Goal: Task Accomplishment & Management: Use online tool/utility

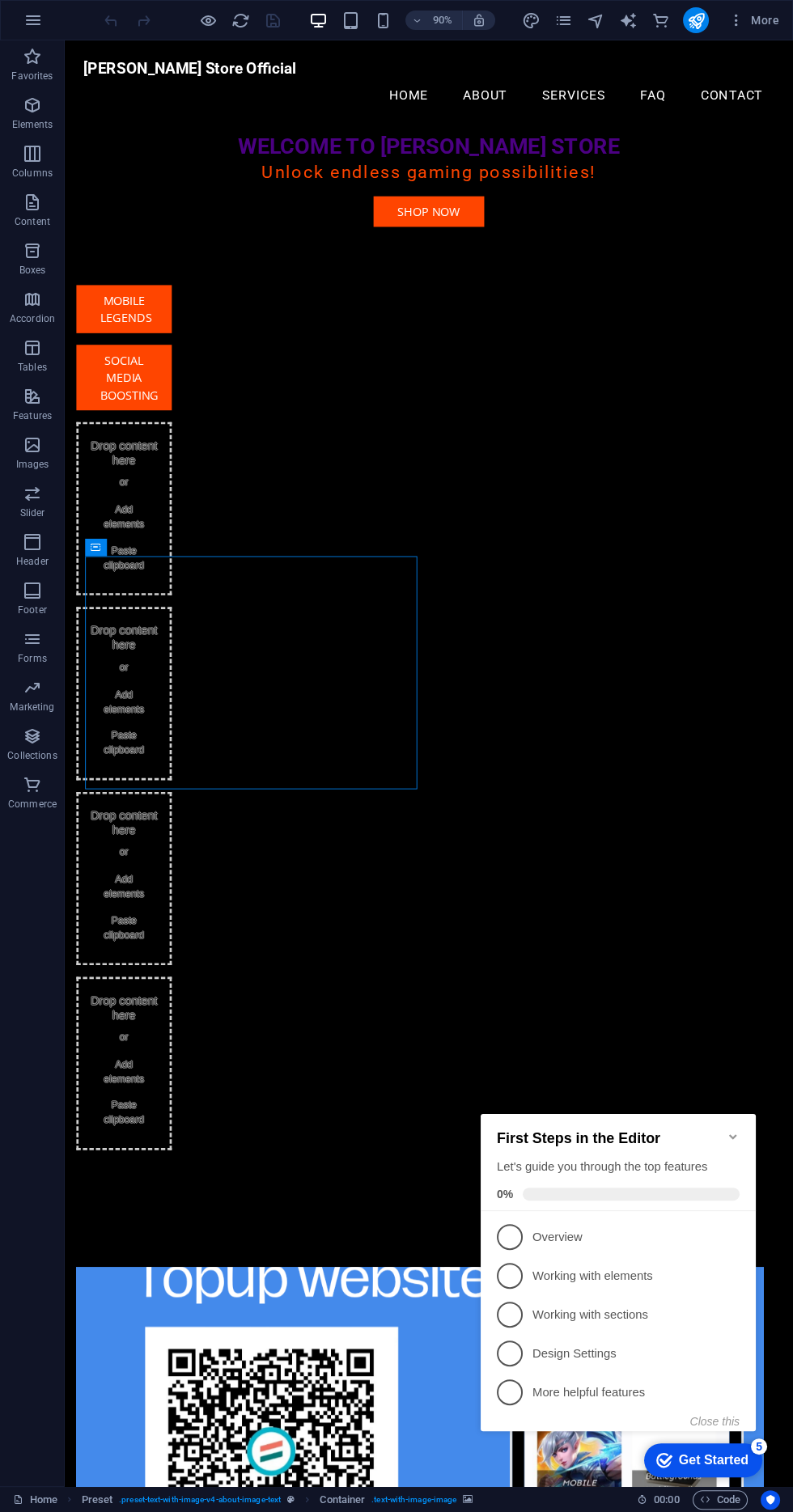
click at [350, 1403] on figure at bounding box center [460, 1532] width 764 height 259
click at [357, 1403] on figure at bounding box center [460, 1532] width 764 height 259
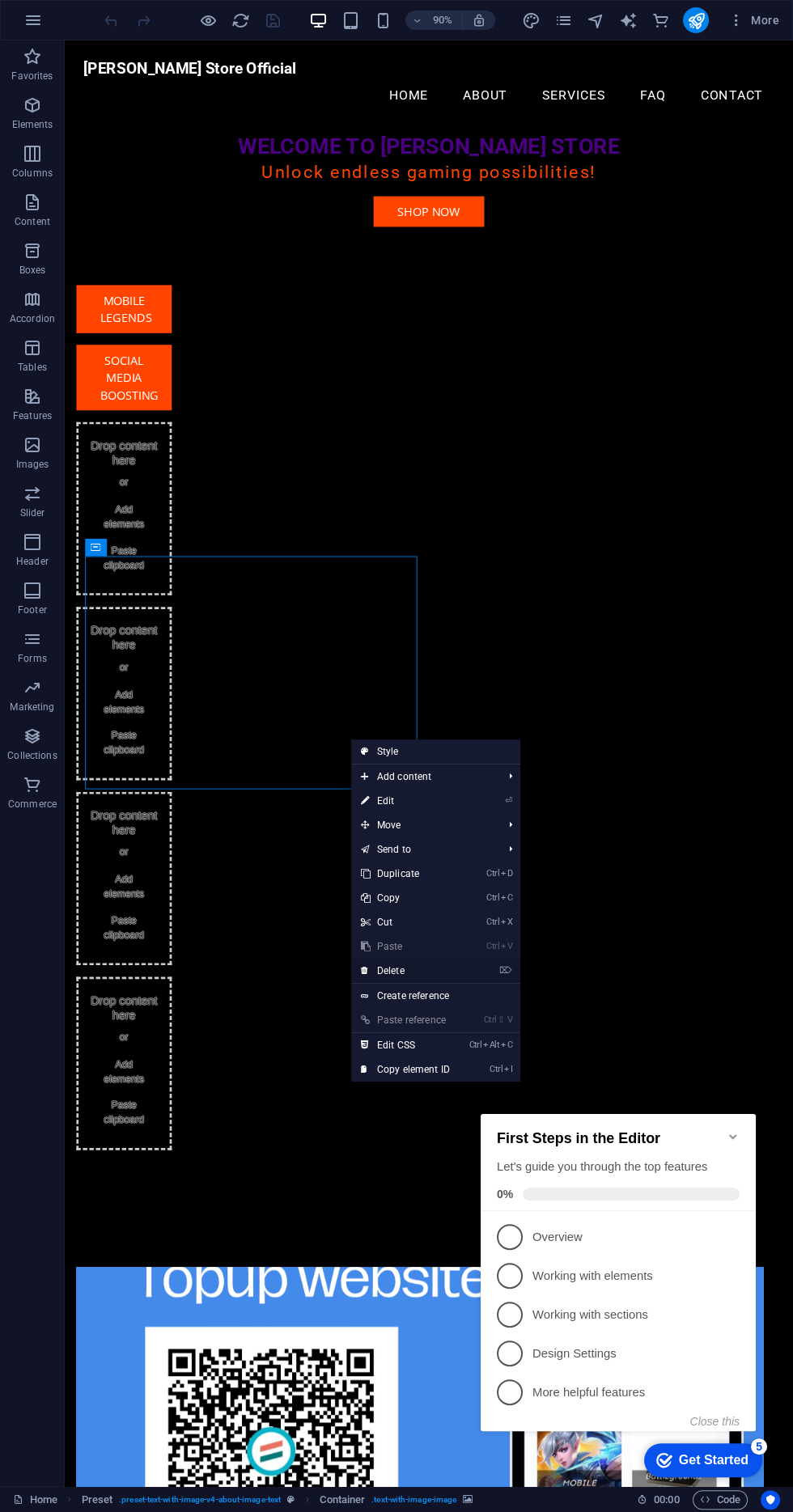
click at [453, 970] on link "⌦ Delete" at bounding box center [406, 971] width 108 height 24
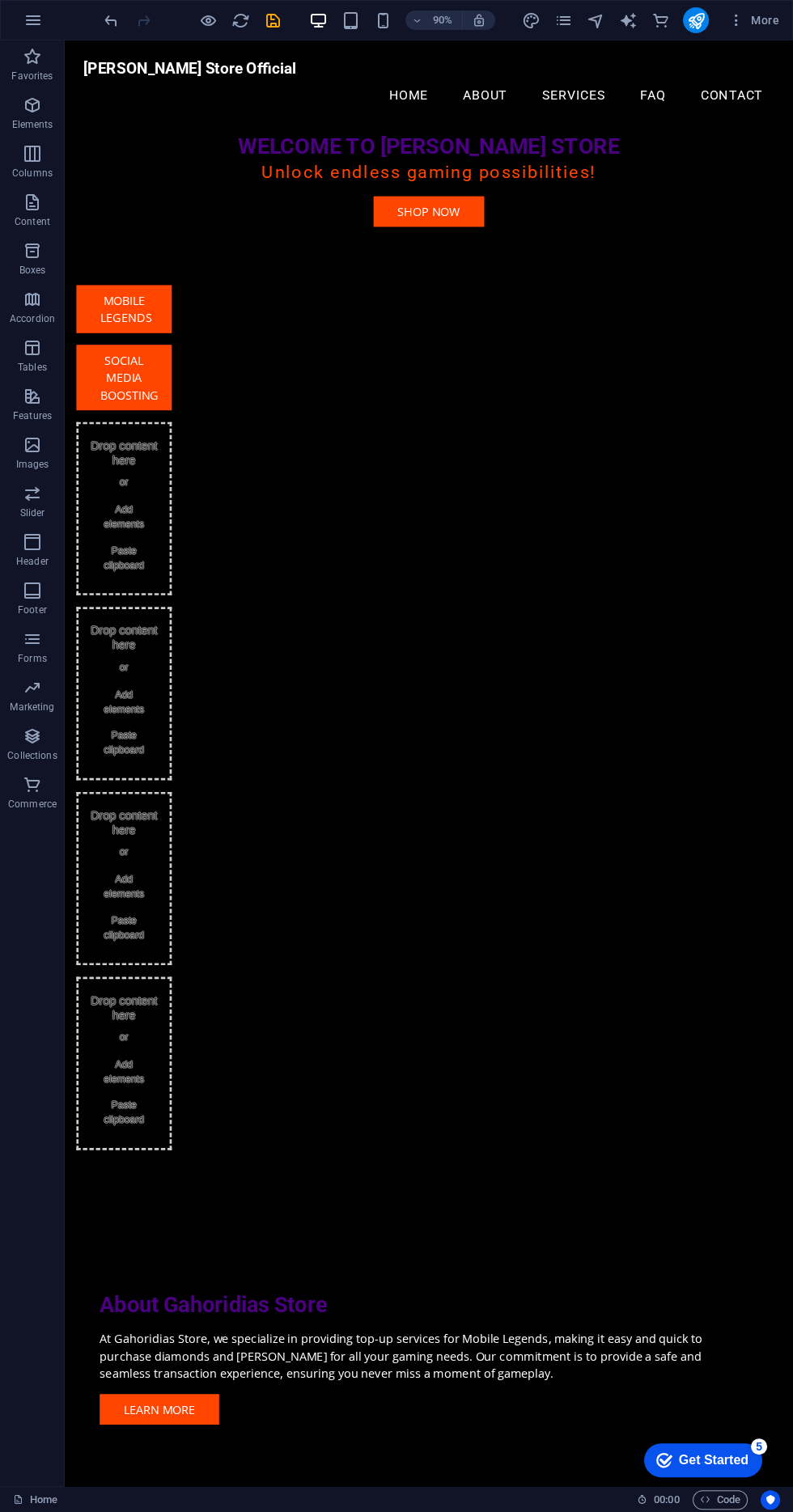
click at [604, 201] on div at bounding box center [470, 207] width 810 height 12
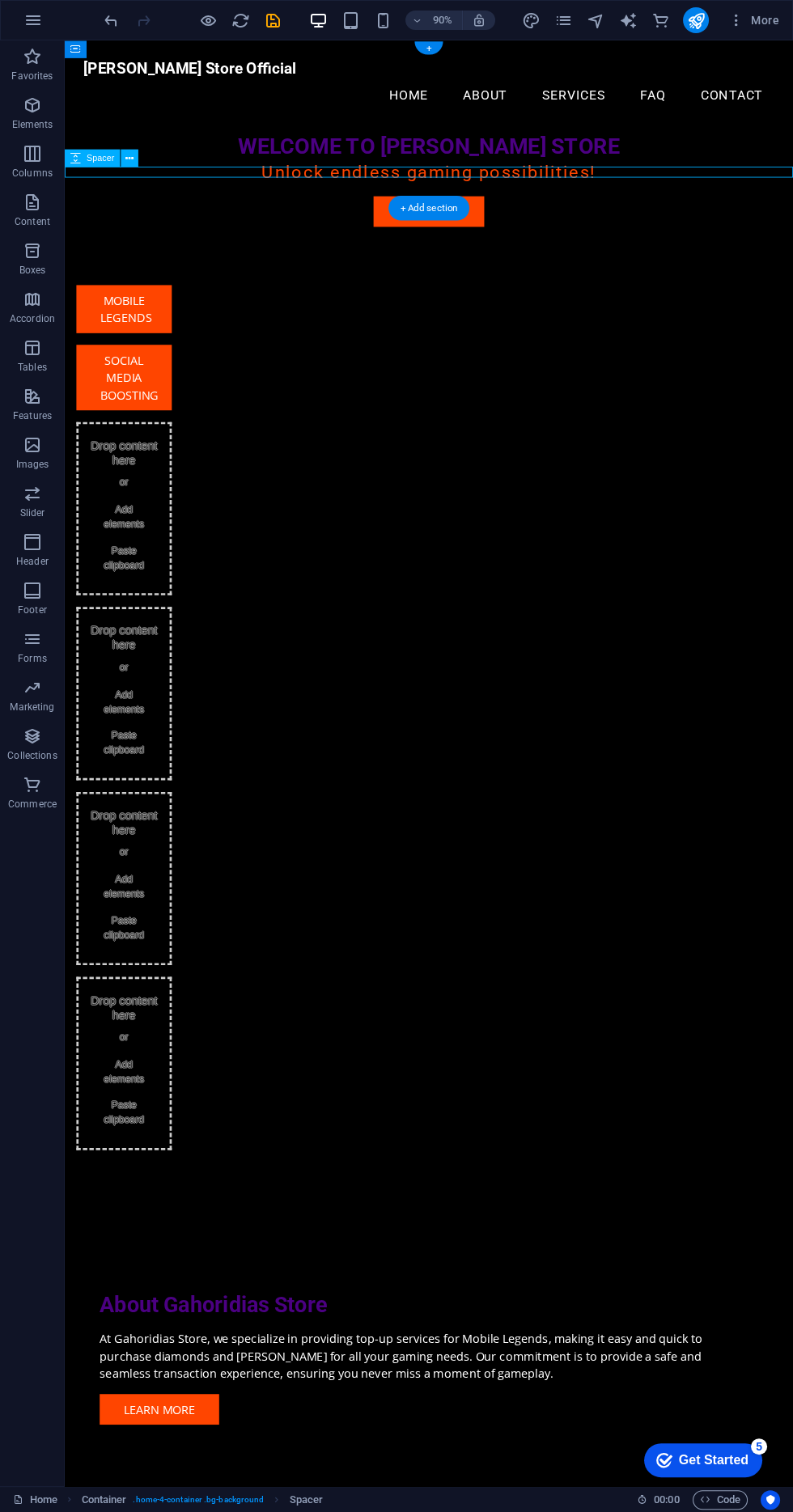
click at [664, 247] on div "Mobile legends Social media boosting Drop content here or Add elements Paste cl…" at bounding box center [470, 793] width 810 height 1091
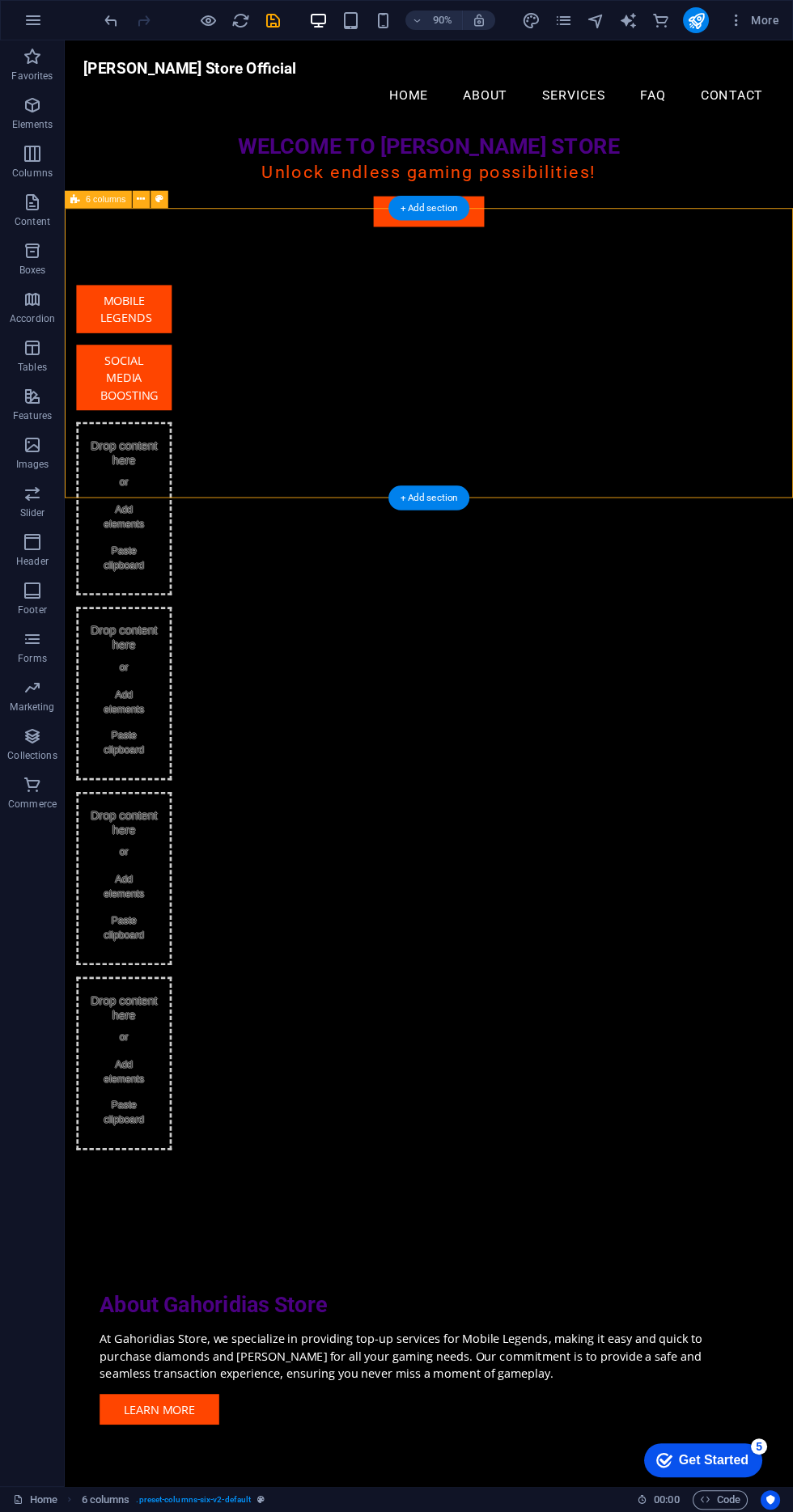
click at [636, 201] on div at bounding box center [470, 207] width 810 height 12
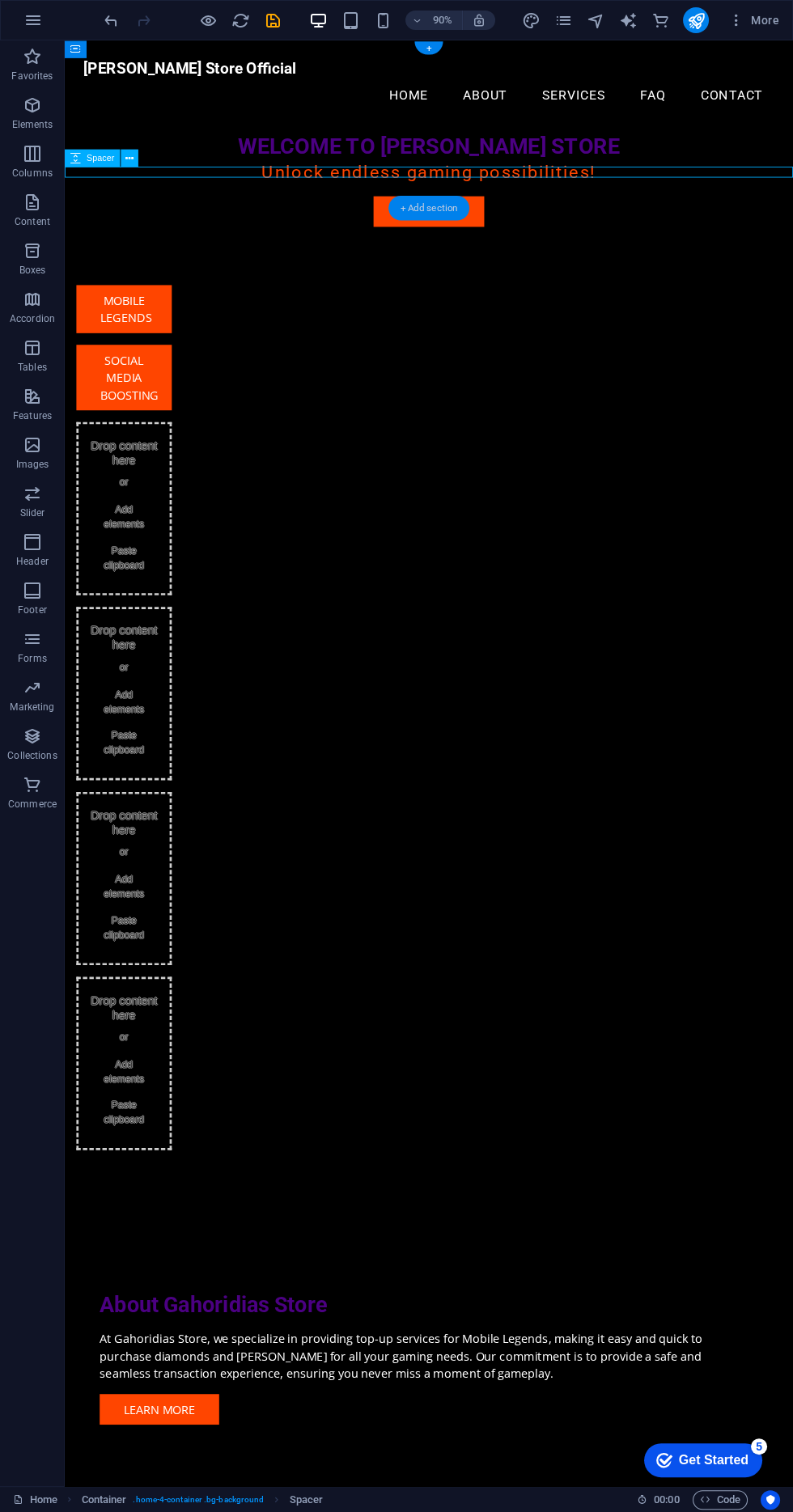
click at [450, 217] on div "+ Add section" at bounding box center [428, 208] width 81 height 25
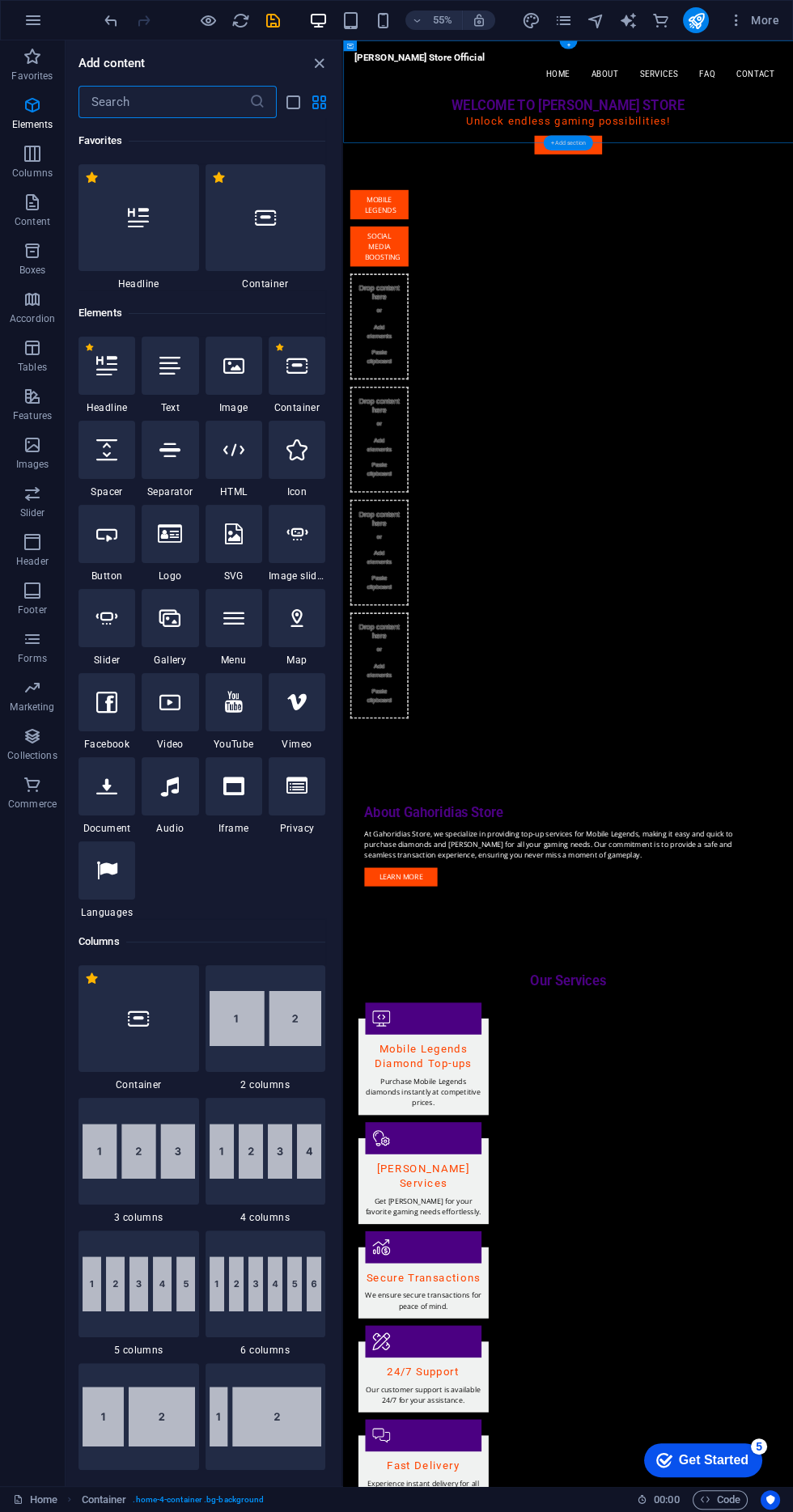
scroll to position [2831, 0]
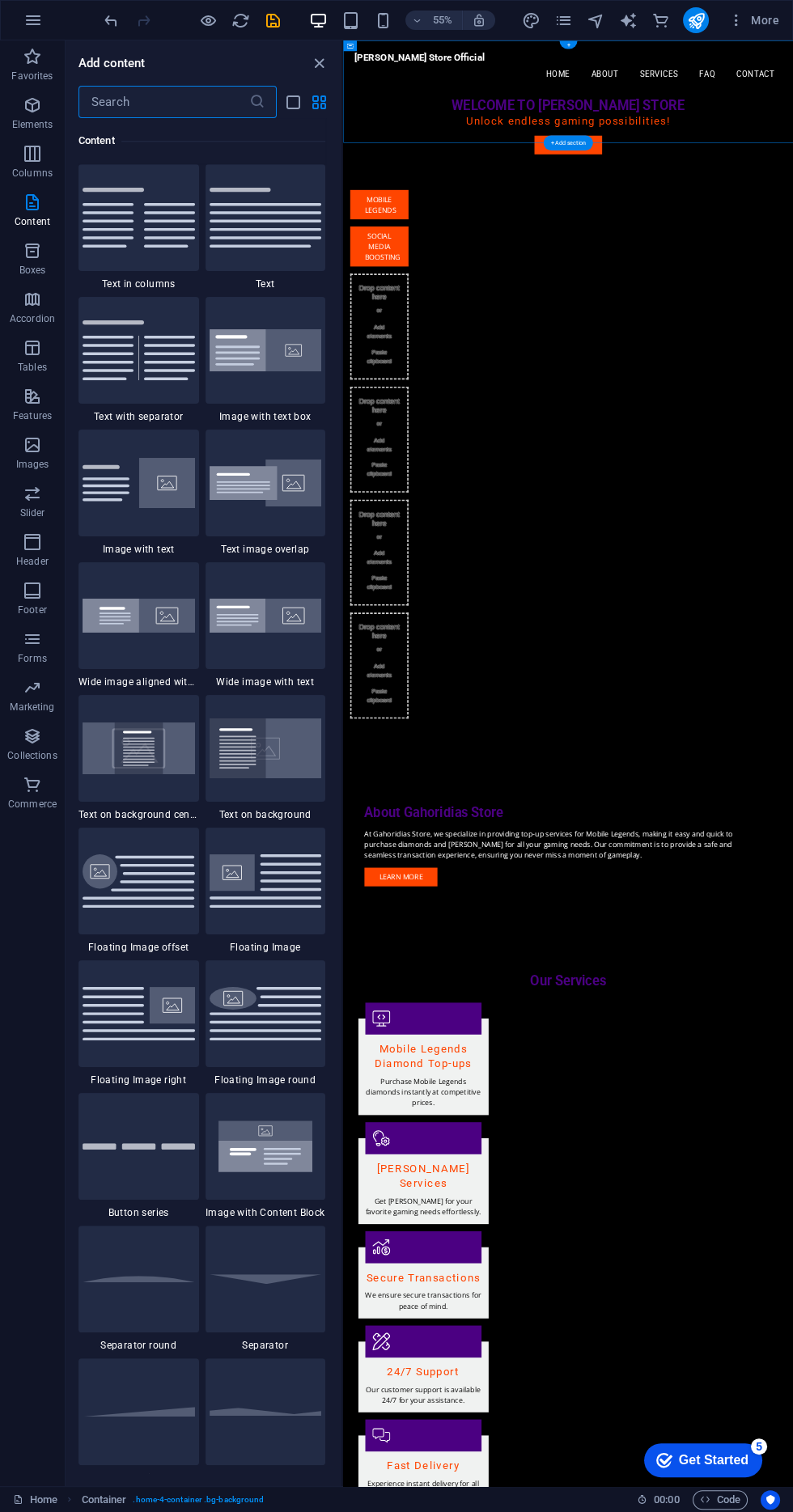
click at [182, 96] on input "text" at bounding box center [163, 101] width 170 height 32
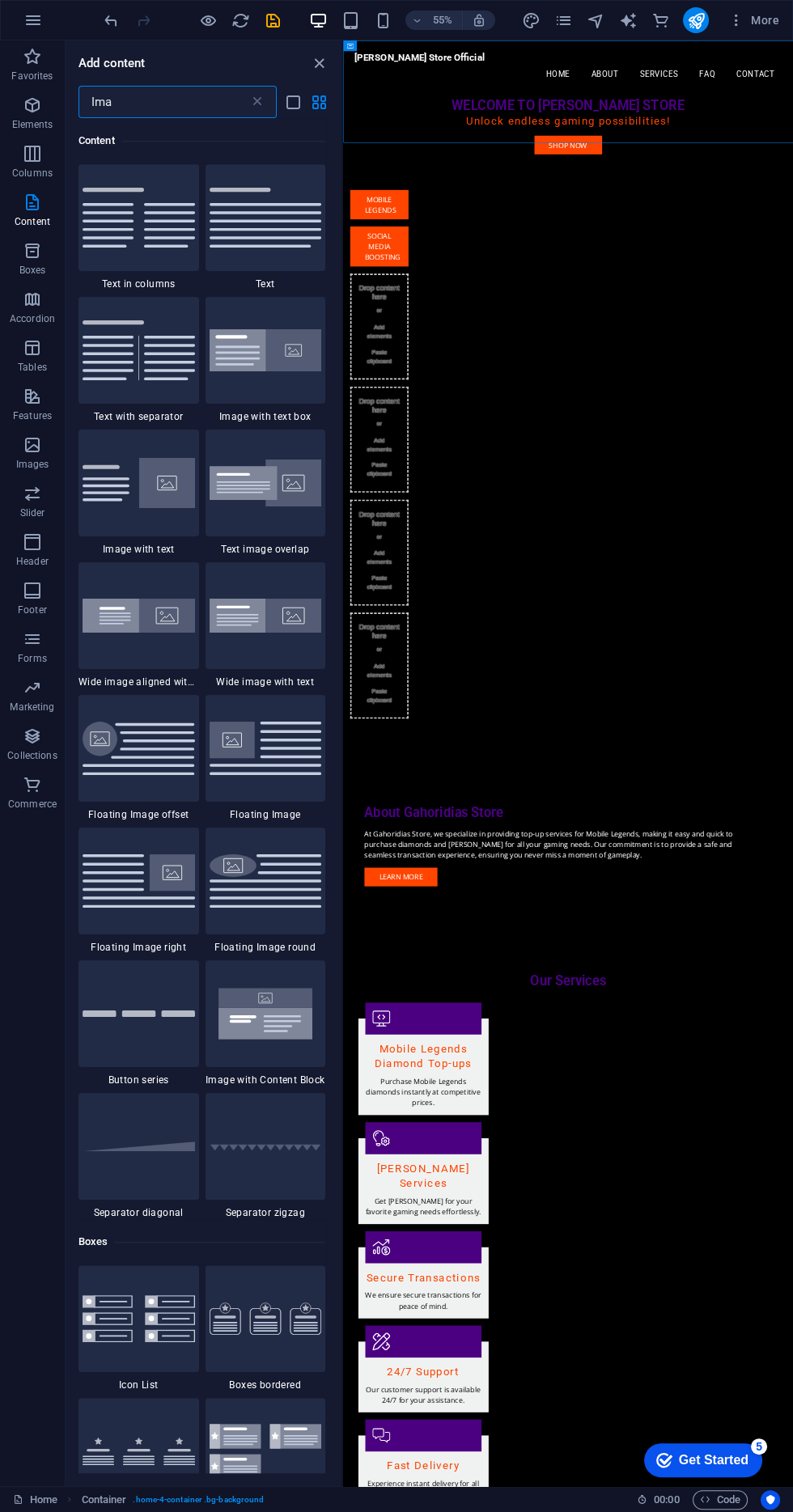
scroll to position [124, 0]
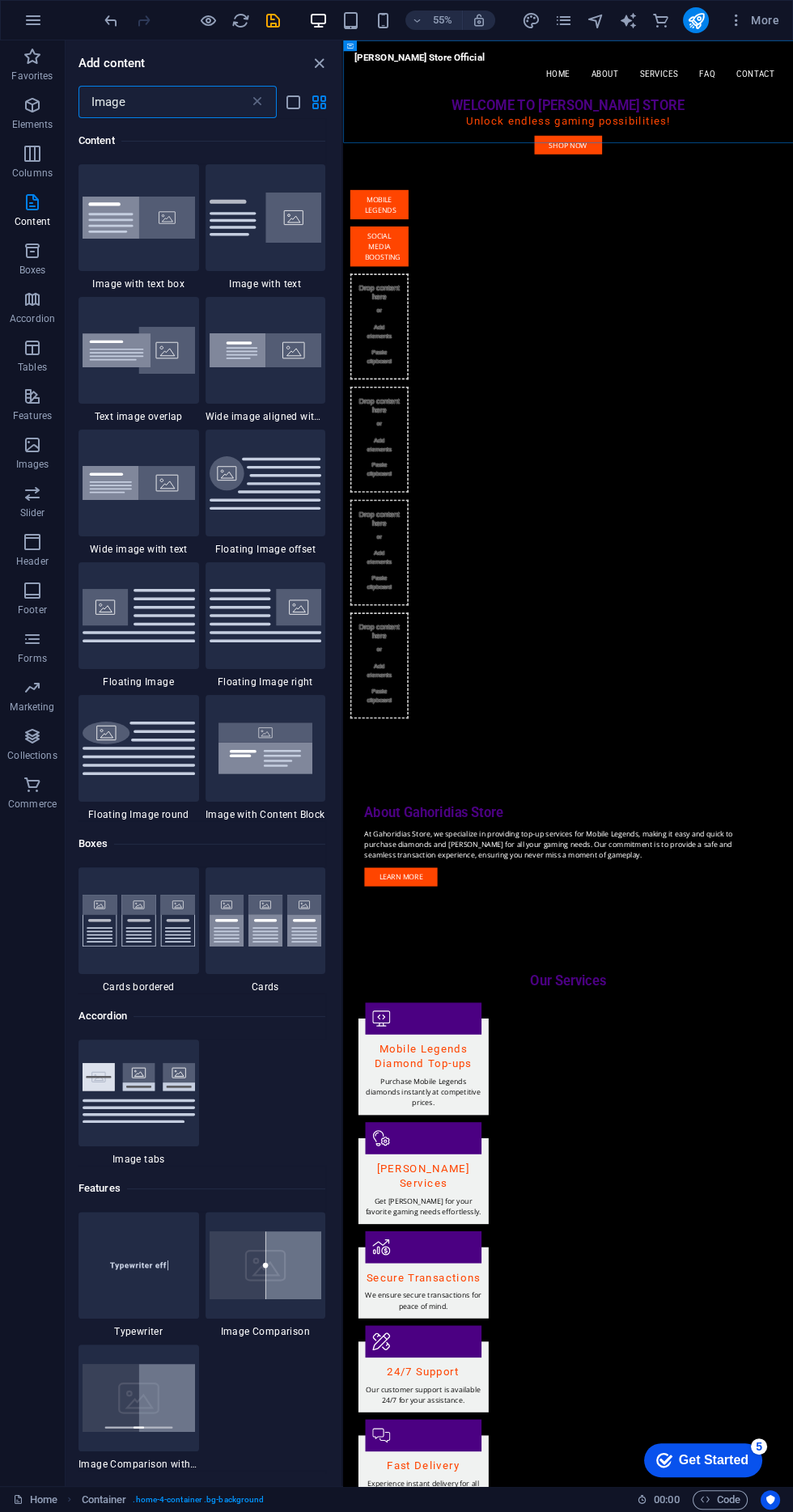
type input "Image"
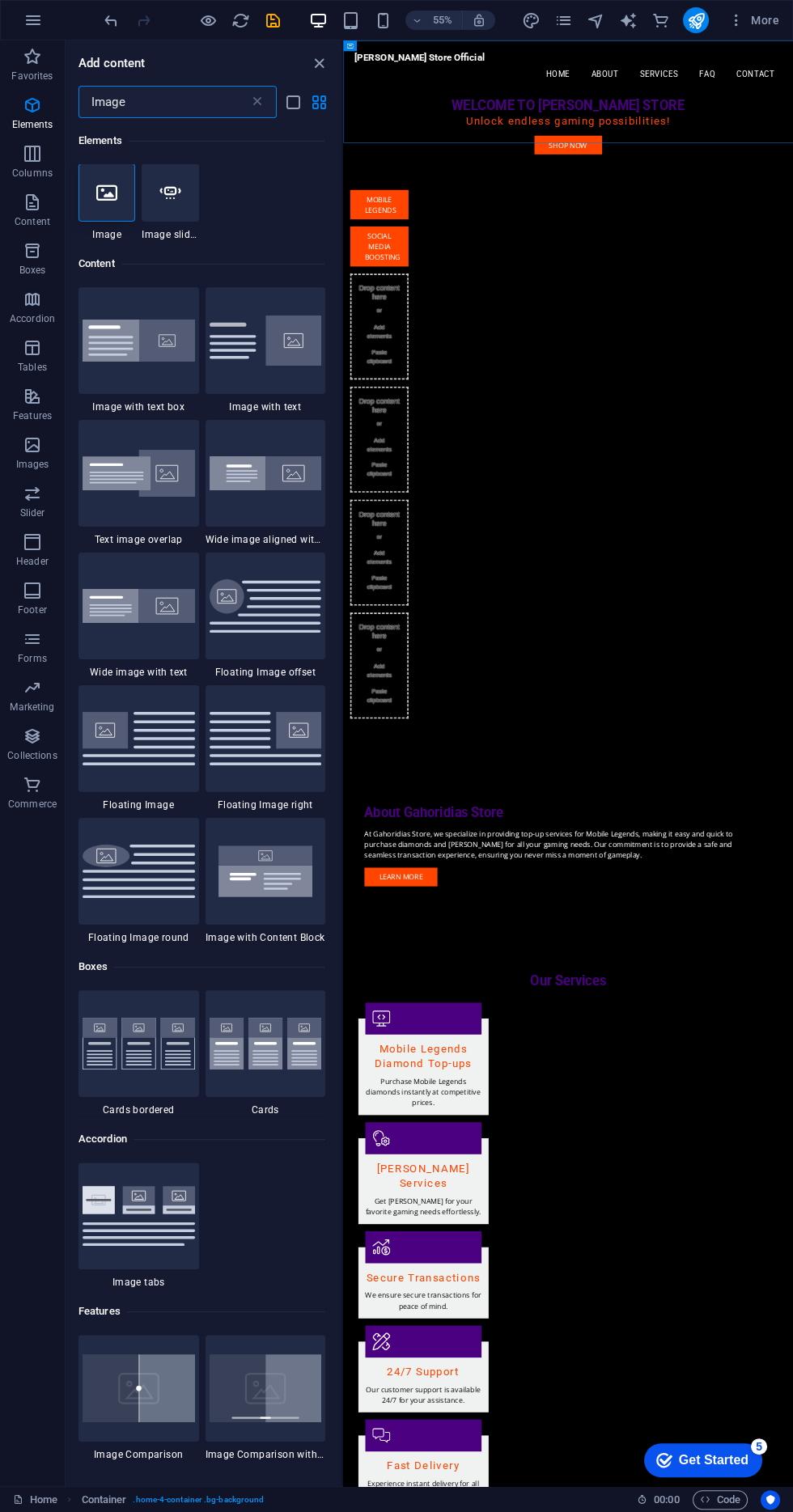
scroll to position [0, 0]
click at [96, 187] on icon at bounding box center [107, 193] width 21 height 21
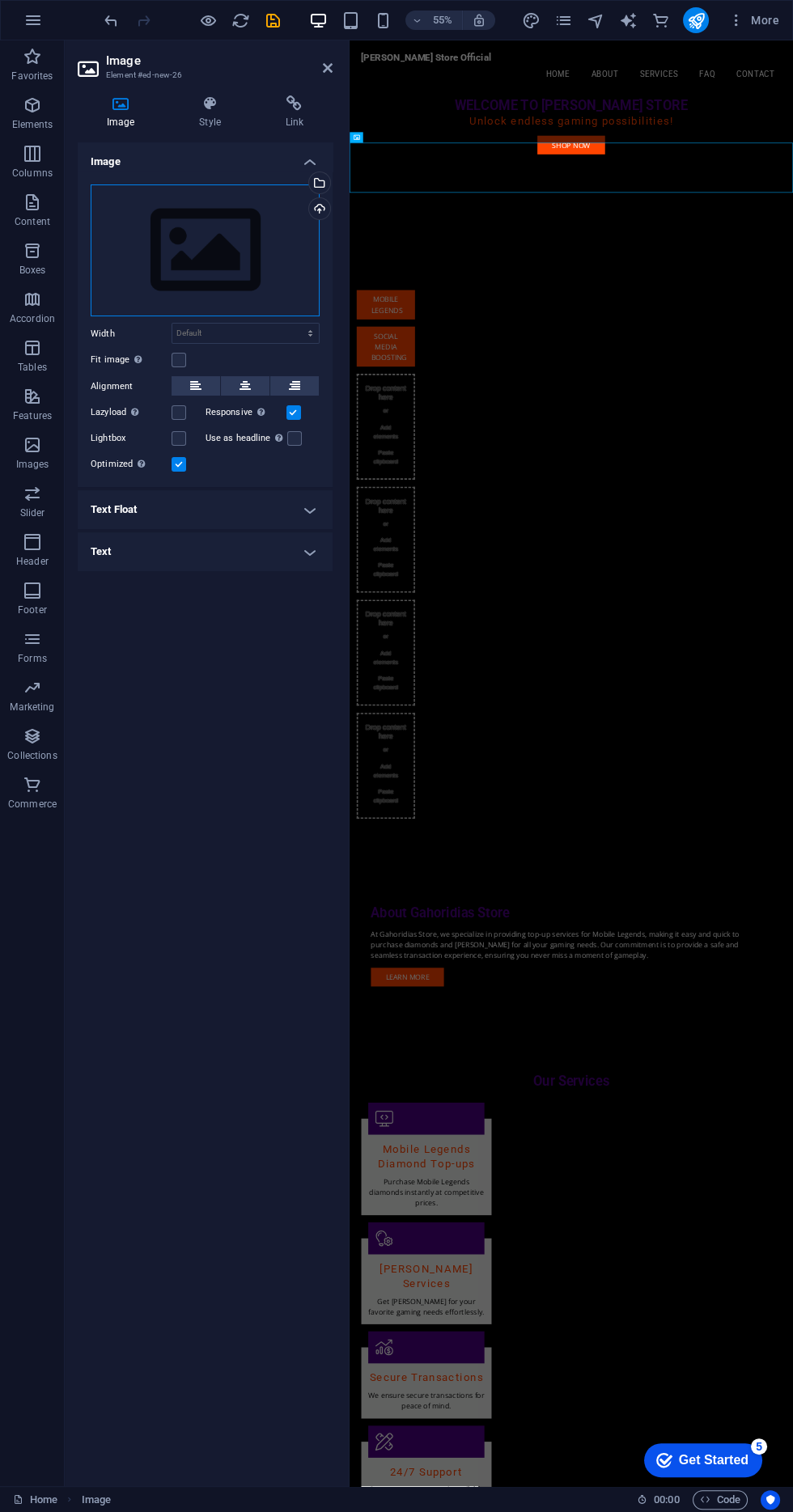
click at [238, 239] on div "Drag files here, click to choose files or select files from Files or our free s…" at bounding box center [205, 251] width 229 height 133
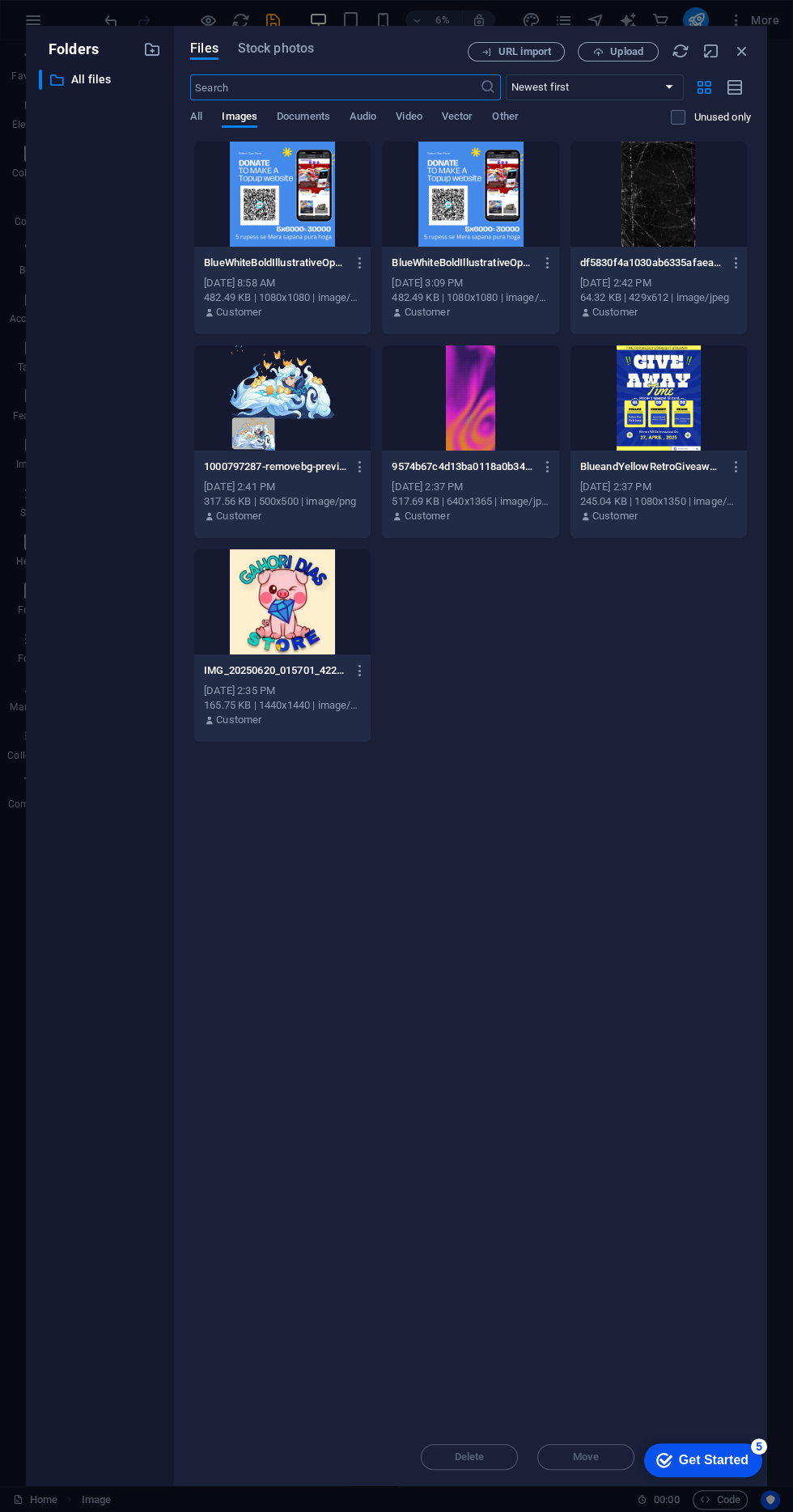
click at [467, 207] on div at bounding box center [470, 194] width 177 height 105
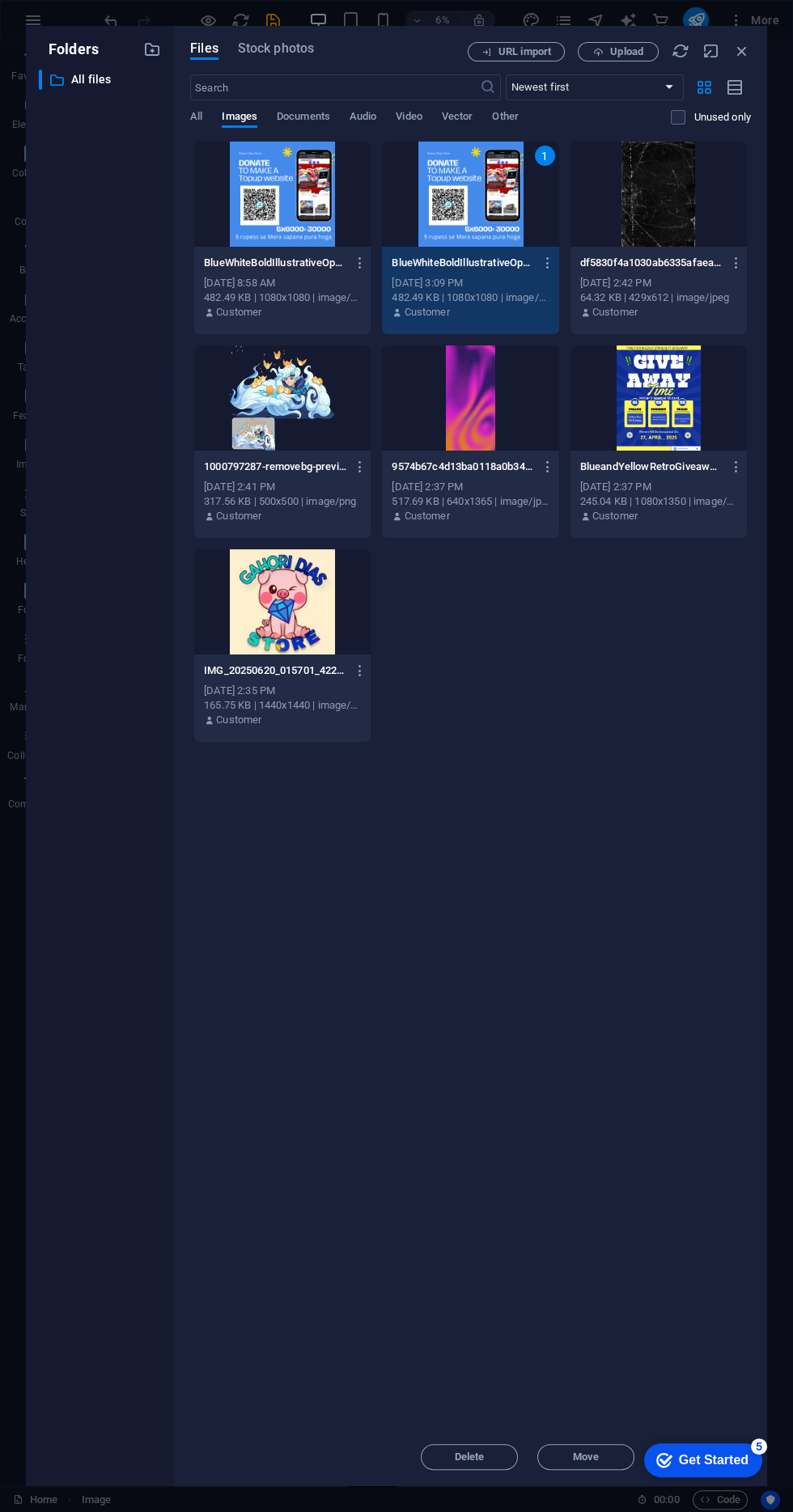
click at [723, 1463] on div "Get Started" at bounding box center [714, 1460] width 70 height 15
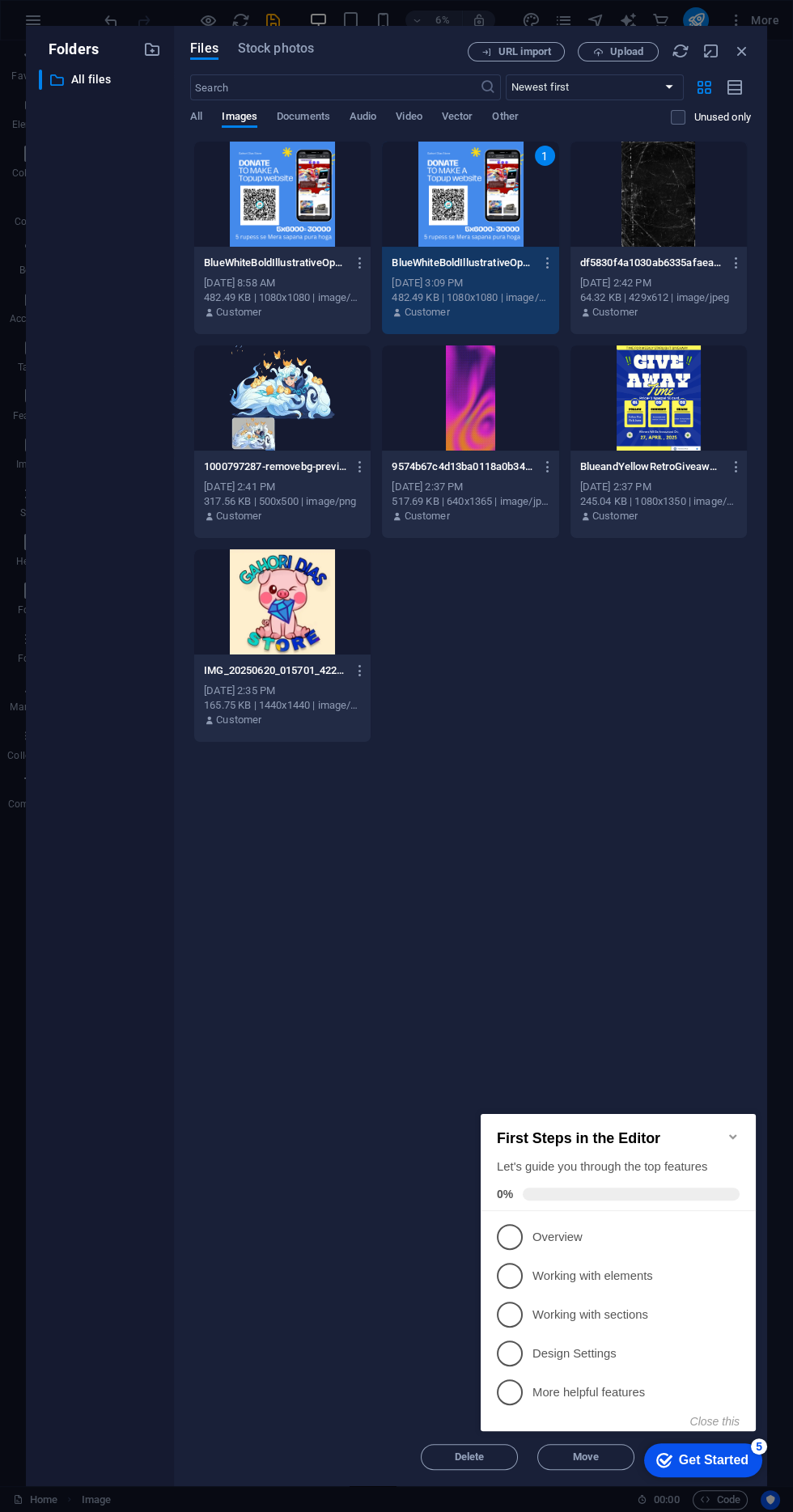
click at [646, 915] on div "Drop files here to upload them instantly BlueWhiteBoldIllustrativeOpenDonationI…" at bounding box center [470, 784] width 560 height 1287
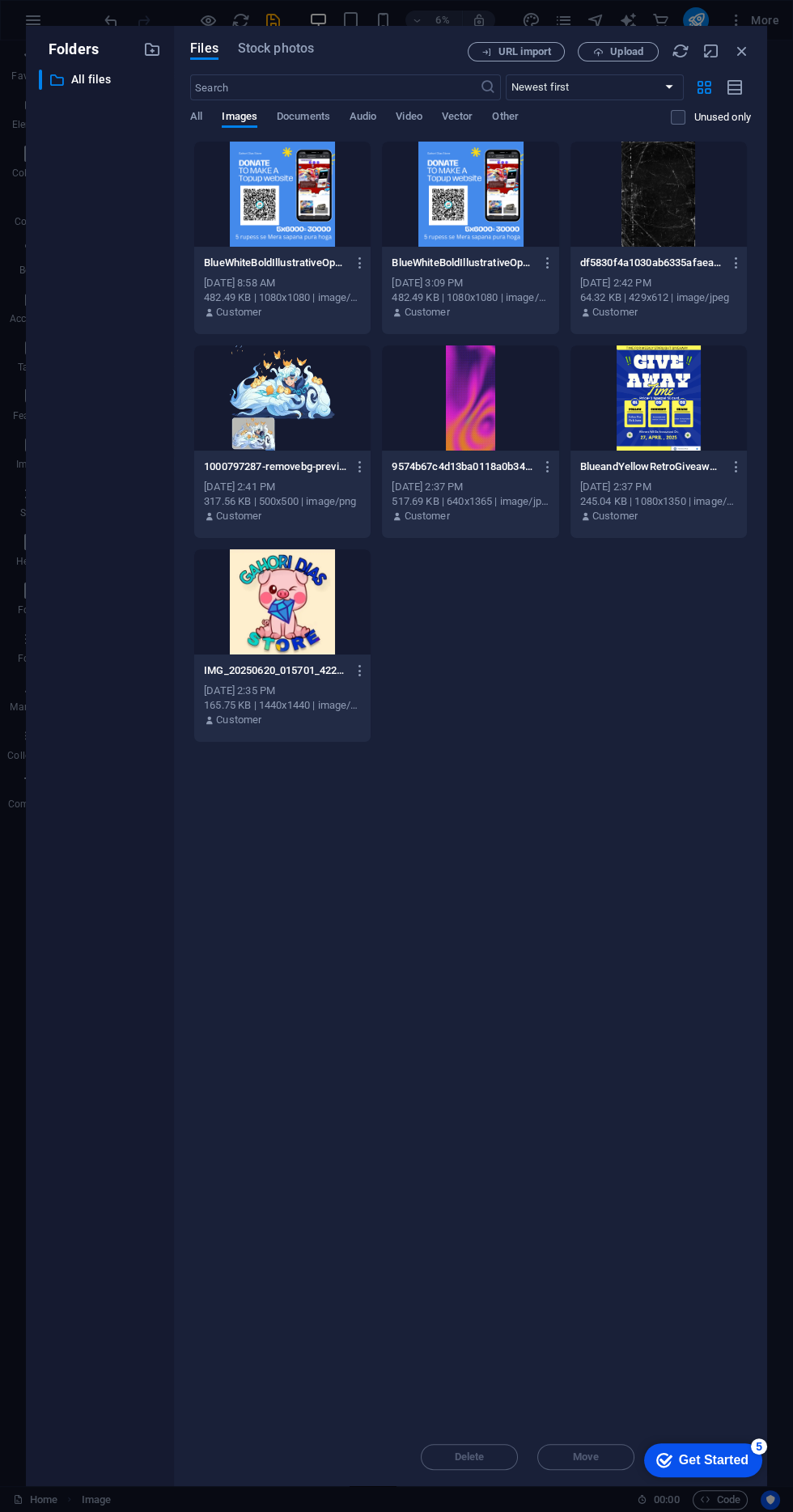
click at [745, 117] on p "Unused only" at bounding box center [722, 117] width 58 height 15
click at [0, 0] on input "checkbox" at bounding box center [0, 0] width 0 height 0
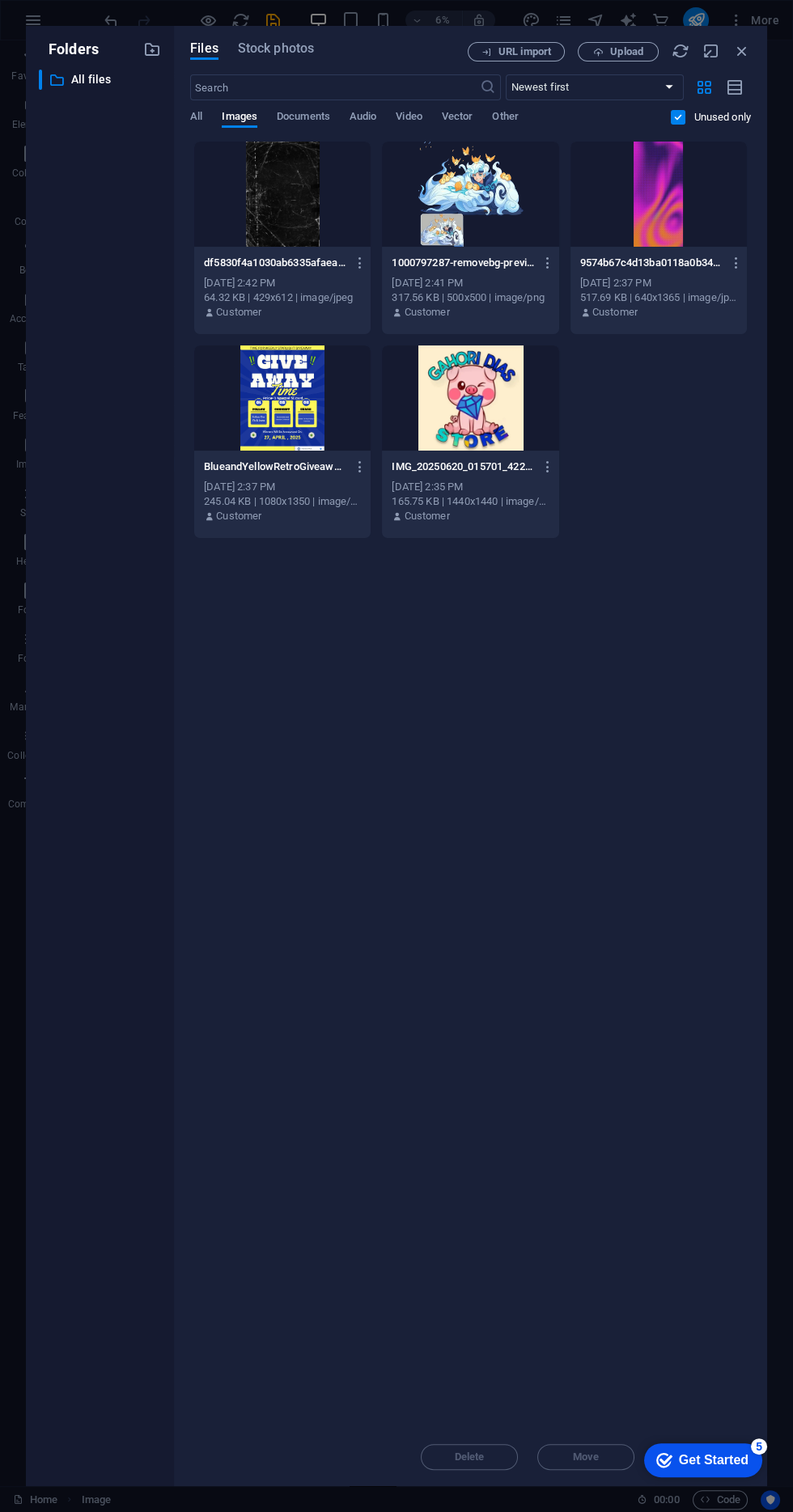
click at [372, 108] on div "​ Newest first Oldest first Name (A-Z) Name (Z-A) Size (0-9) Size (9-0) Resolut…" at bounding box center [470, 108] width 560 height 66
click at [677, 116] on label at bounding box center [678, 117] width 15 height 15
click at [0, 0] on input "checkbox" at bounding box center [0, 0] width 0 height 0
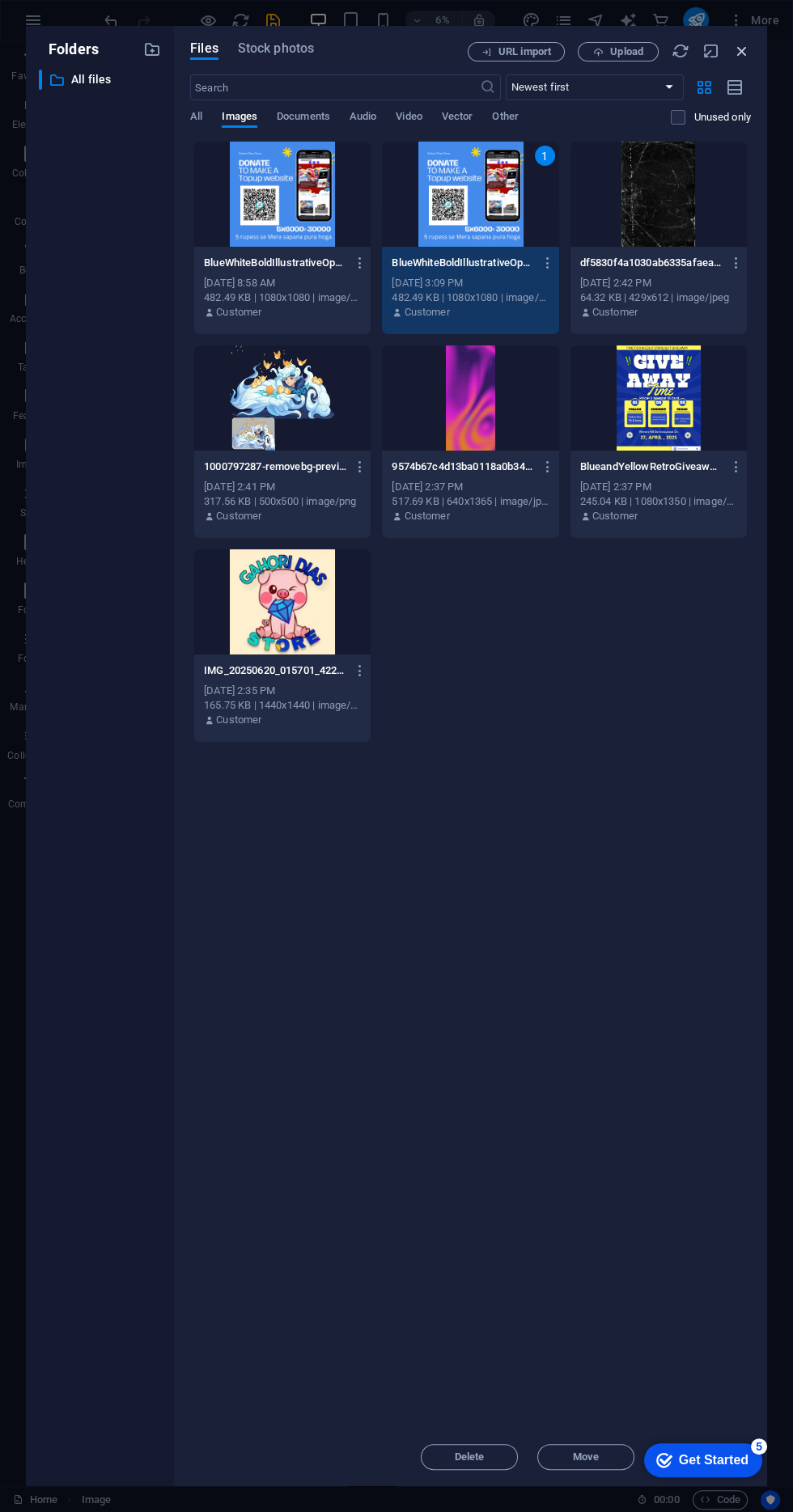
click at [745, 50] on icon "button" at bounding box center [742, 51] width 17 height 17
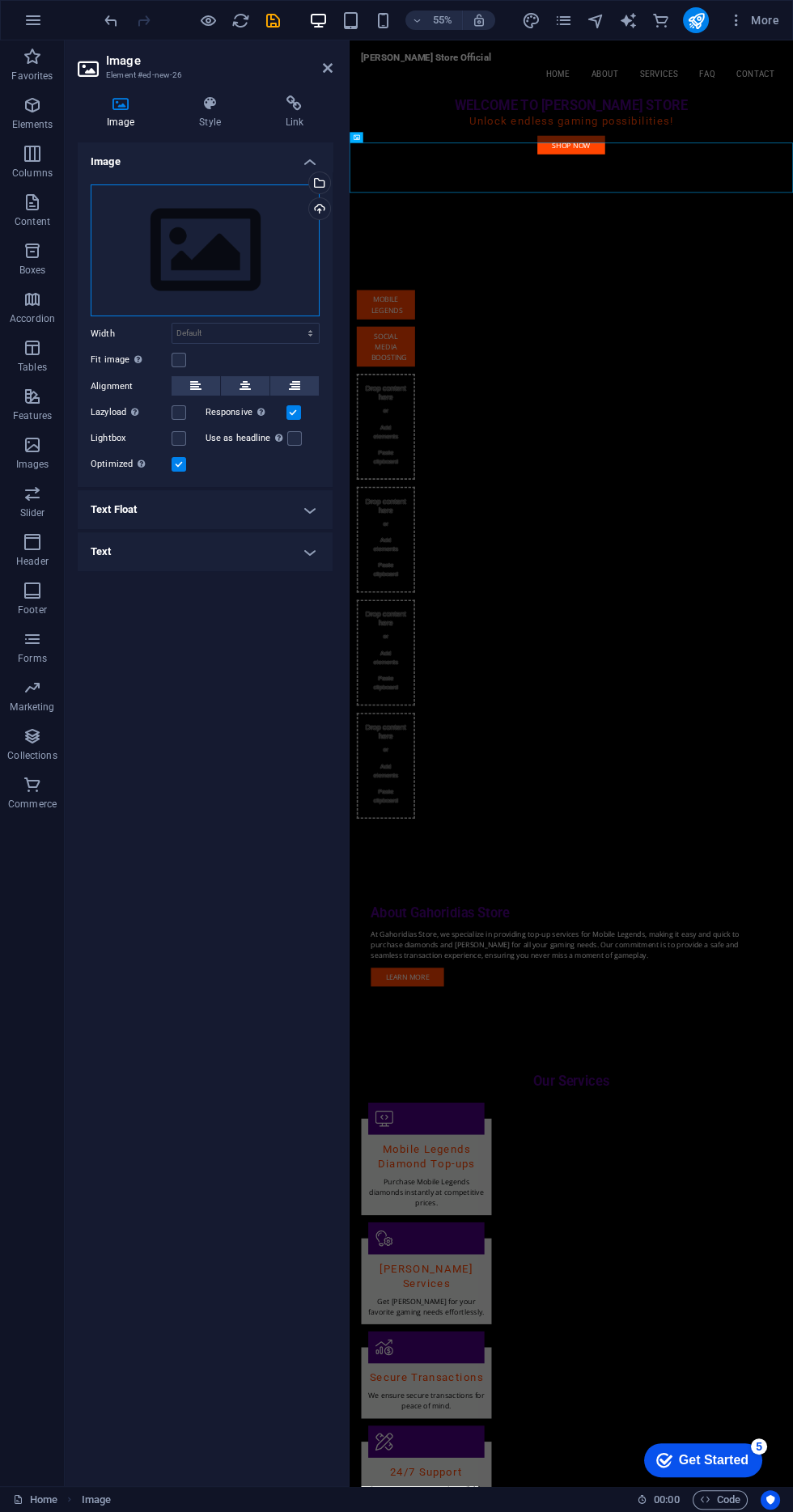
click at [256, 255] on div "Drag files here, click to choose files or select files from Files or our free s…" at bounding box center [205, 251] width 229 height 133
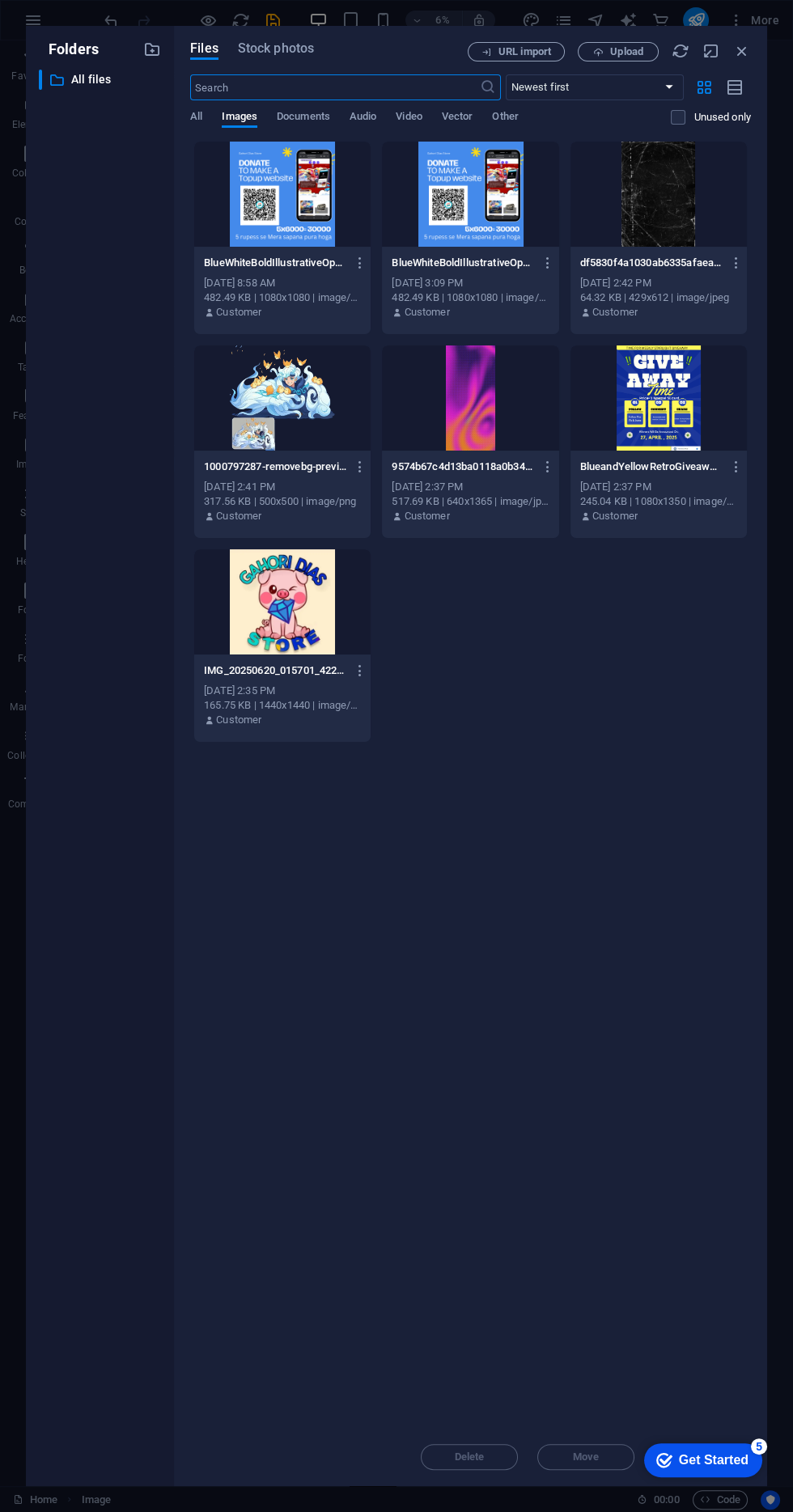
click at [310, 232] on div at bounding box center [282, 194] width 177 height 105
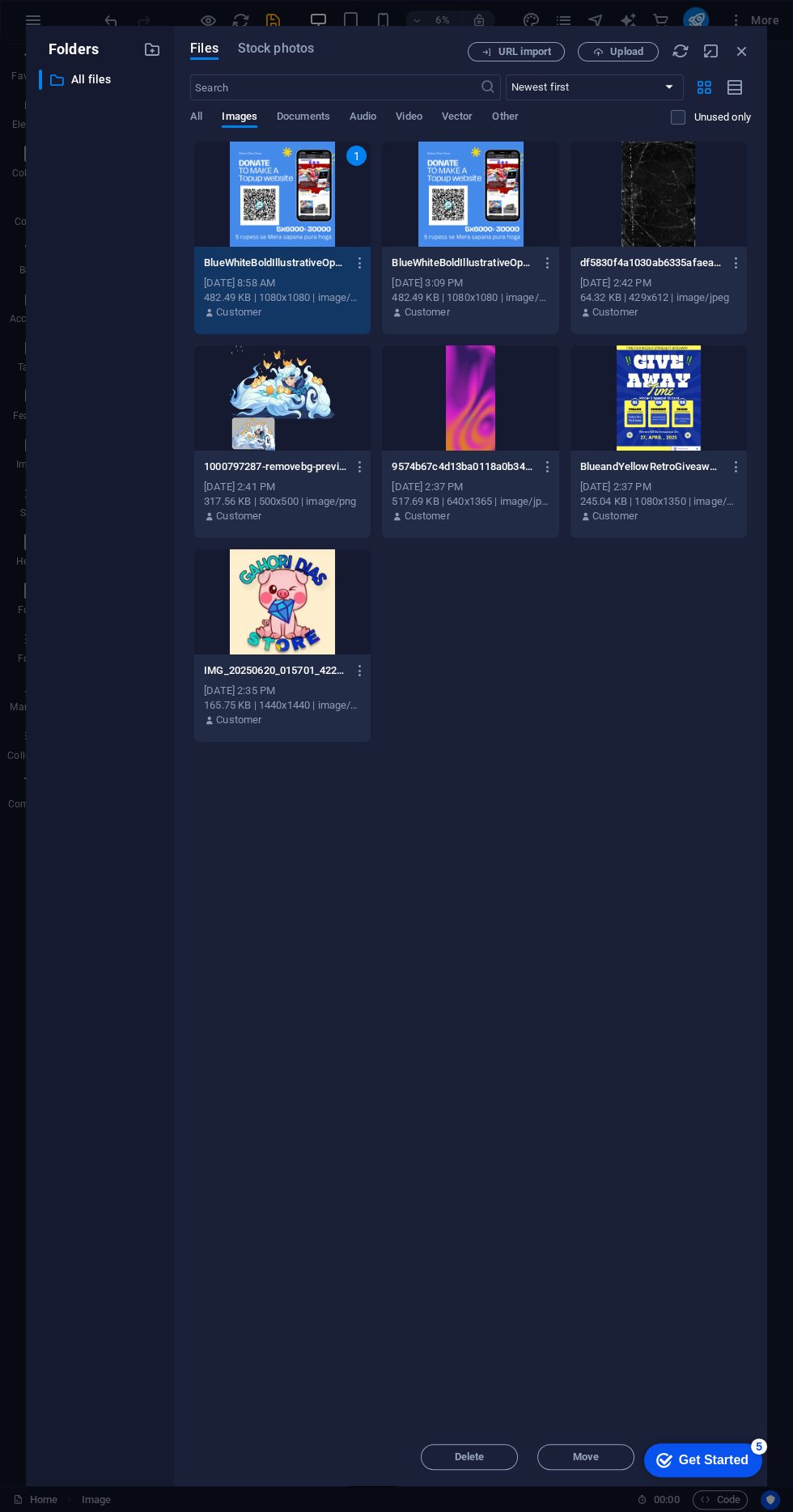
click at [699, 1461] on div "Get Started" at bounding box center [714, 1460] width 70 height 15
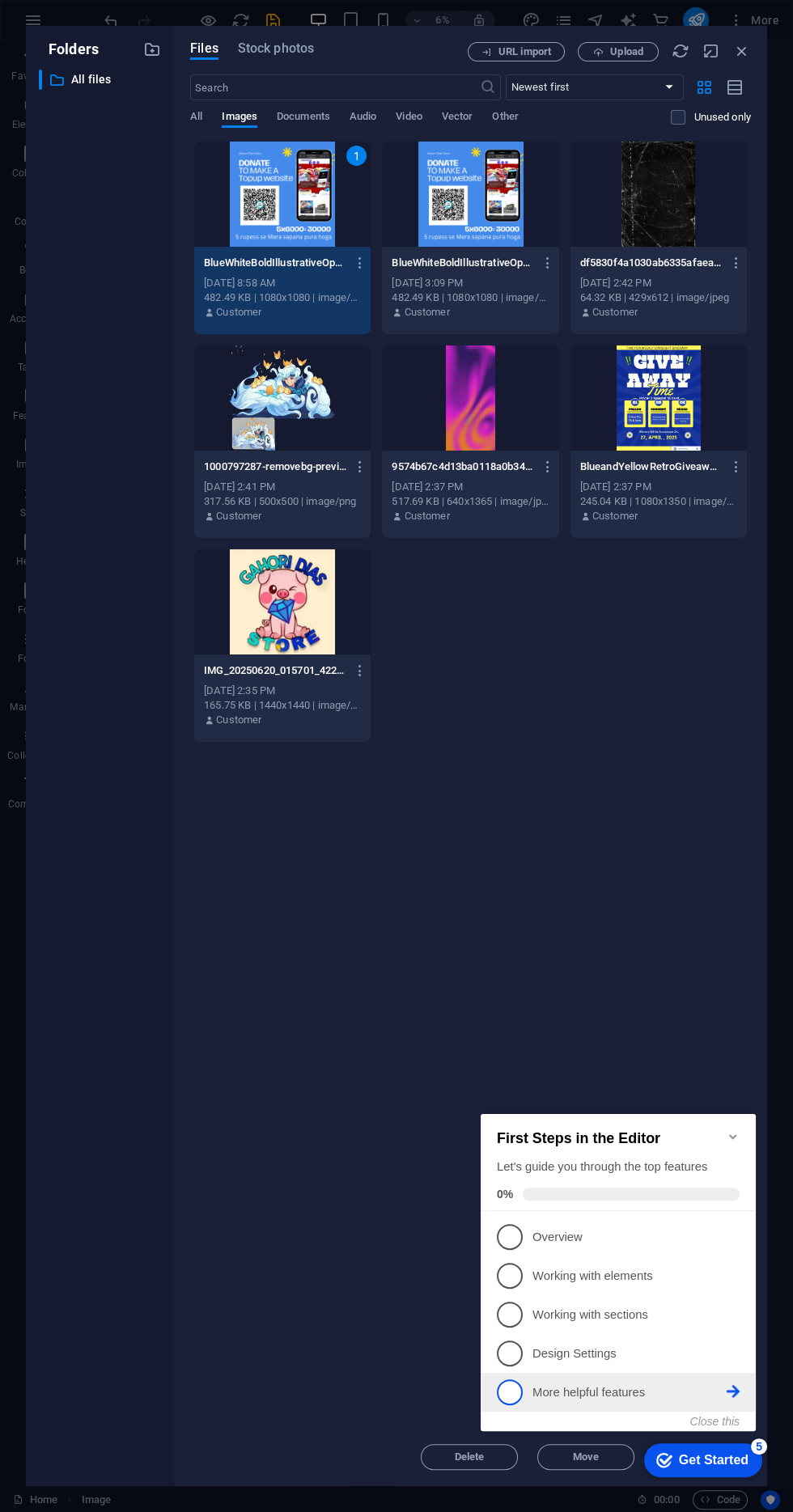
click at [601, 1392] on p "More helpful features - incomplete" at bounding box center [630, 1392] width 194 height 17
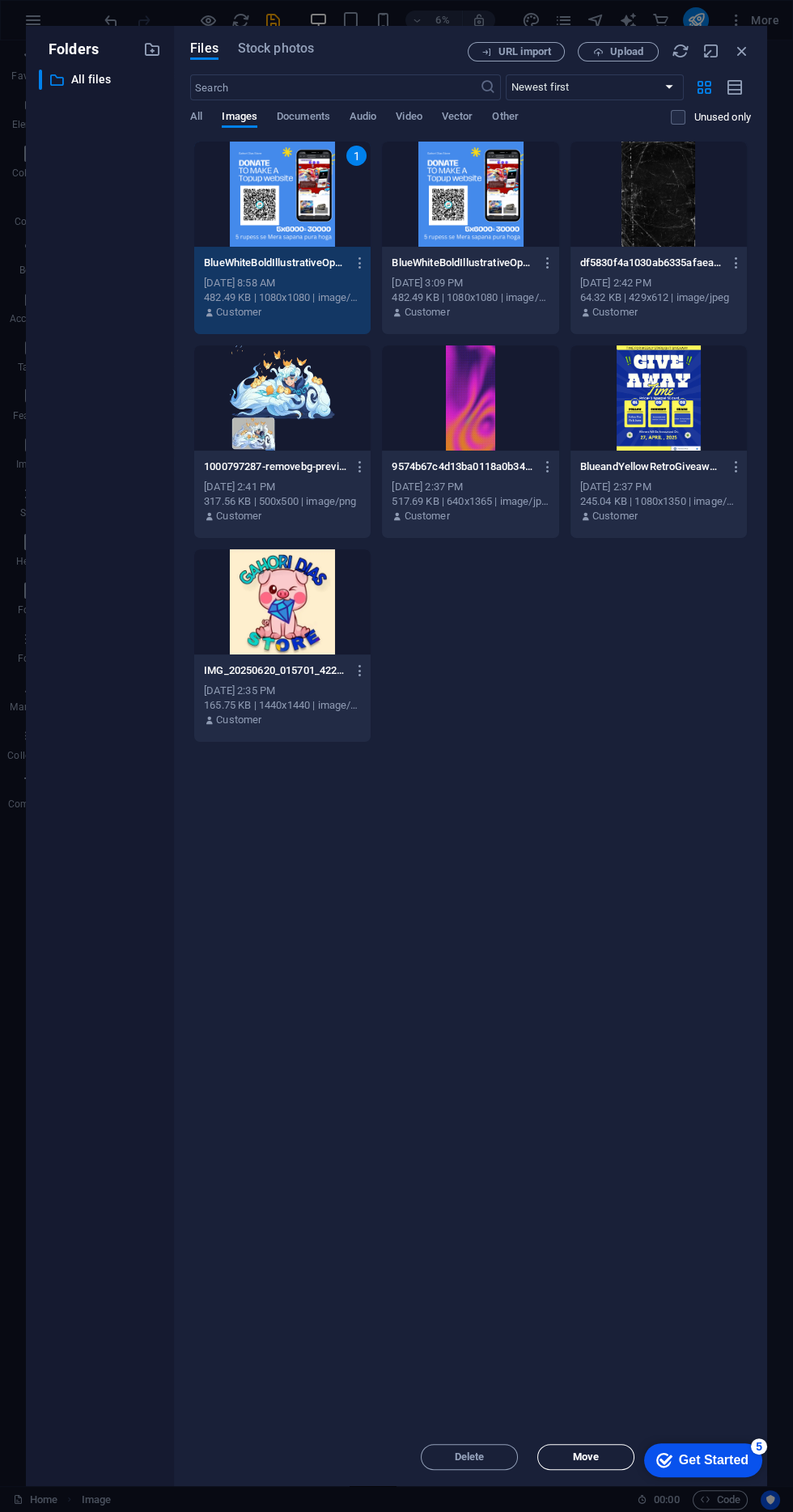
click at [596, 1463] on button "Move" at bounding box center [586, 1457] width 97 height 26
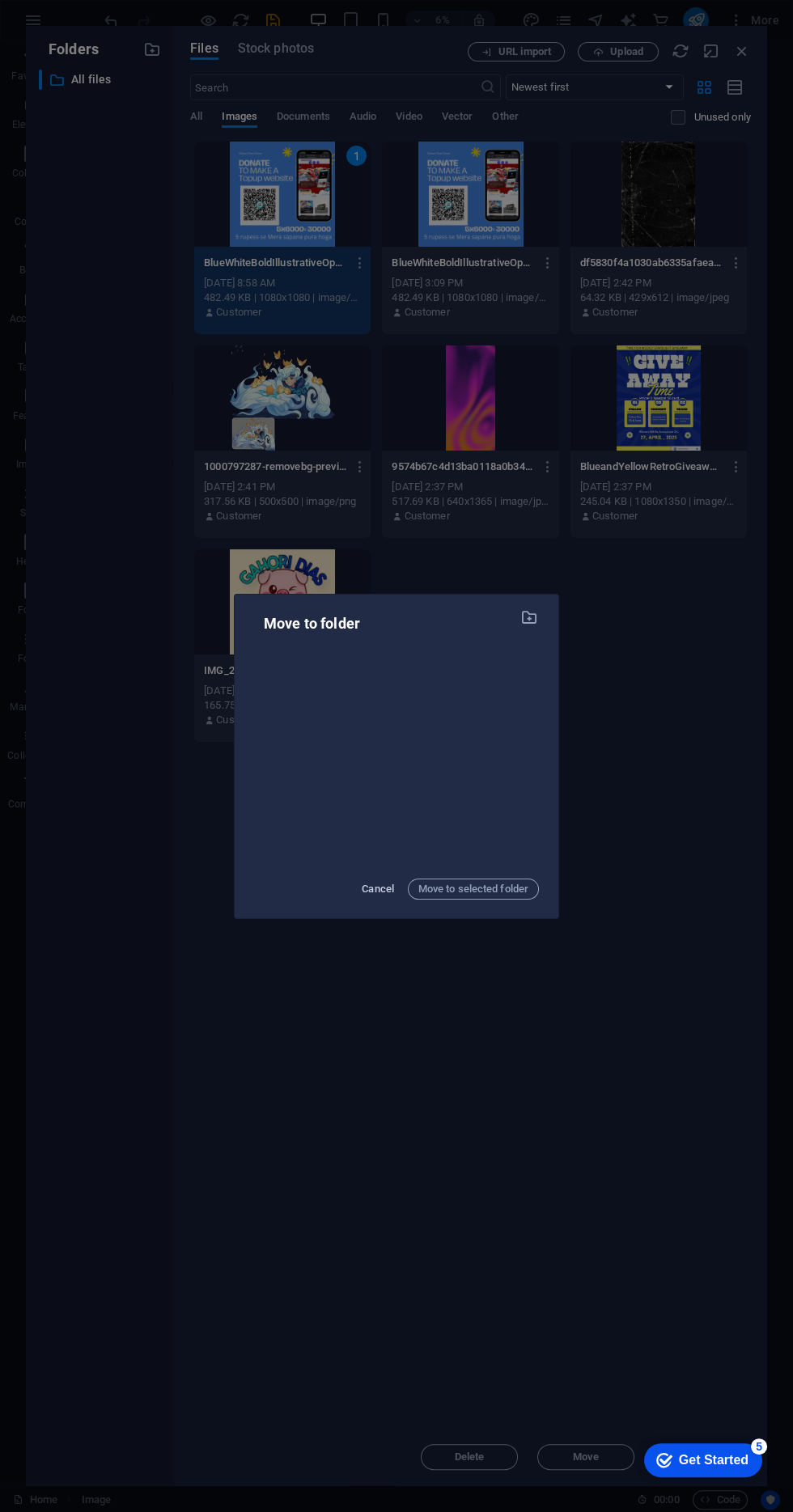
click at [369, 888] on span "Cancel" at bounding box center [378, 889] width 32 height 19
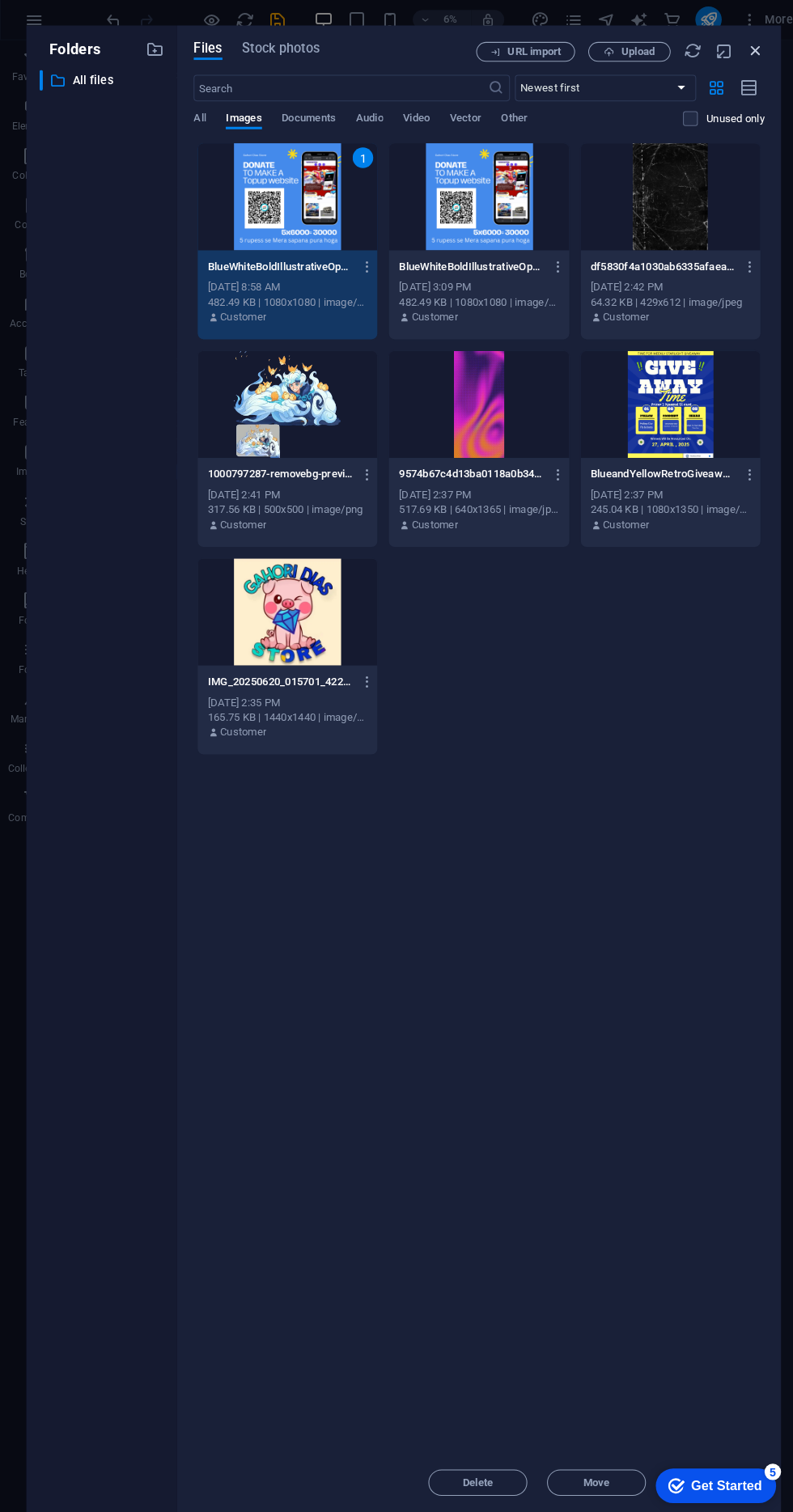
click at [737, 45] on icon "button" at bounding box center [742, 51] width 17 height 17
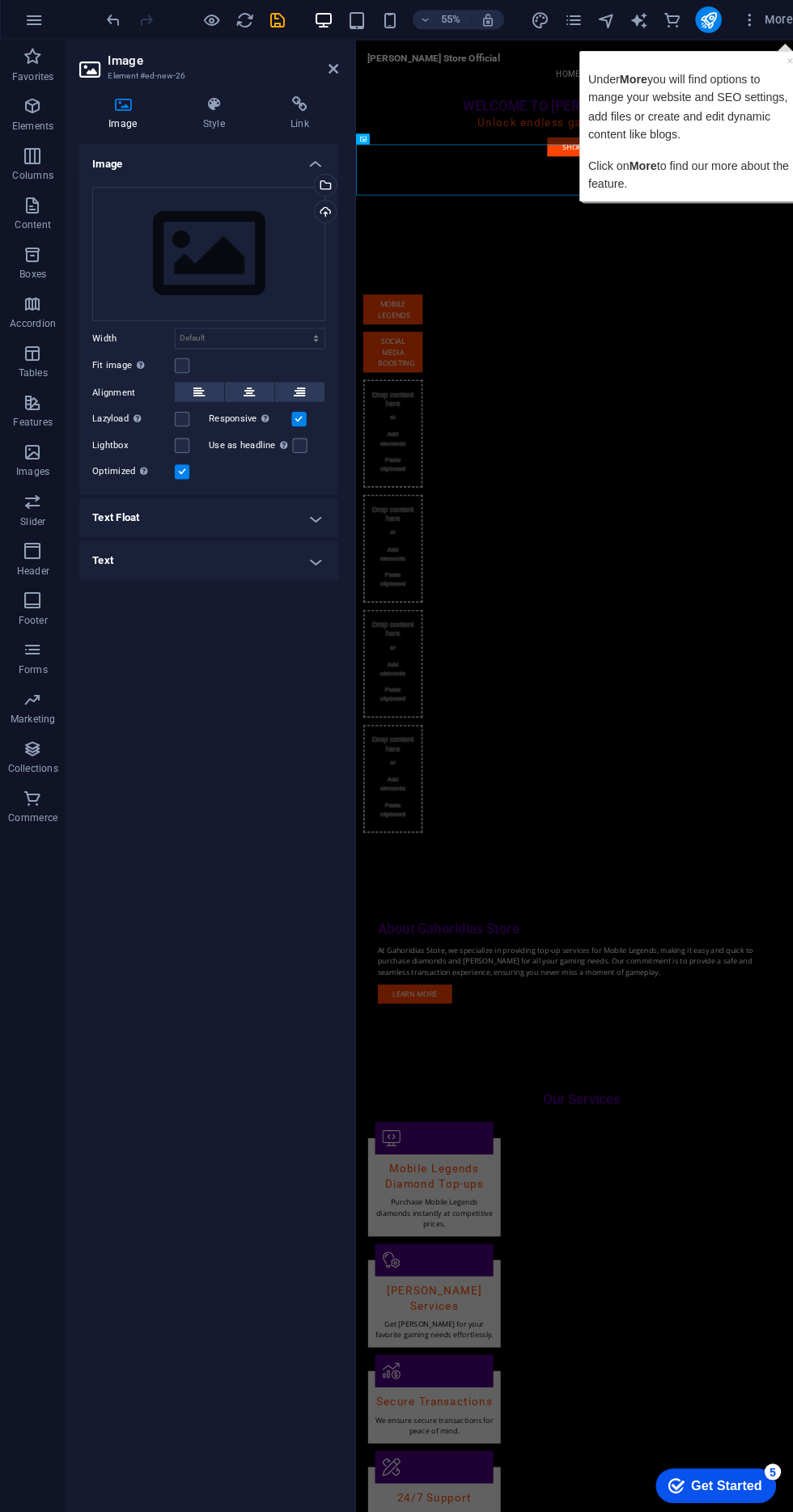
click at [792, 623] on div "Mobile legends Social media boosting Drop content here or Add elements Paste cl…" at bounding box center [758, 974] width 806 height 1091
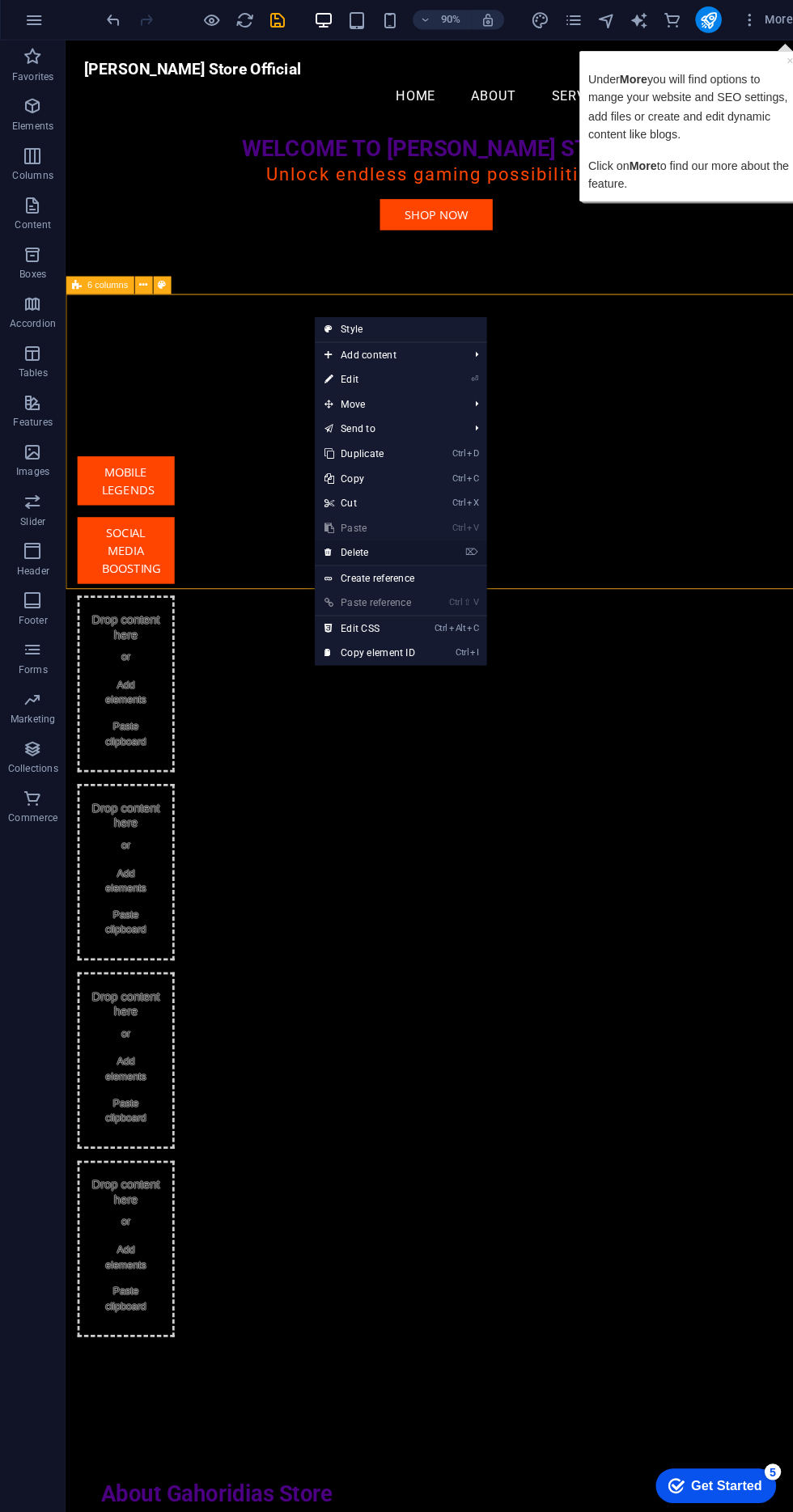
click at [410, 535] on link "⌦ Delete" at bounding box center [364, 544] width 108 height 24
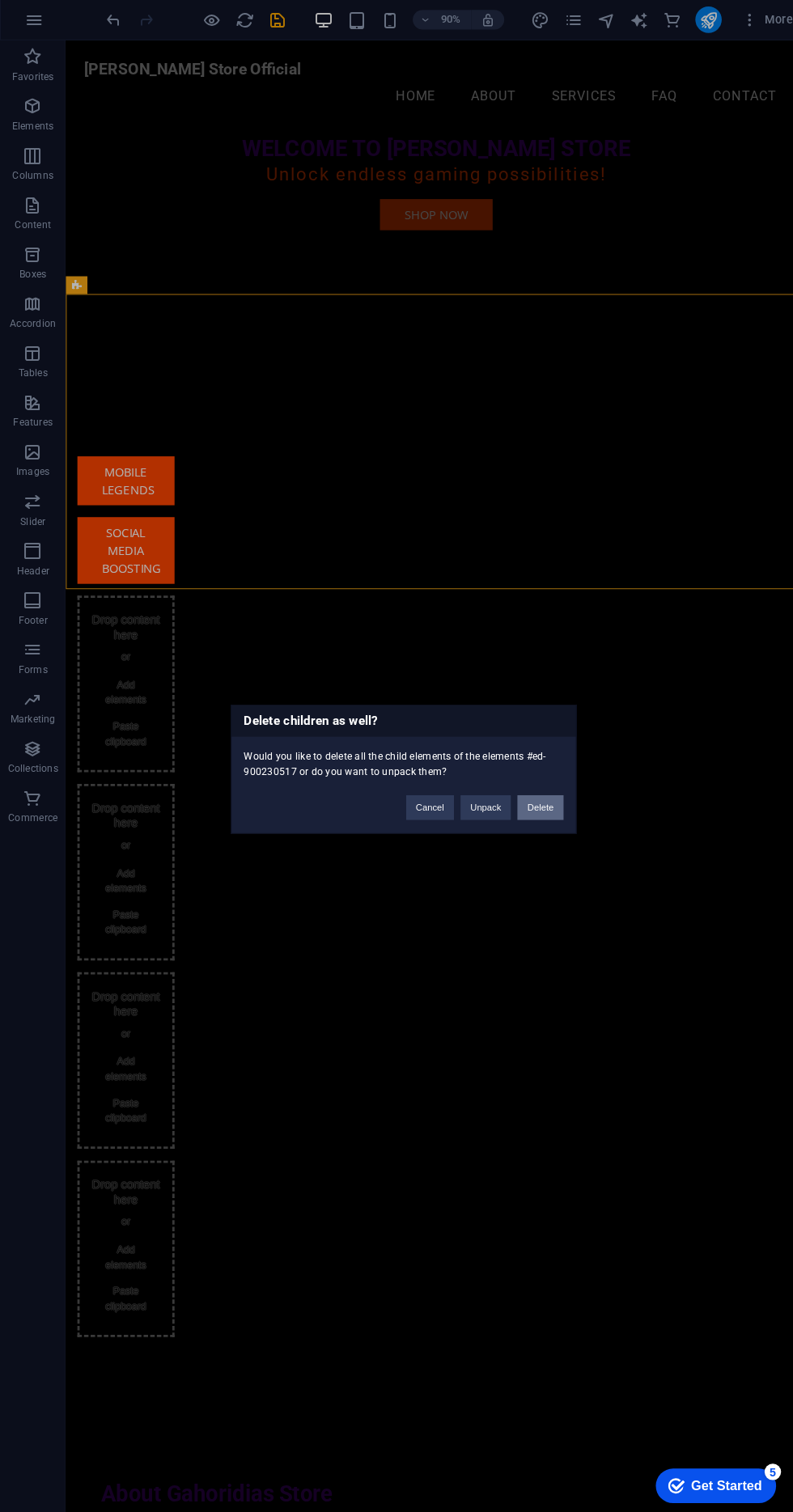
click at [537, 794] on button "Delete" at bounding box center [531, 794] width 45 height 24
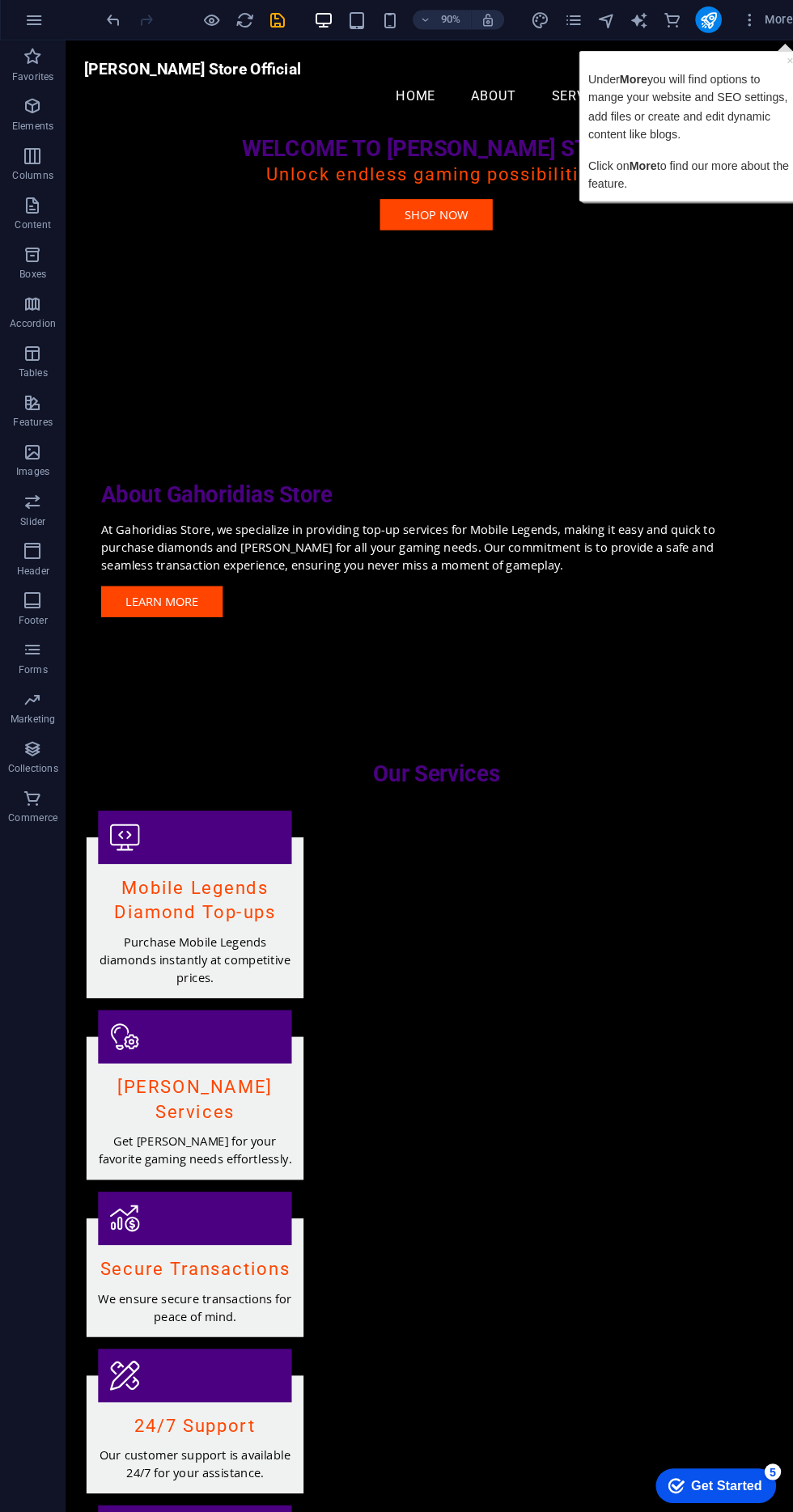
click at [513, 303] on figure at bounding box center [470, 337] width 810 height 182
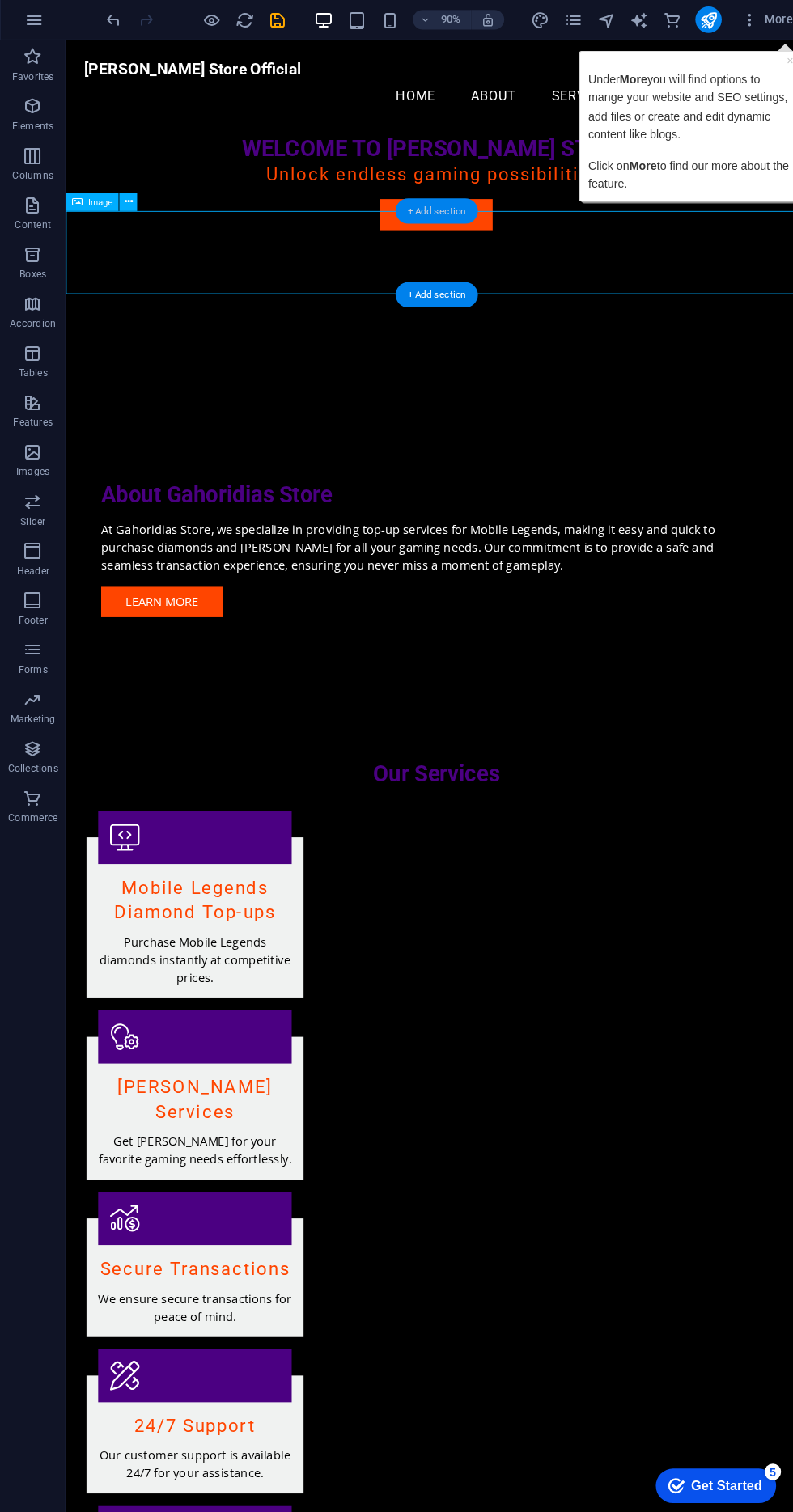
click at [430, 209] on div "+ Add section" at bounding box center [428, 208] width 81 height 25
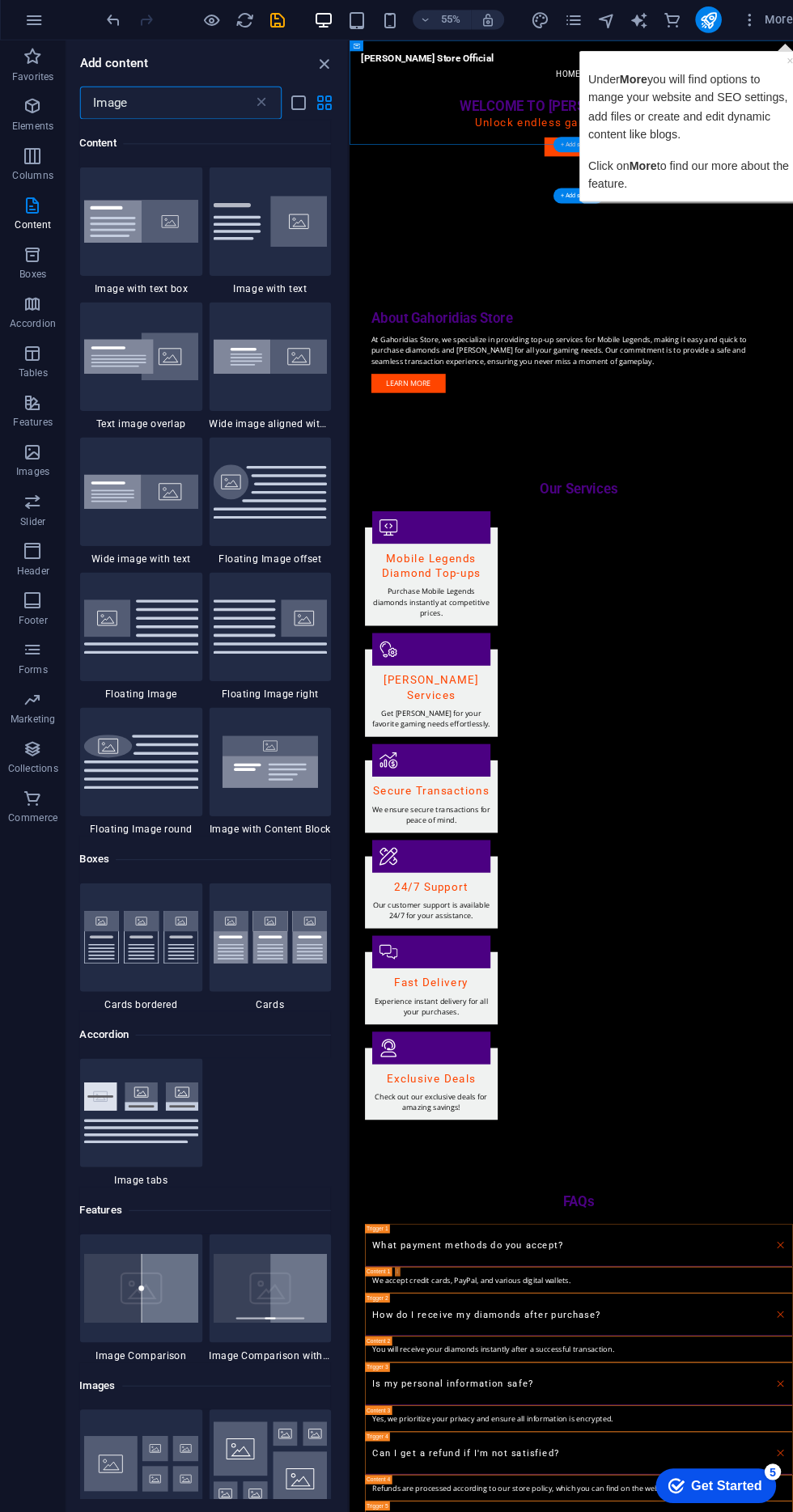
scroll to position [123, 0]
click at [163, 101] on input "Image" at bounding box center [163, 101] width 170 height 32
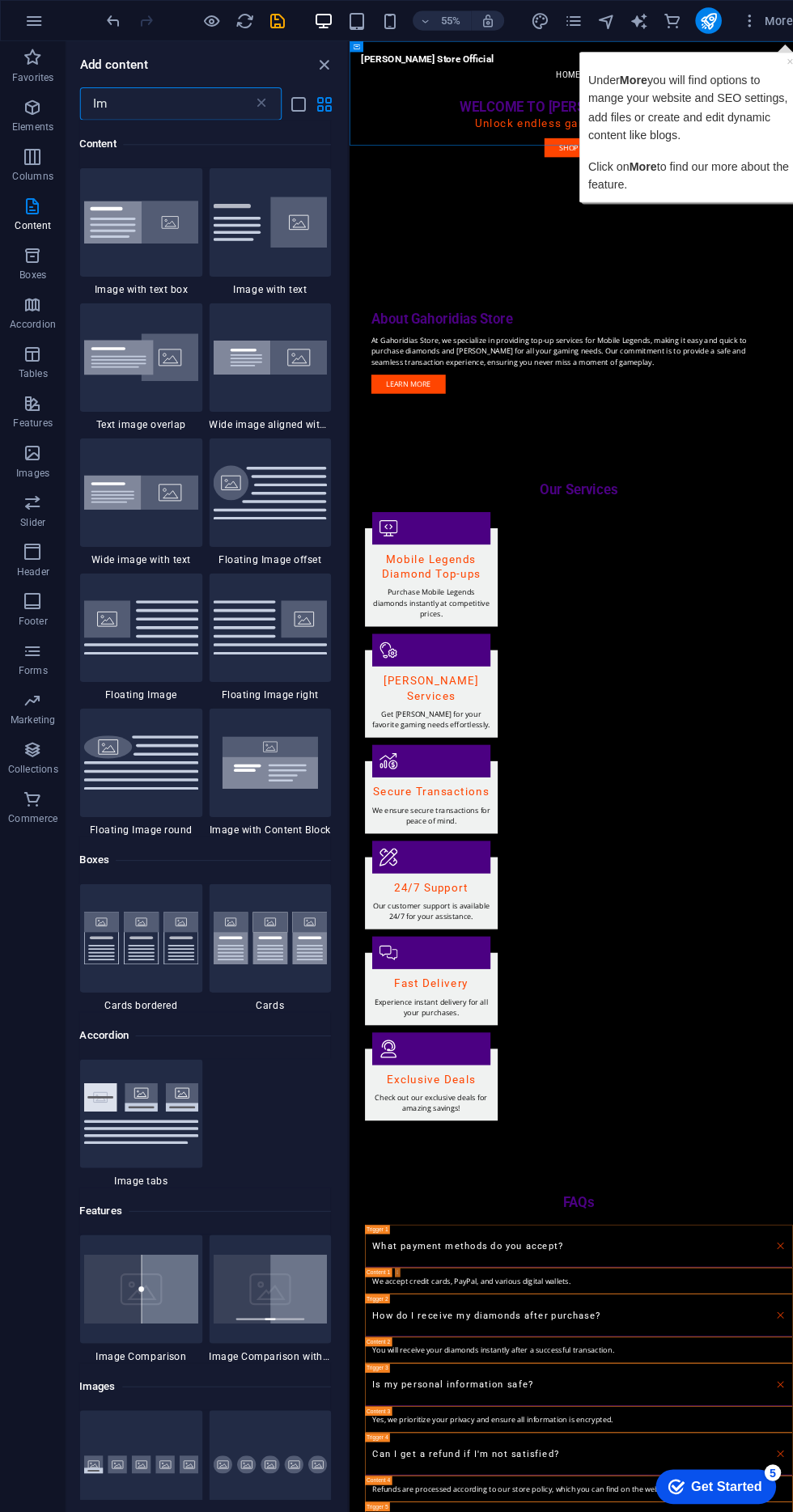
type input "I"
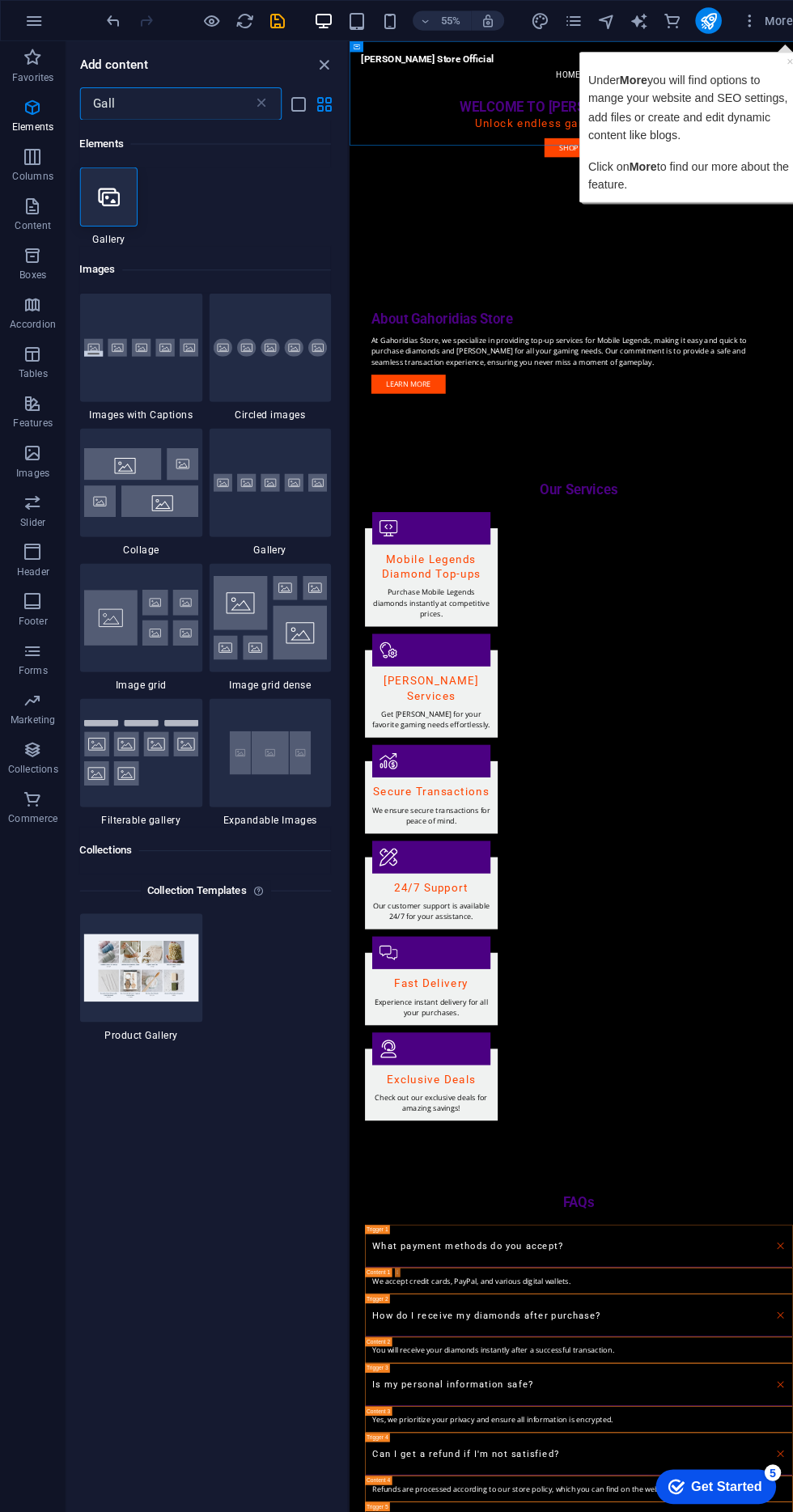
scroll to position [0, 0]
type input "Gallery"
click at [139, 357] on div at bounding box center [139, 342] width 121 height 107
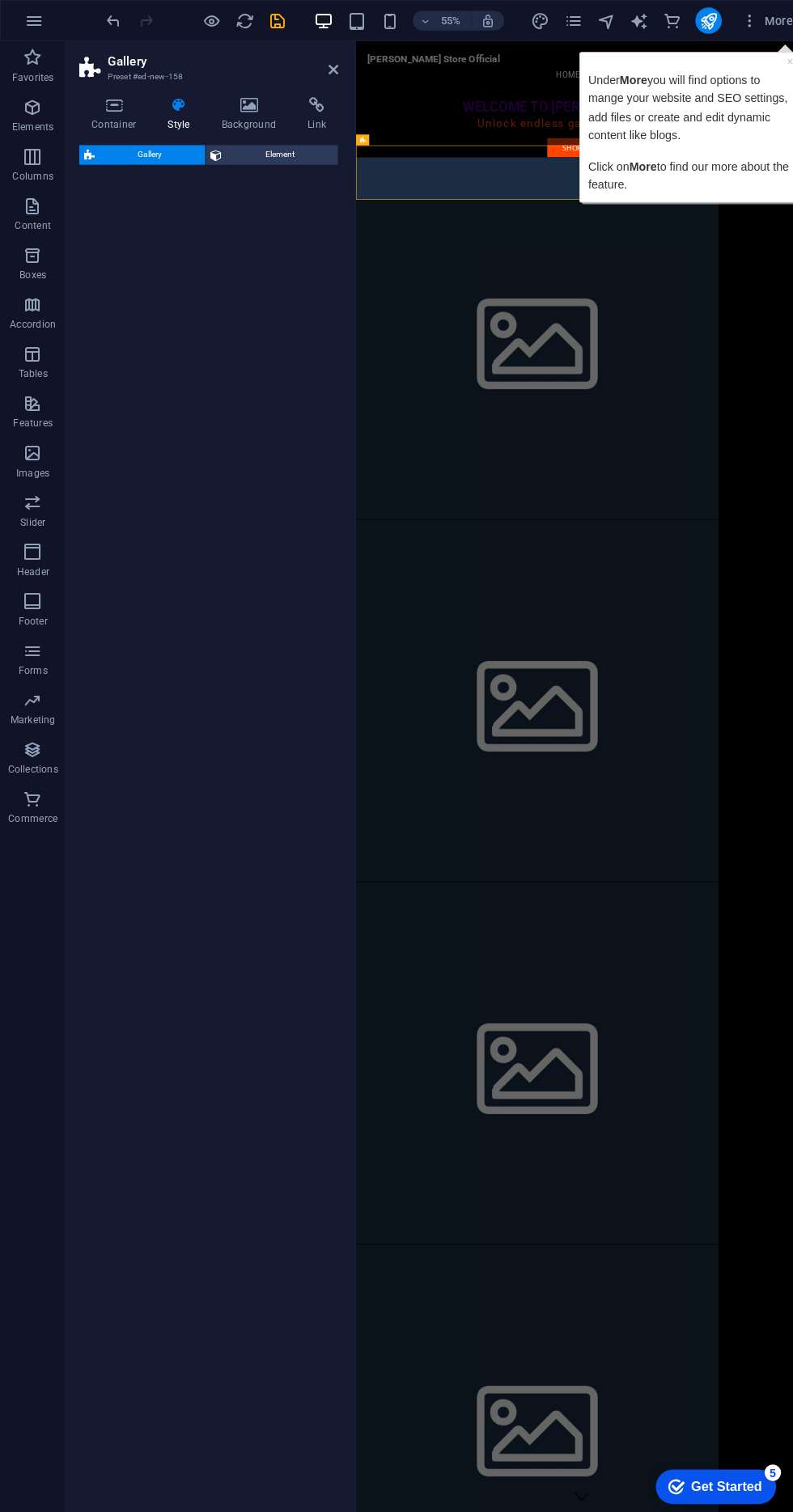
select select "rem"
select select "preset-gallery-v3-captions"
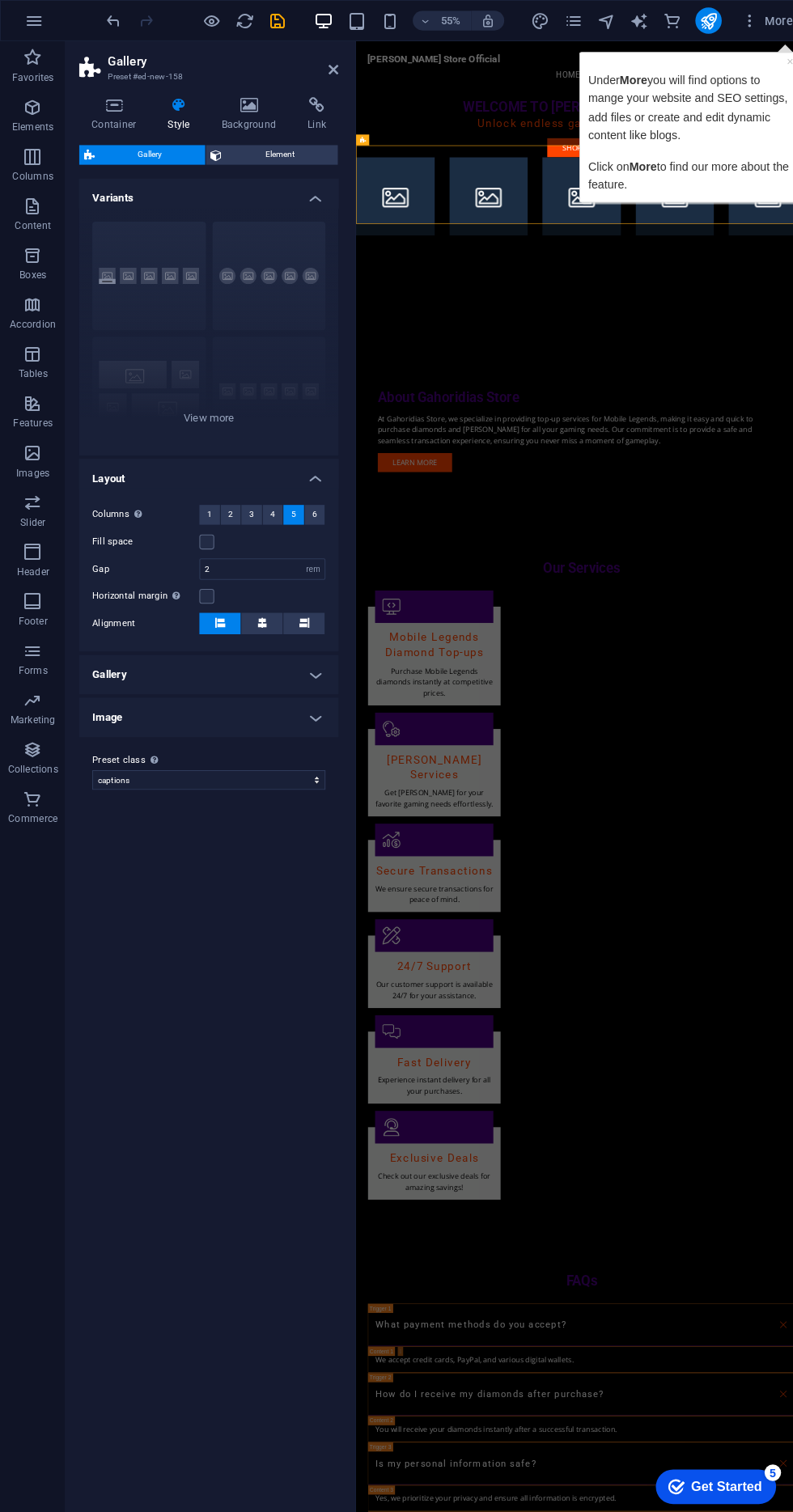
click at [734, 81] on p "Under More you will find options to mange your website and SEO settings, add fi…" at bounding box center [688, 106] width 201 height 73
click at [421, 285] on li at bounding box center [425, 317] width 141 height 141
click at [446, 301] on li at bounding box center [425, 317] width 141 height 141
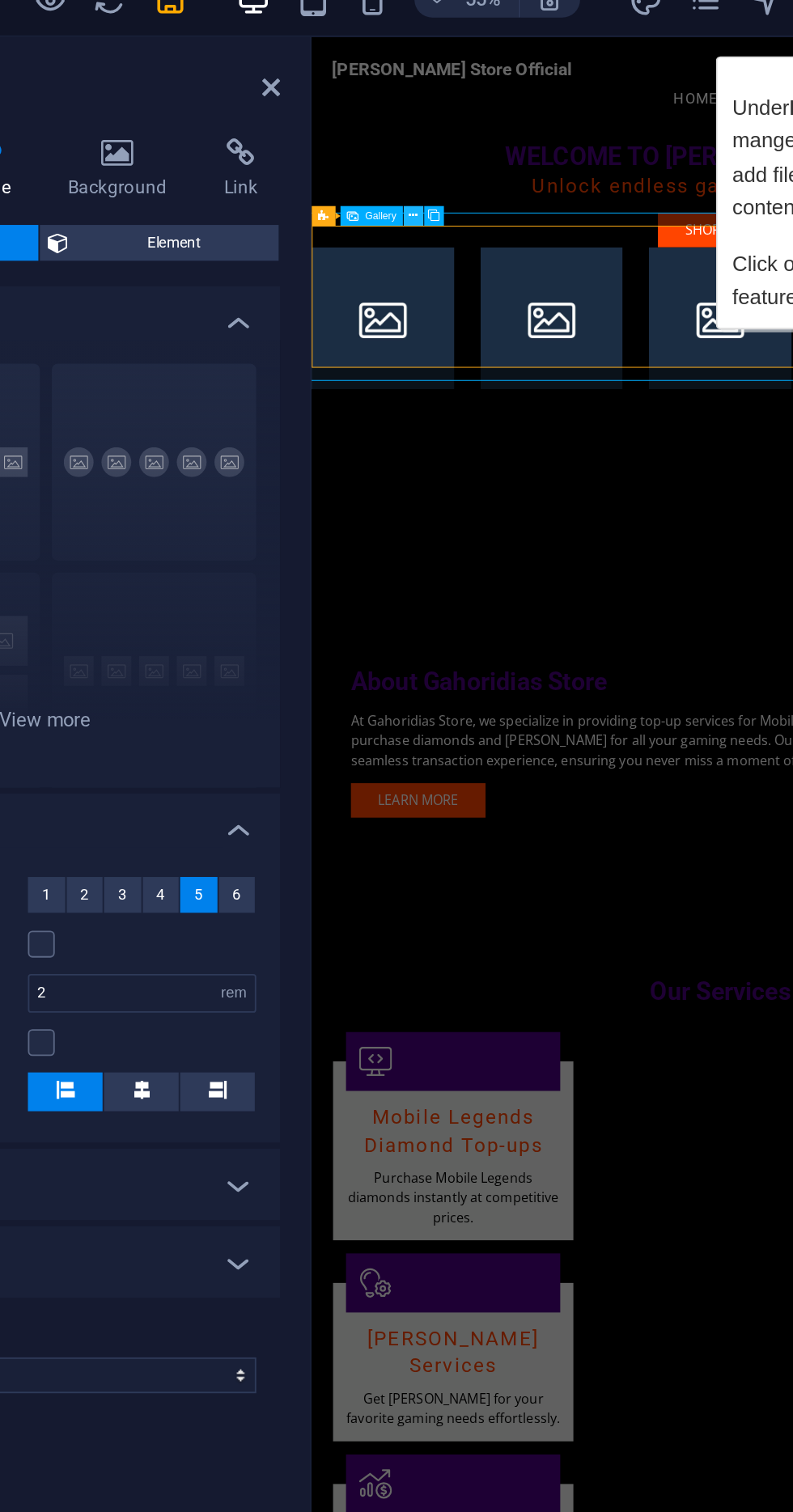
click at [402, 136] on icon at bounding box center [405, 137] width 5 height 10
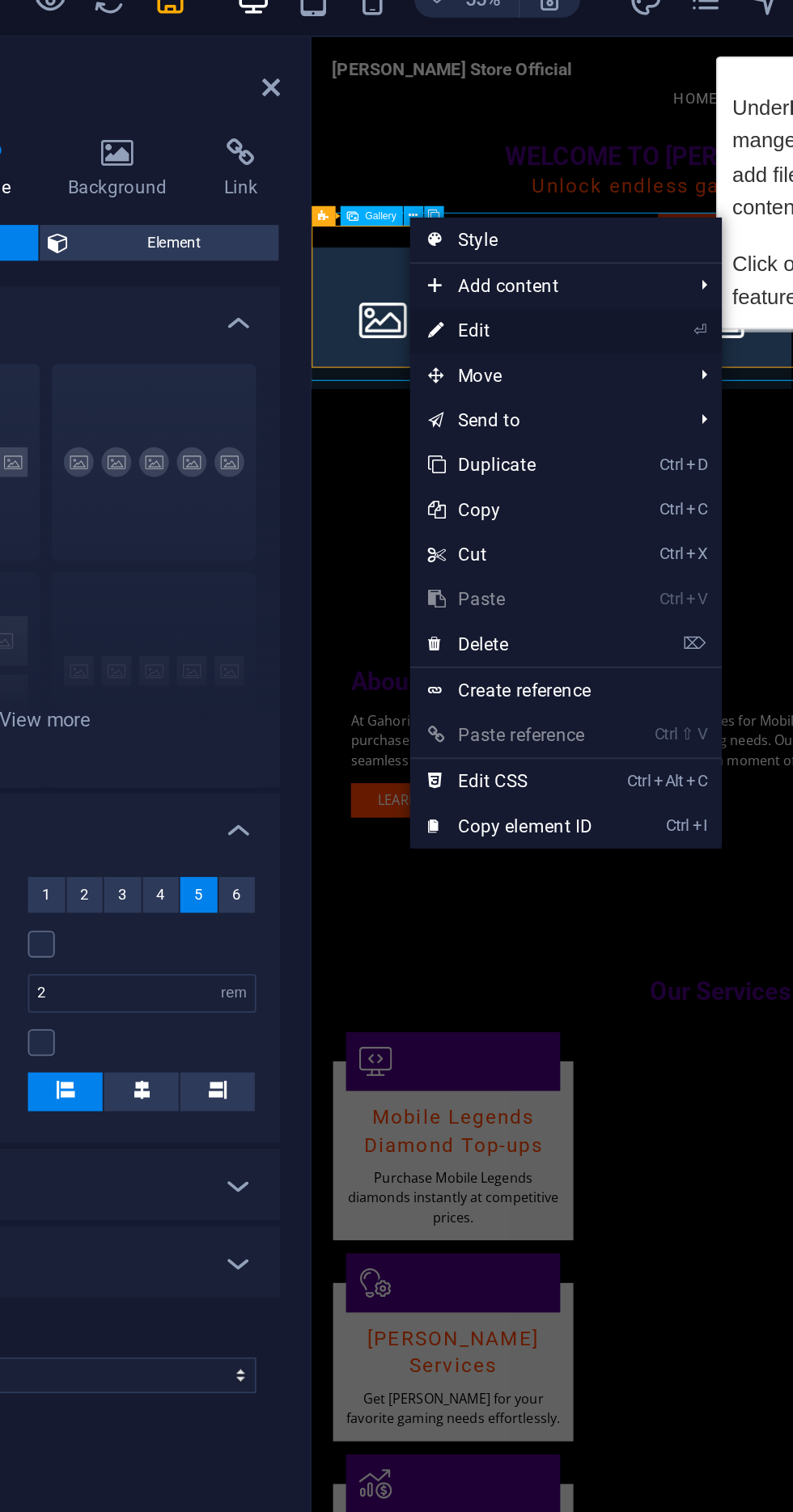
click at [475, 193] on link "⏎ Edit" at bounding box center [457, 200] width 108 height 24
select select "4"
select select "px"
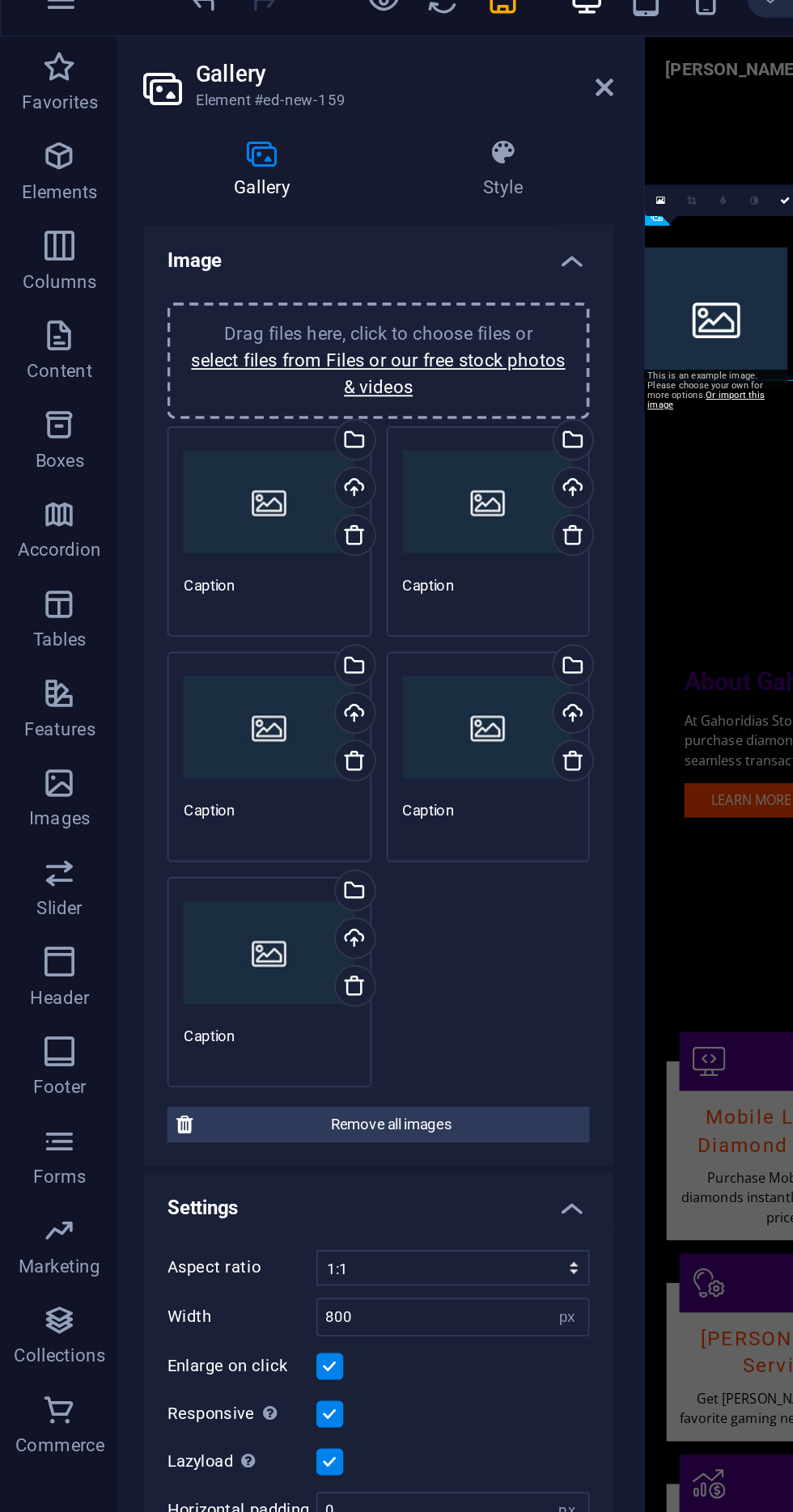
click at [124, 299] on div "Drag files here, click to choose files or select files from Files or our free s…" at bounding box center [146, 293] width 93 height 65
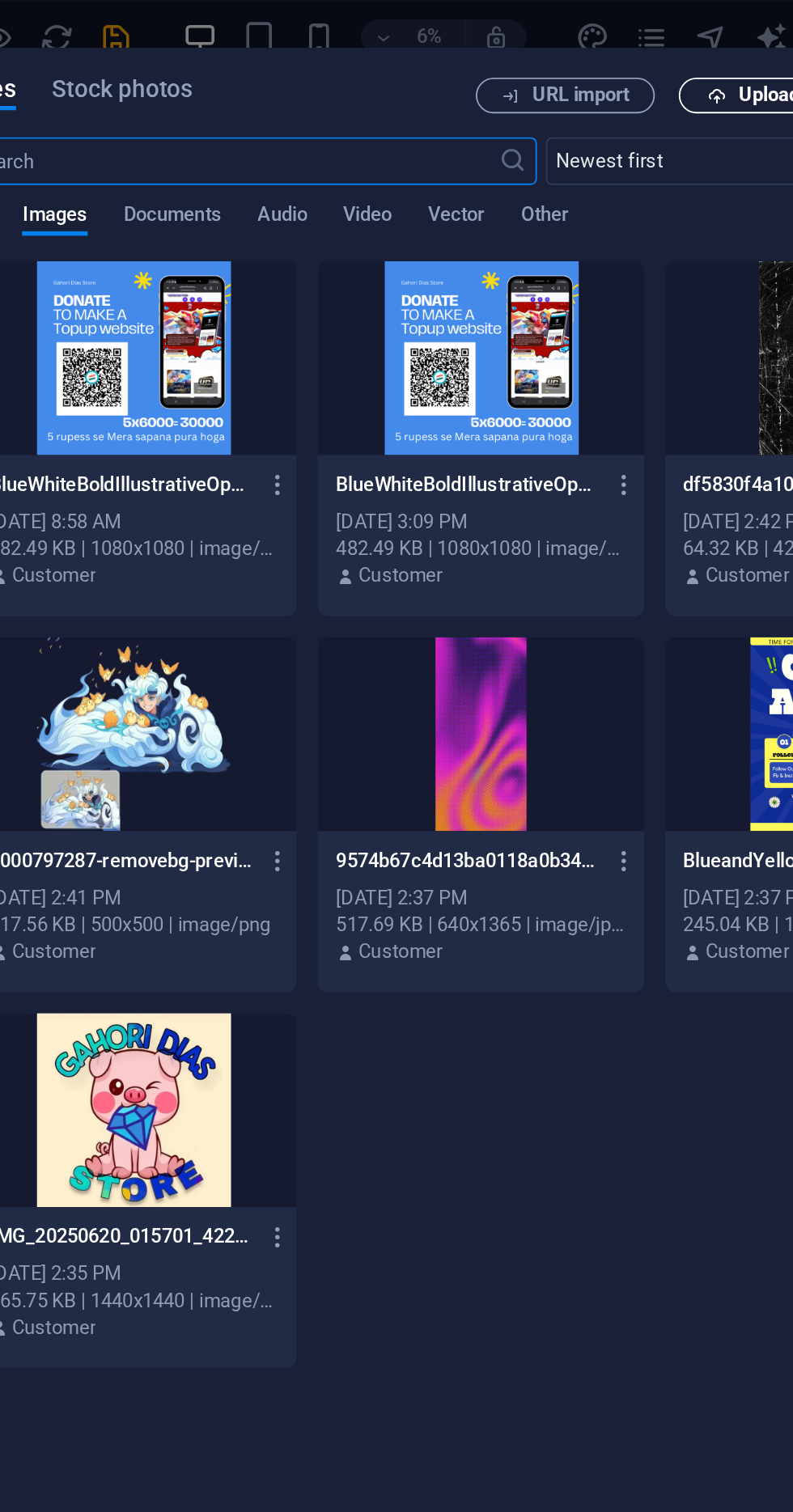
click at [607, 52] on span "Upload" at bounding box center [618, 52] width 66 height 10
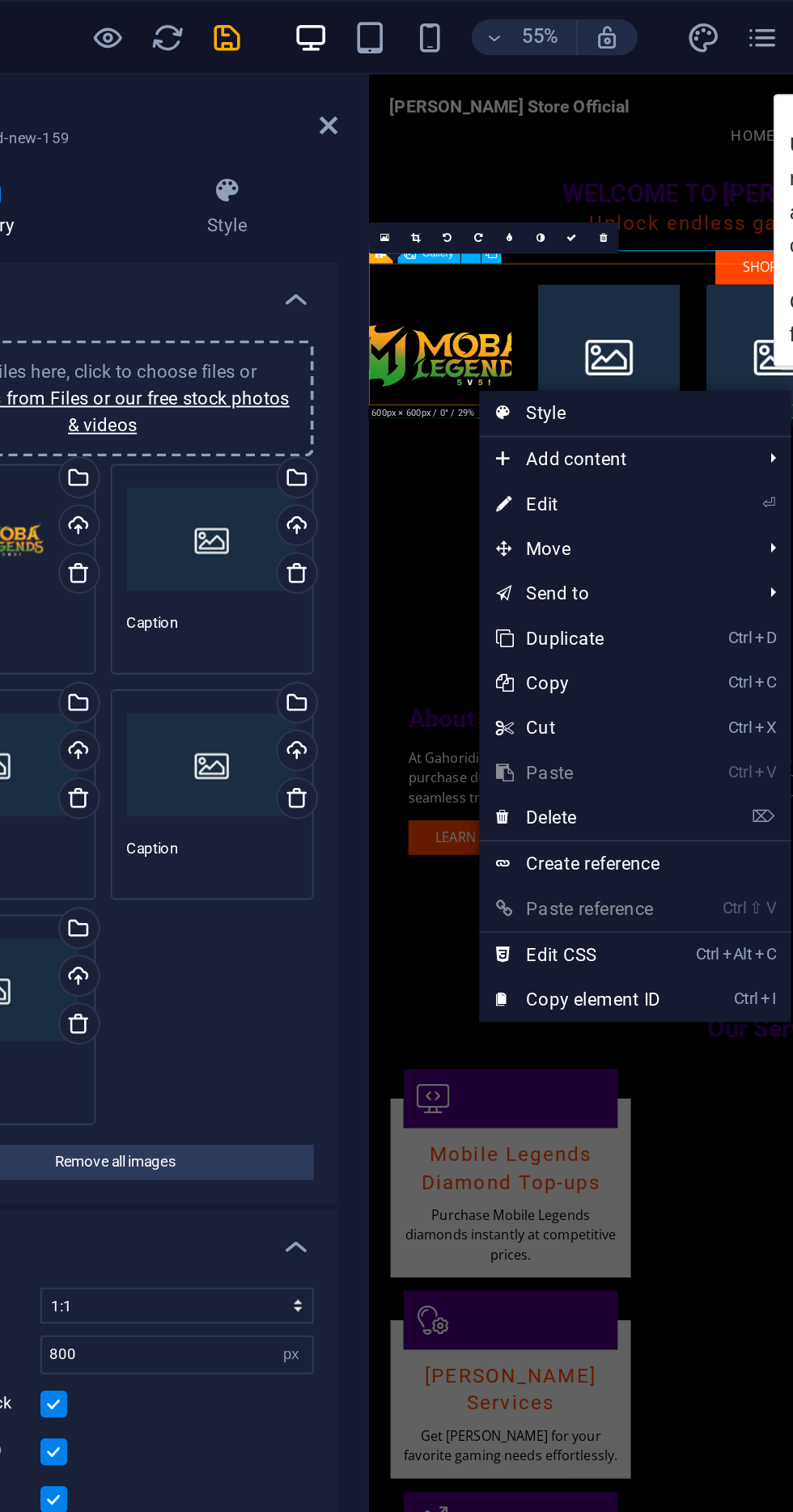
click at [414, 604] on div "About Gahoridias Store At Gahoridias Store, we specialize in providing top-up s…" at bounding box center [771, 769] width 806 height 331
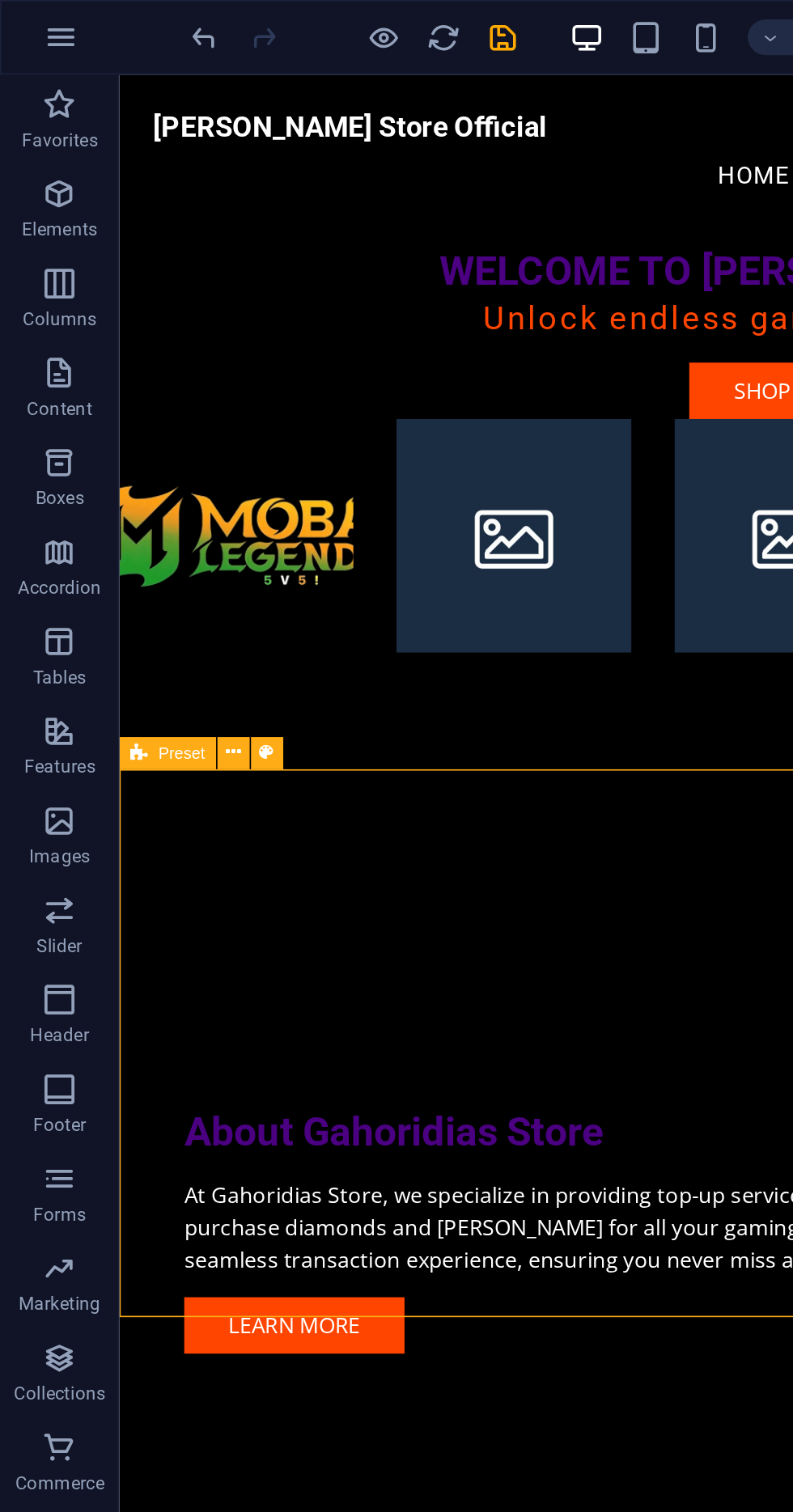
click at [234, 371] on li at bounding box center [189, 351] width 141 height 141
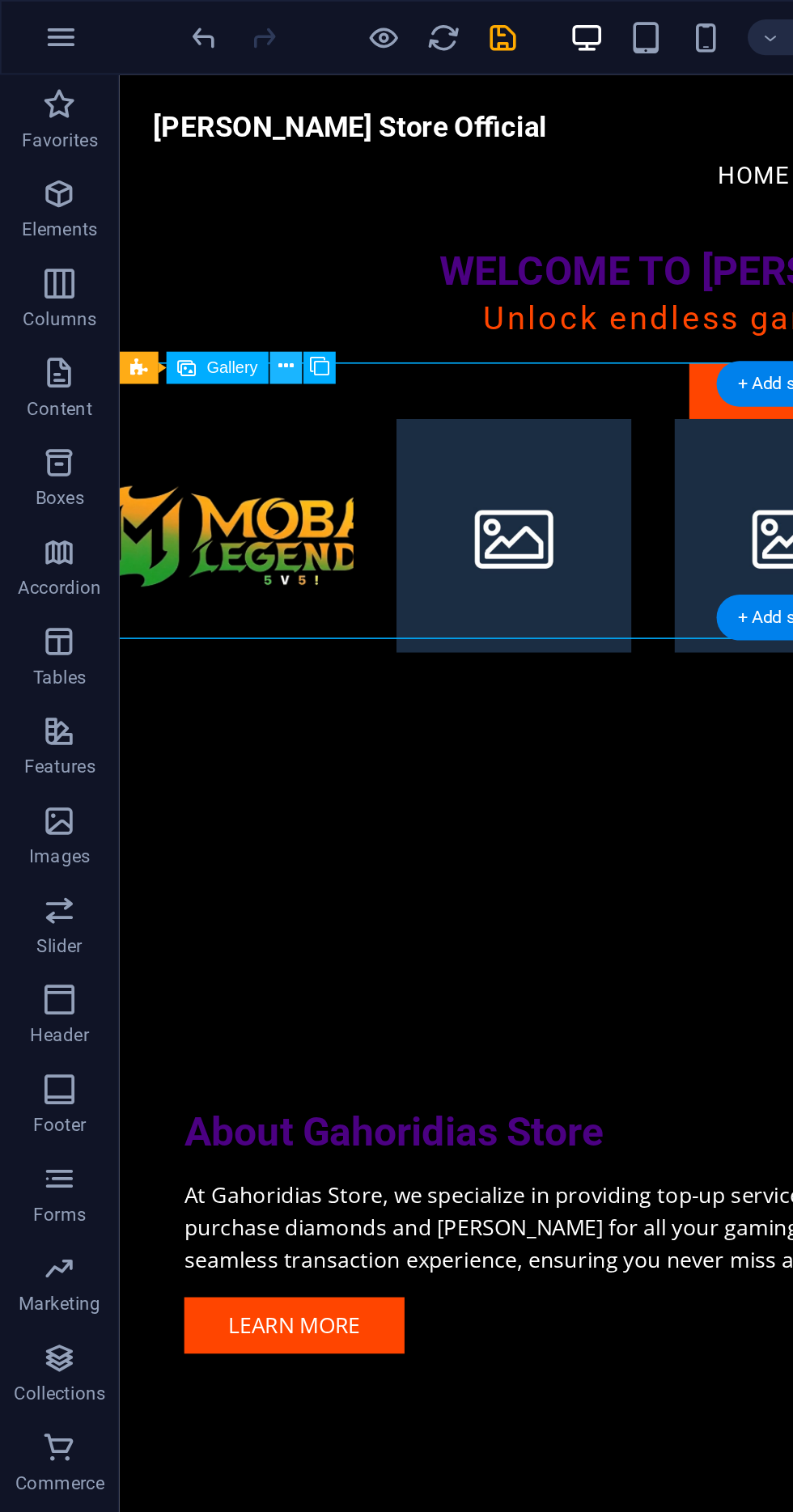
click at [151, 201] on icon at bounding box center [155, 199] width 8 height 16
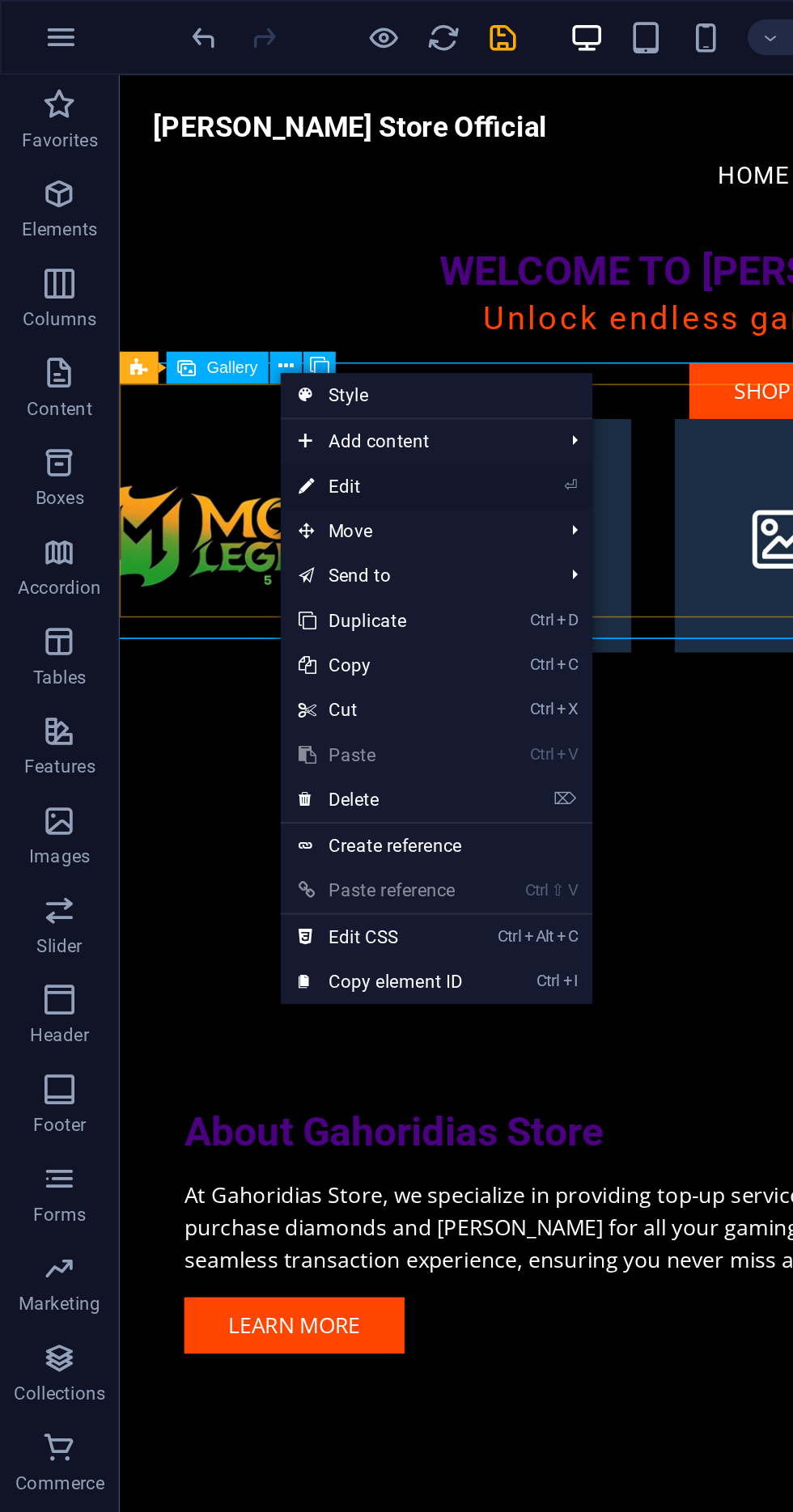
click at [240, 263] on link "⏎ Edit" at bounding box center [206, 264] width 108 height 24
select select "4"
select select "px"
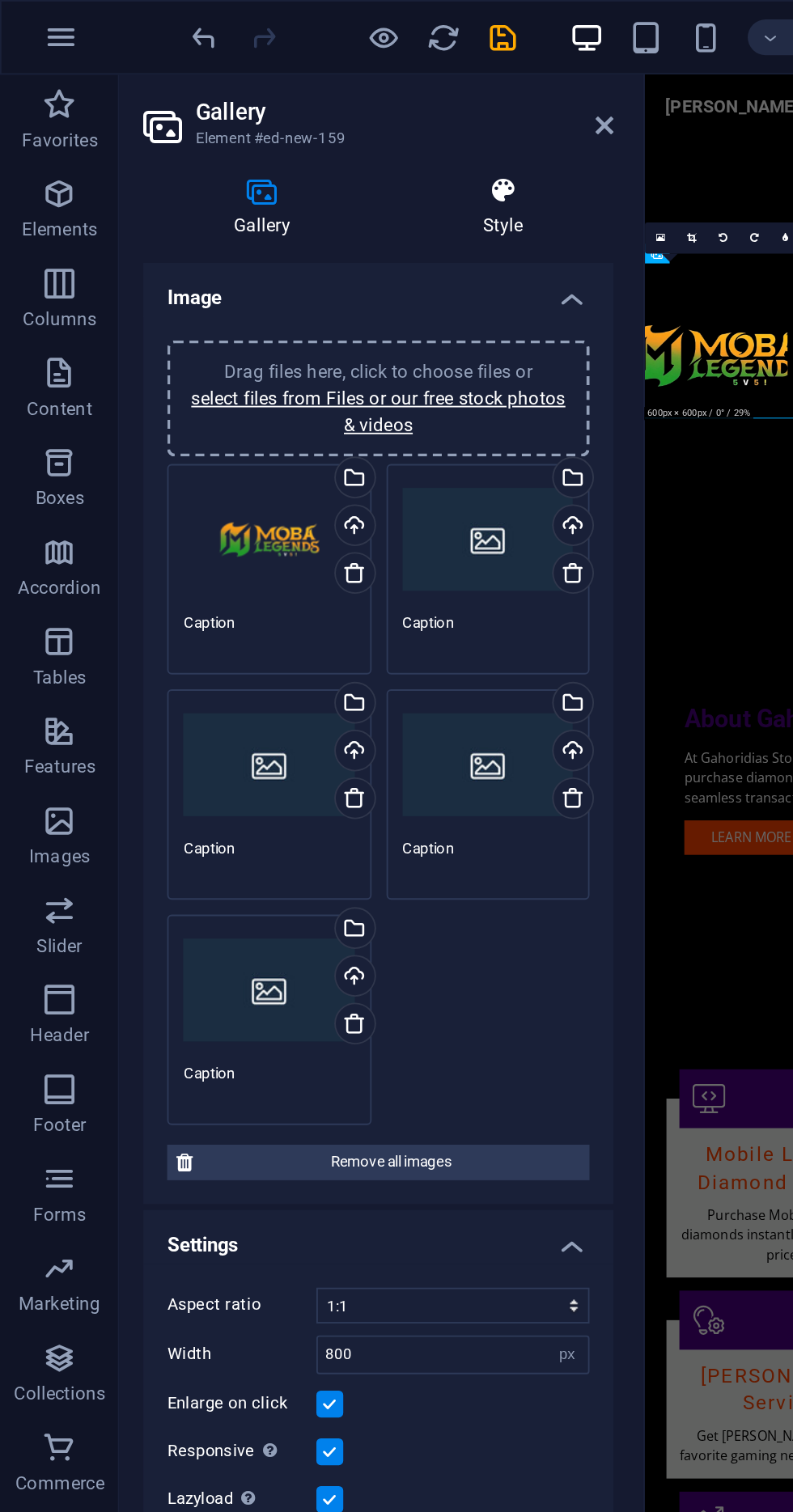
click at [271, 124] on h4 "Style" at bounding box center [272, 112] width 120 height 34
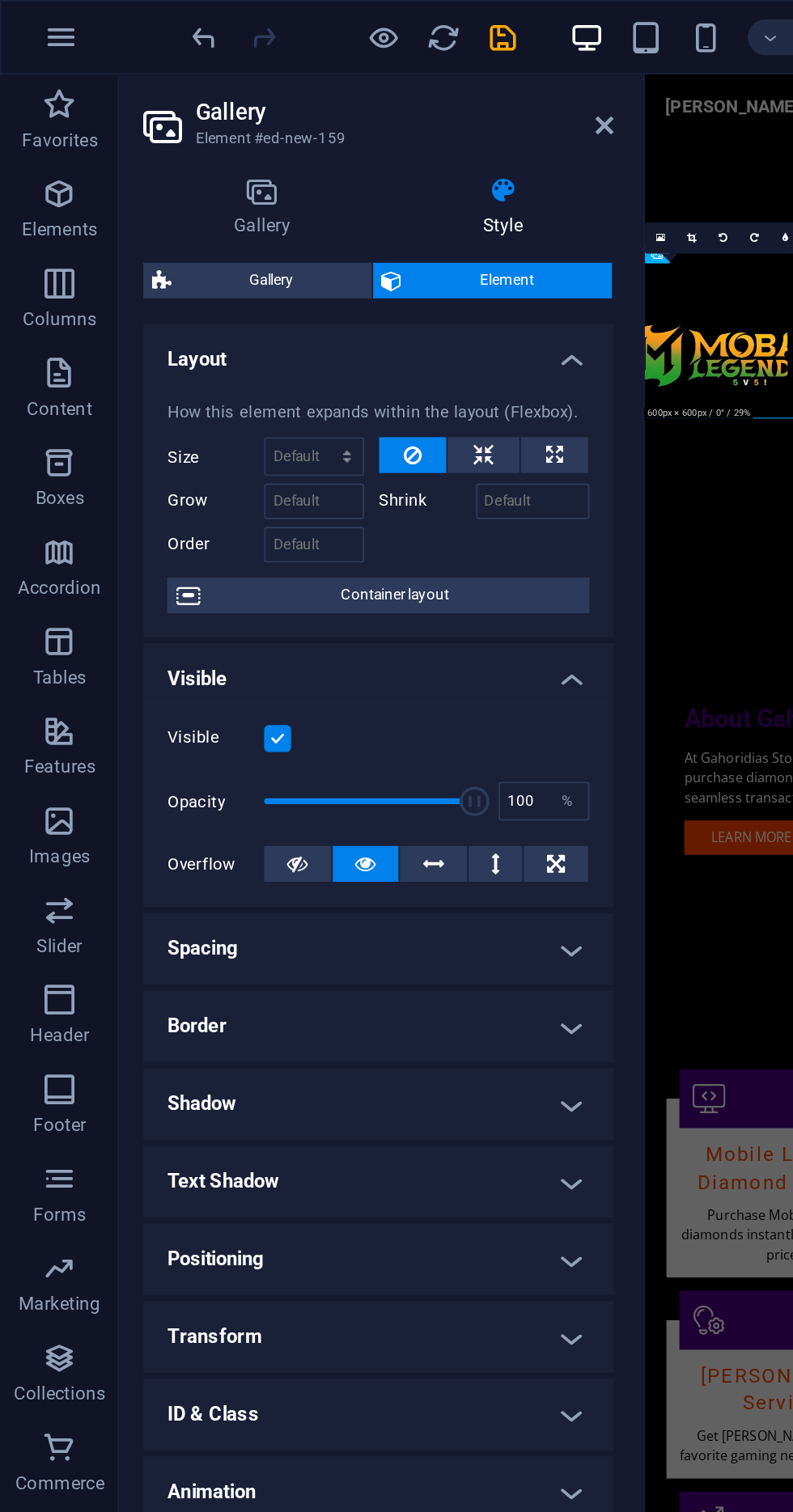
click at [325, 46] on header "Gallery Element #ed-new-159" at bounding box center [205, 61] width 255 height 42
click at [325, 67] on icon at bounding box center [327, 67] width 10 height 13
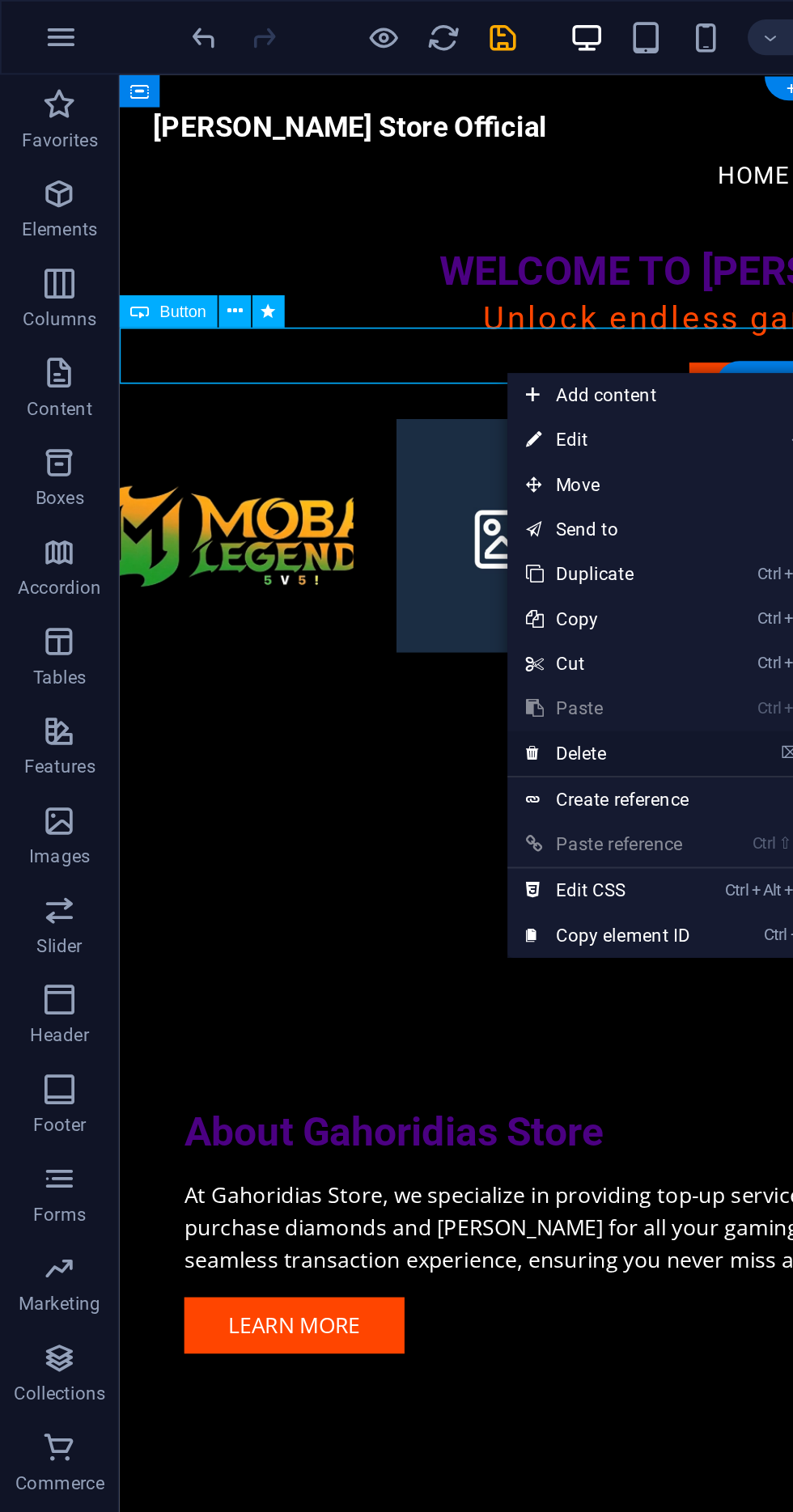
click at [353, 406] on link "⌦ Delete" at bounding box center [330, 409] width 108 height 24
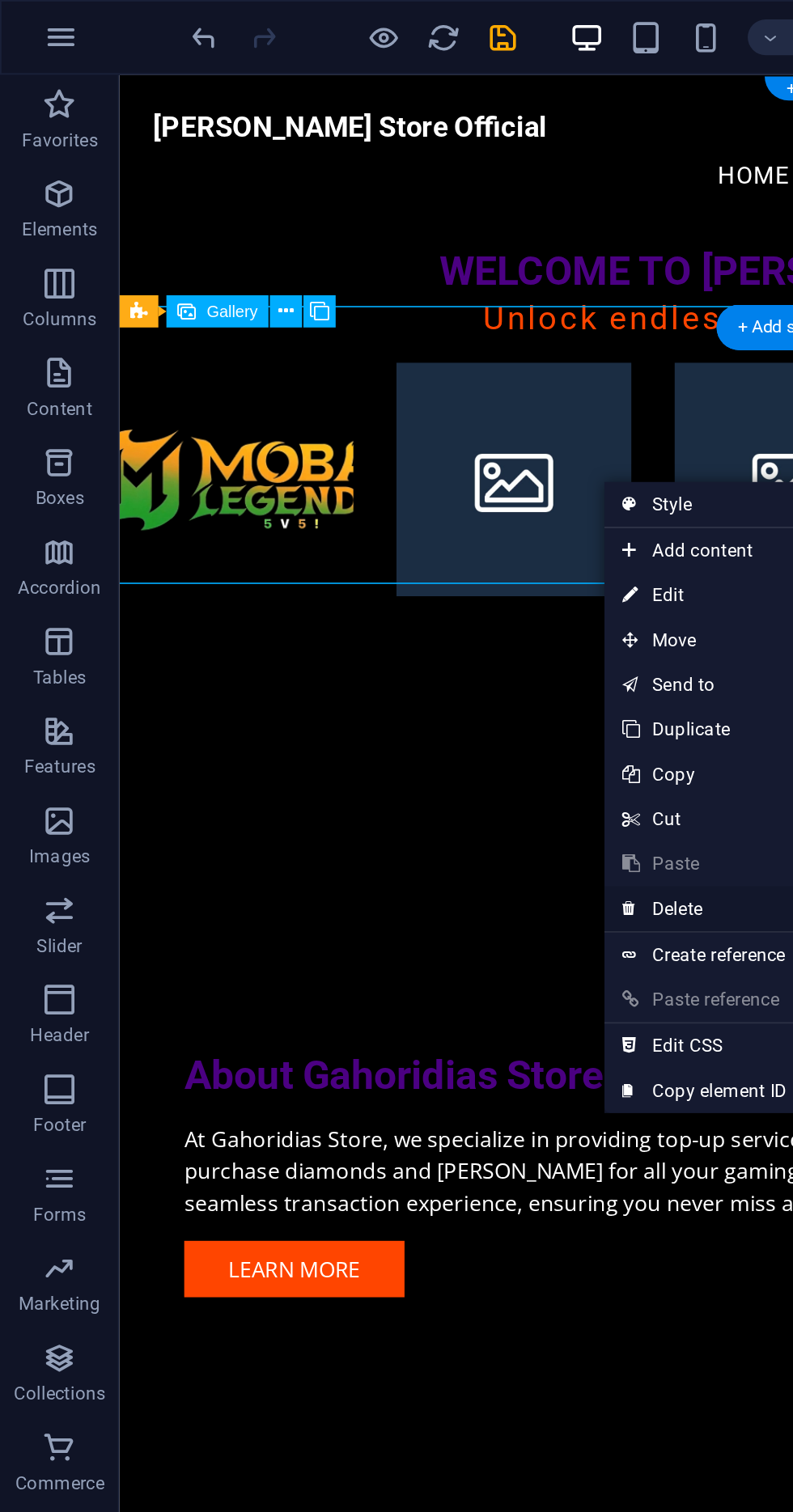
click at [394, 484] on link "⌦ Delete" at bounding box center [382, 493] width 108 height 24
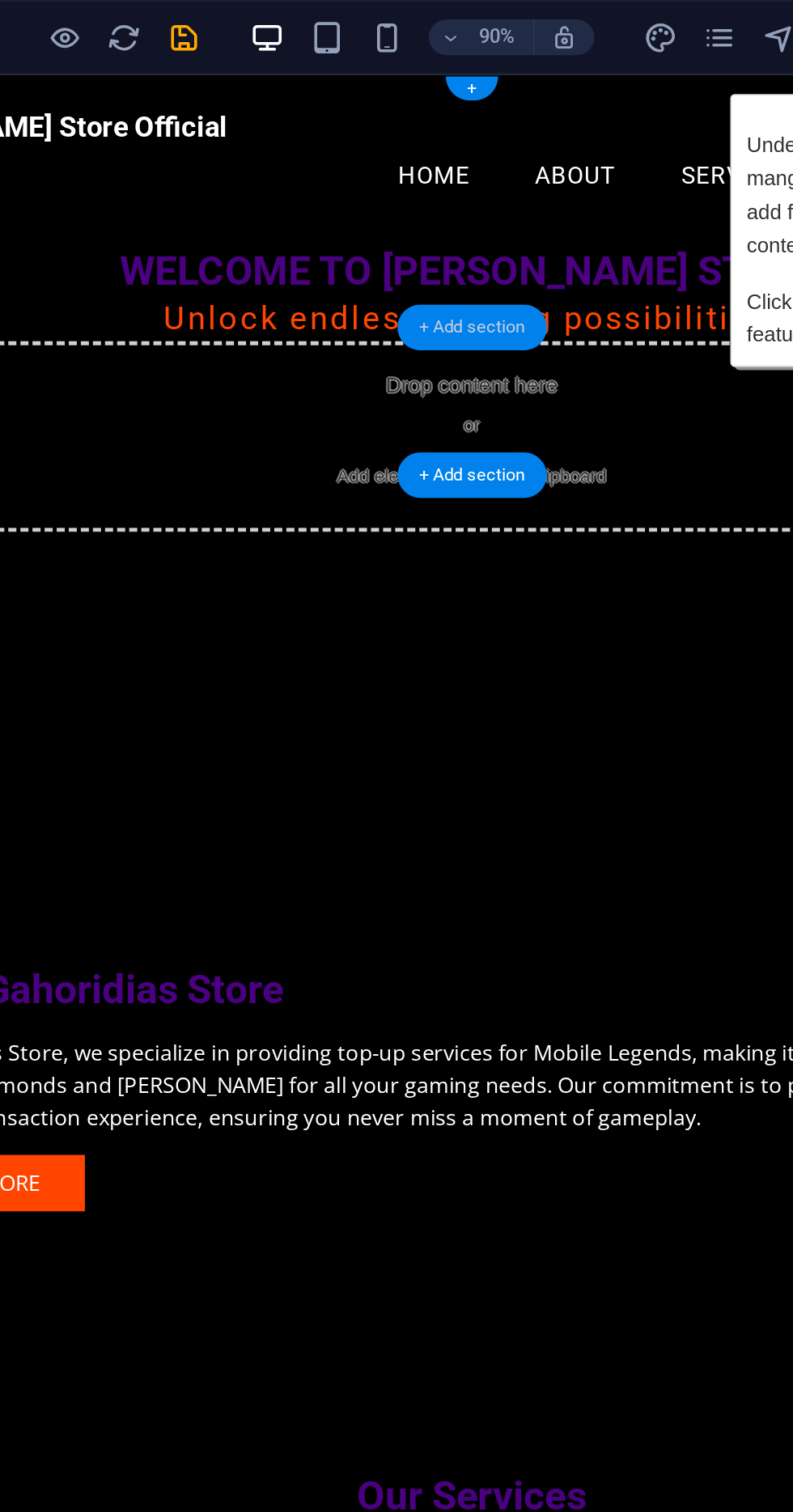
click at [442, 185] on div "+ Add section" at bounding box center [428, 177] width 81 height 25
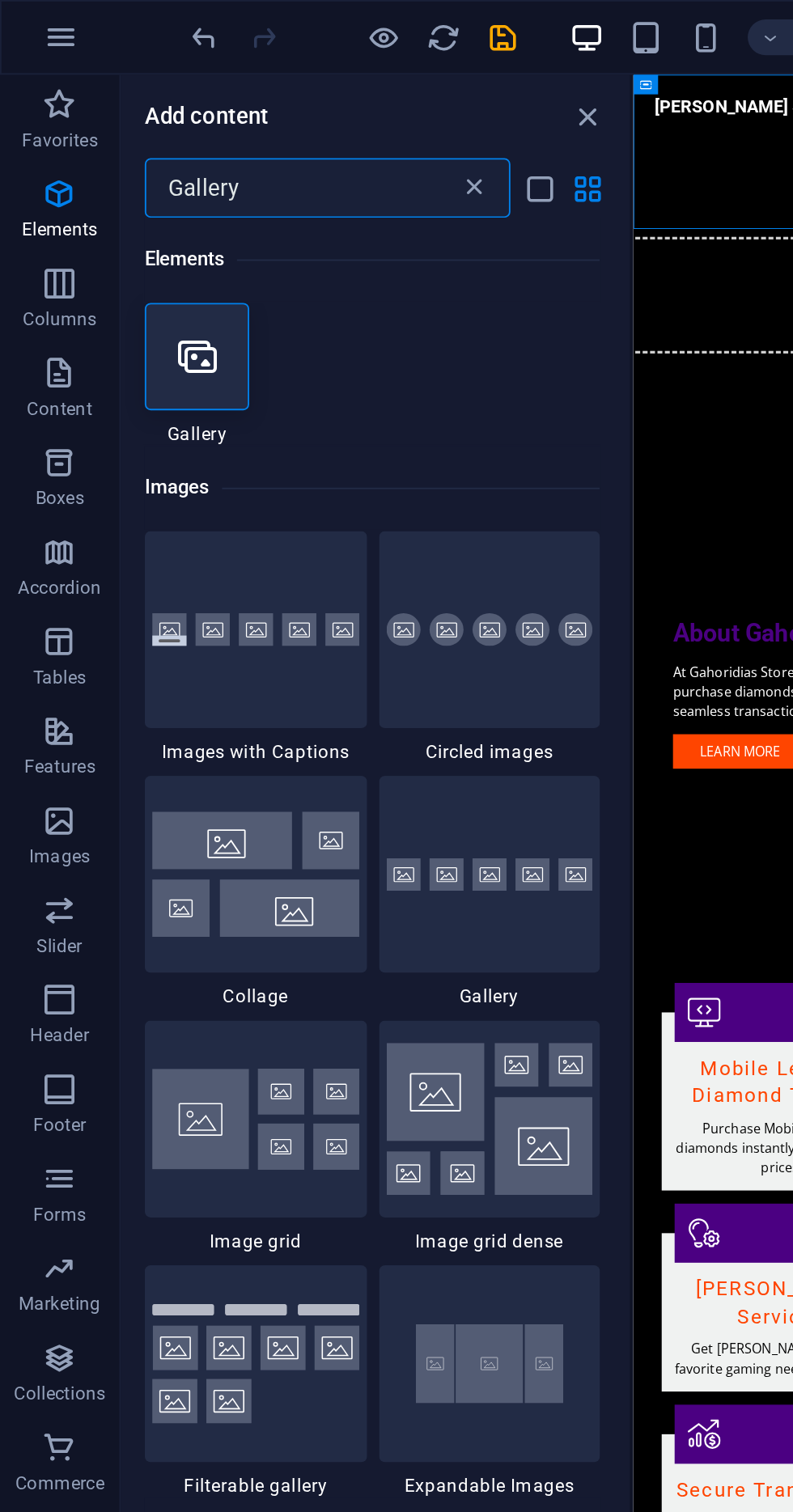
click at [254, 94] on icon at bounding box center [257, 101] width 17 height 17
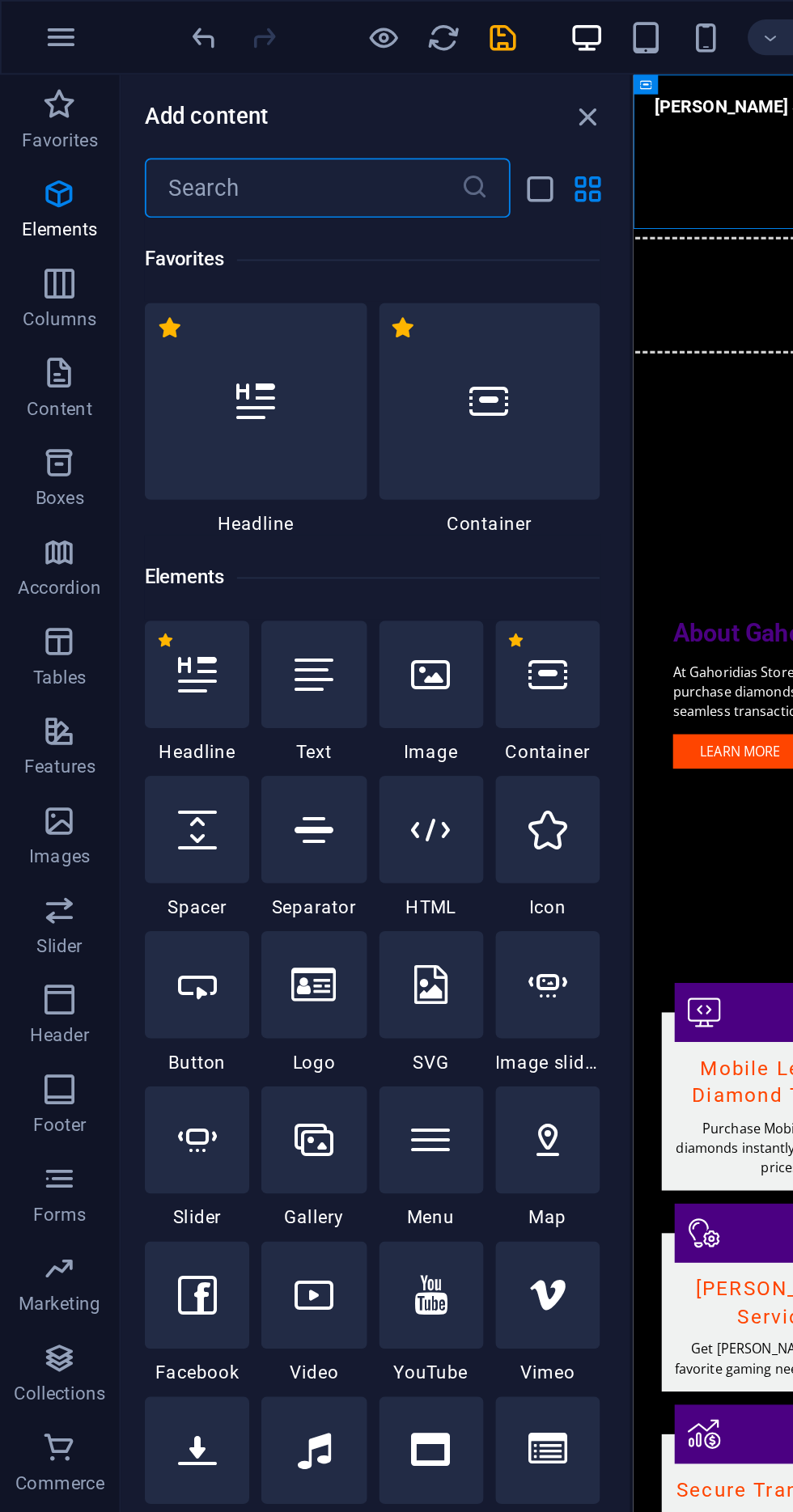
click at [225, 97] on input "text" at bounding box center [163, 101] width 170 height 32
type input "Sli"
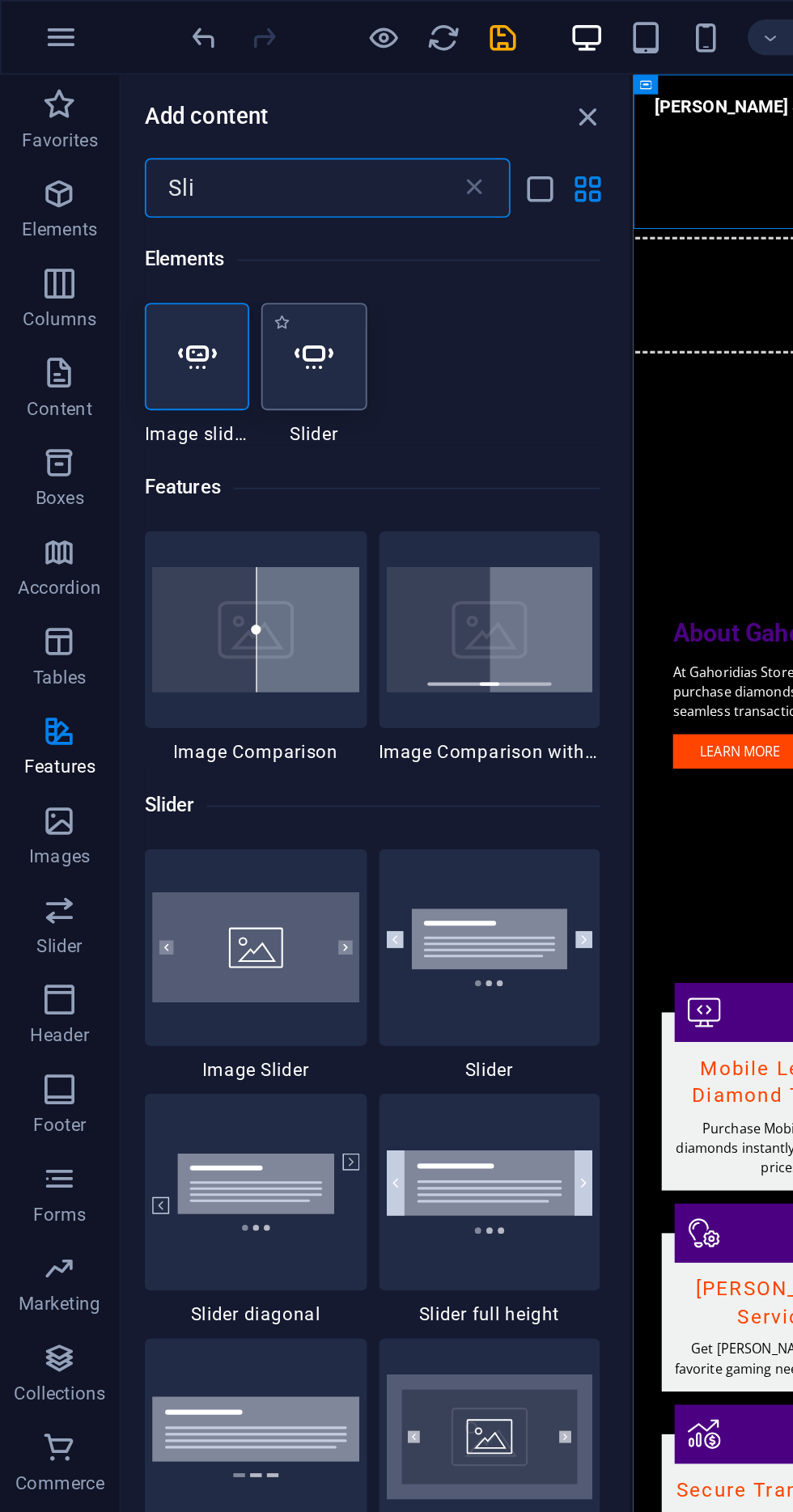
click at [184, 217] on div at bounding box center [170, 193] width 57 height 59
select select "ms"
select select "s"
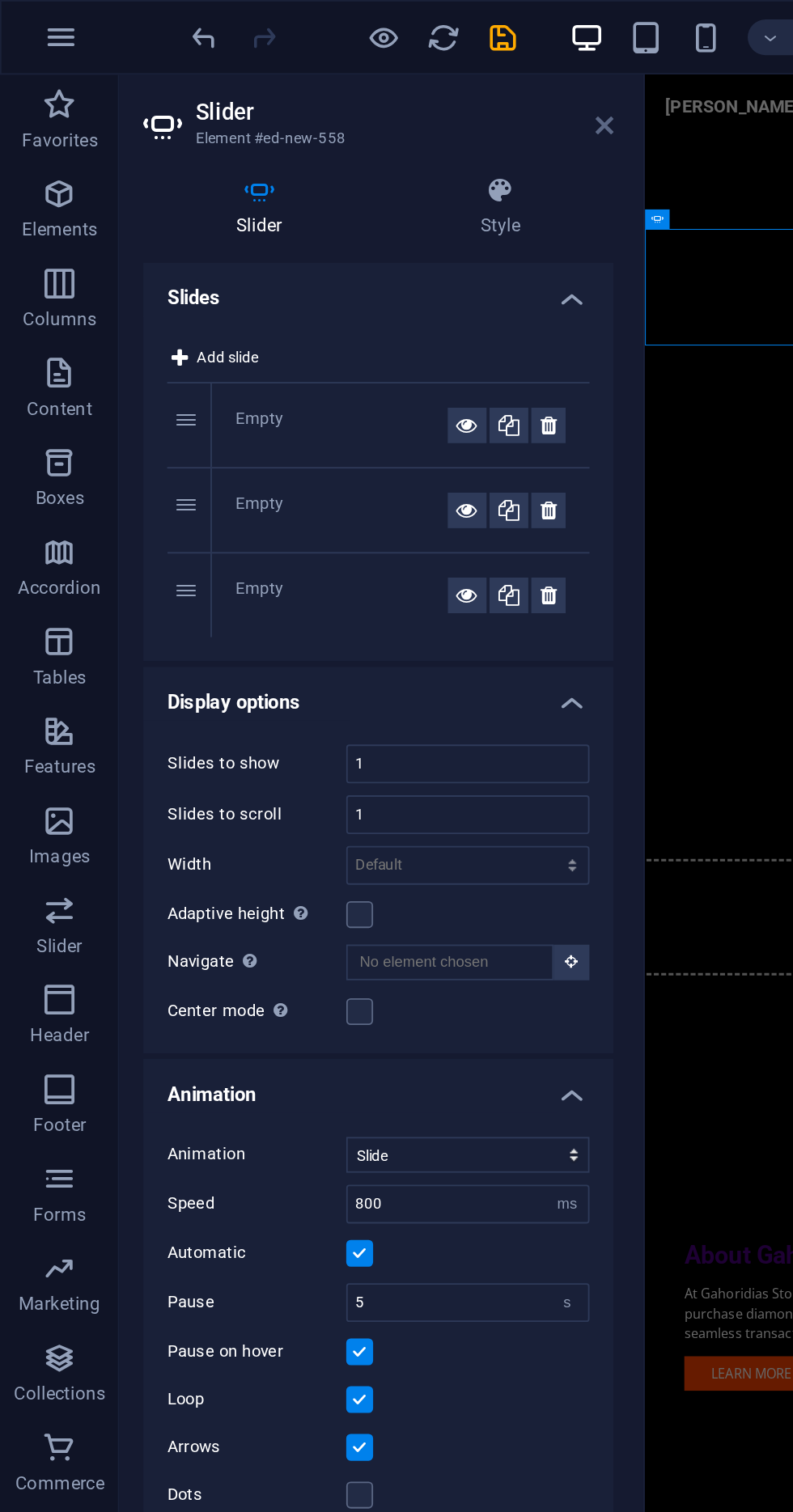
click at [328, 67] on icon at bounding box center [327, 67] width 10 height 13
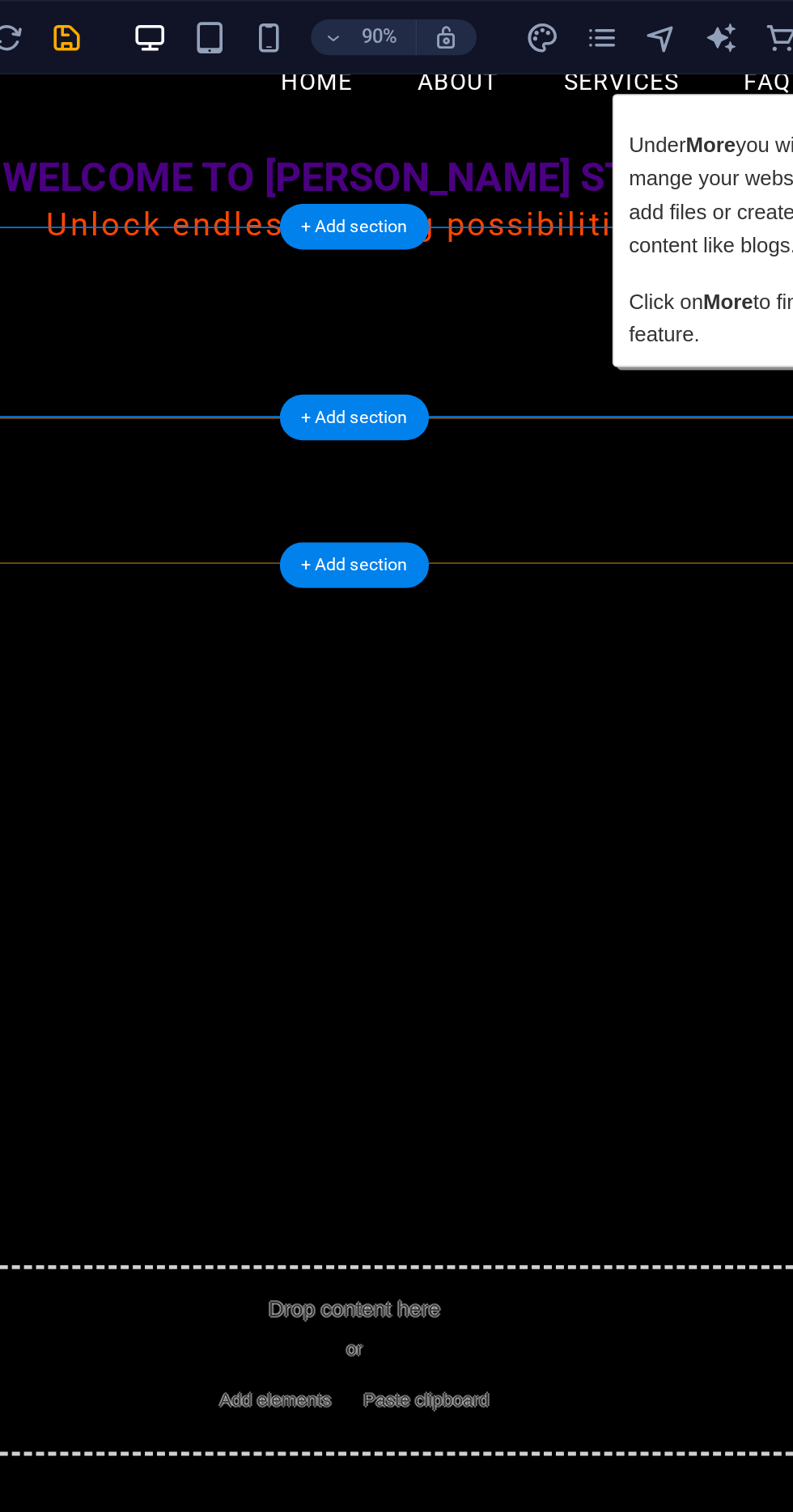
scroll to position [35, 0]
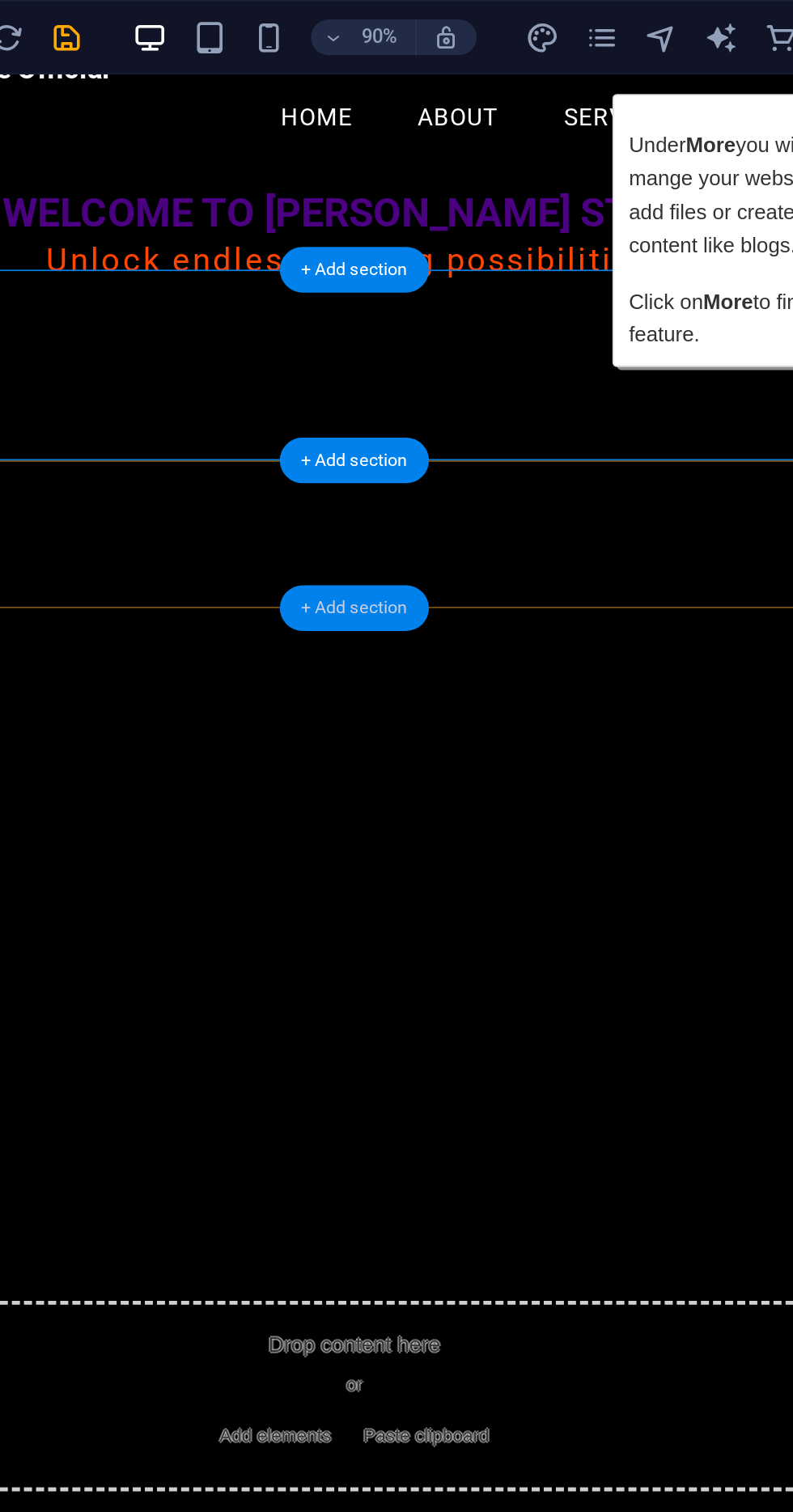
click at [453, 325] on div "+ Add section" at bounding box center [428, 329] width 81 height 25
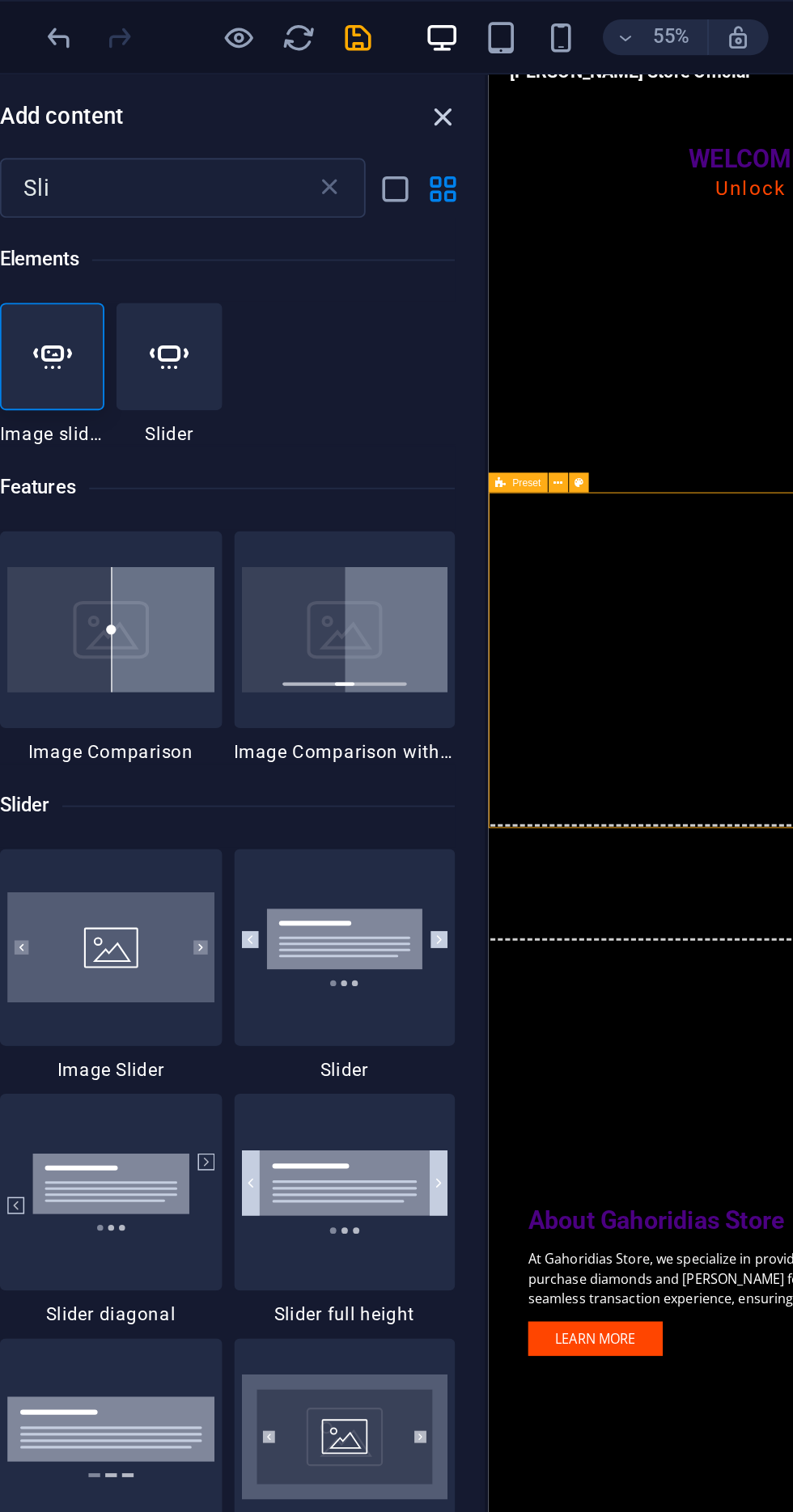
click at [322, 60] on icon "close panel" at bounding box center [319, 63] width 18 height 18
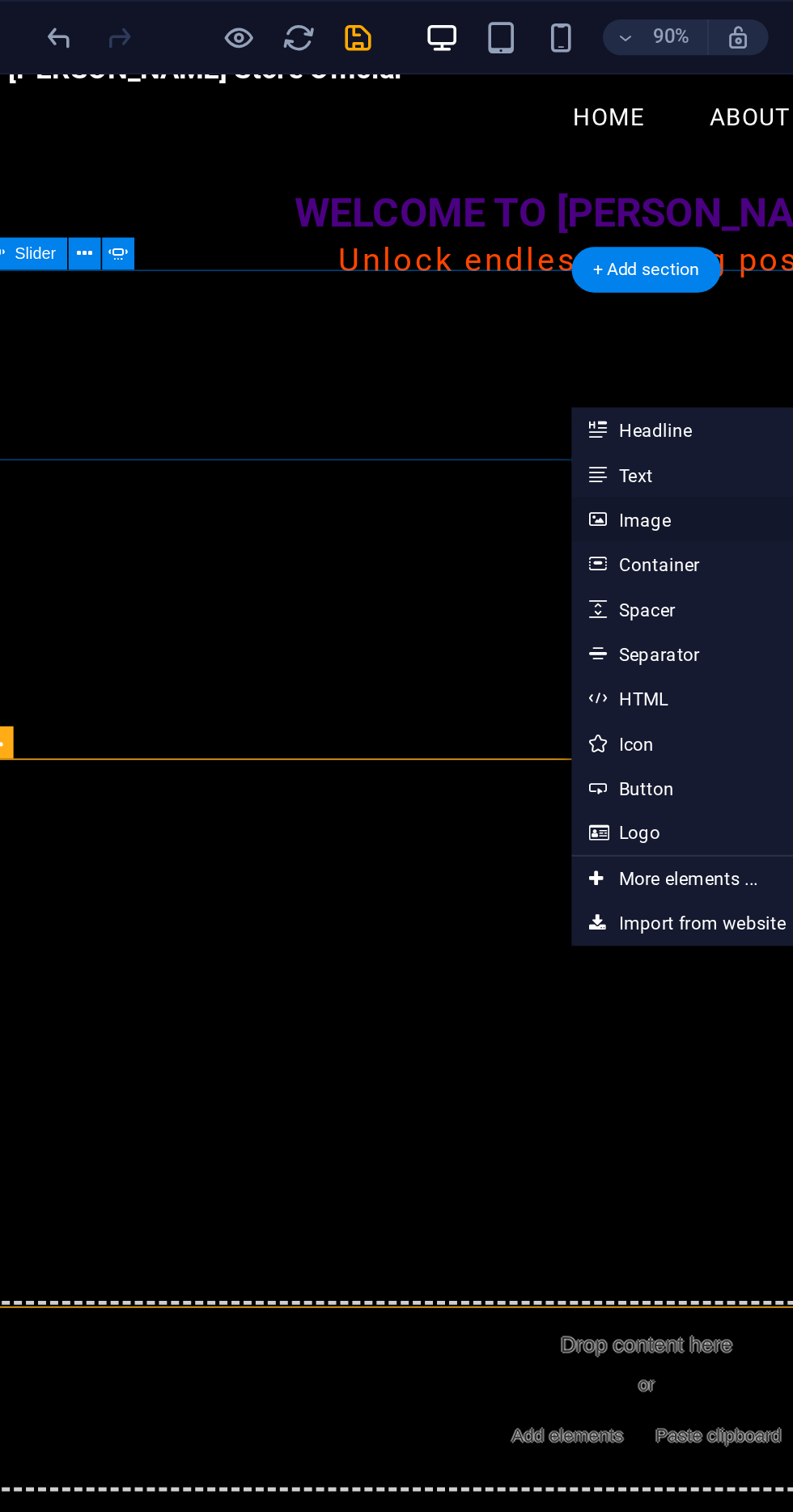
click at [465, 283] on link "Image" at bounding box center [474, 281] width 171 height 24
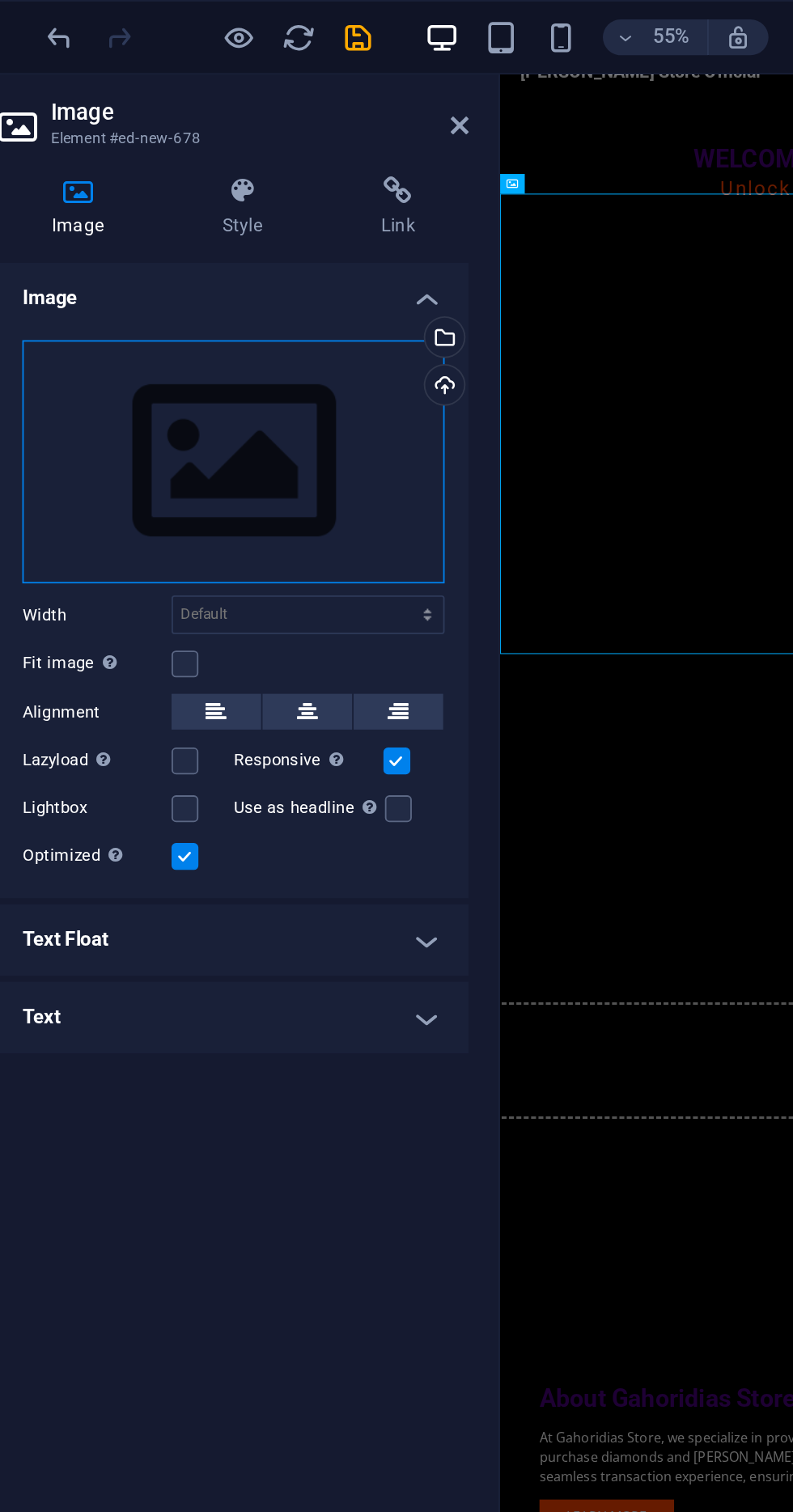
click at [280, 267] on div "Drag files here, click to choose files or select files from Files or our free s…" at bounding box center [205, 251] width 229 height 133
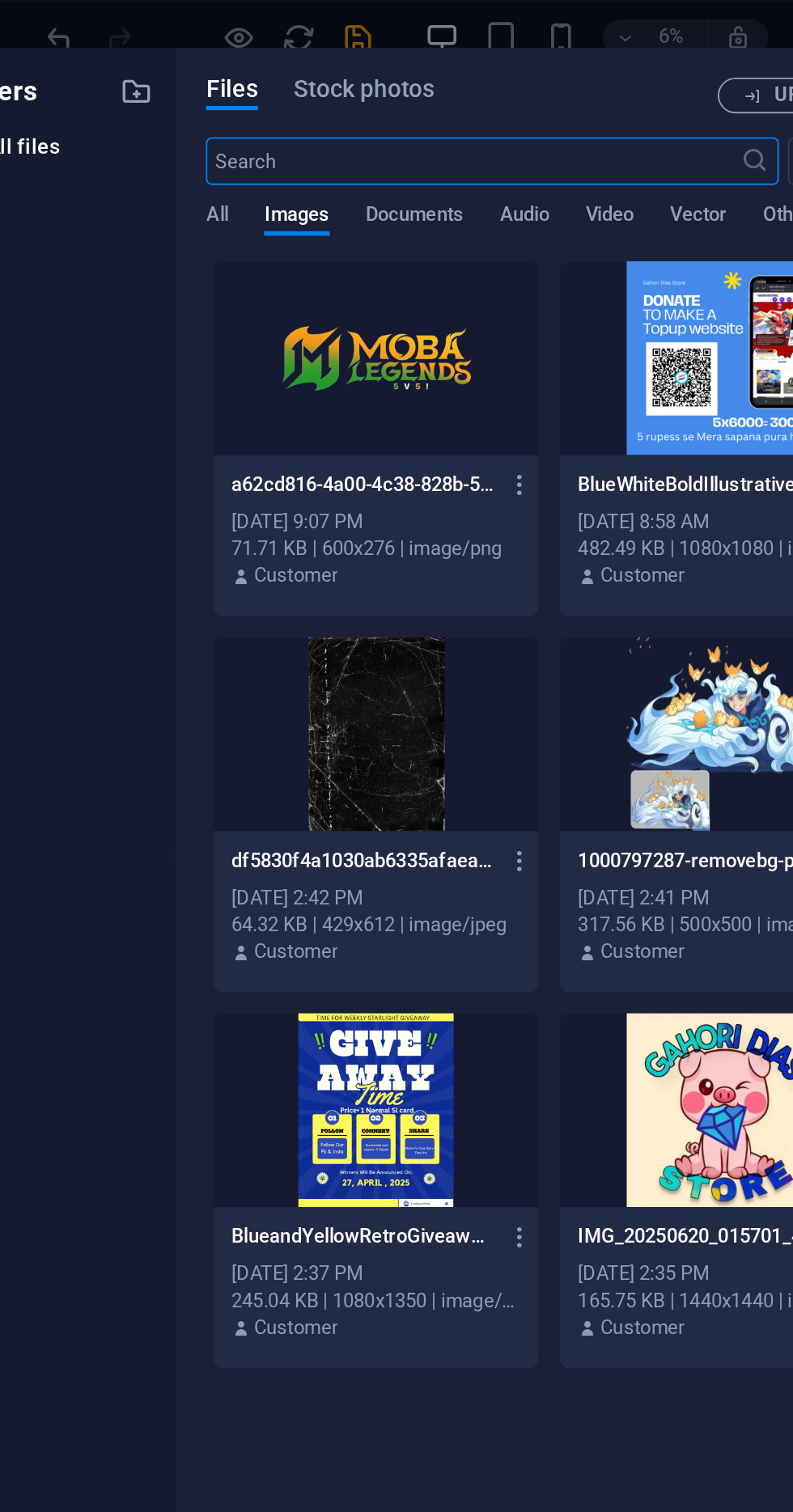
scroll to position [0, 0]
click at [459, 202] on div at bounding box center [470, 194] width 177 height 105
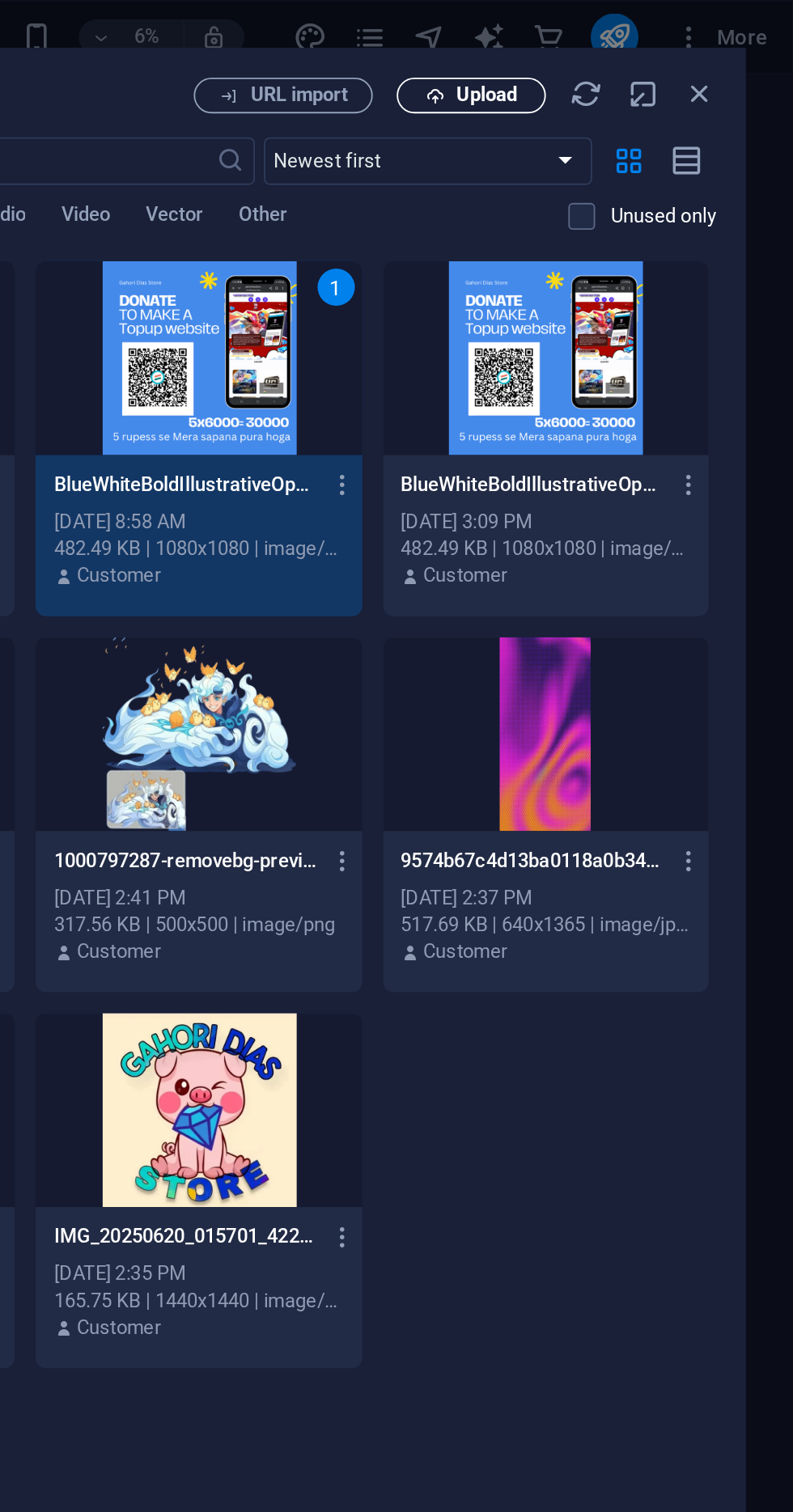
click at [640, 47] on span "Upload" at bounding box center [627, 52] width 33 height 10
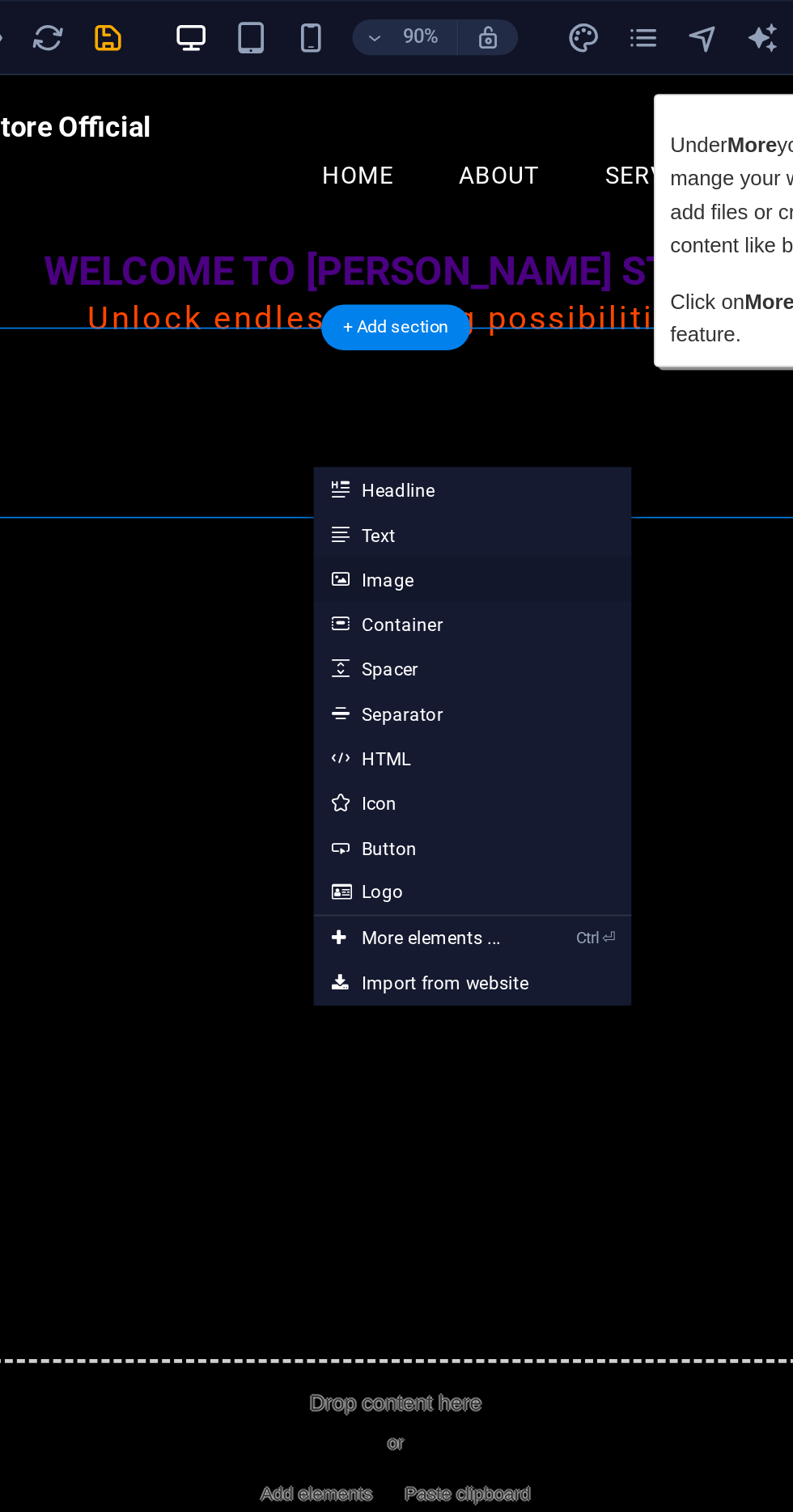
click at [477, 321] on link "Image" at bounding box center [470, 314] width 171 height 24
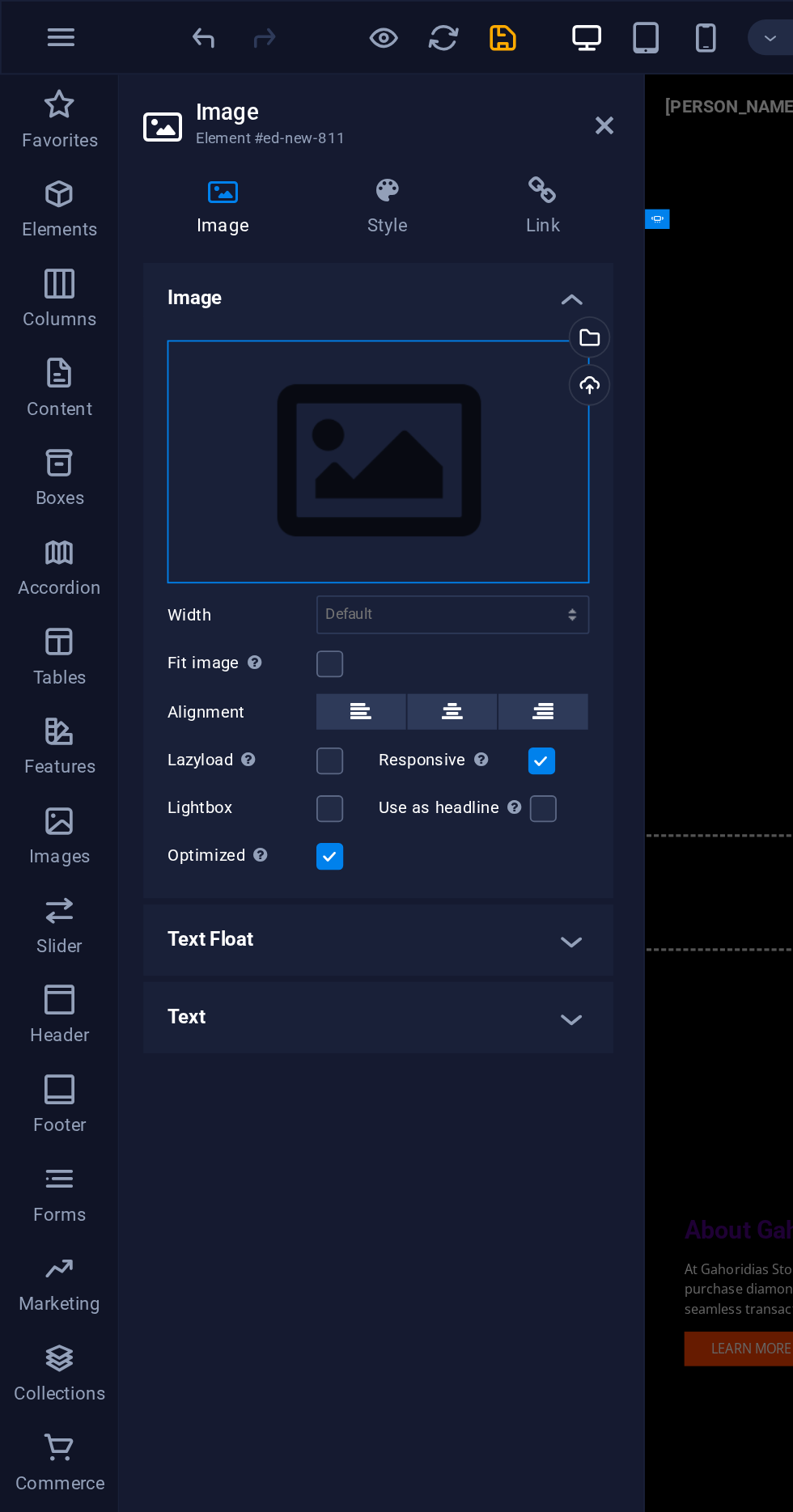
click at [272, 287] on div "Drag files here, click to choose files or select files from Files or our free s…" at bounding box center [205, 251] width 229 height 133
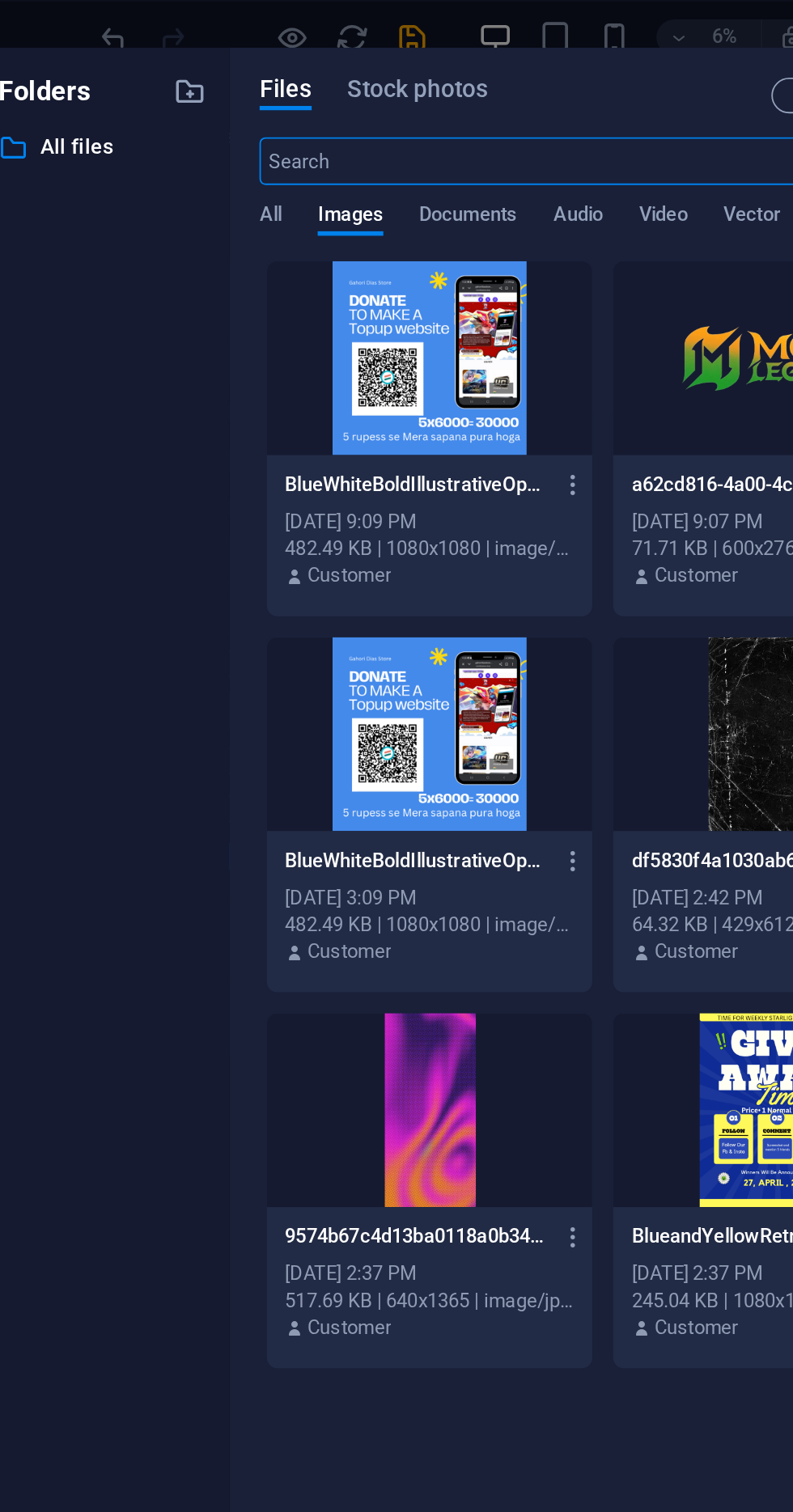
click at [301, 213] on div at bounding box center [282, 194] width 177 height 105
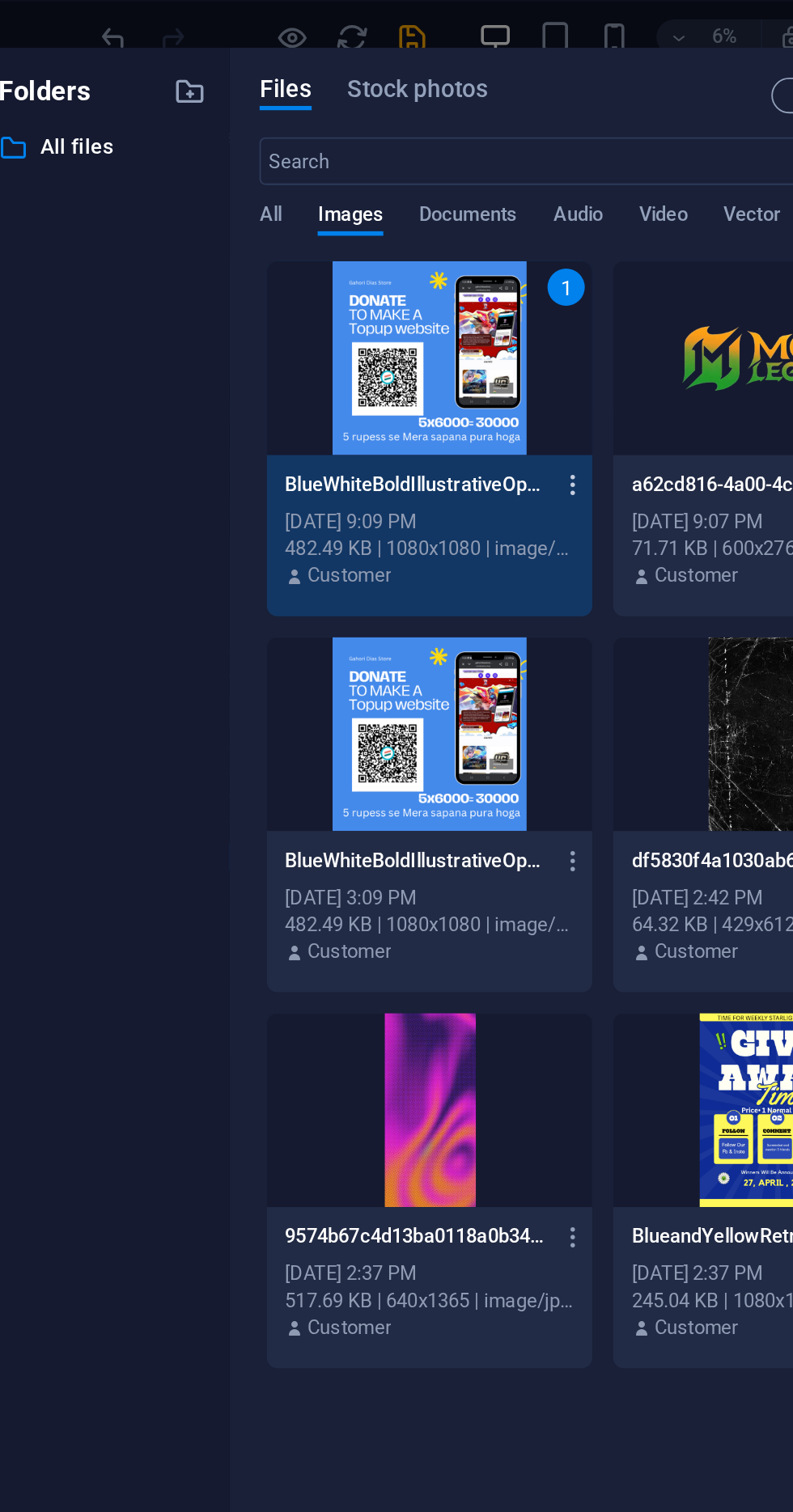
click at [360, 252] on button "button" at bounding box center [357, 263] width 22 height 26
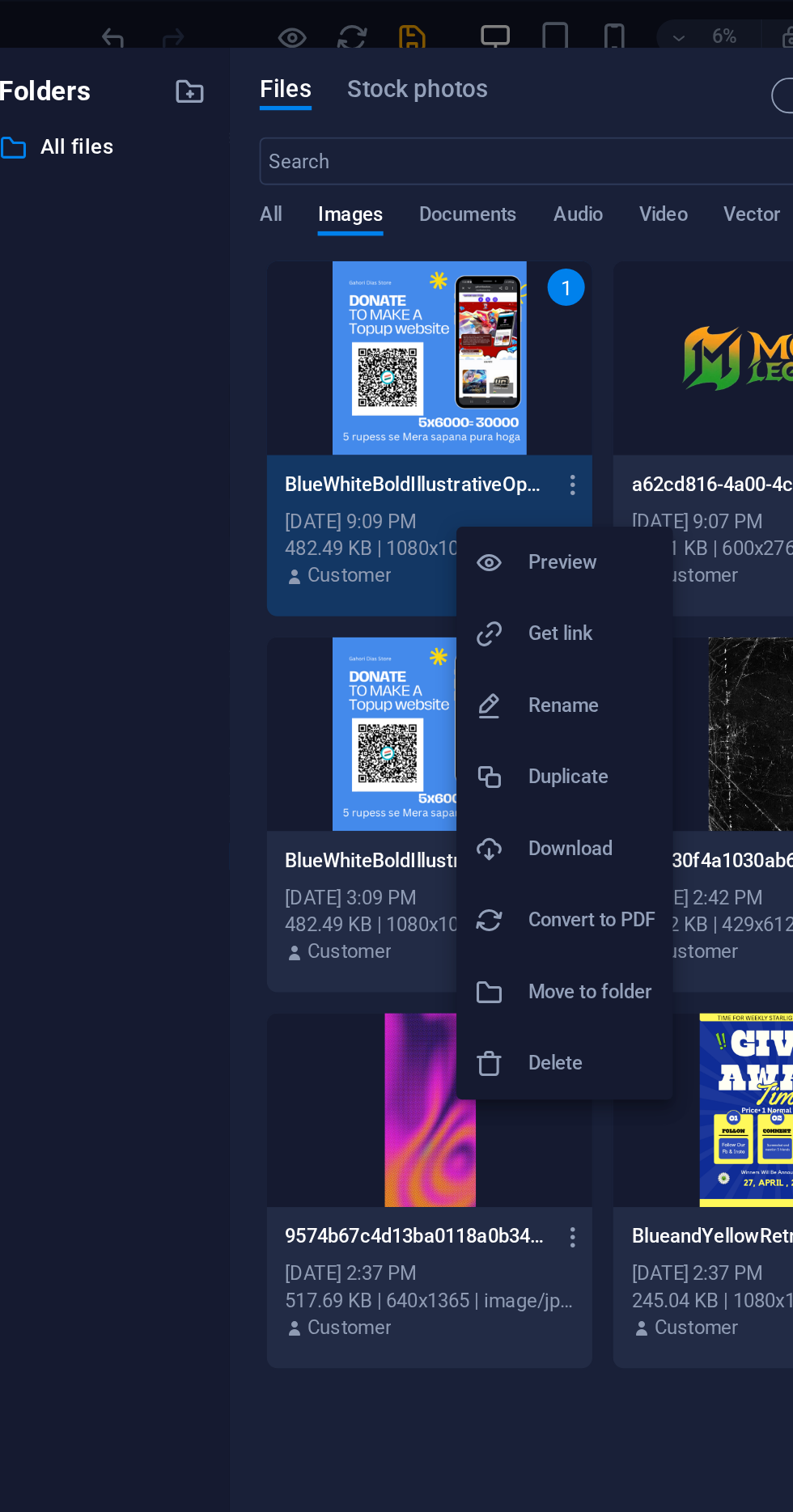
click at [240, 291] on div at bounding box center [396, 756] width 793 height 1512
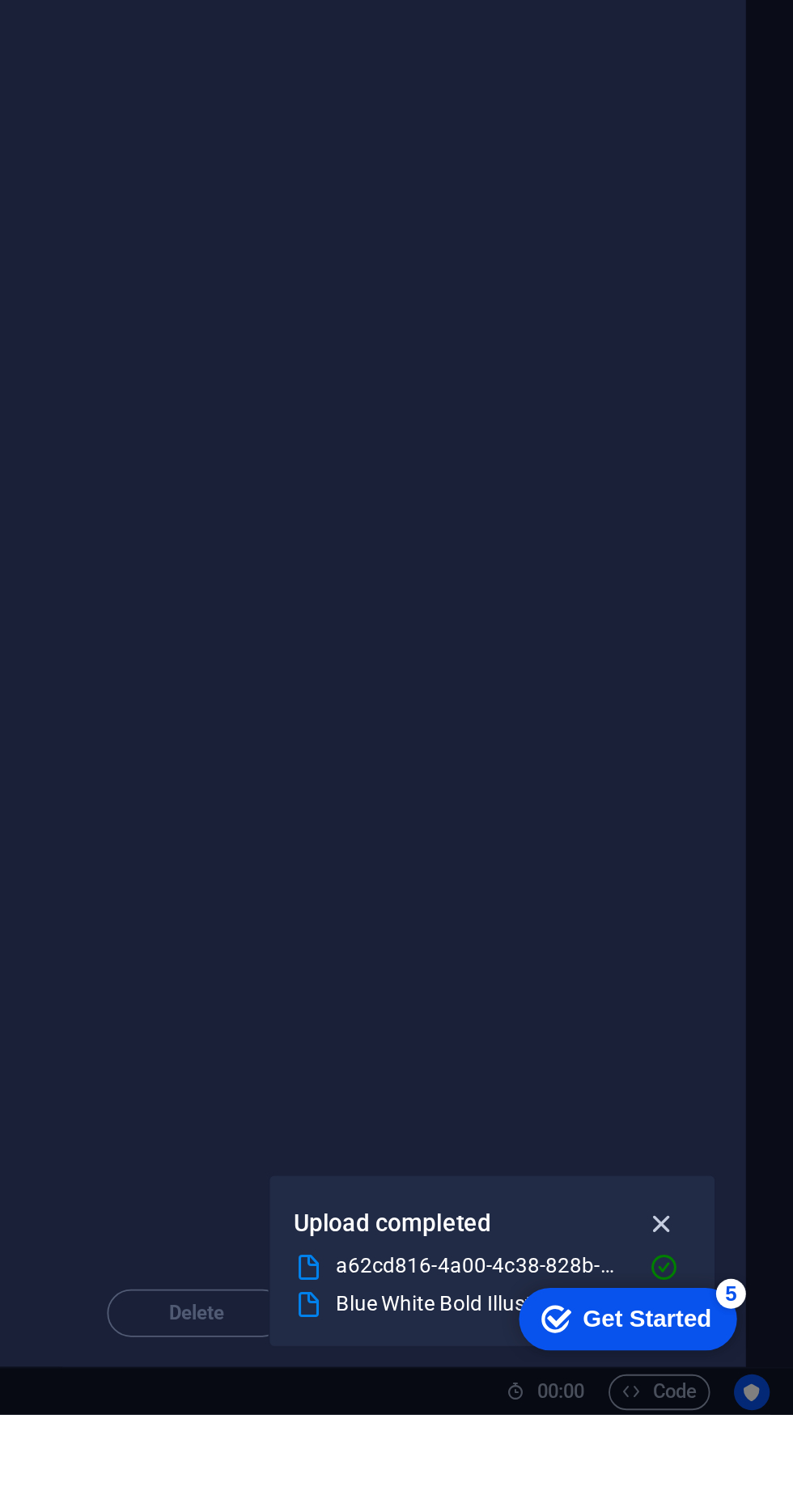
click at [728, 1418] on icon "button" at bounding box center [721, 1408] width 18 height 17
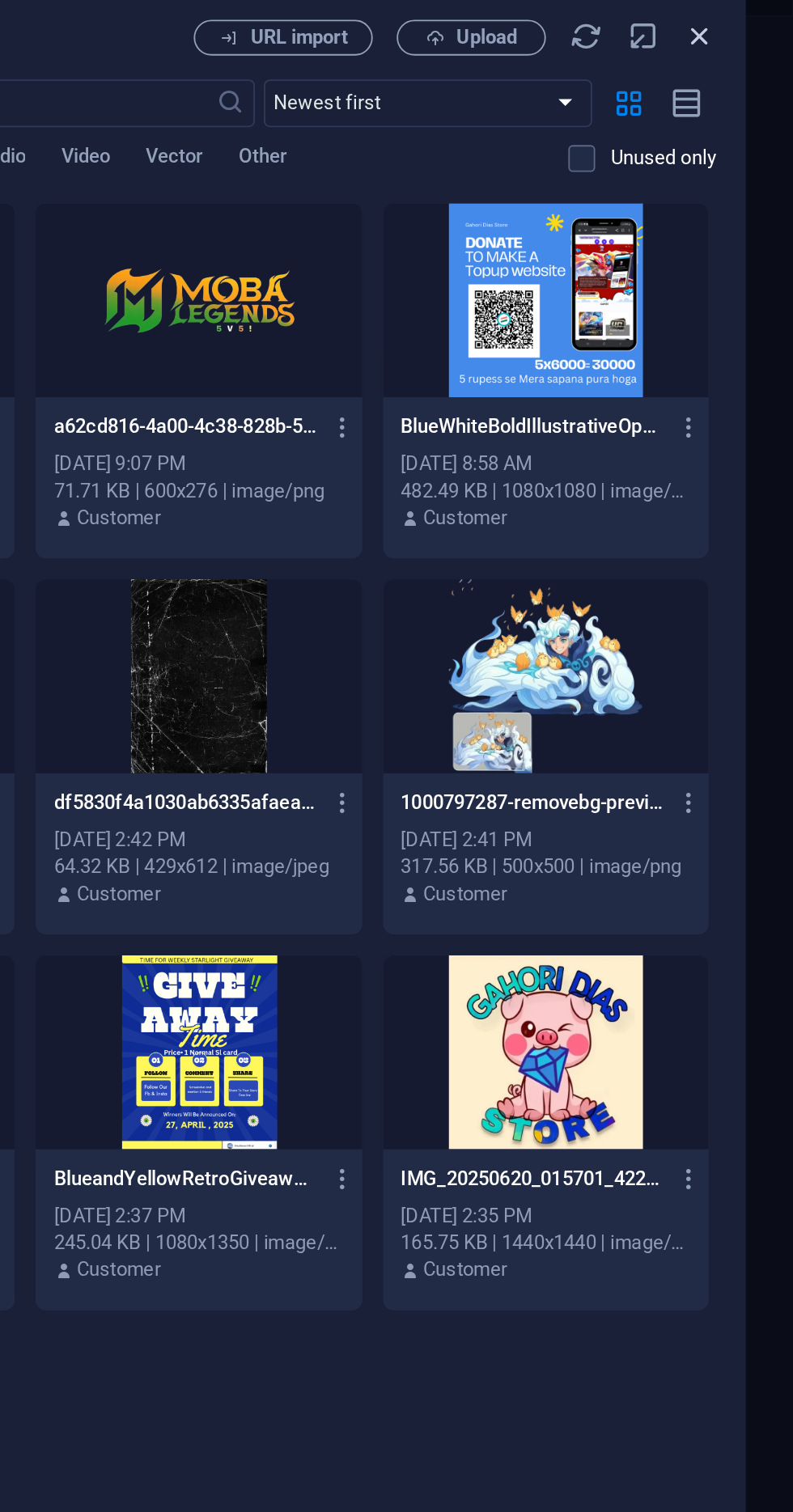
click at [748, 59] on icon "button" at bounding box center [742, 51] width 17 height 17
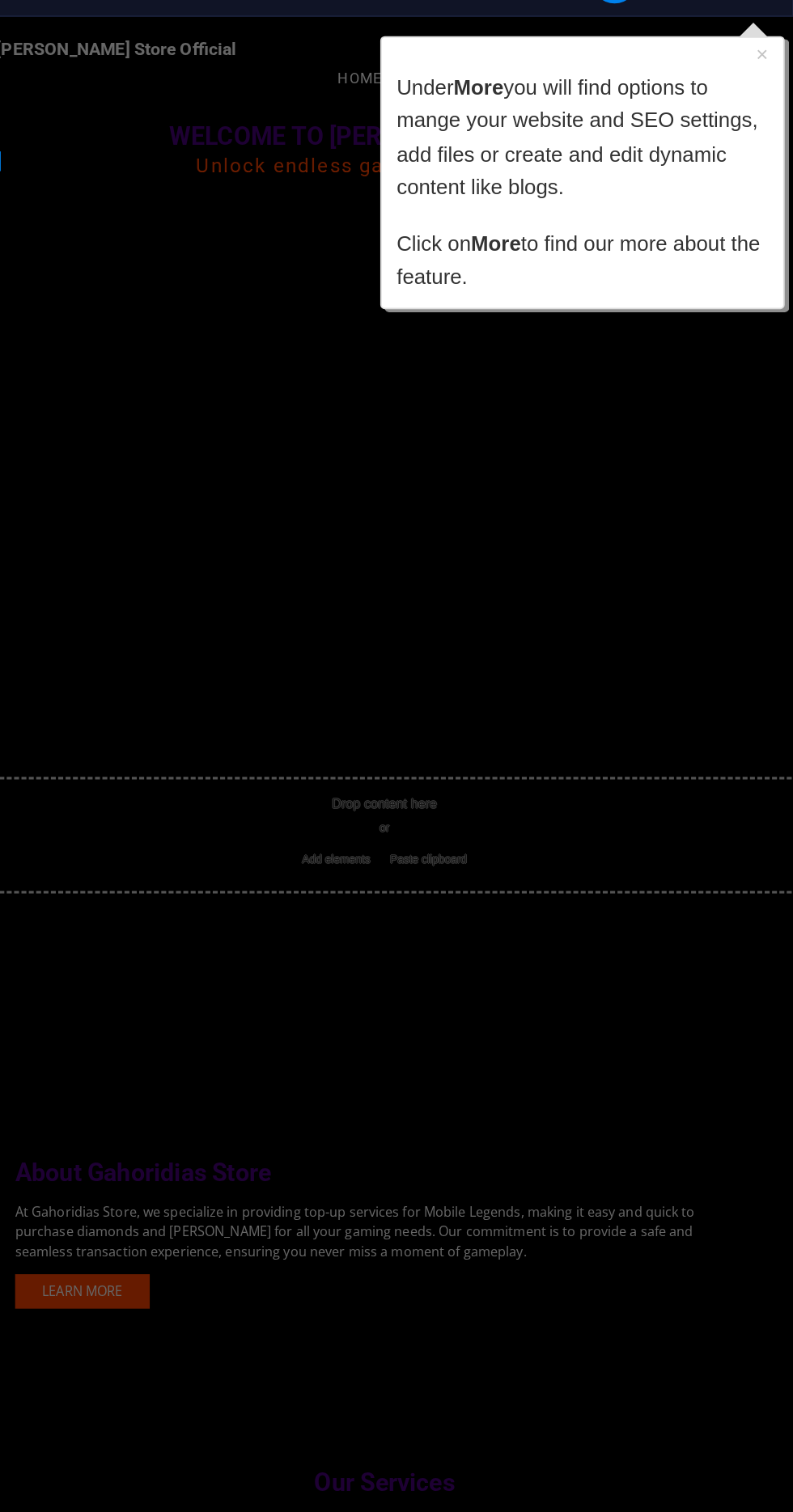
click at [669, 519] on div "Drop content here or Add elements Paste clipboard Drop content here or Add elem…" at bounding box center [379, 484] width 806 height 590
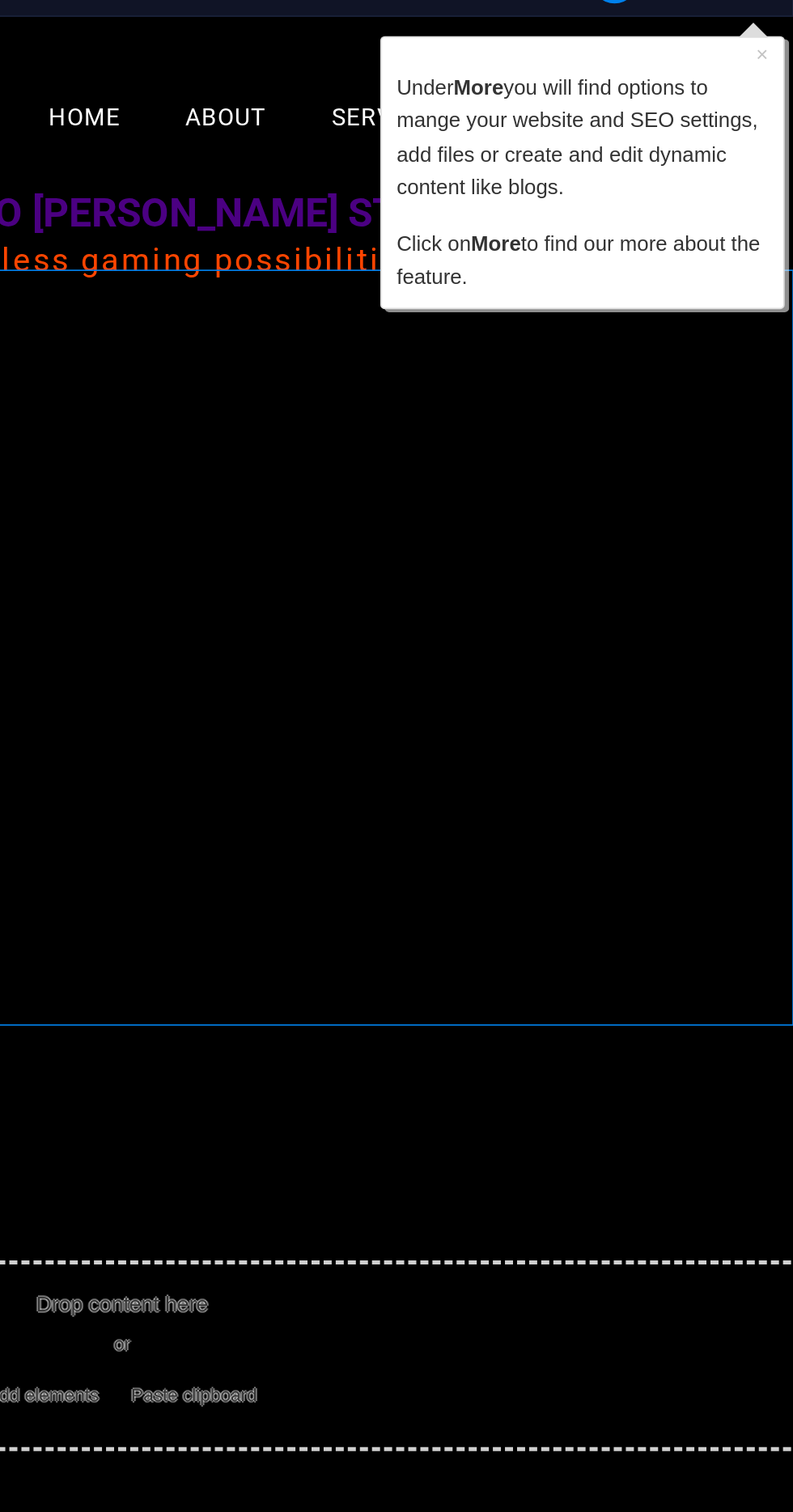
click at [539, 130] on p "Click on More to find our more about the feature." at bounding box center [487, 147] width 201 height 37
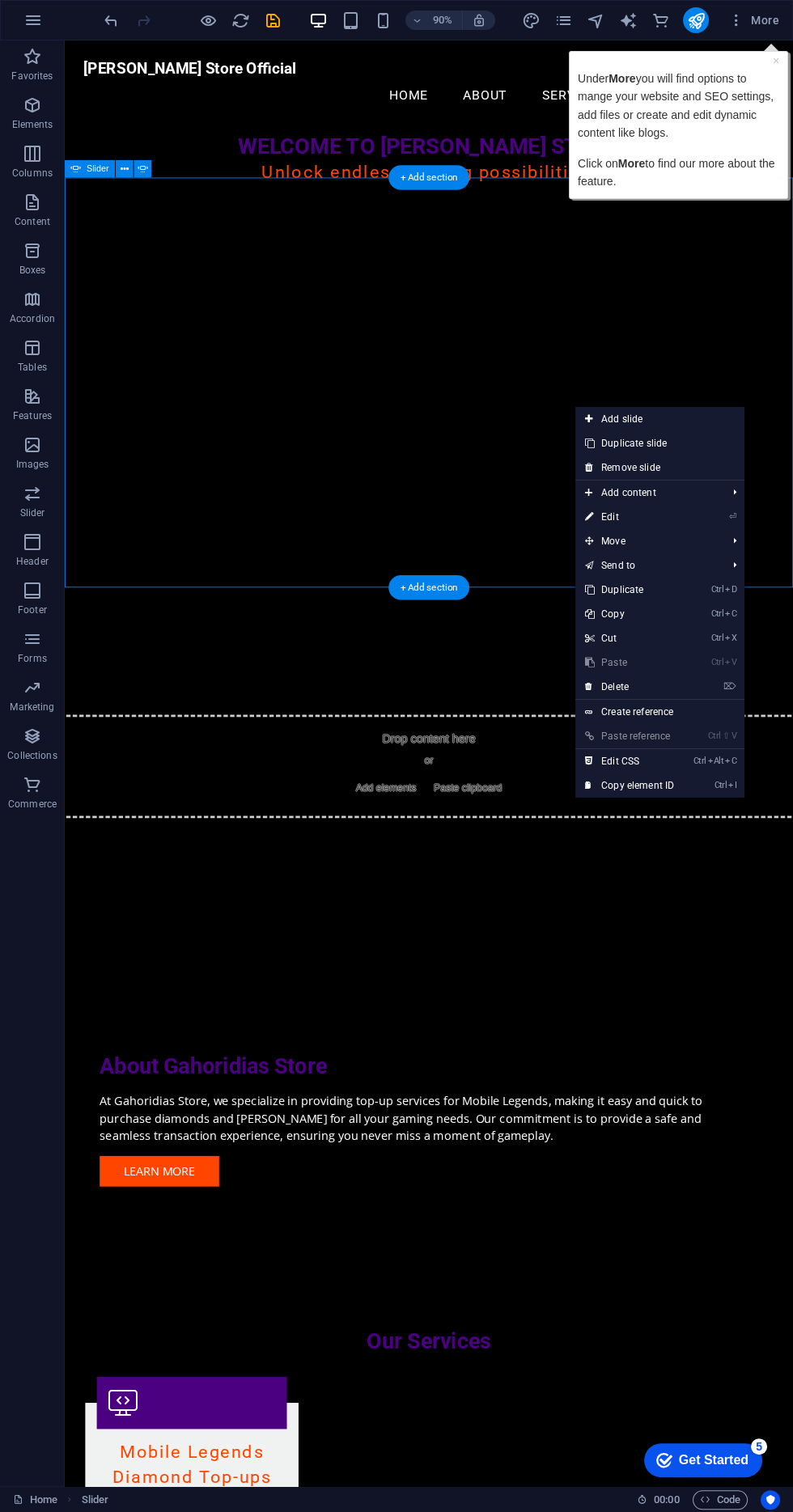
click at [600, 280] on div "Drop content here or Add elements Paste clipboard Drop content here or Add elem…" at bounding box center [470, 508] width 810 height 590
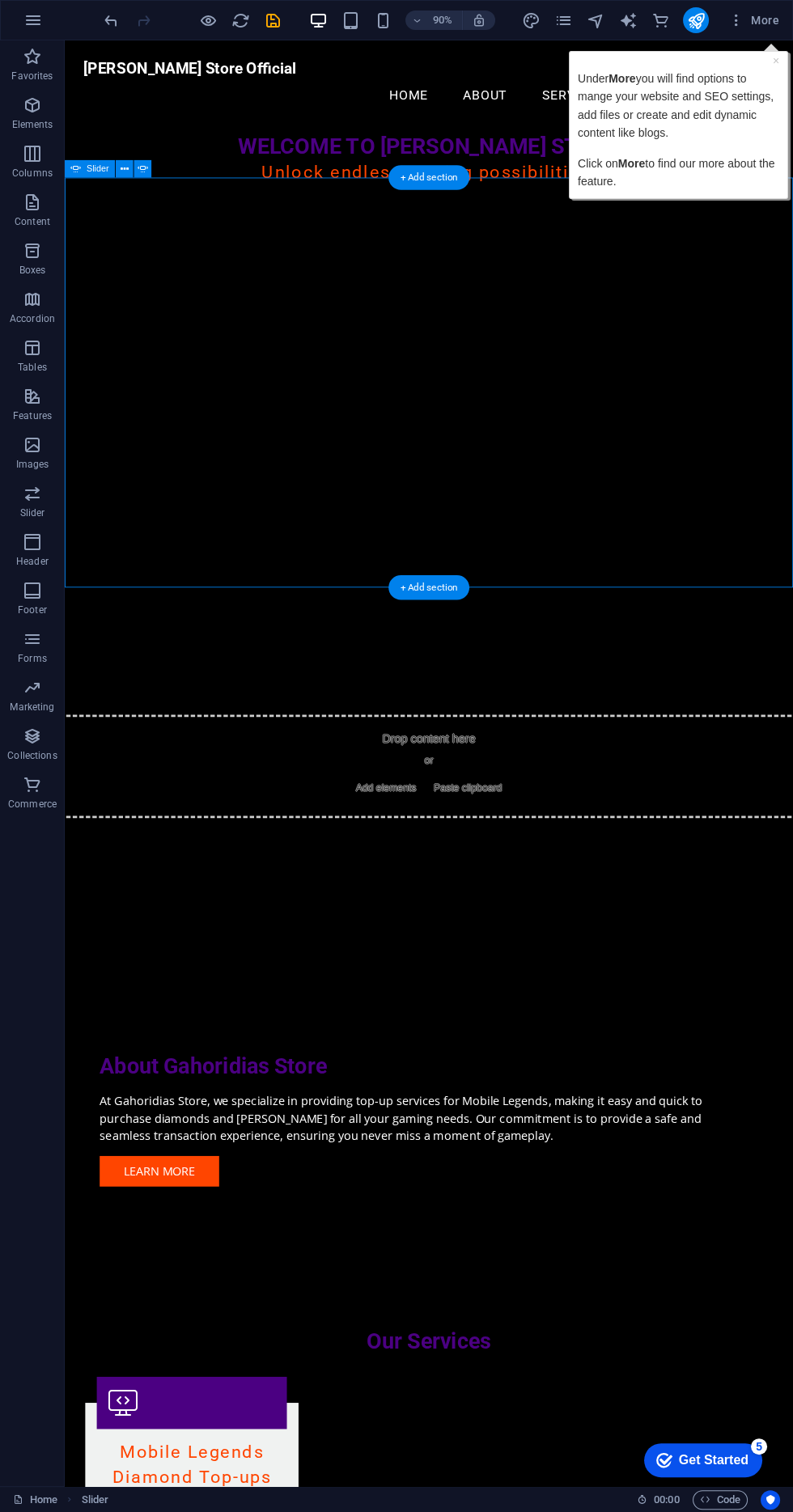
click at [152, 169] on icon at bounding box center [151, 169] width 8 height 16
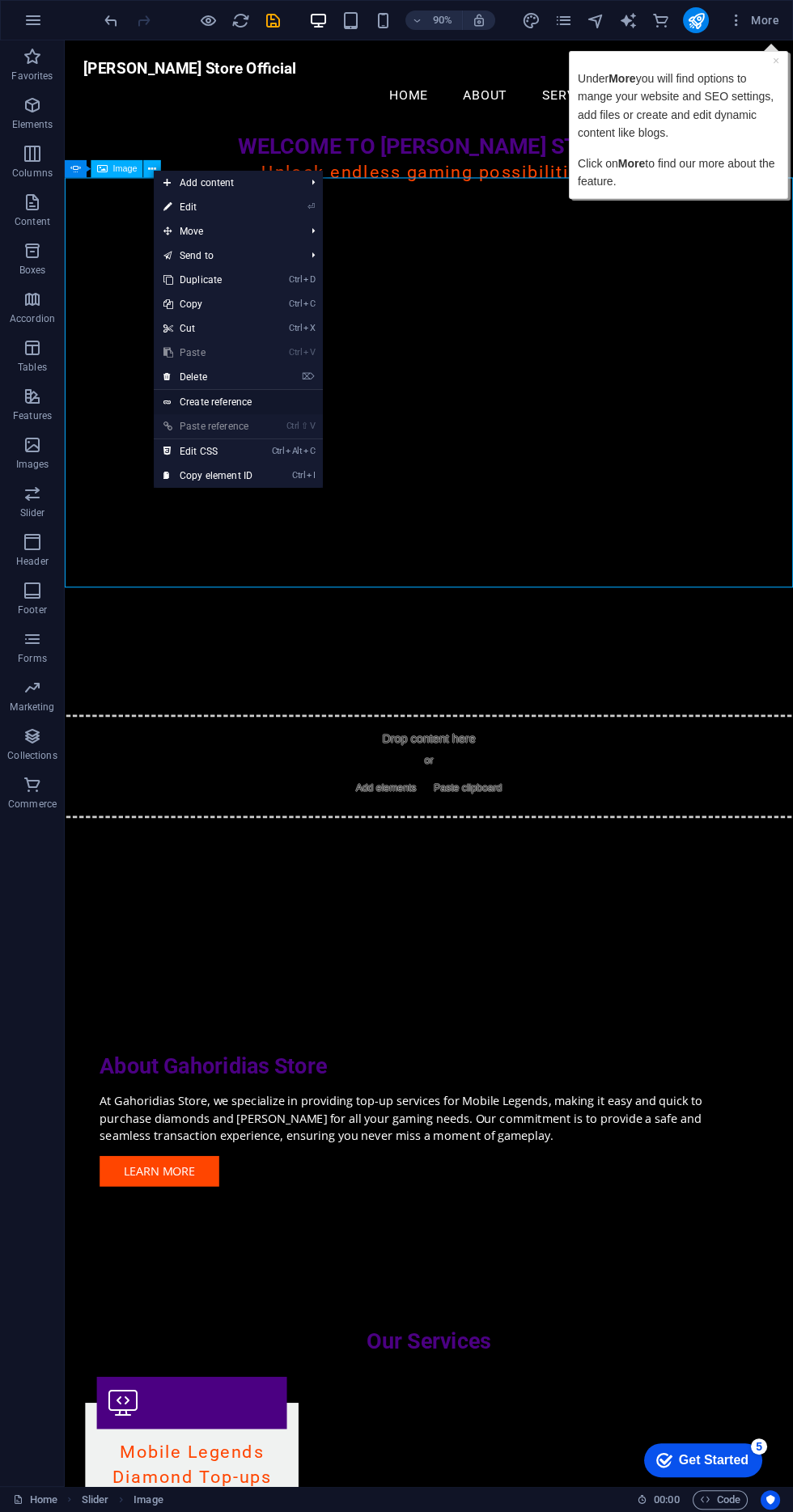
click at [274, 395] on link "Create reference" at bounding box center [238, 402] width 169 height 24
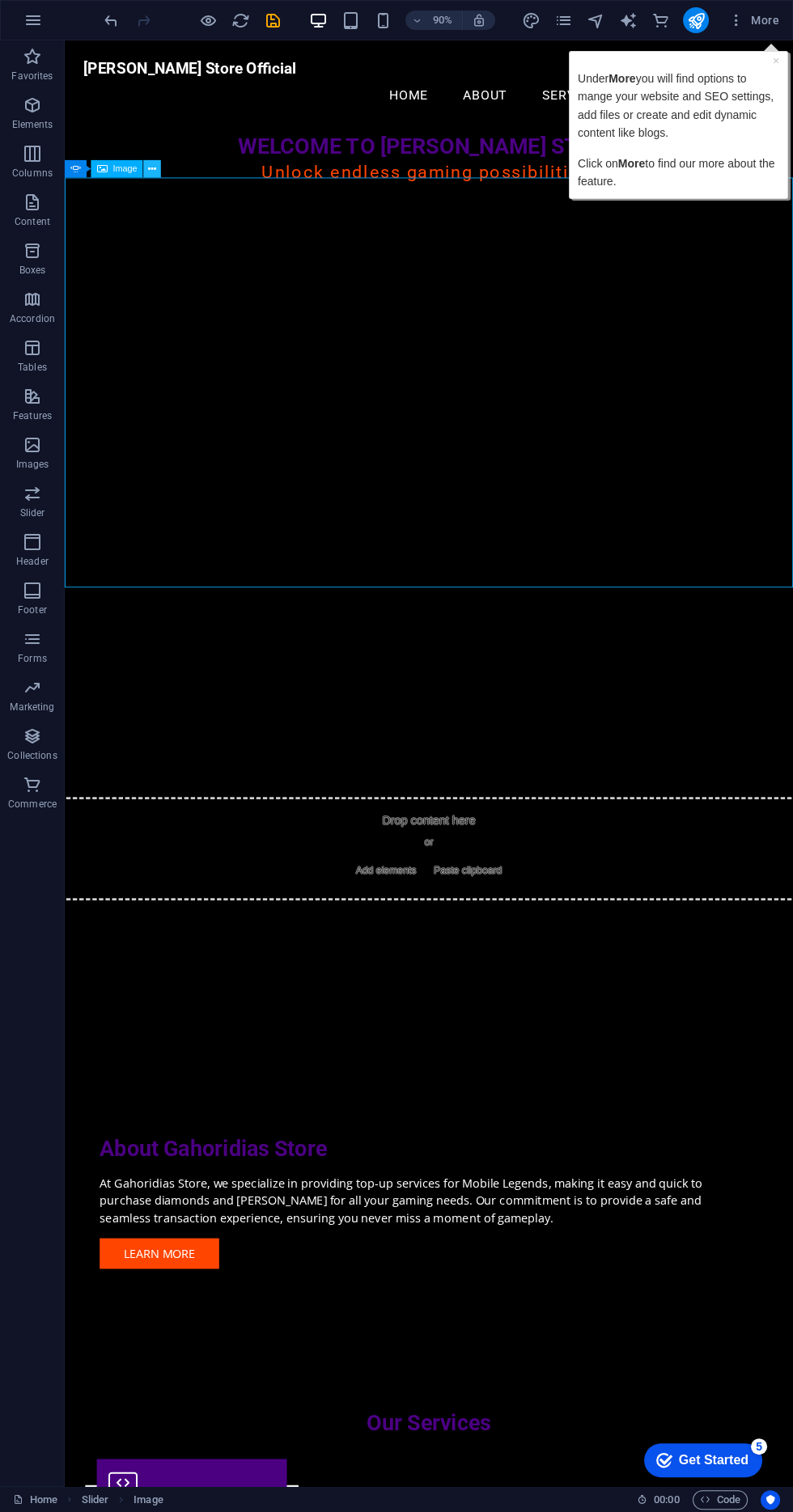
click at [157, 170] on button at bounding box center [153, 169] width 17 height 17
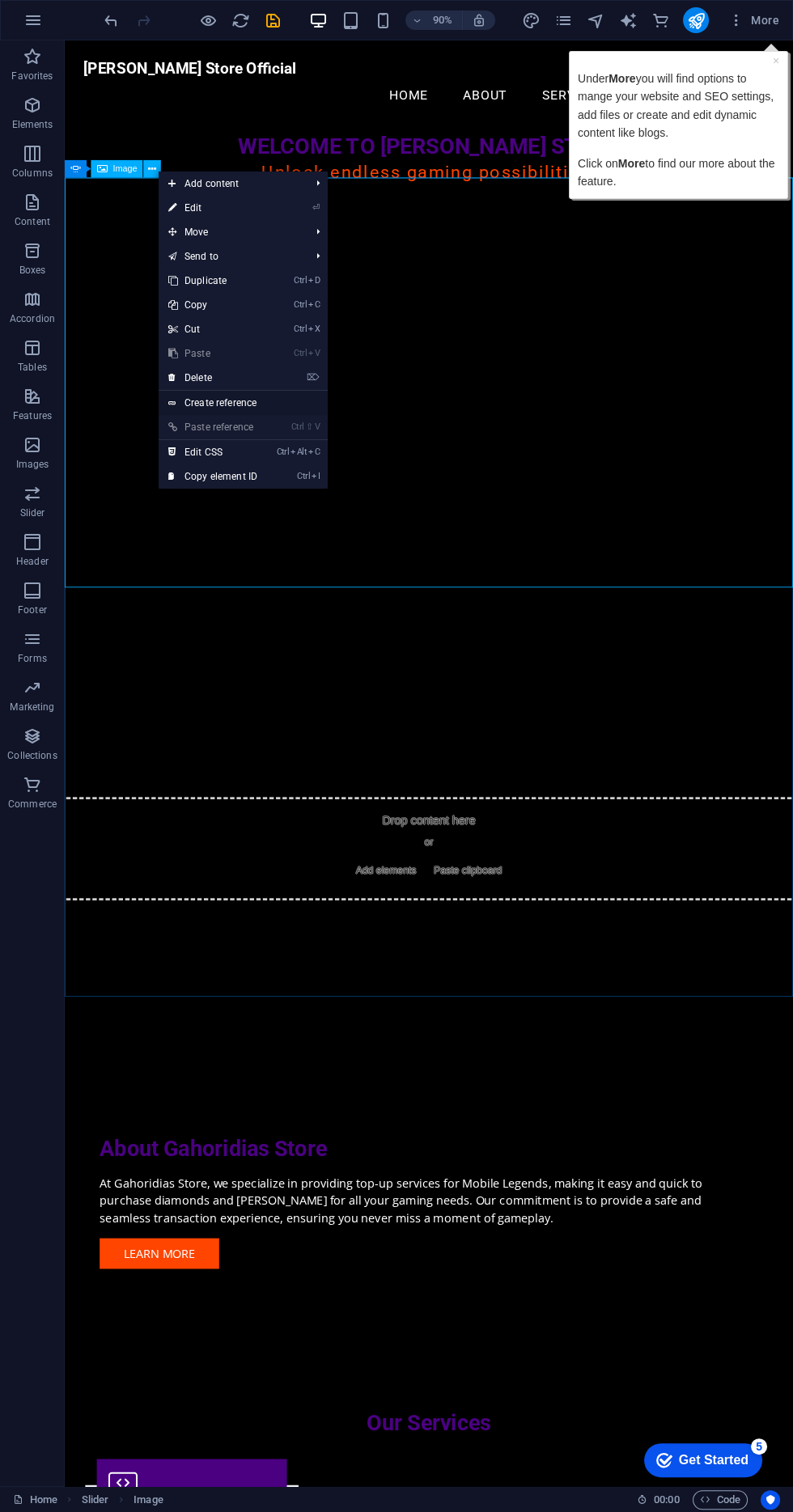
click at [275, 395] on link "Create reference" at bounding box center [242, 403] width 169 height 24
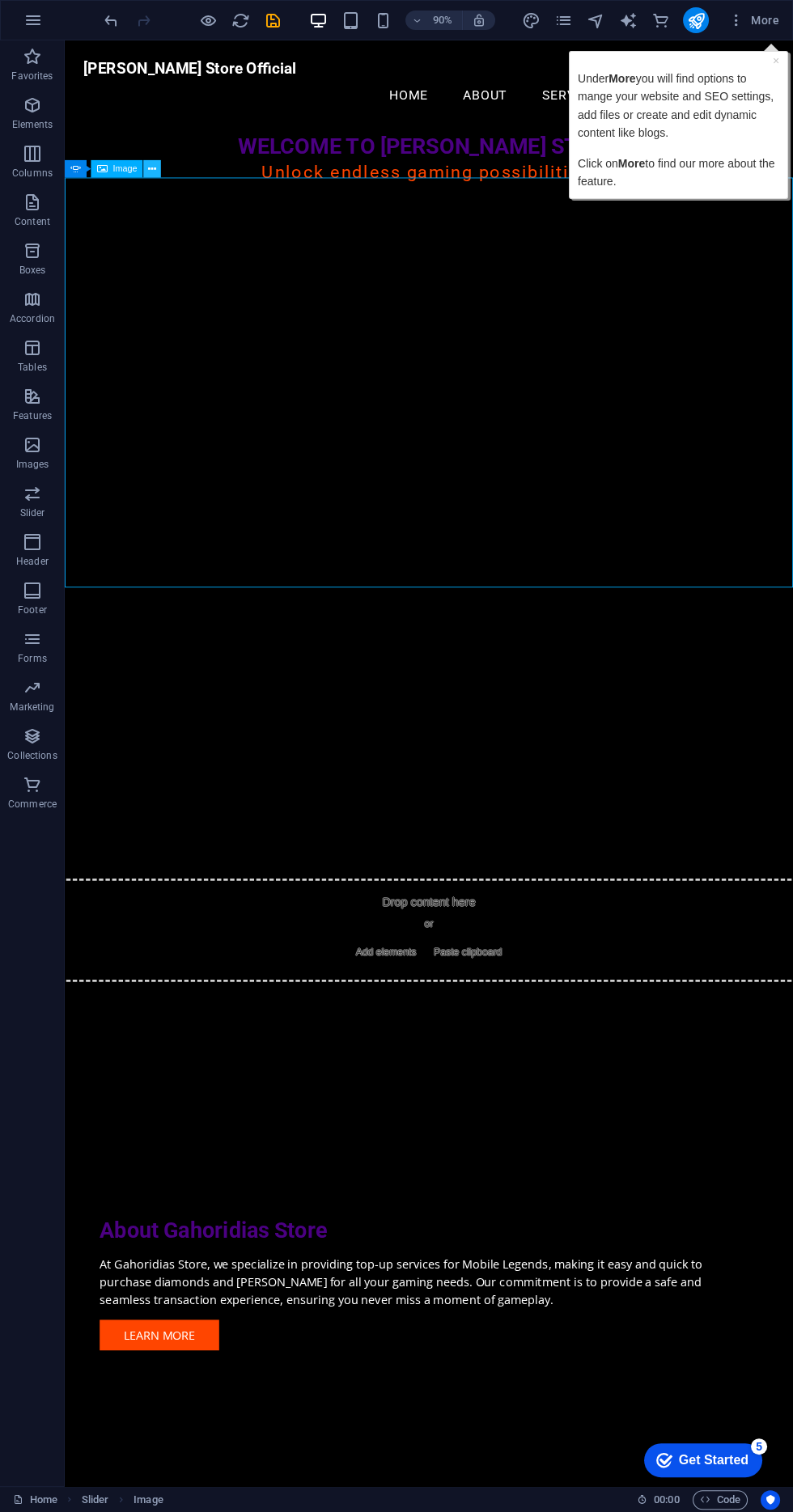
click at [152, 169] on icon at bounding box center [151, 169] width 8 height 16
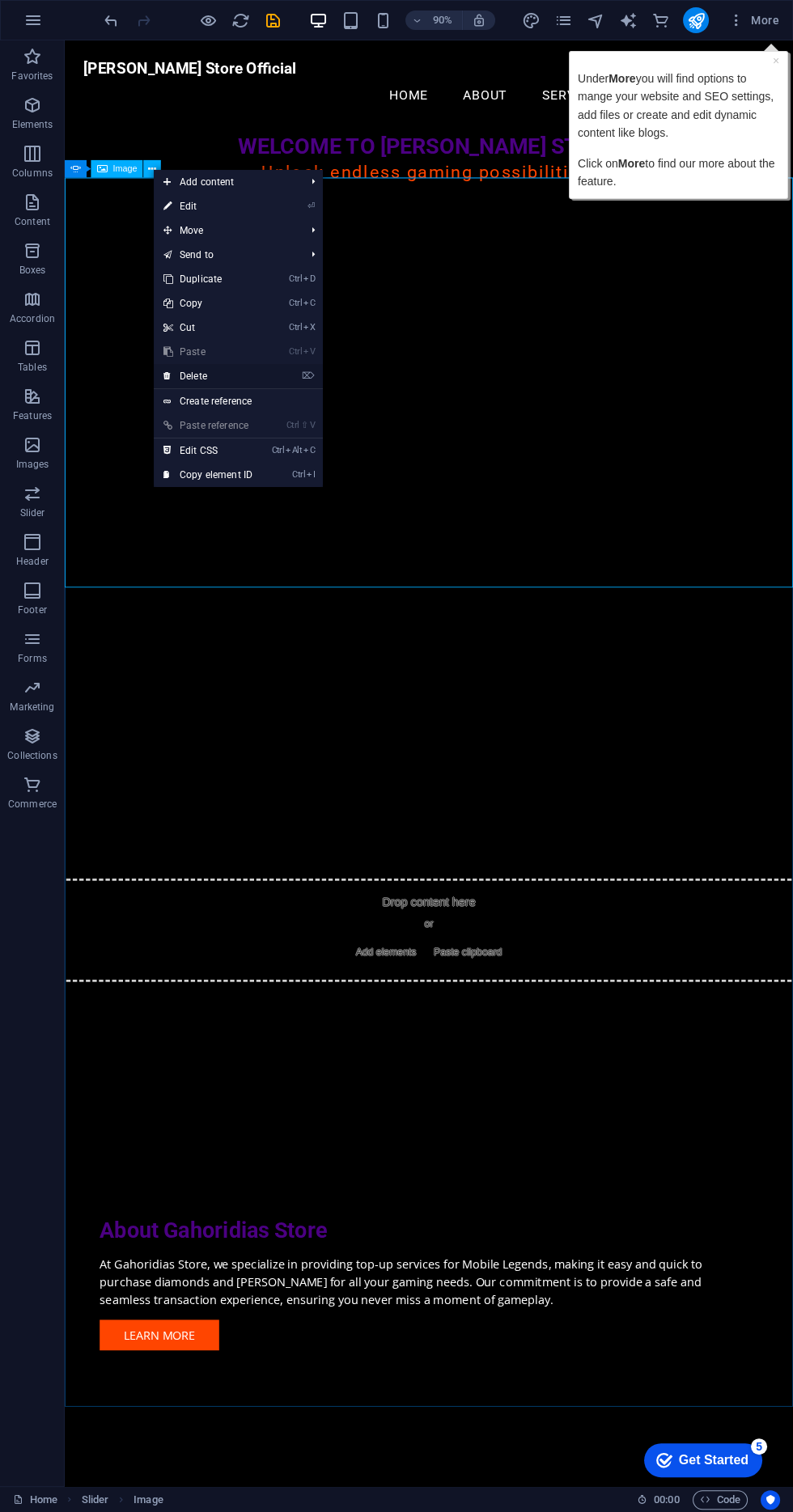
click at [261, 372] on link "⌦ Delete" at bounding box center [208, 377] width 108 height 24
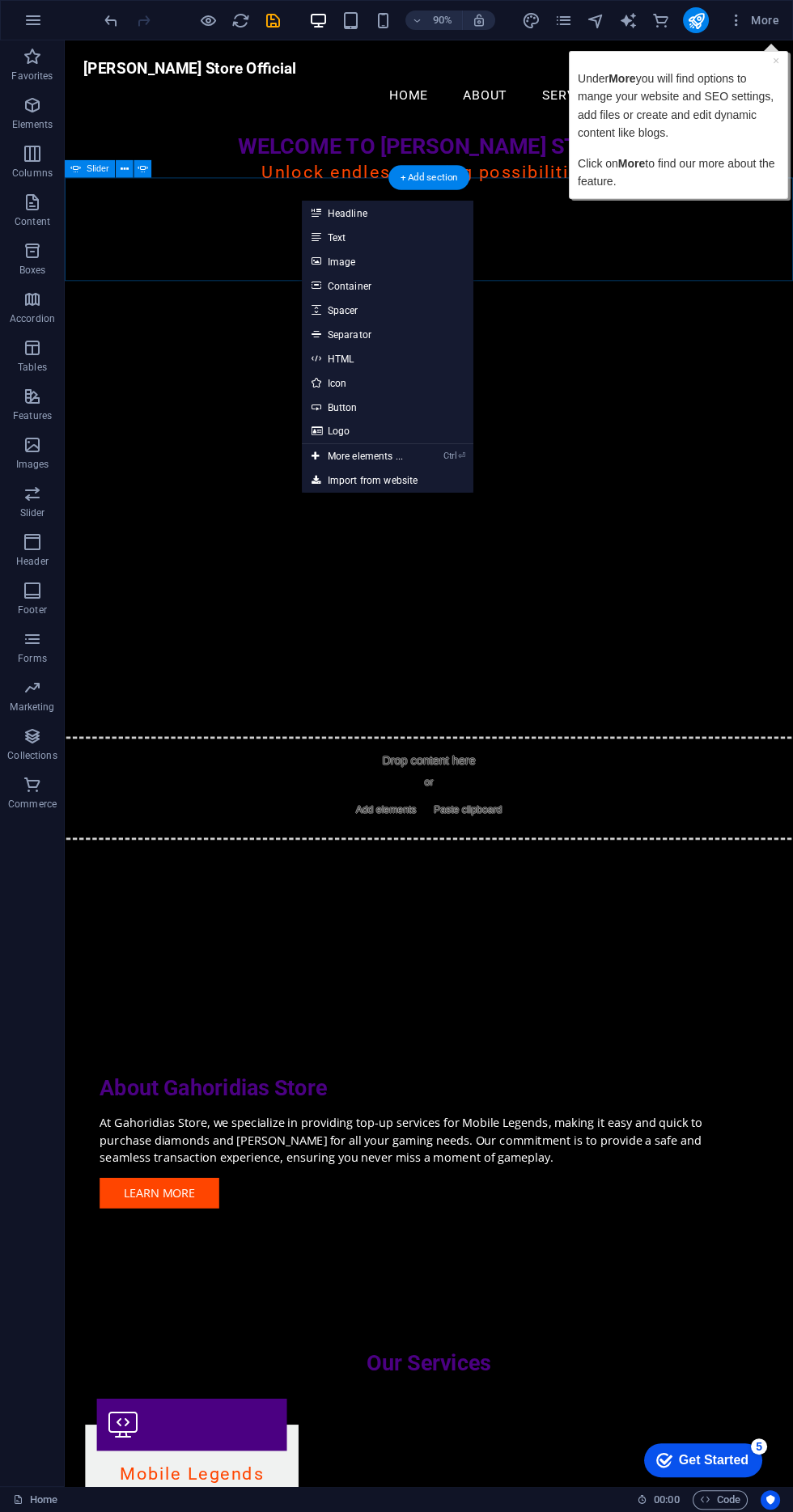
click at [709, 814] on div "Drop content here or Add elements Paste clipboard" at bounding box center [469, 870] width 835 height 114
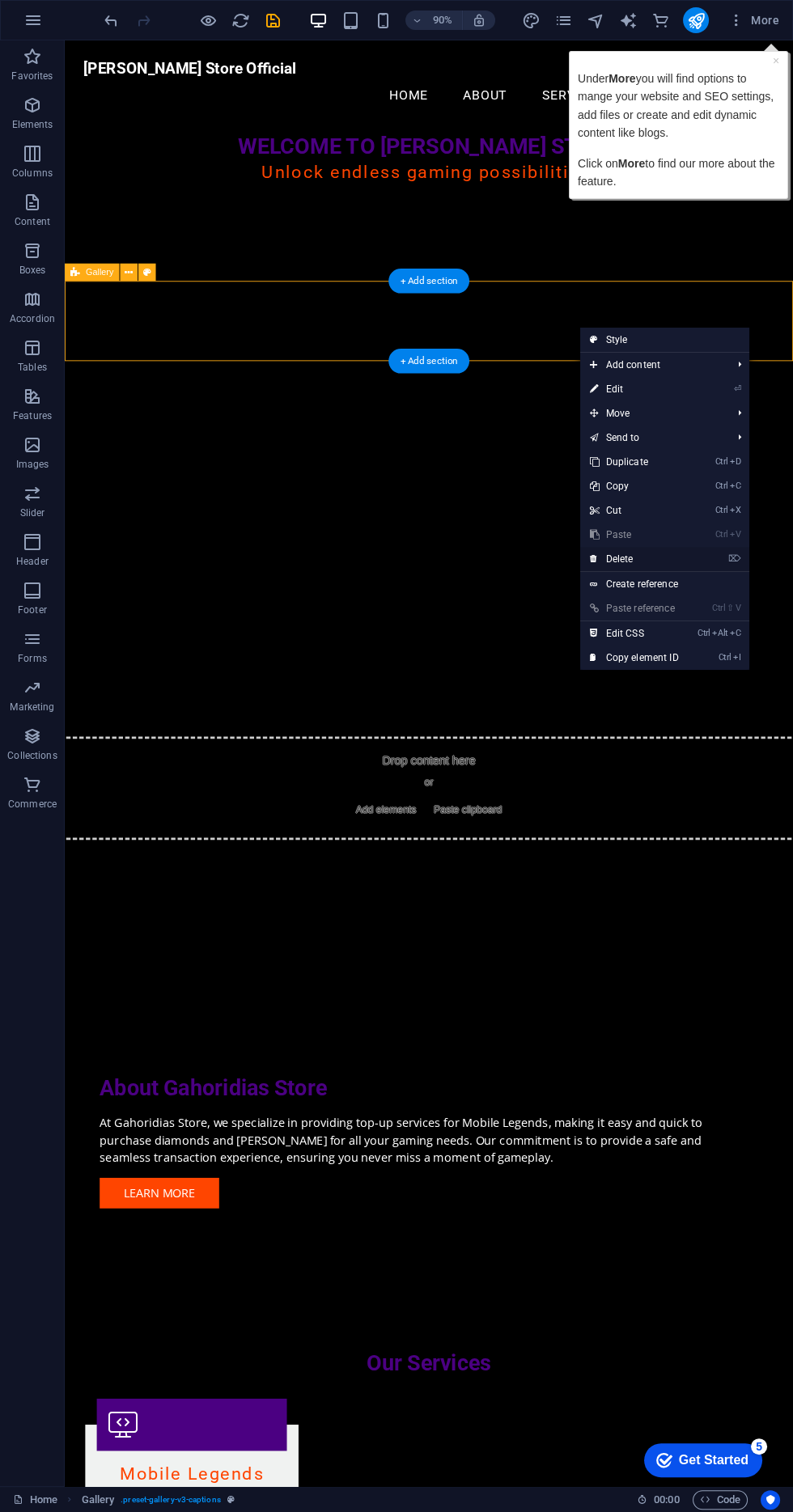
click at [683, 558] on link "⌦ Delete" at bounding box center [635, 559] width 108 height 24
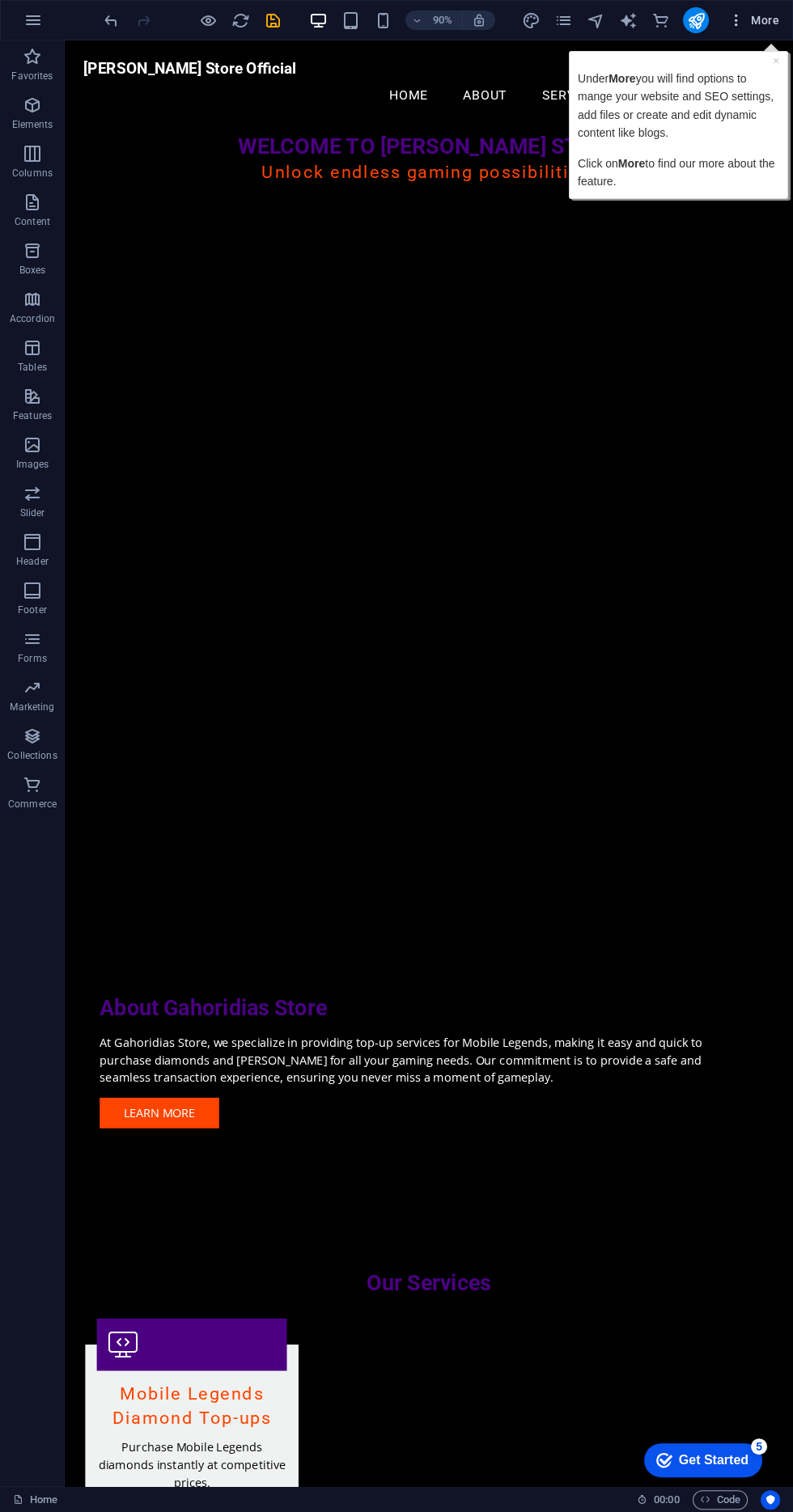
click at [766, 19] on span "More" at bounding box center [754, 20] width 51 height 17
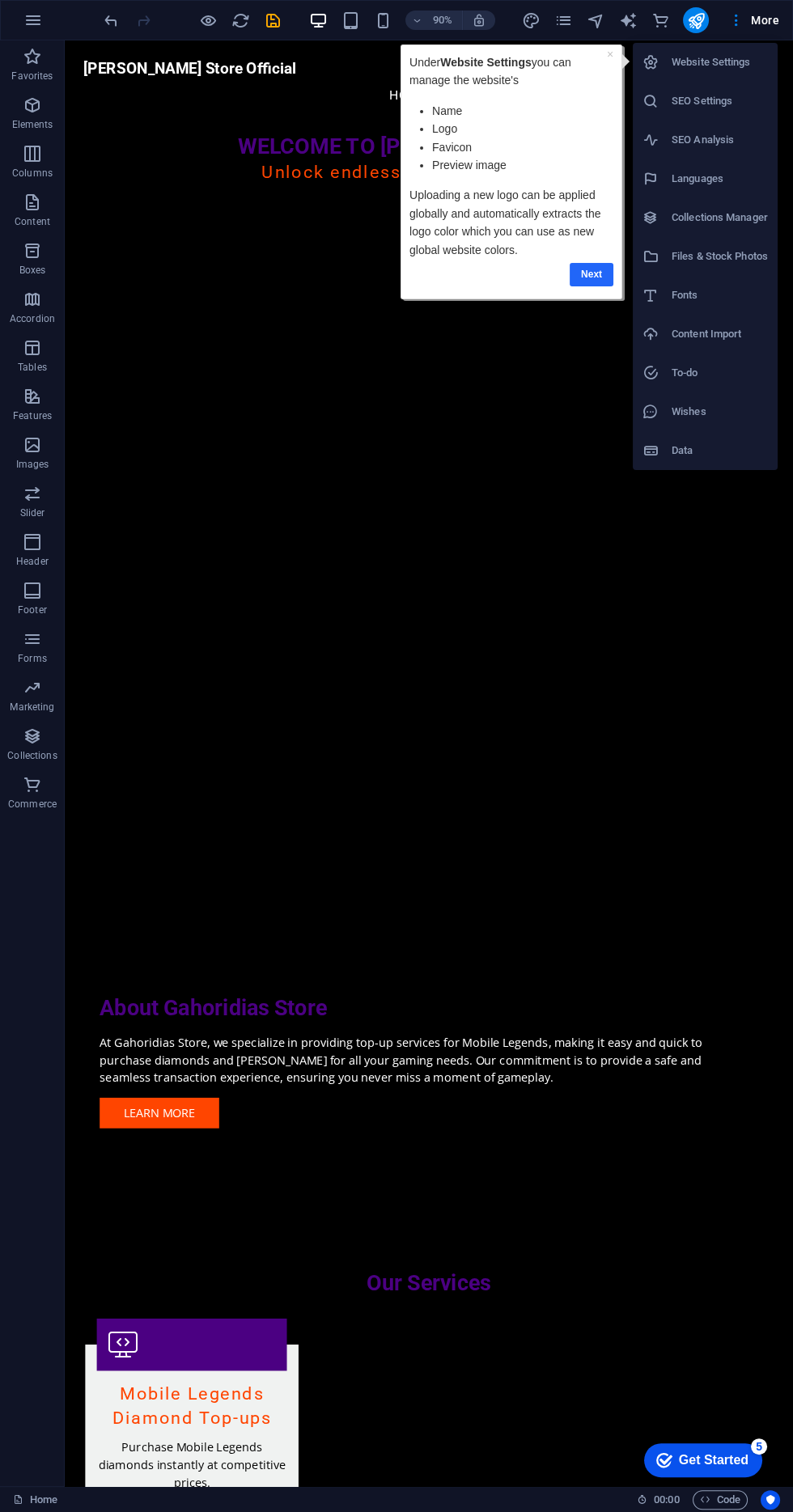
click at [582, 269] on link "Next" at bounding box center [592, 274] width 44 height 24
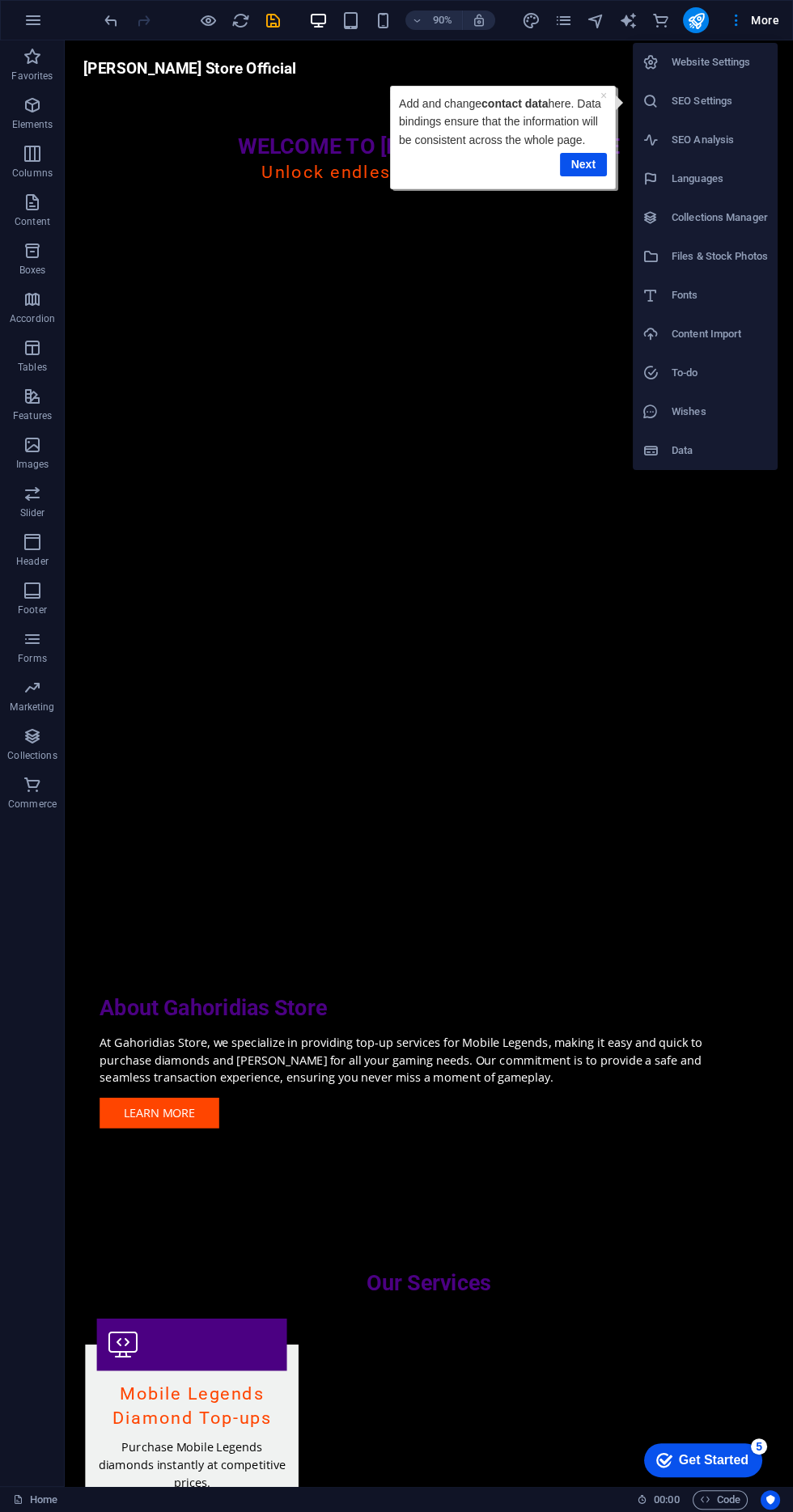
click at [756, 20] on div at bounding box center [396, 756] width 793 height 1512
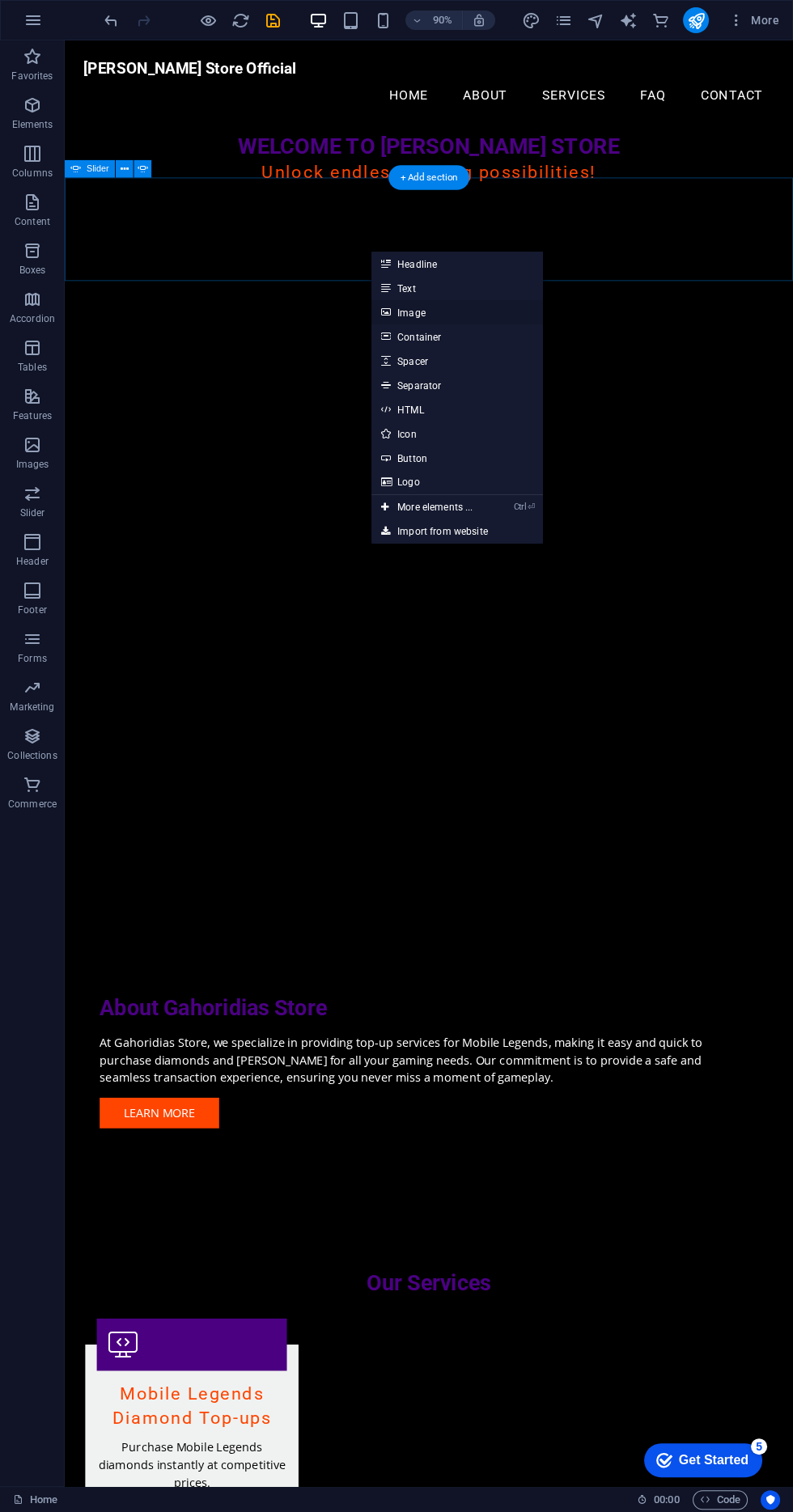
click at [463, 309] on link "Image" at bounding box center [457, 312] width 171 height 24
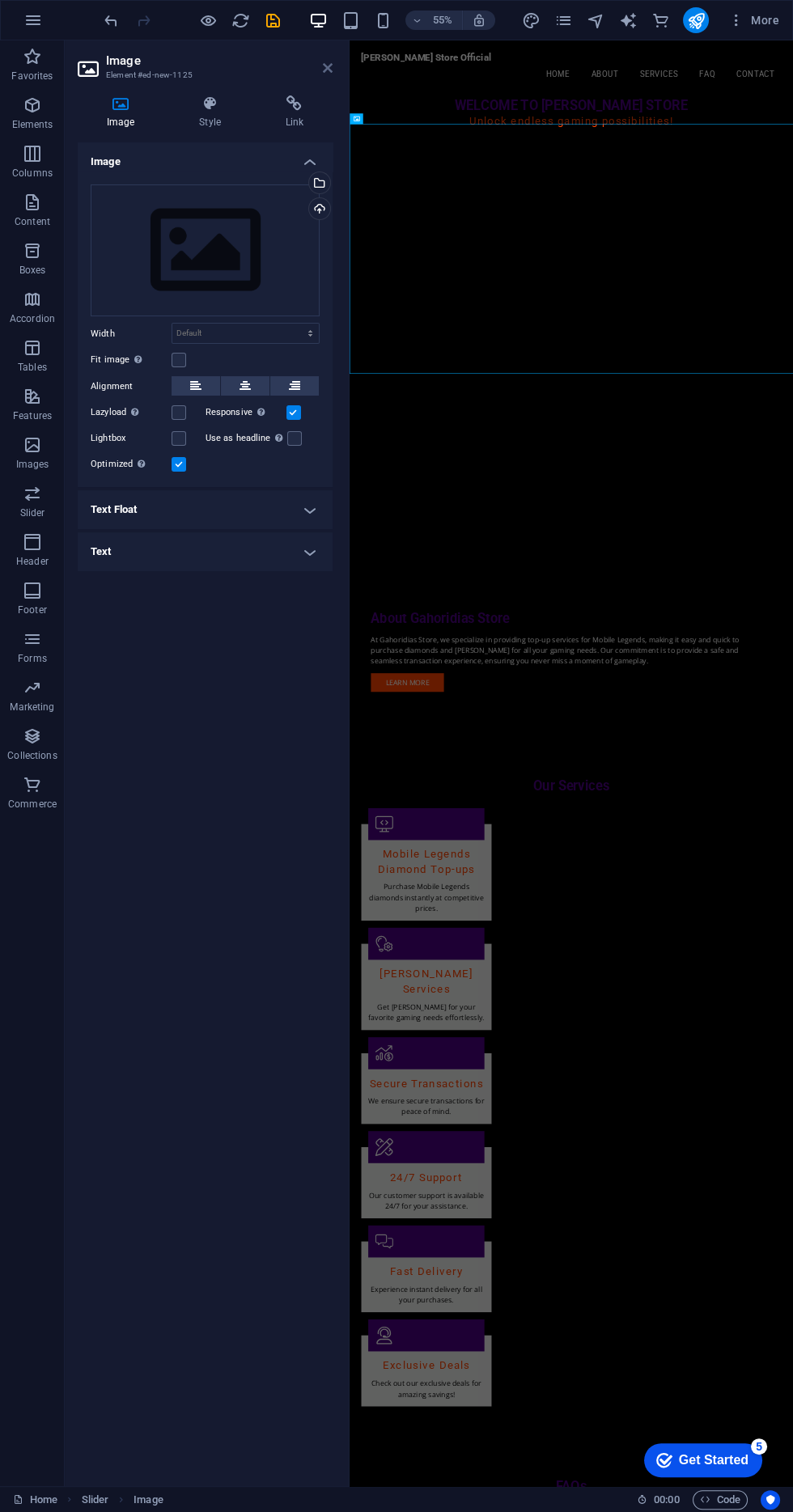
click at [327, 67] on icon at bounding box center [327, 67] width 10 height 13
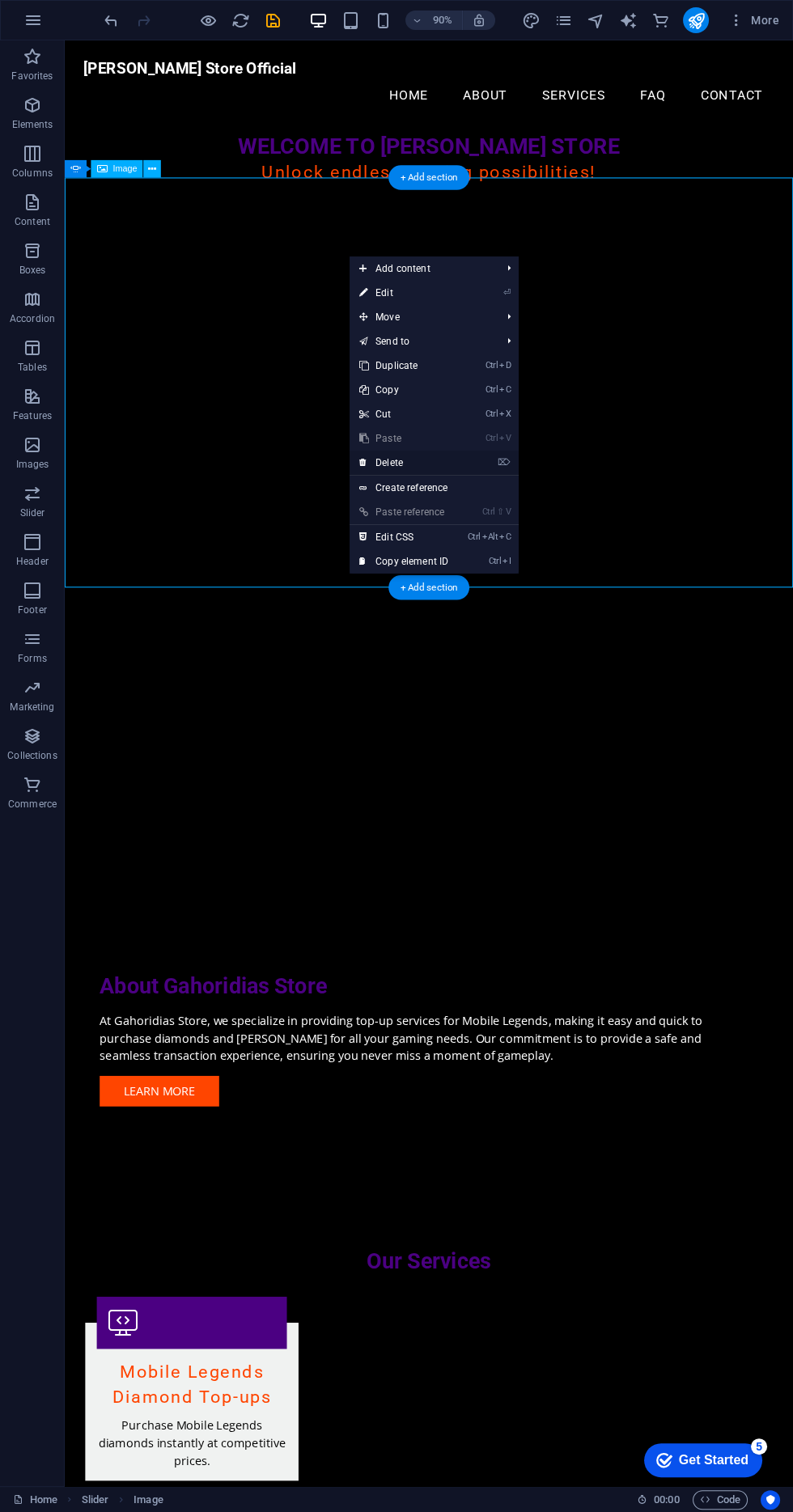
click at [450, 462] on link "⌦ Delete" at bounding box center [404, 463] width 108 height 24
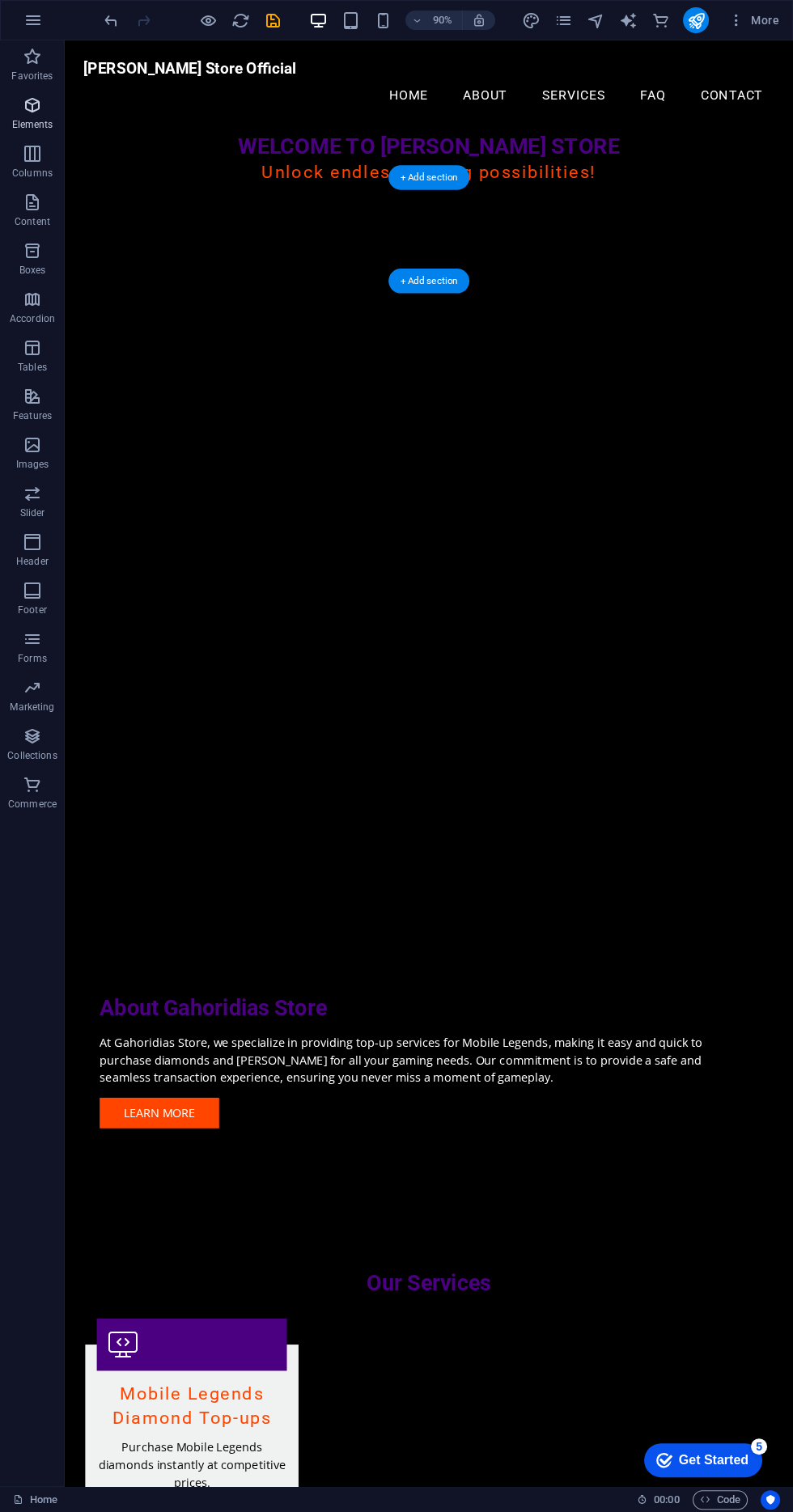
click at [38, 103] on icon "button" at bounding box center [32, 105] width 19 height 19
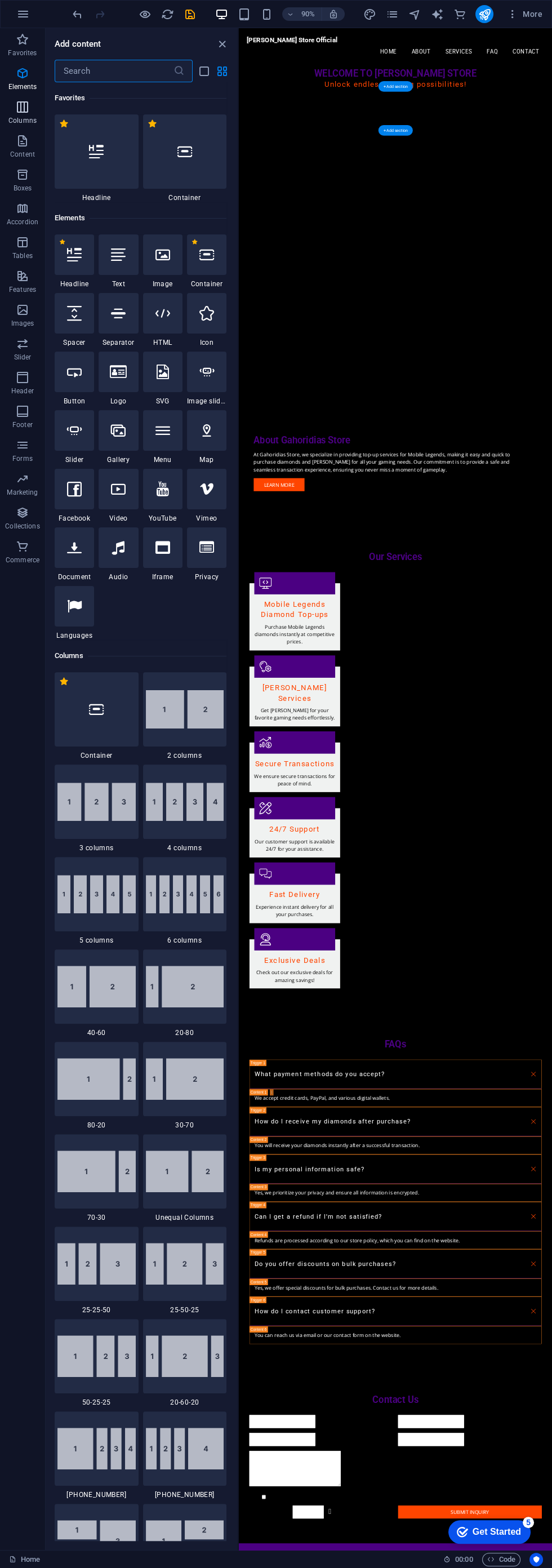
click at [31, 115] on span "Columns" at bounding box center [23, 114] width 45 height 27
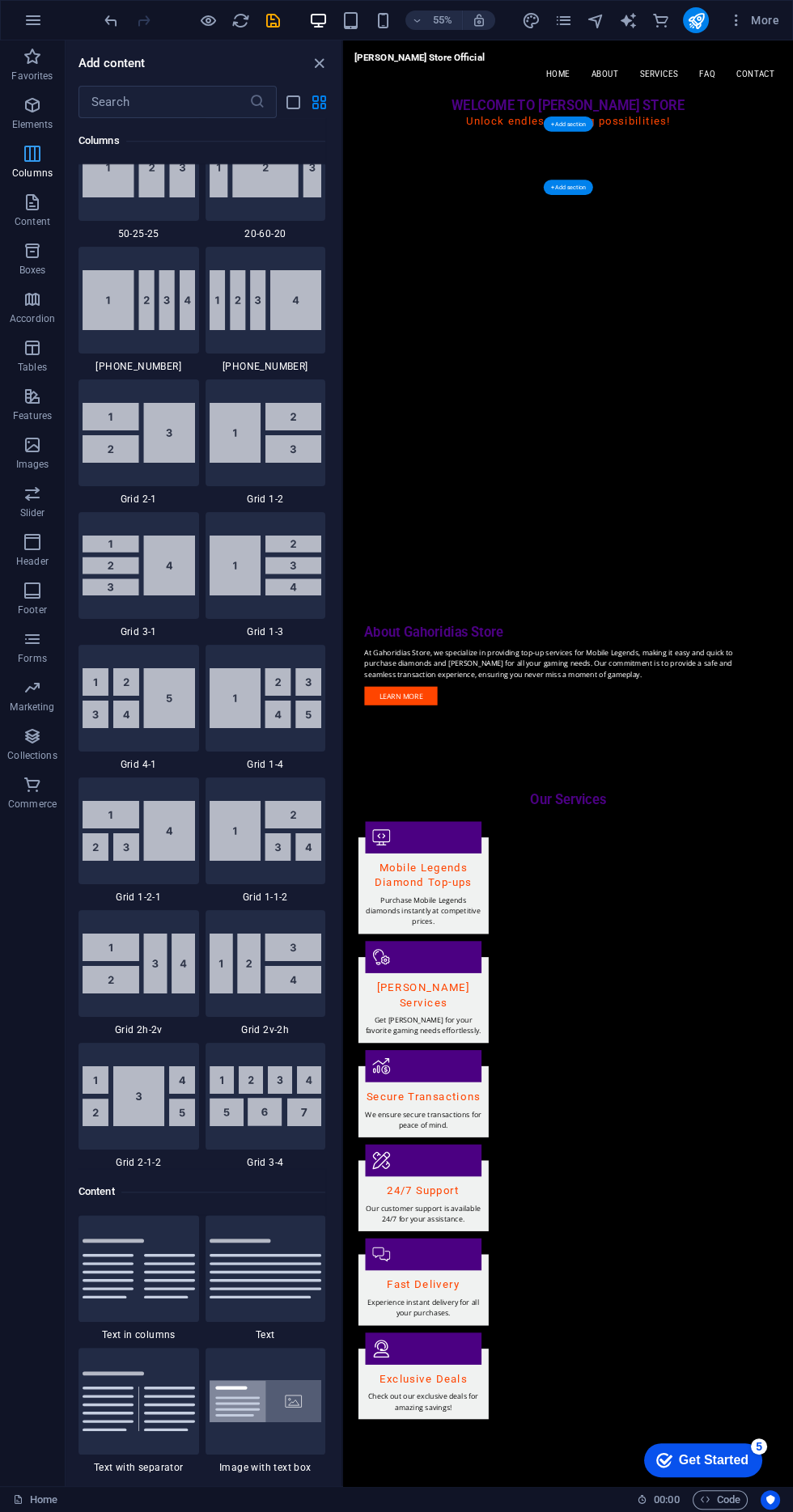
scroll to position [1789, 0]
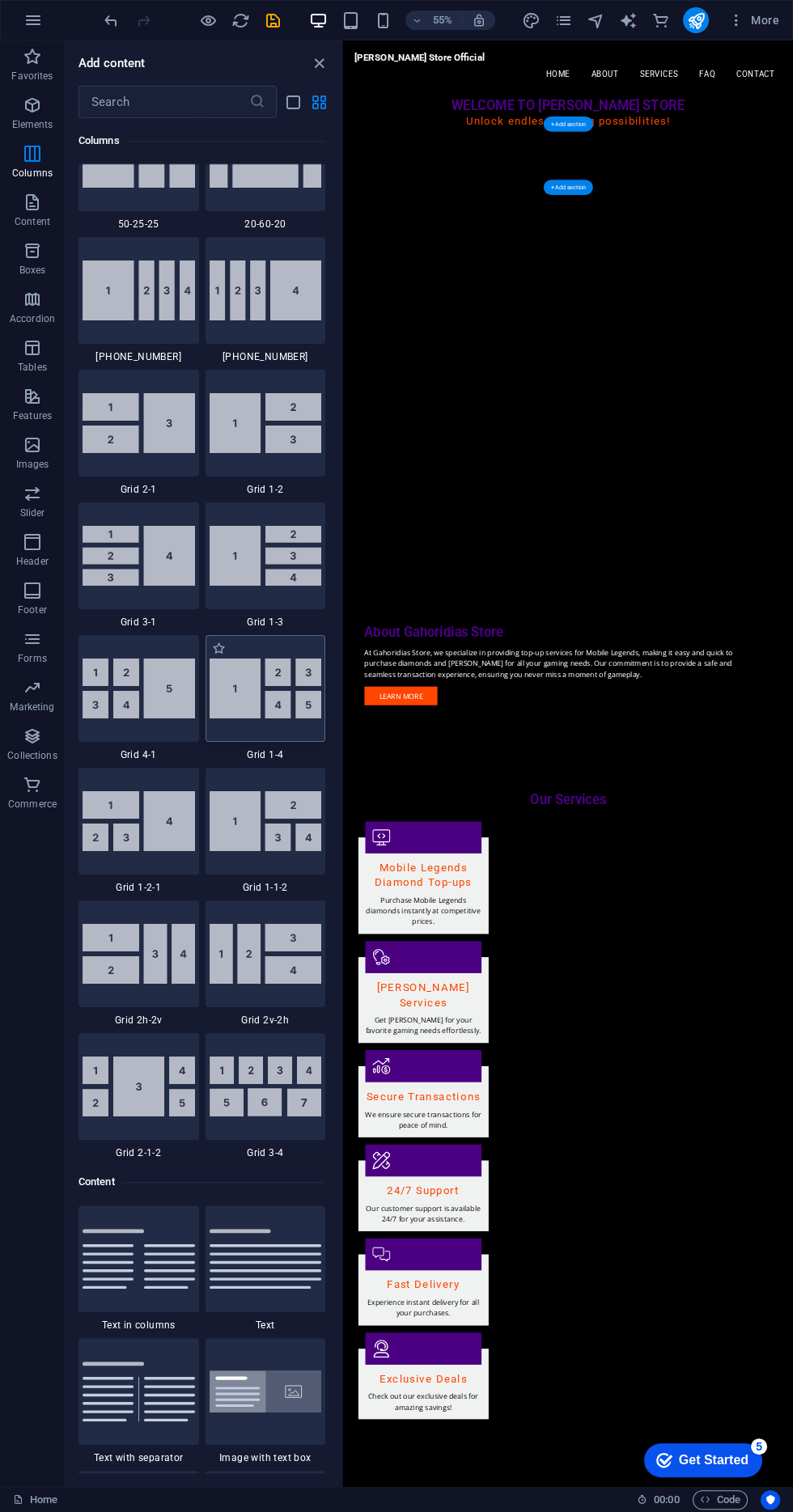
click at [268, 682] on img at bounding box center [266, 688] width 113 height 59
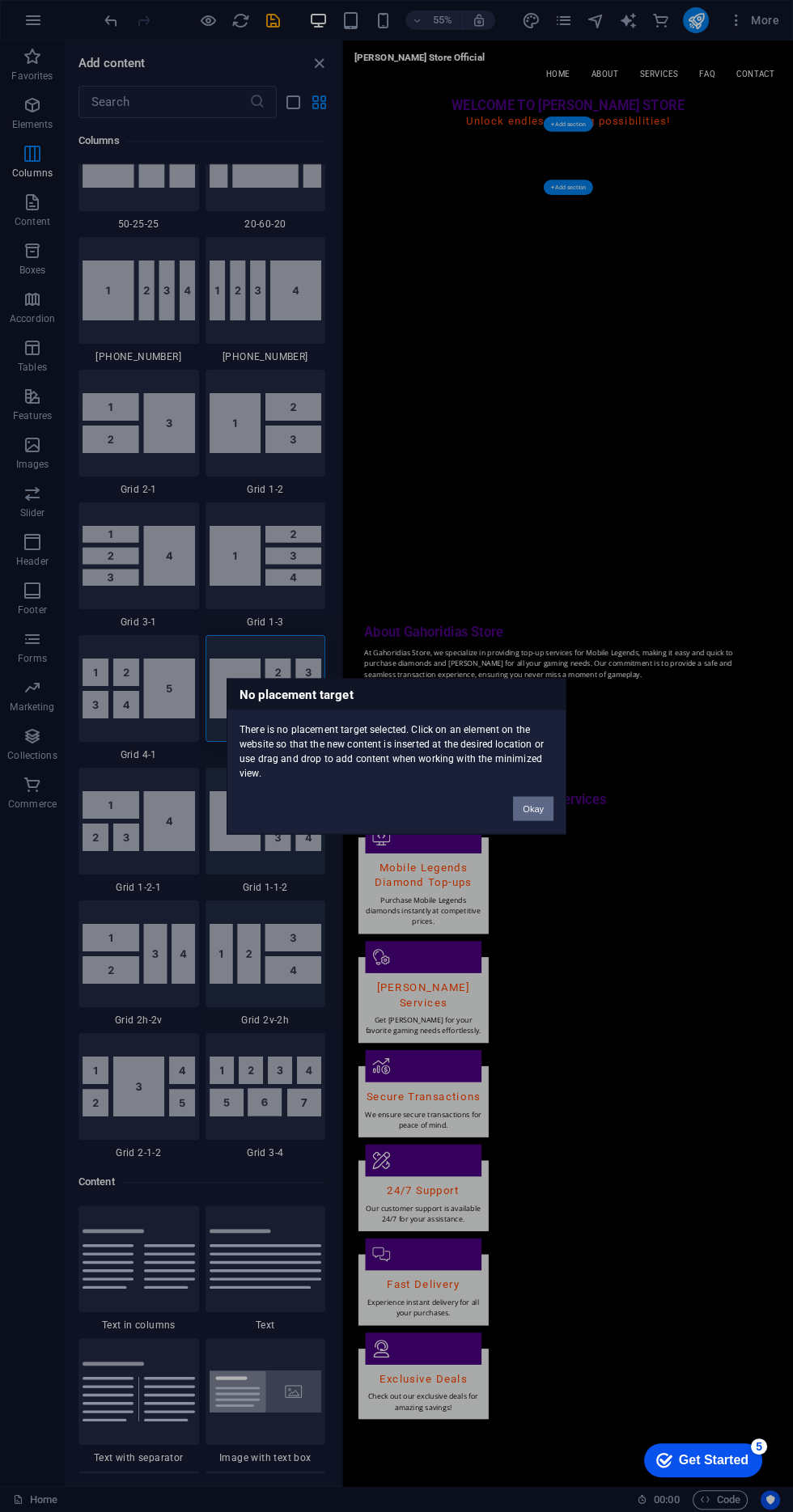
click at [533, 808] on button "Okay" at bounding box center [533, 808] width 40 height 24
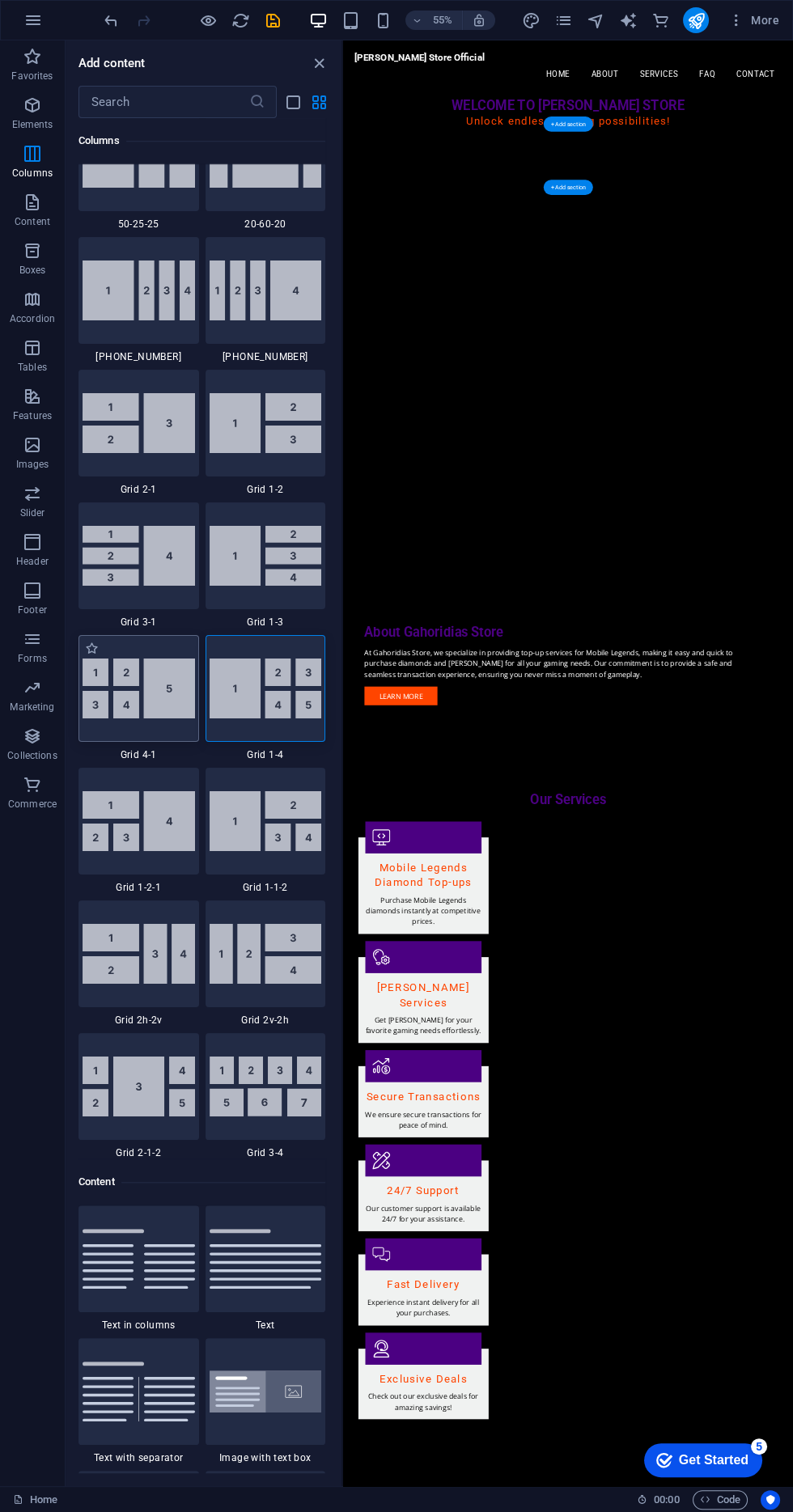
click at [157, 666] on img at bounding box center [138, 688] width 113 height 59
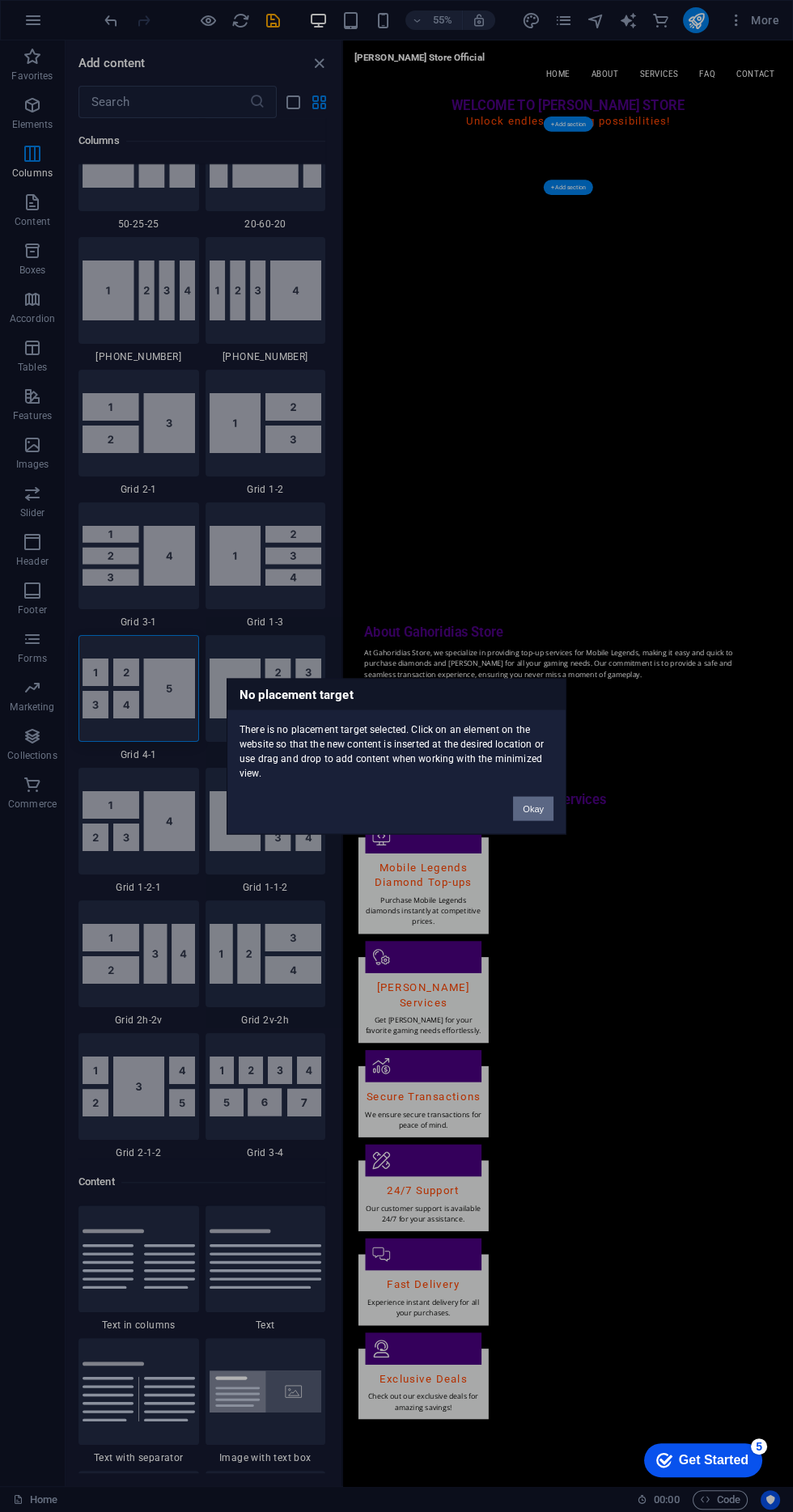
click at [533, 808] on button "Okay" at bounding box center [533, 808] width 40 height 24
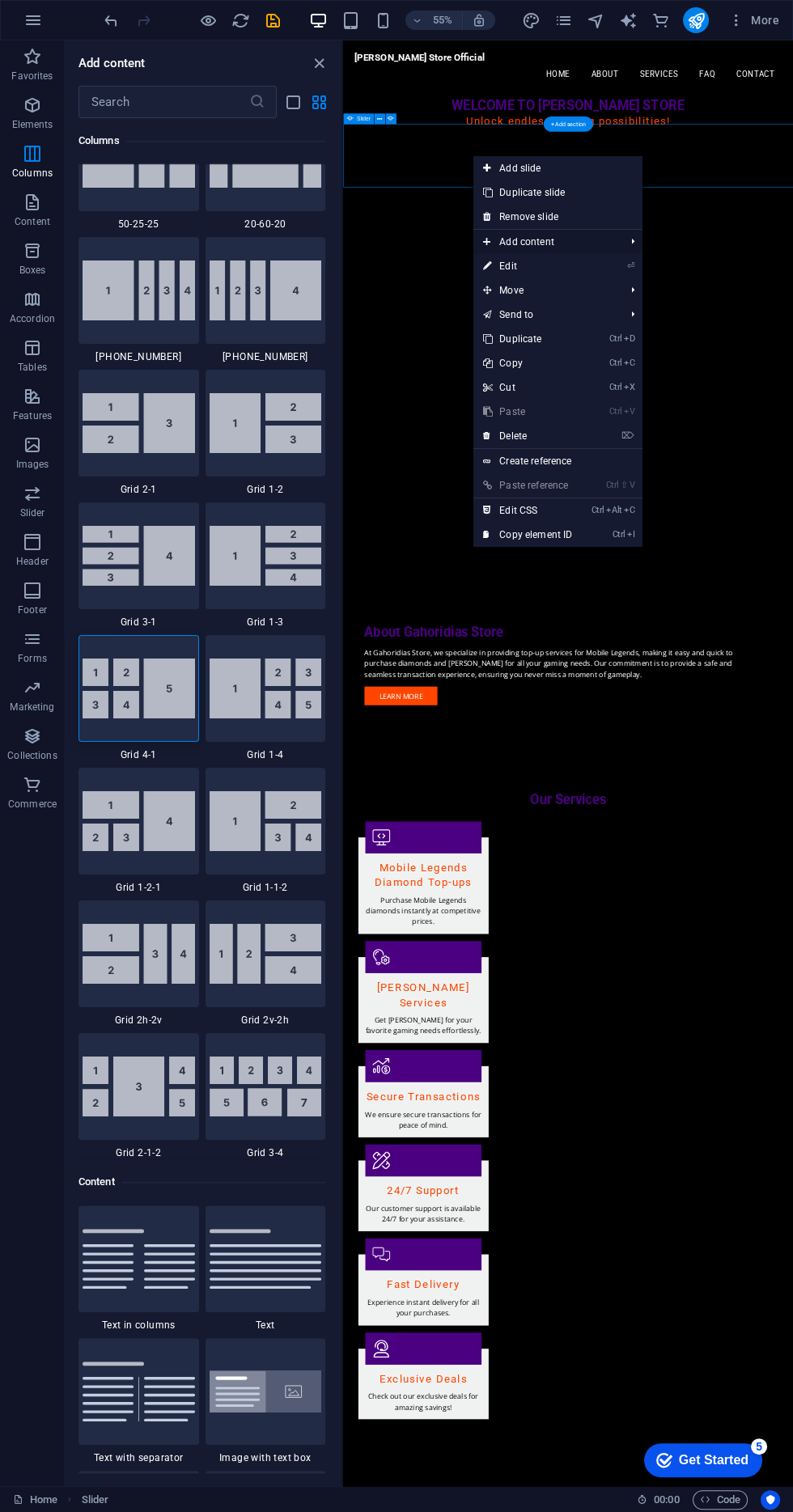
click at [626, 246] on li "Add content Ctrl 1 Headline Ctrl 2 Text Ctrl 3 Image Ctrl 4 Container Ctrl 5 Sp…" at bounding box center [557, 242] width 169 height 24
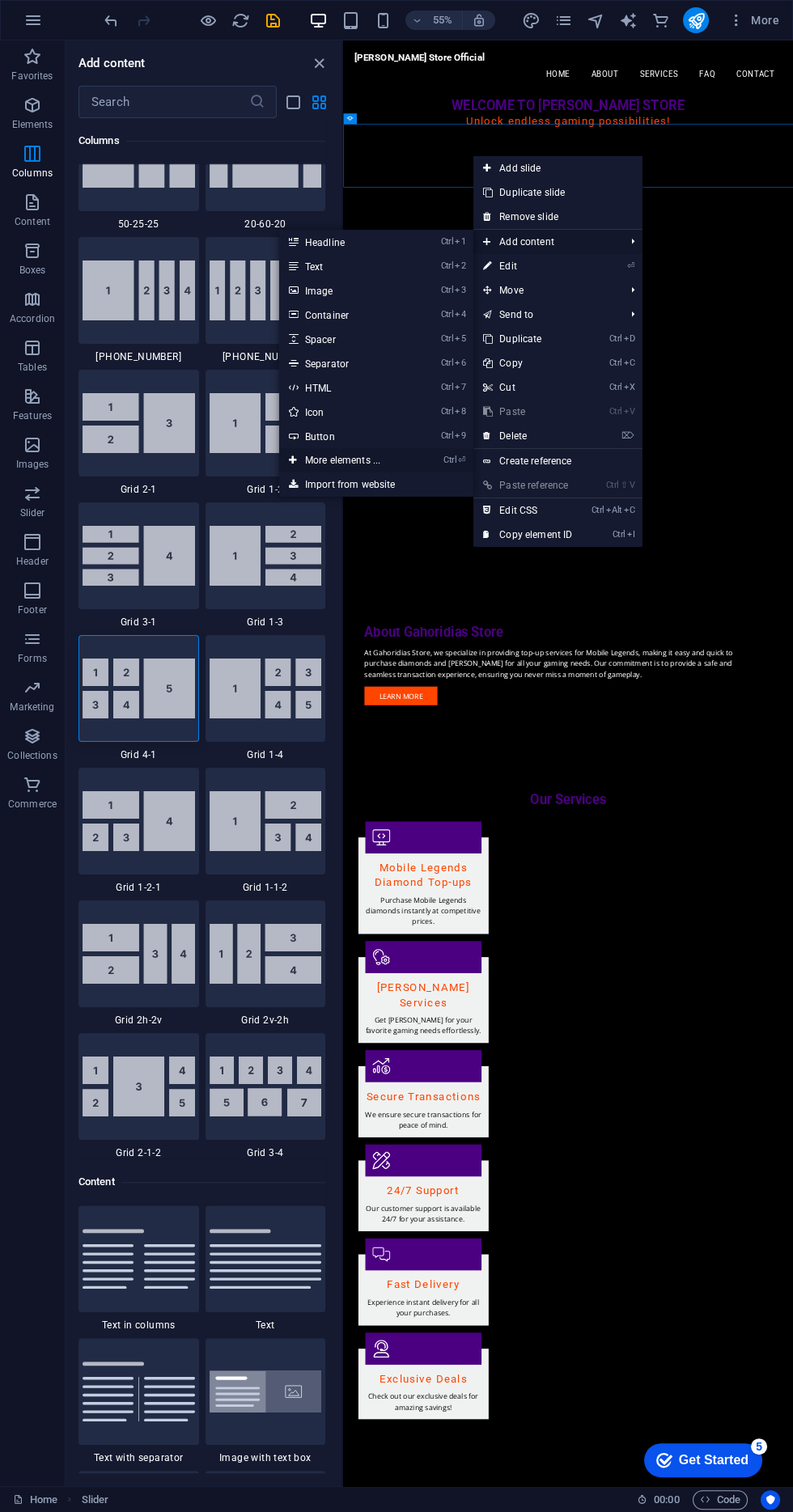
click at [390, 469] on link "Ctrl ⏎ More elements ..." at bounding box center [345, 461] width 134 height 24
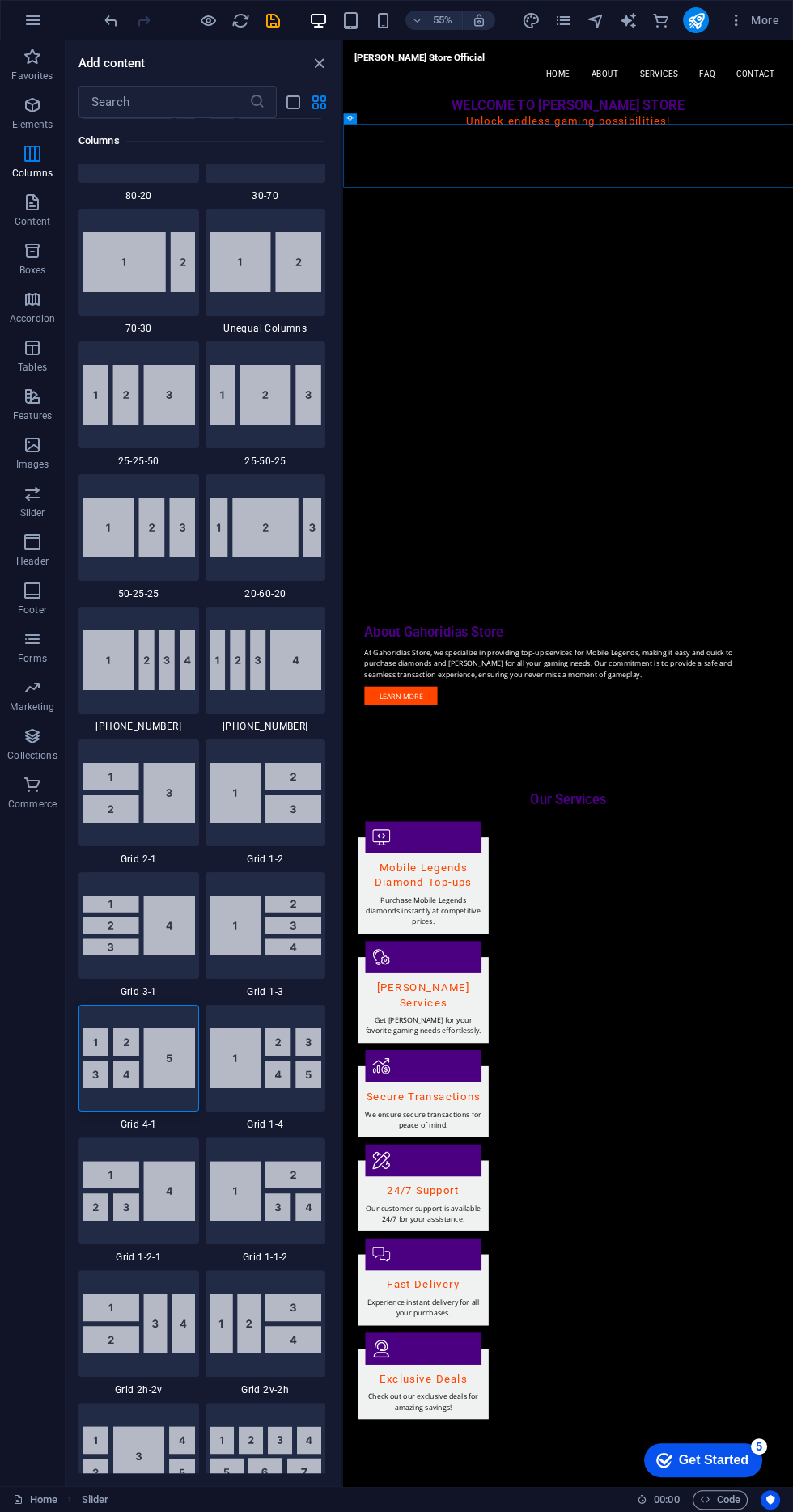
scroll to position [1445, 0]
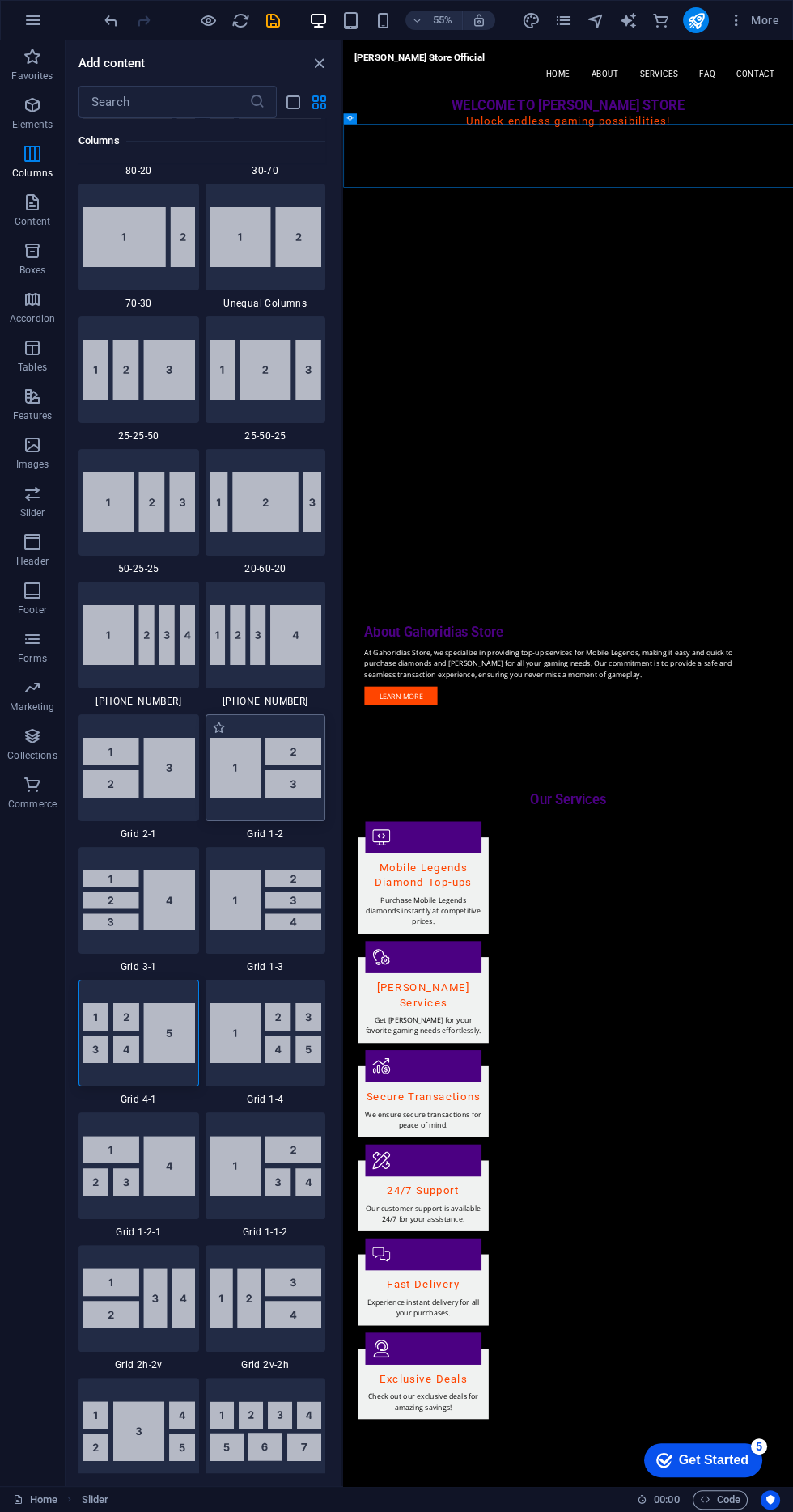
click at [253, 777] on img at bounding box center [266, 767] width 113 height 59
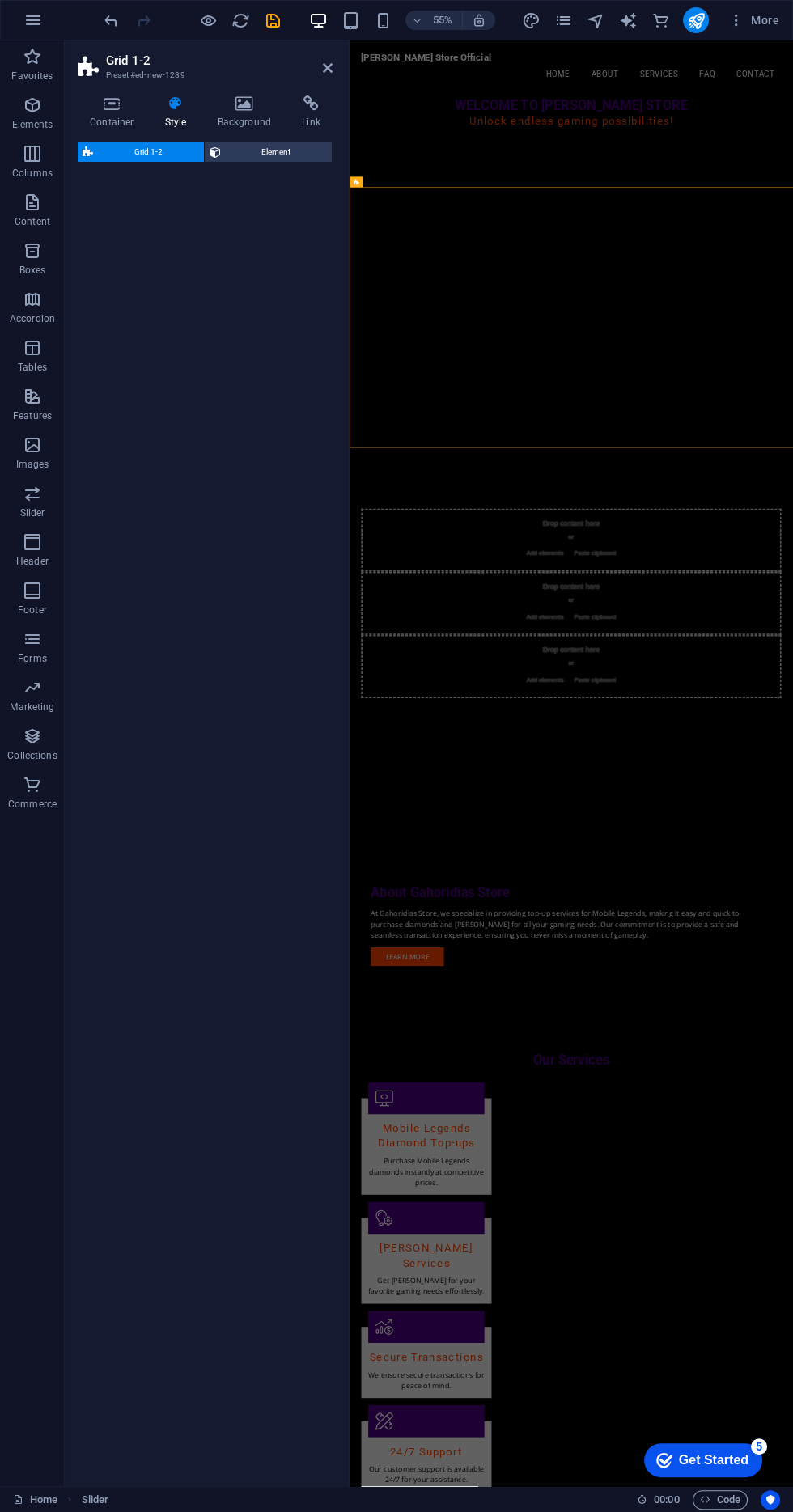
select select "rem"
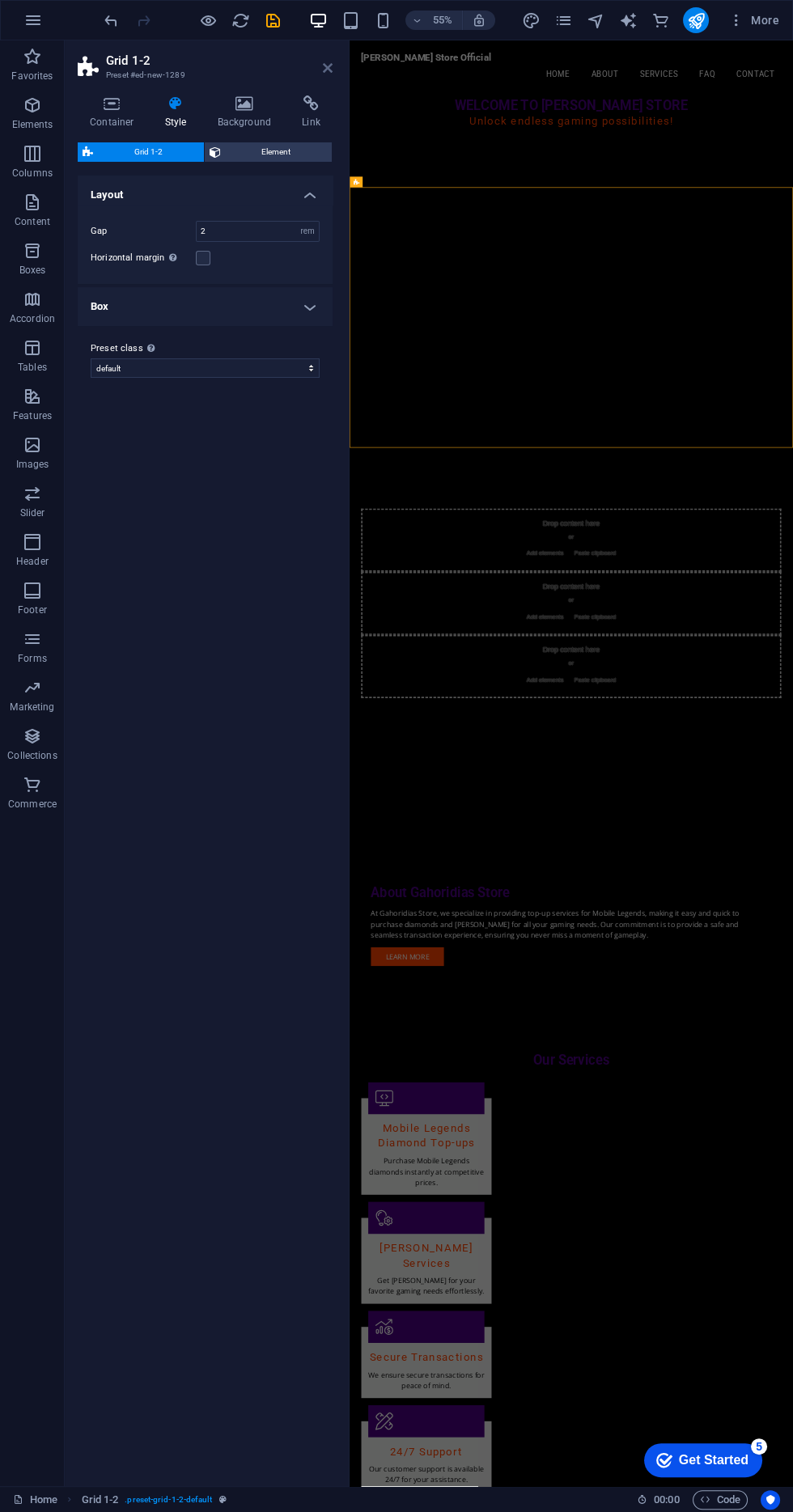
click at [331, 71] on icon at bounding box center [327, 67] width 10 height 13
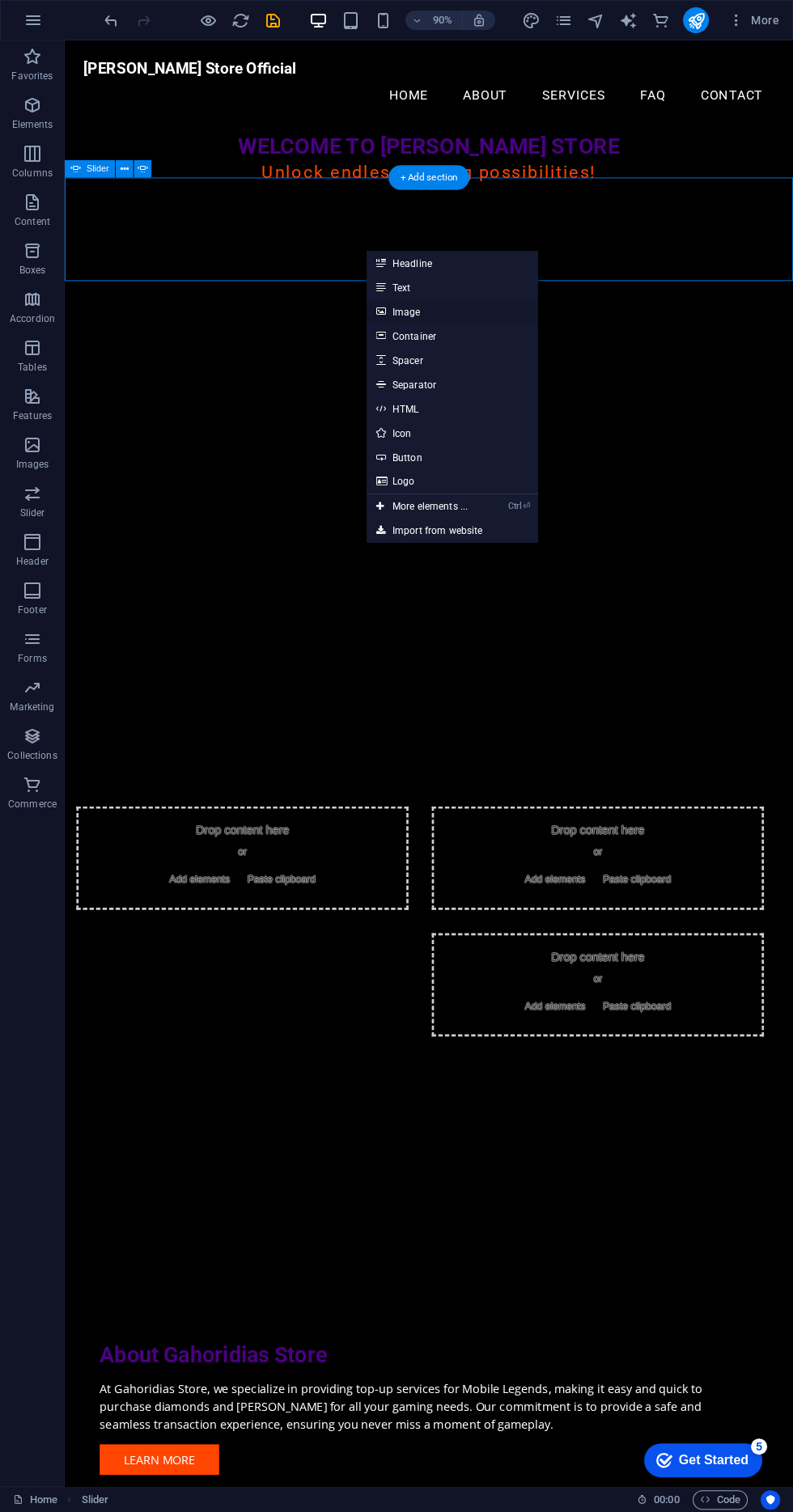
click at [463, 308] on link "Image" at bounding box center [452, 311] width 171 height 24
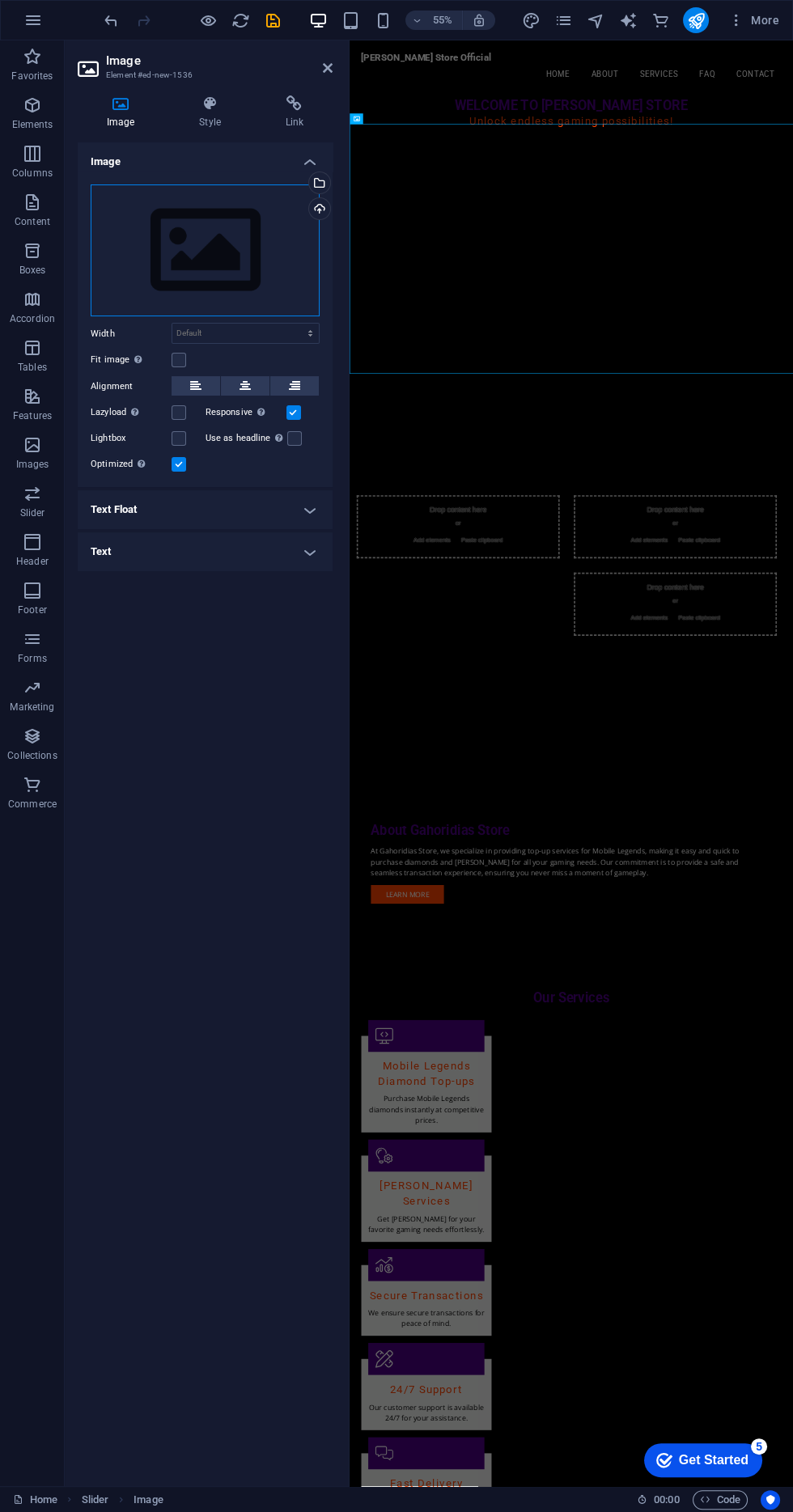
click at [275, 243] on div "Drag files here, click to choose files or select files from Files or our free s…" at bounding box center [205, 251] width 229 height 133
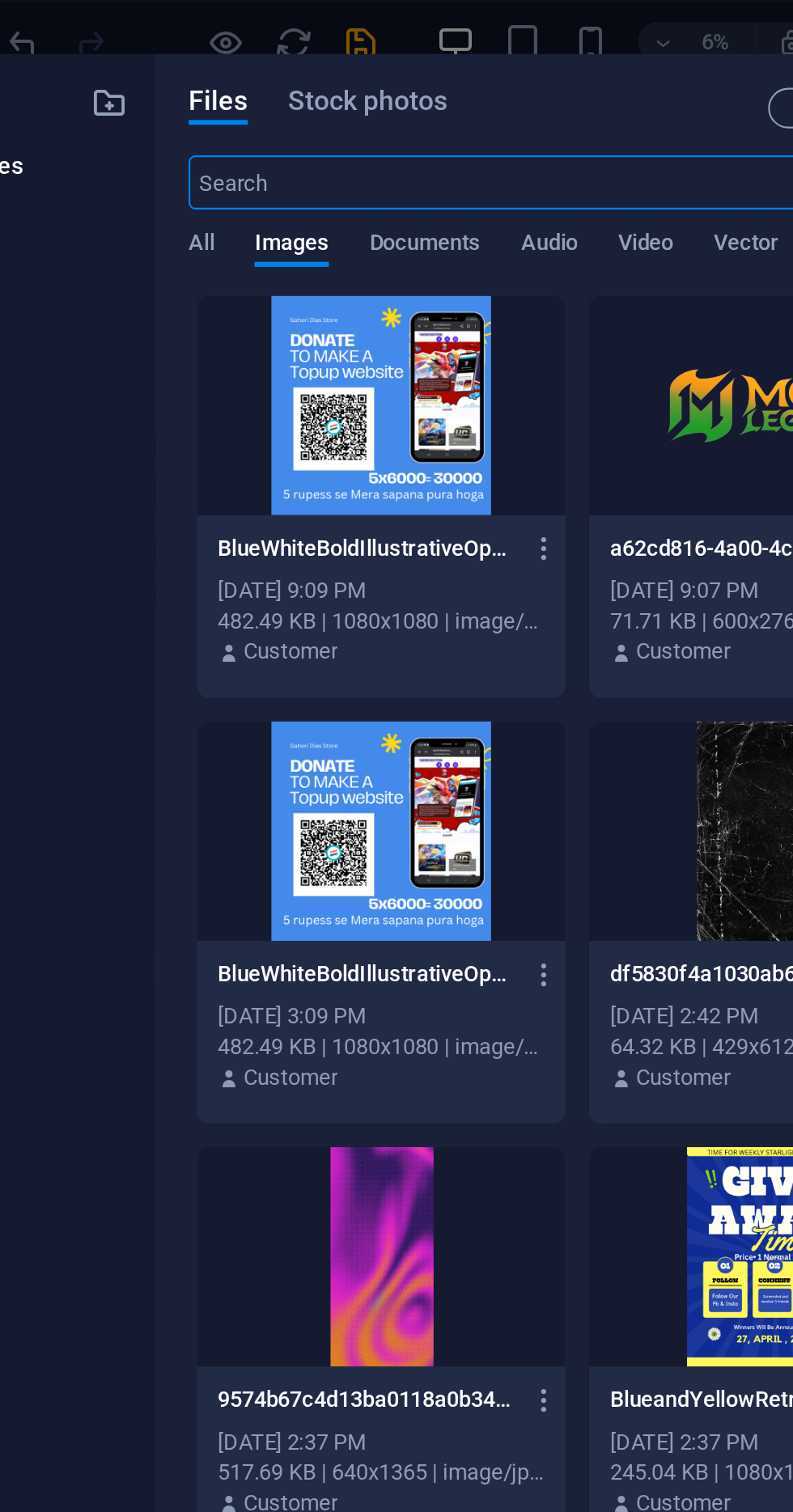
click at [433, 222] on div at bounding box center [470, 194] width 177 height 105
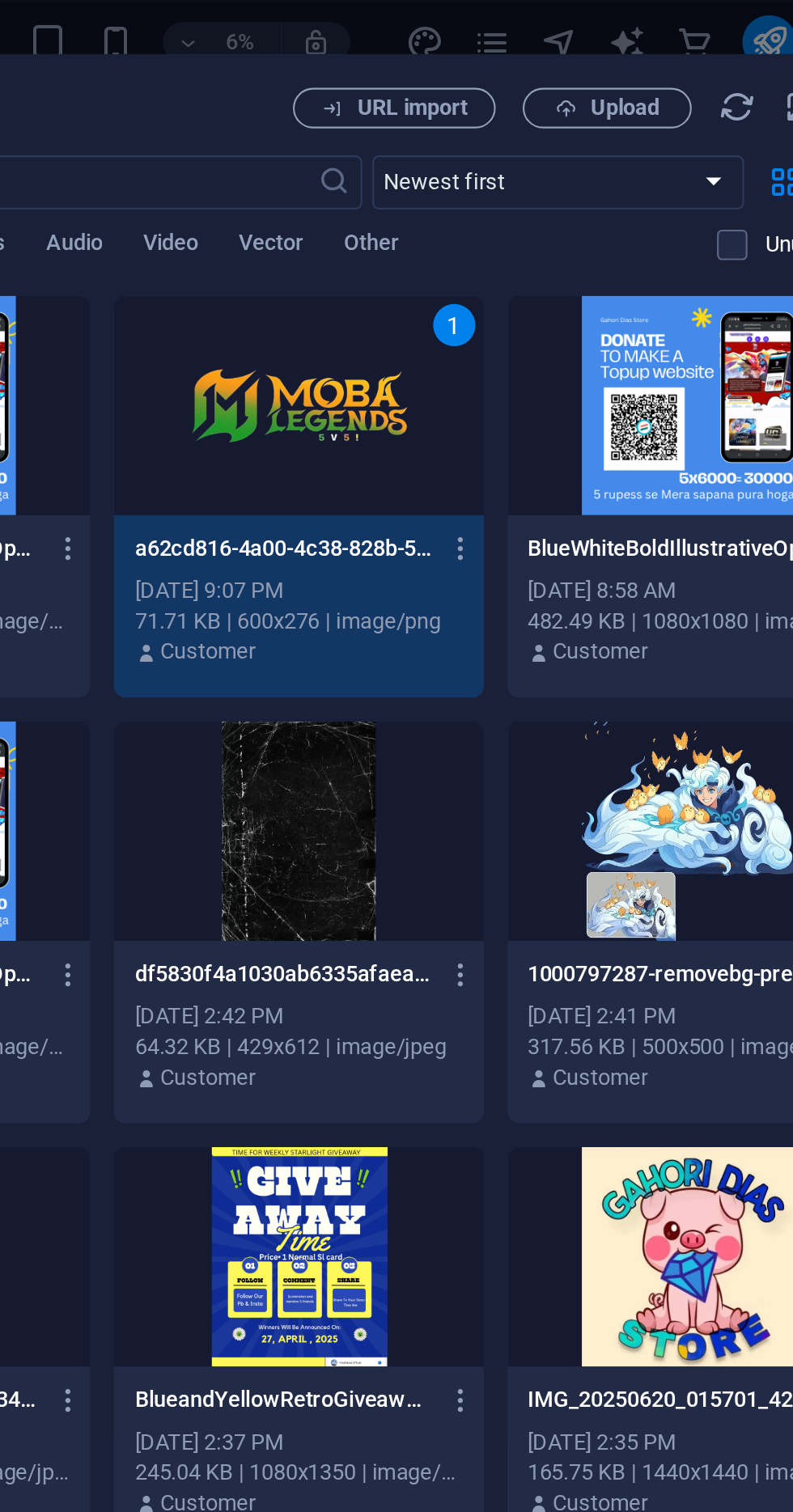
scroll to position [0, 0]
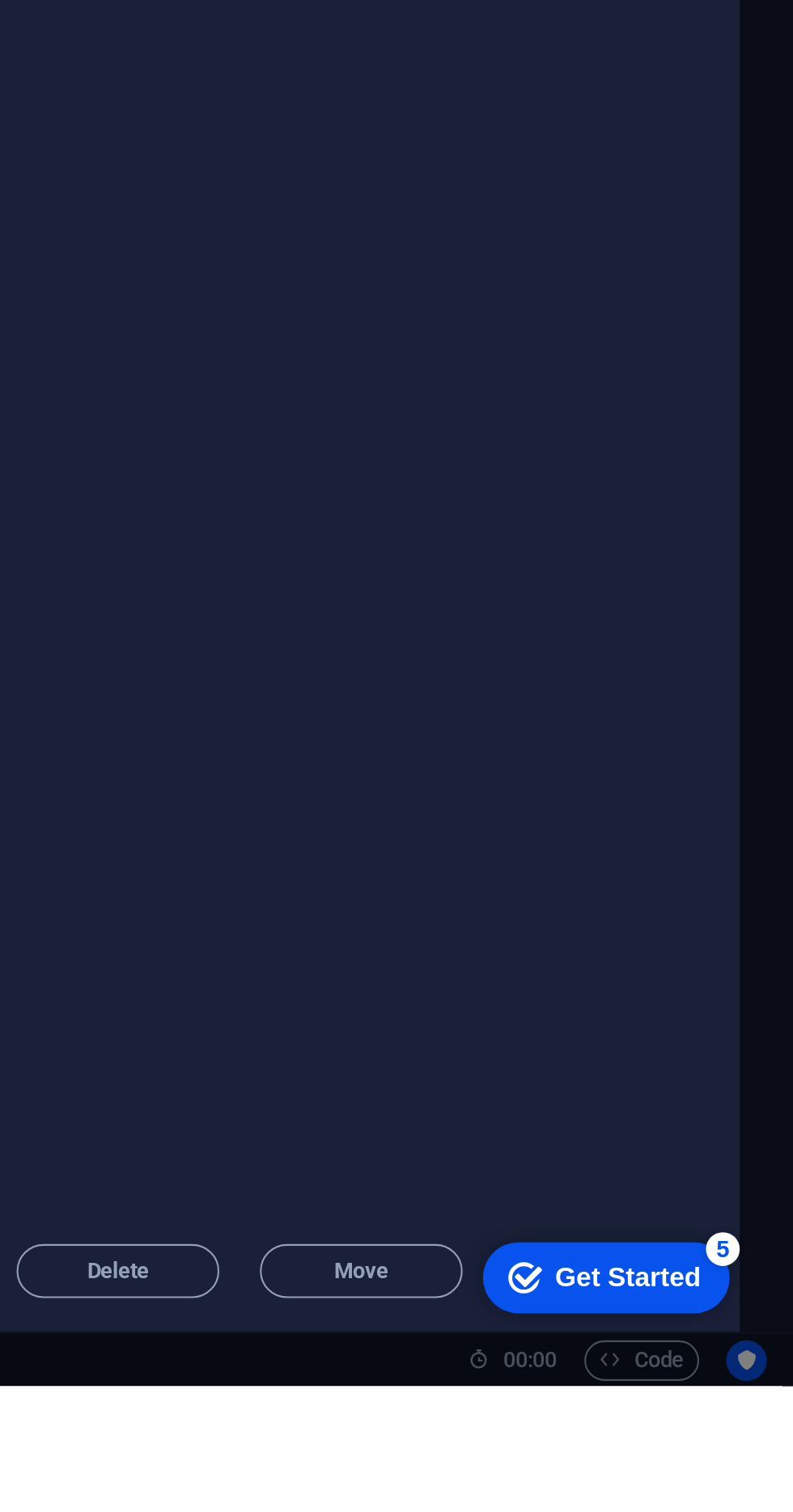
click at [708, 1428] on div "Drop files here to upload them instantly BlueWhiteBoldIllustrativeOpenDonationI…" at bounding box center [470, 784] width 560 height 1287
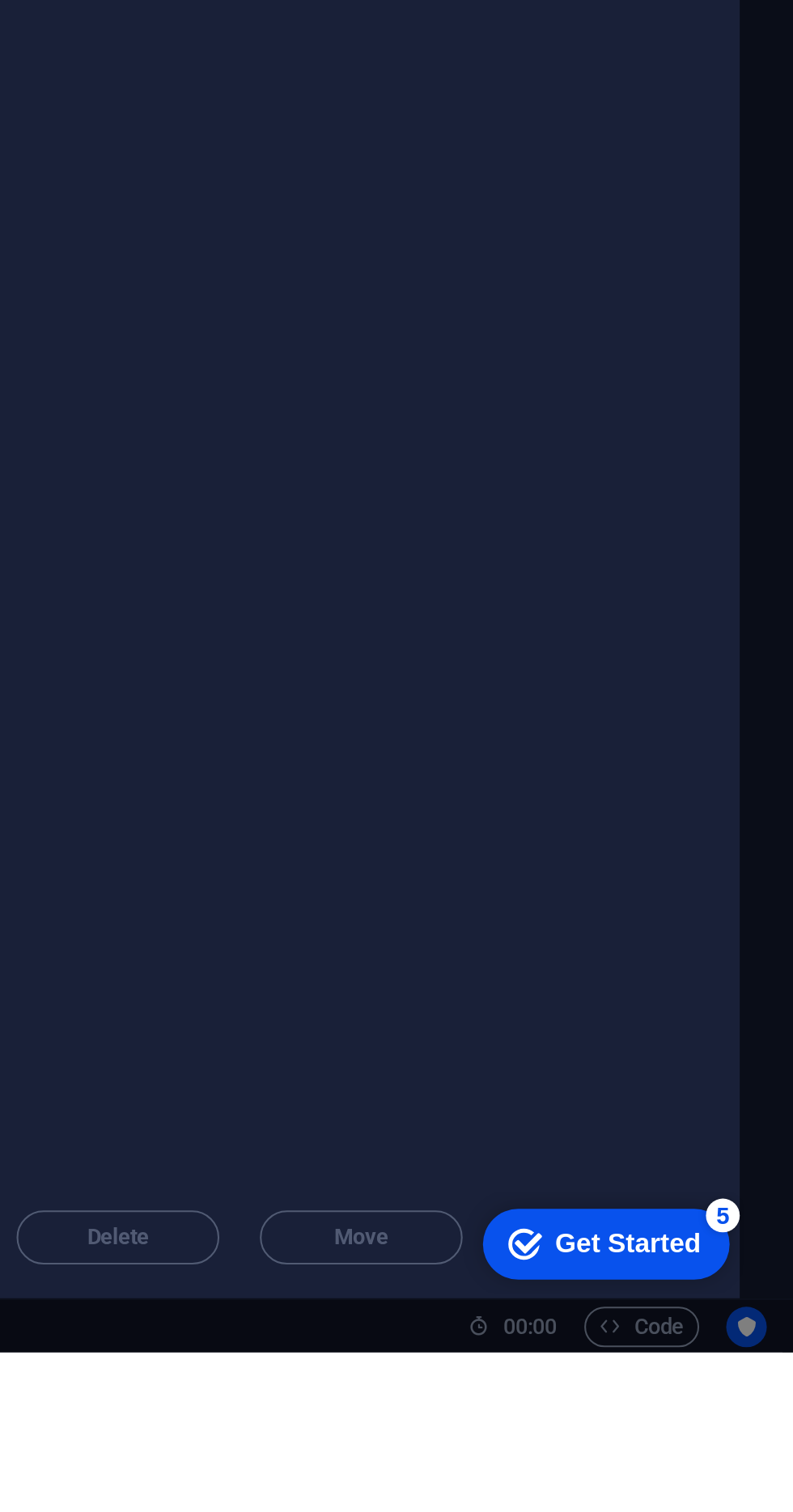
click at [559, 1210] on div "Get Started" at bounding box center [539, 1217] width 70 height 15
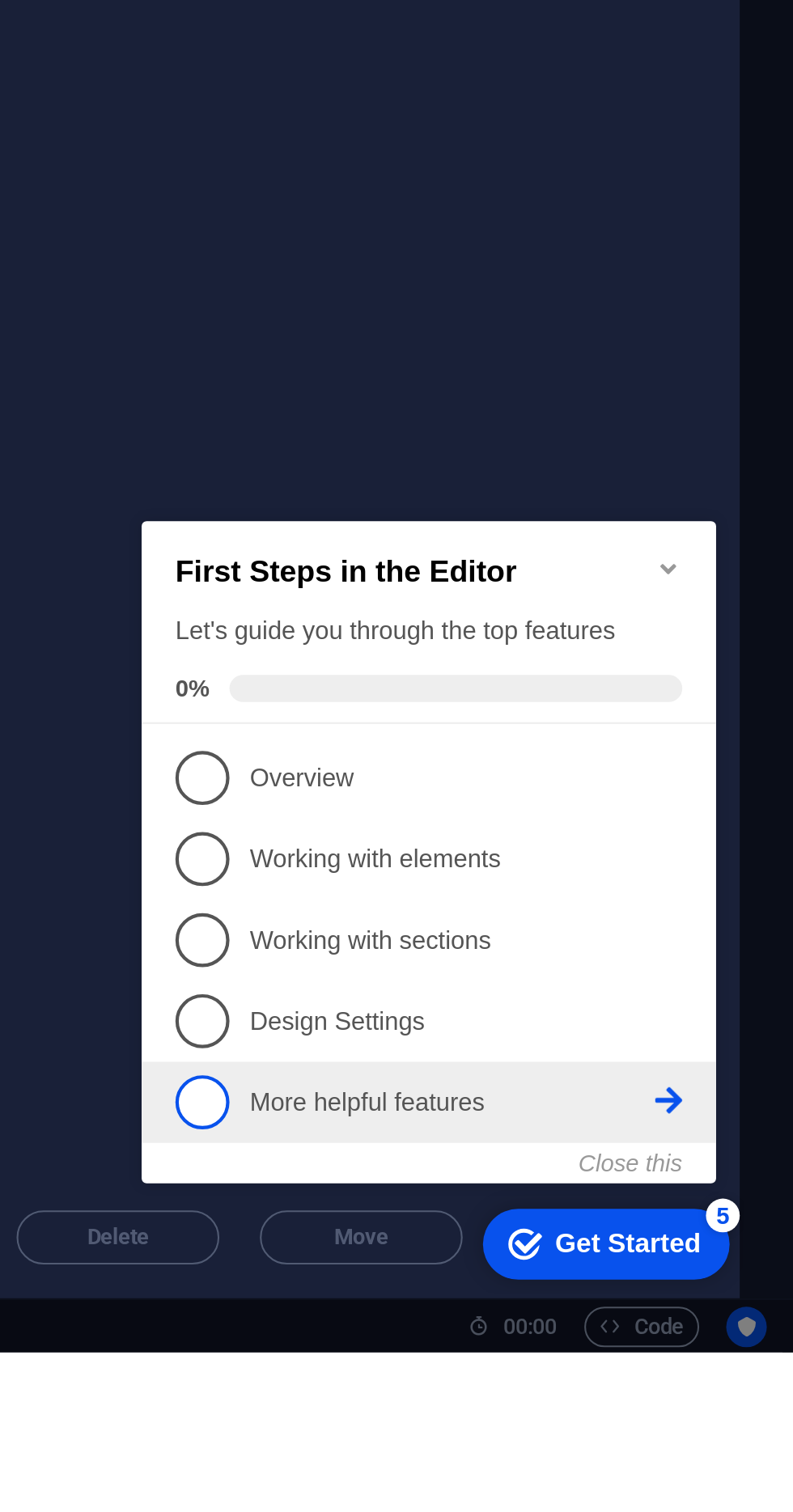
click at [168, 760] on span "5" at bounding box center [163, 773] width 26 height 26
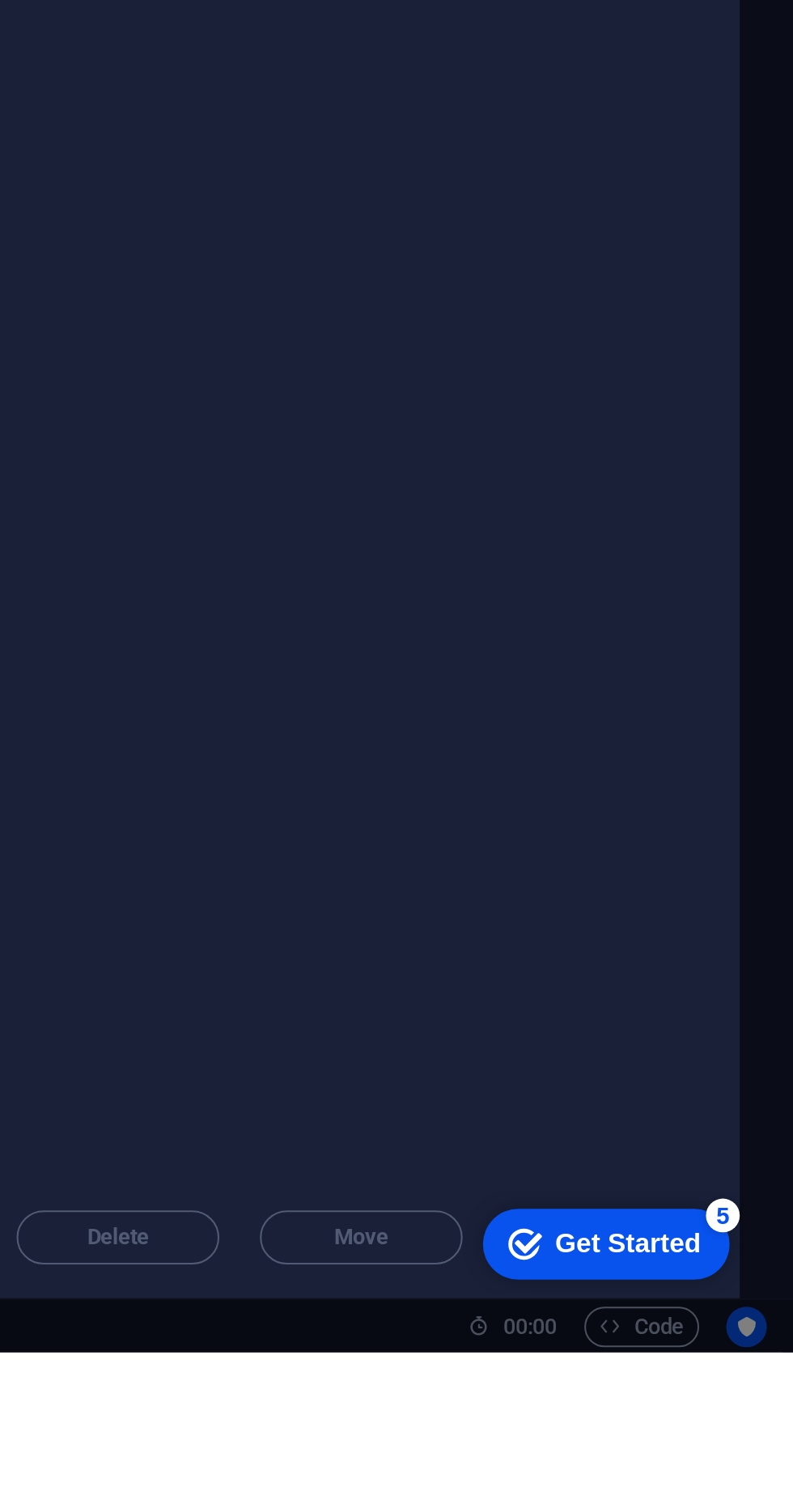
click at [538, 1214] on div "Get Started" at bounding box center [539, 1217] width 70 height 15
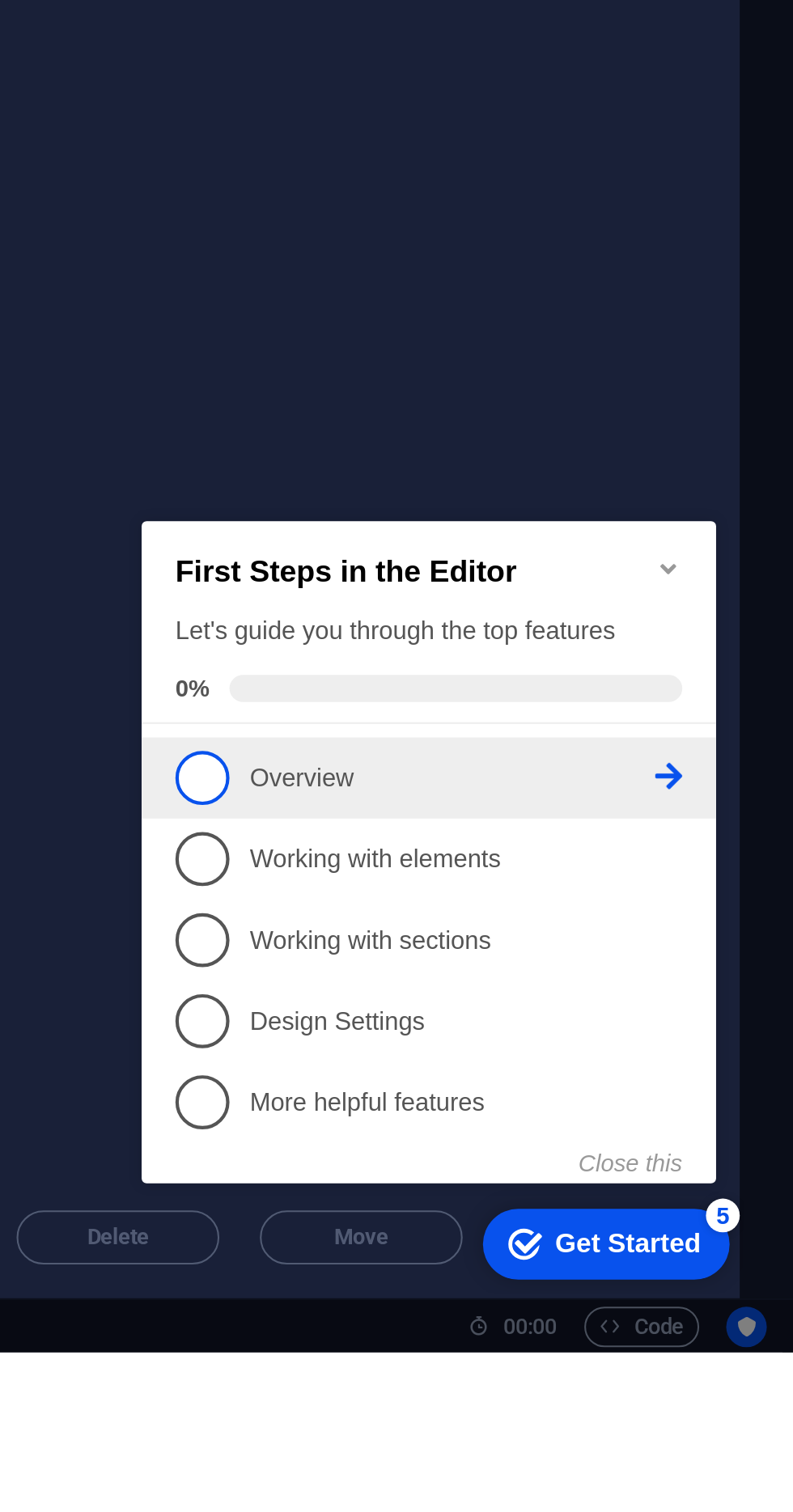
click at [165, 610] on span "1" at bounding box center [163, 618] width 26 height 26
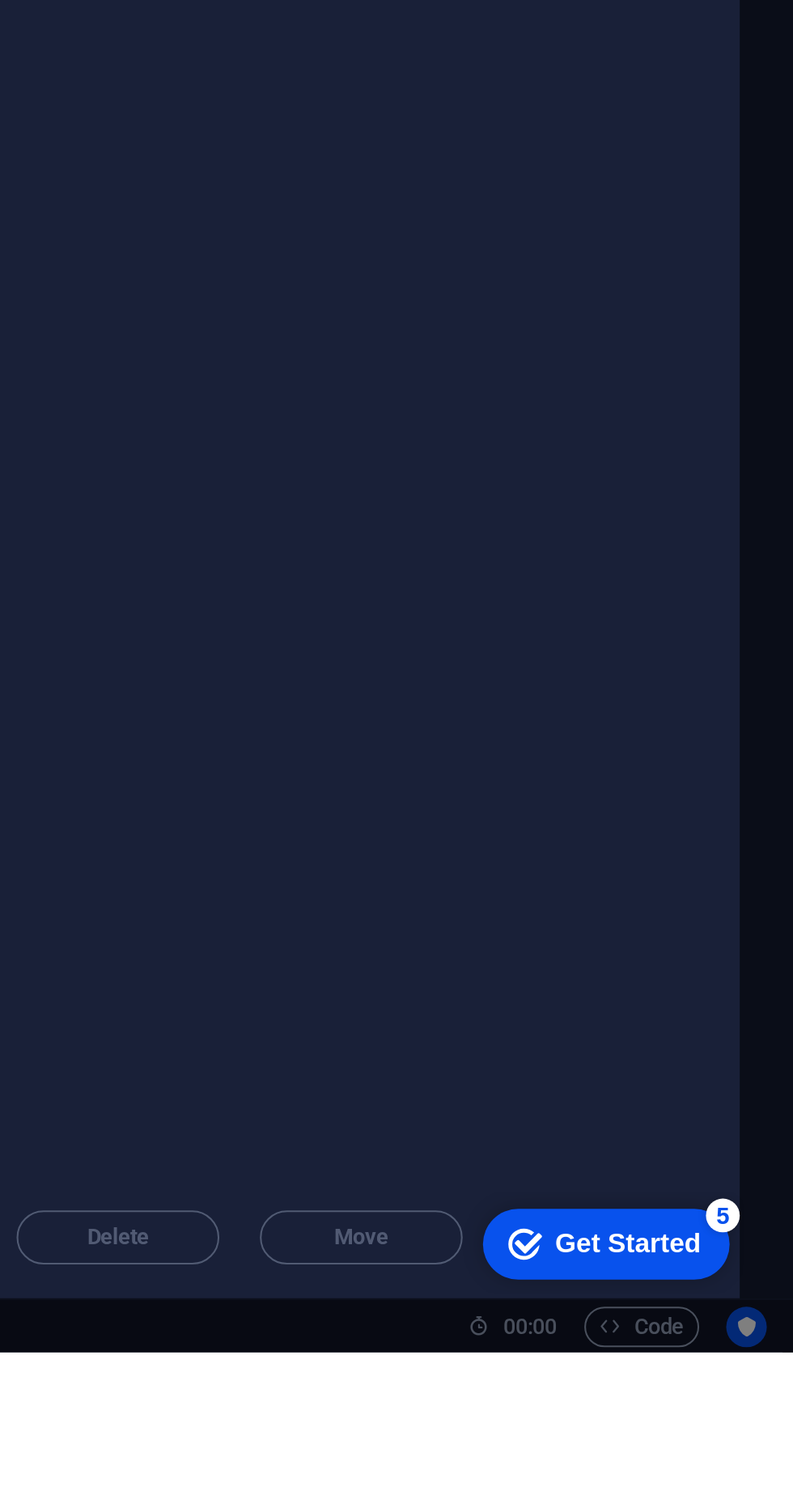
click at [532, 1206] on div "checkmark Get Started 5" at bounding box center [527, 1217] width 118 height 34
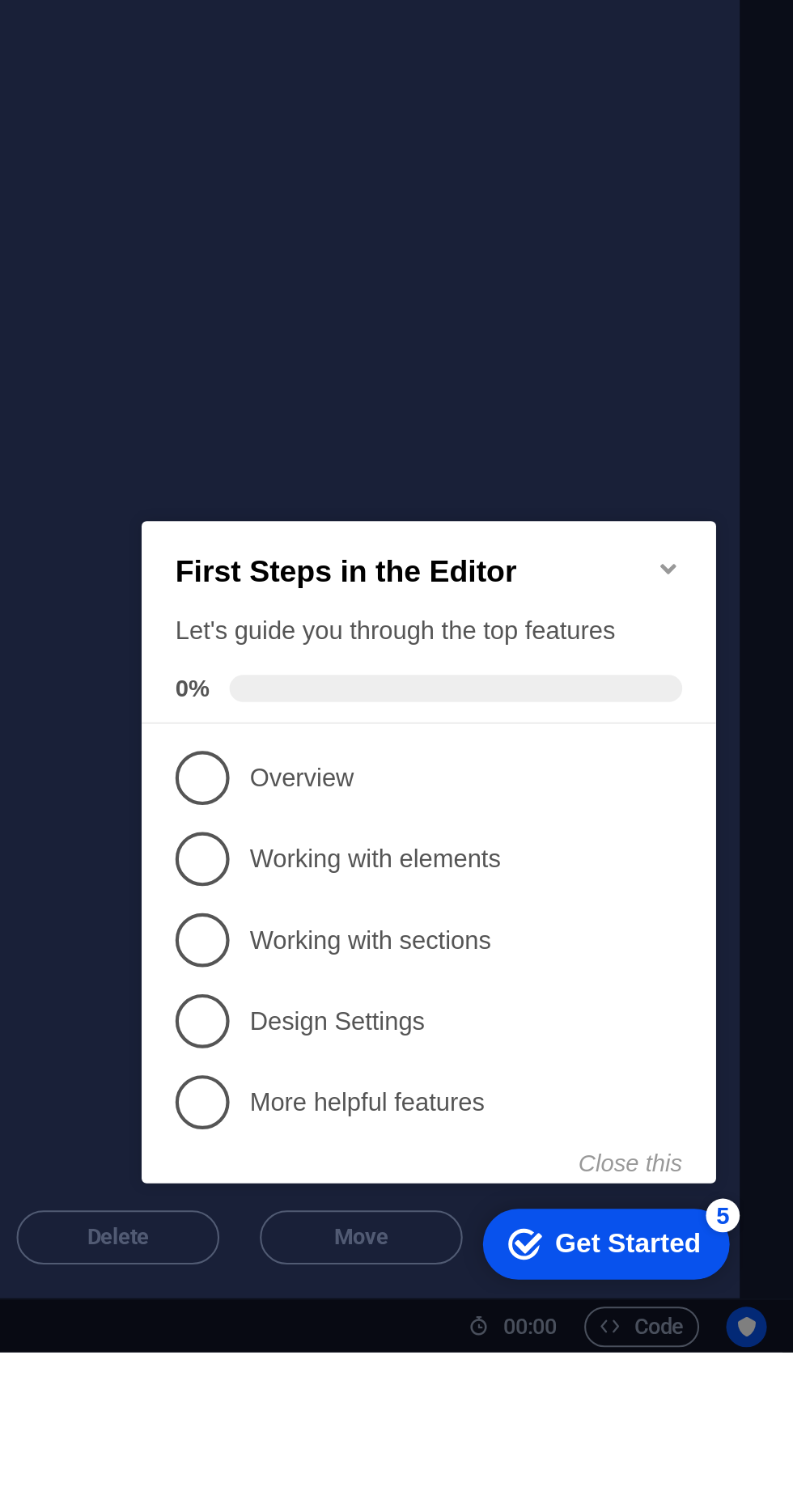
click at [386, 511] on icon "Minimize checklist" at bounding box center [386, 517] width 13 height 13
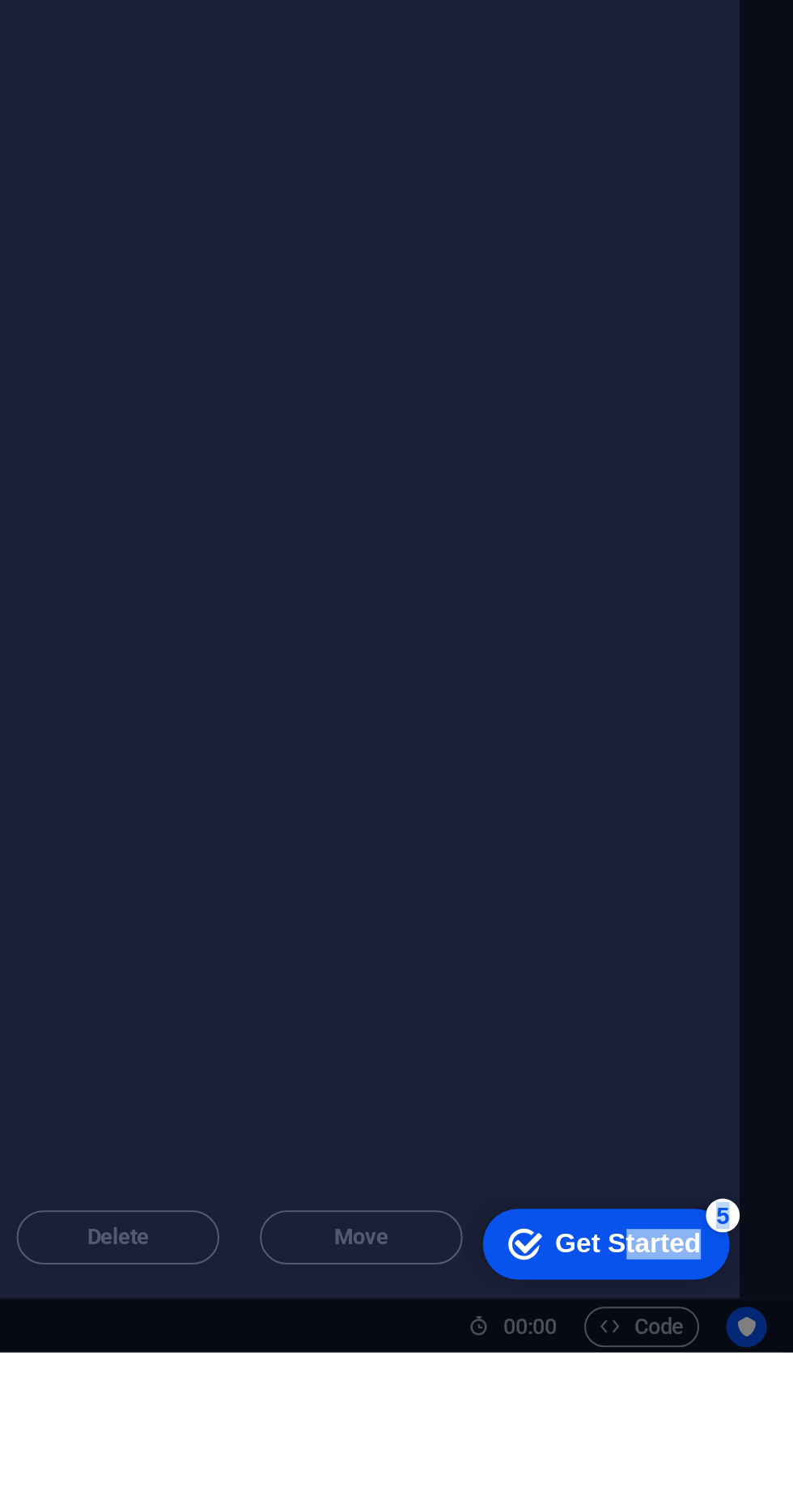
click at [566, 1231] on div "checkmark Get Started 5" at bounding box center [527, 1217] width 118 height 34
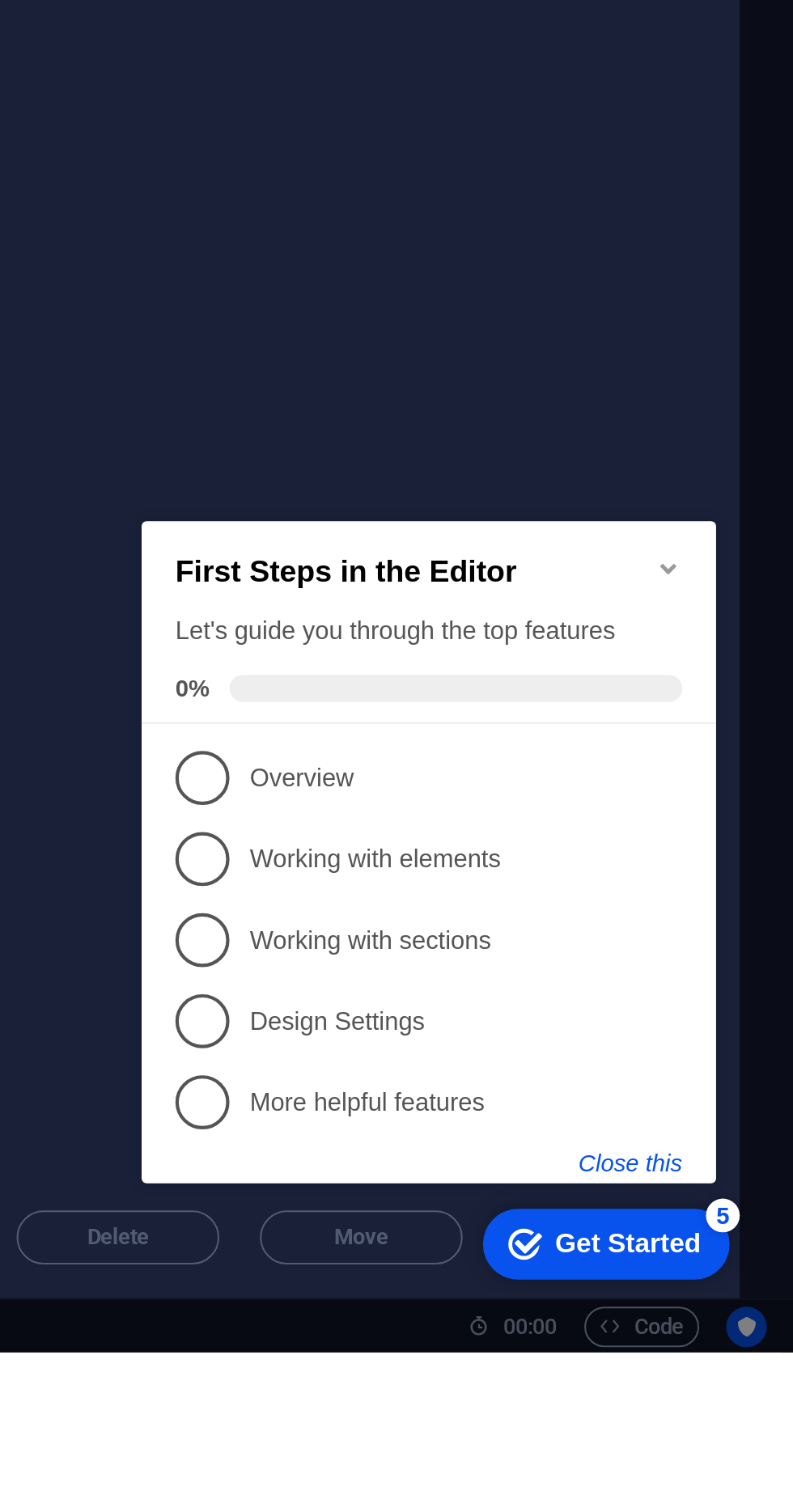
click at [375, 805] on button "Close this" at bounding box center [368, 802] width 49 height 13
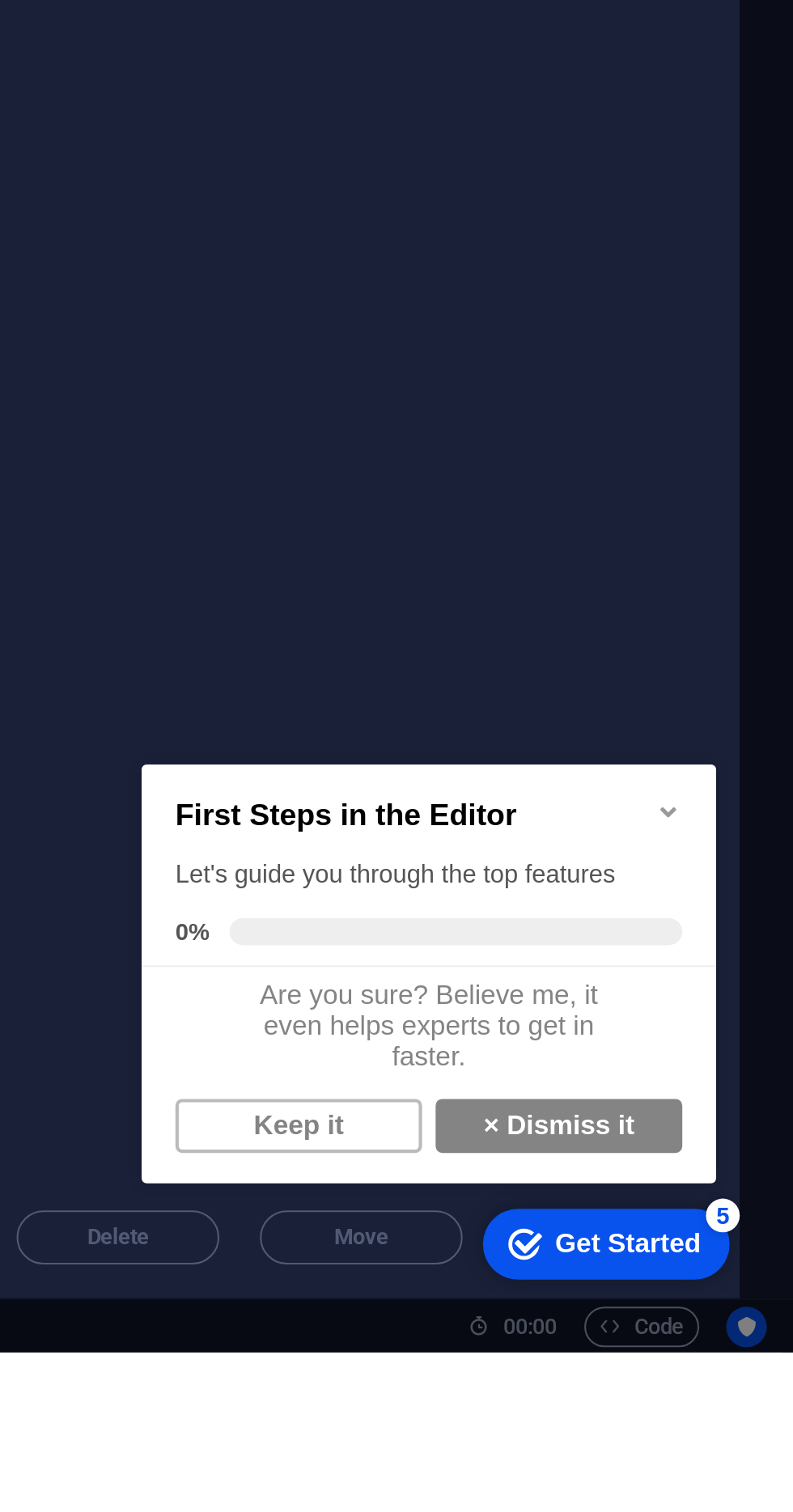
scroll to position [10, 0]
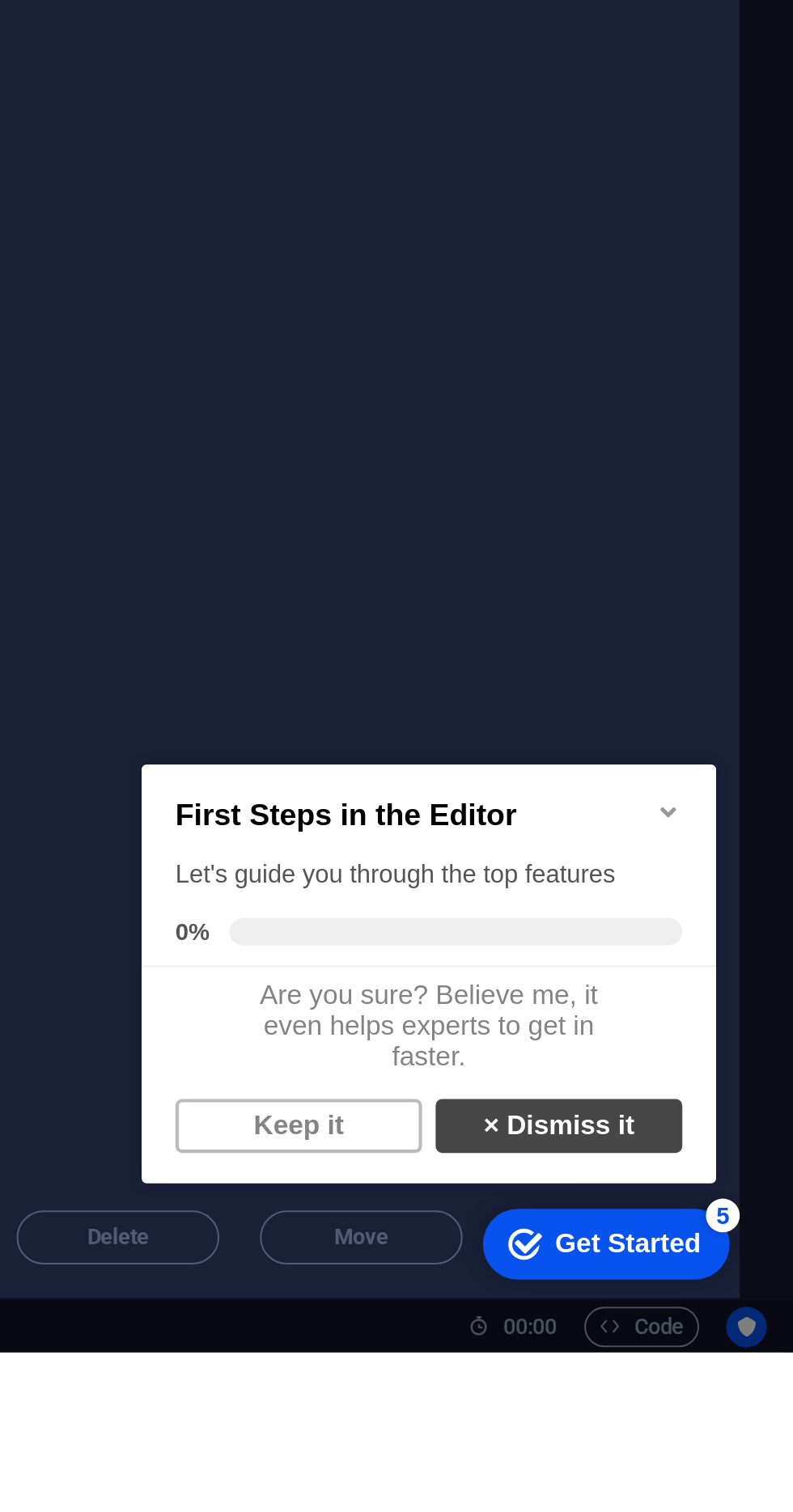
click at [345, 914] on link "× Dismiss it" at bounding box center [334, 914] width 118 height 26
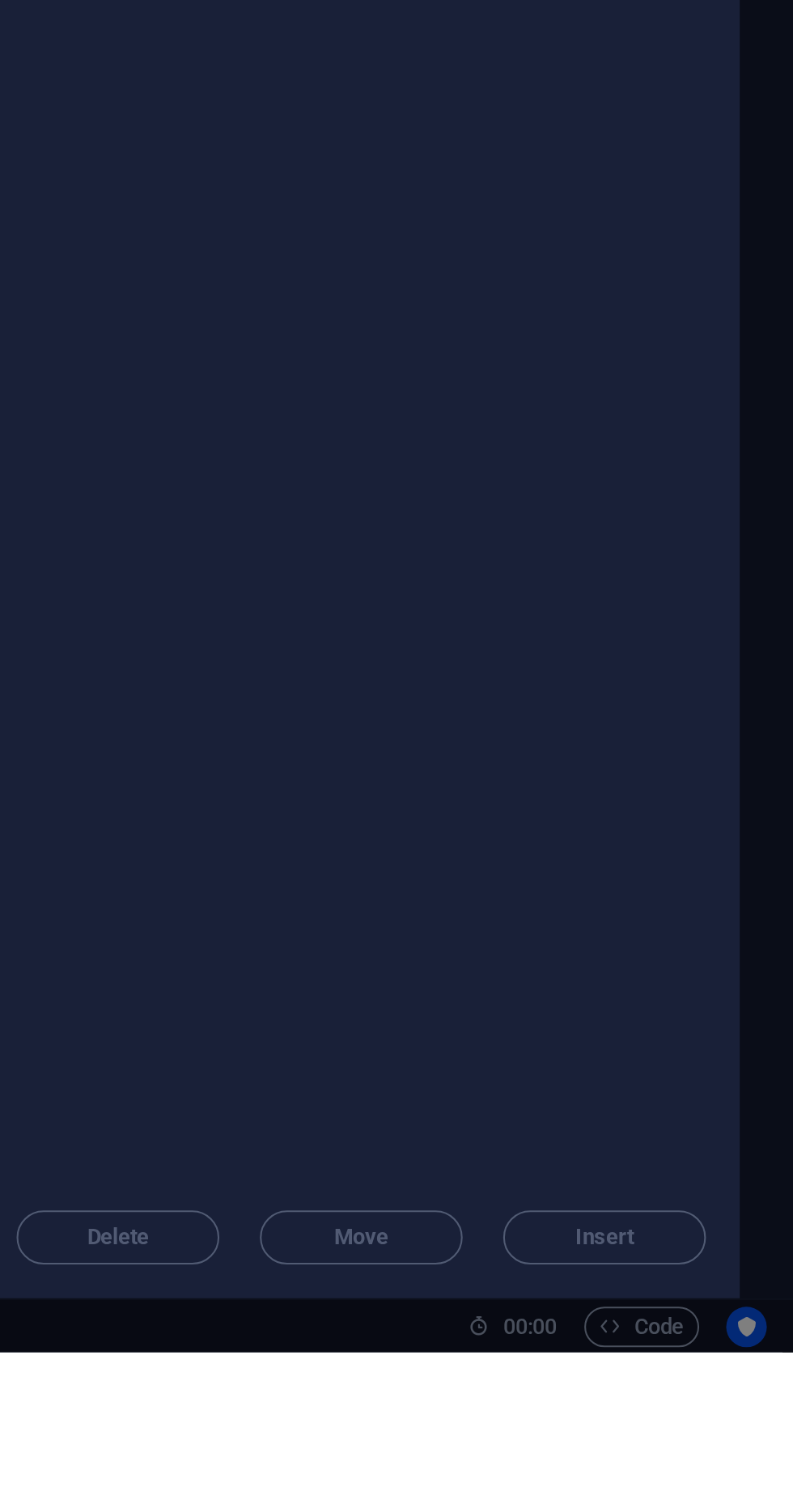
click at [712, 1470] on div "Delete Move Insert" at bounding box center [470, 1449] width 560 height 42
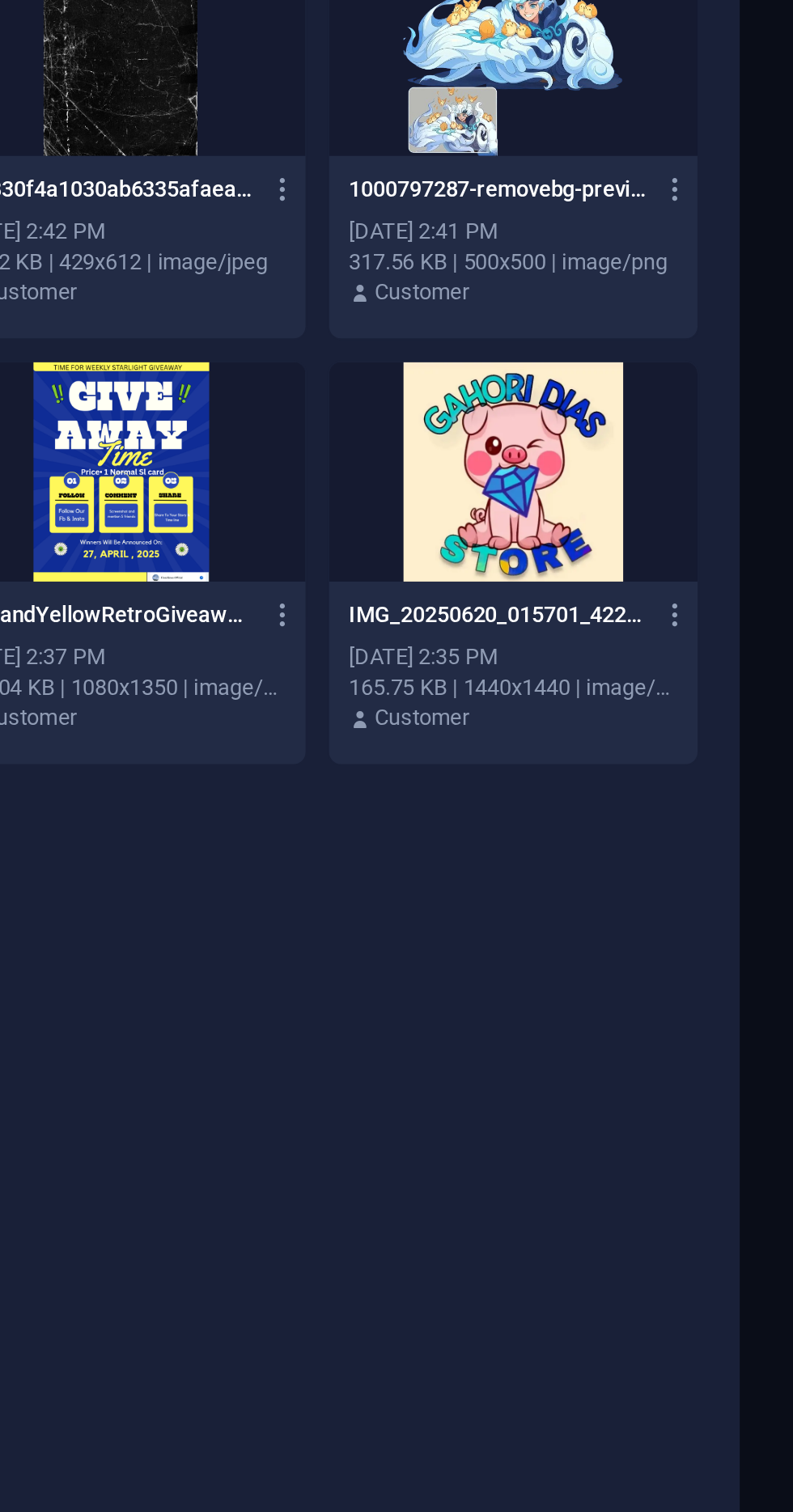
scroll to position [0, 0]
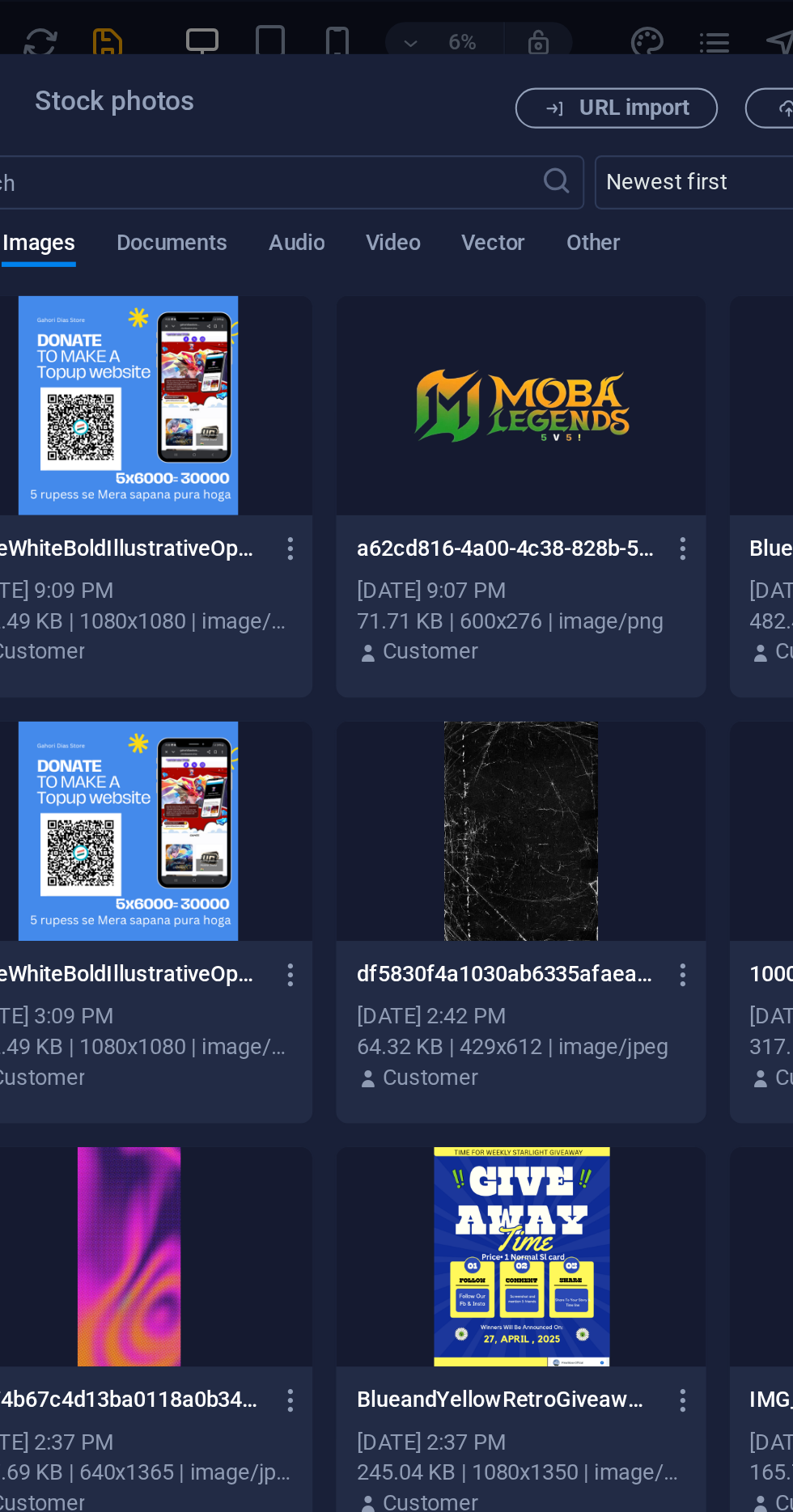
click at [474, 226] on div at bounding box center [470, 194] width 177 height 105
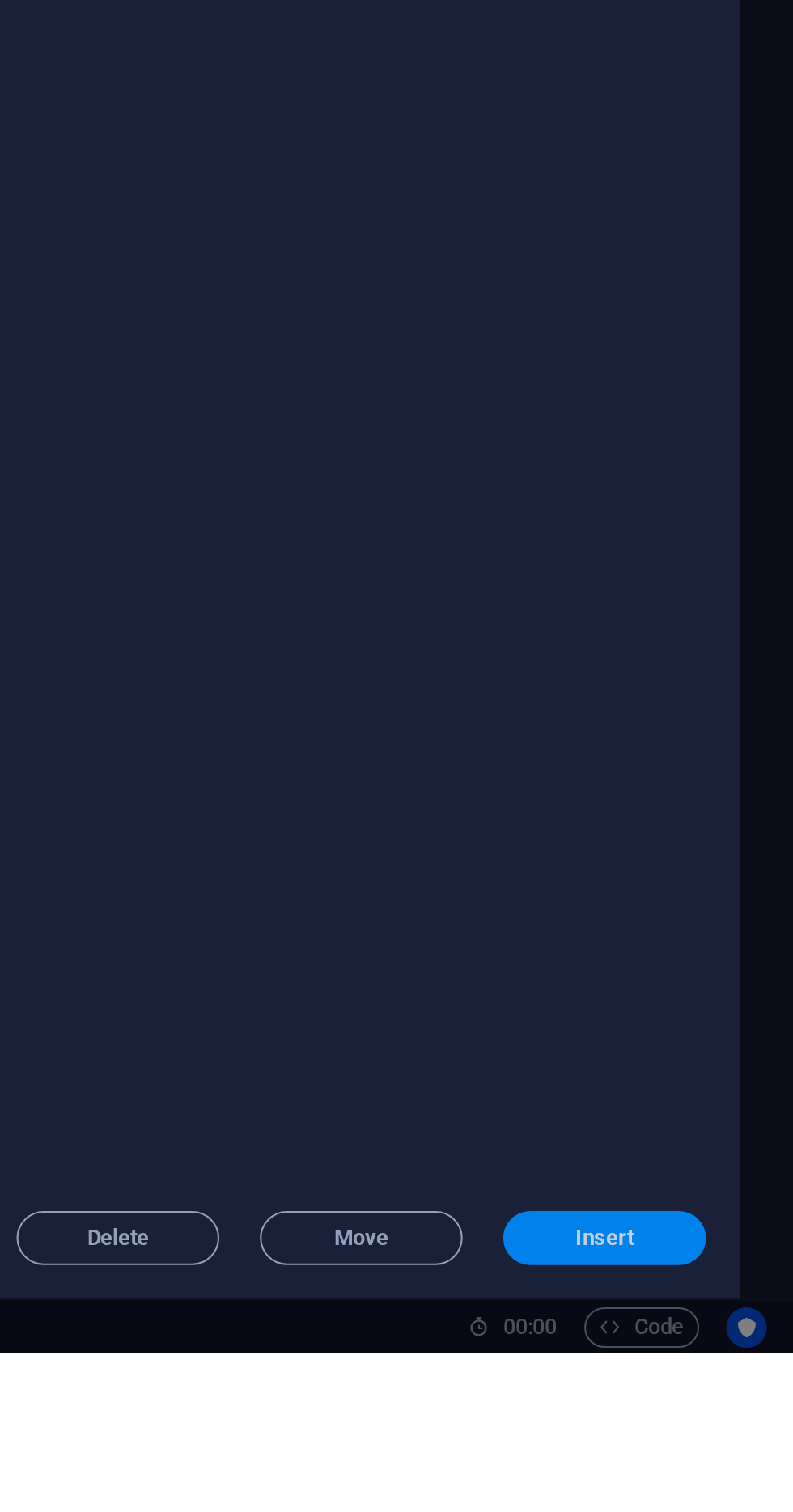
click at [706, 1462] on span "Insert" at bounding box center [703, 1456] width 28 height 10
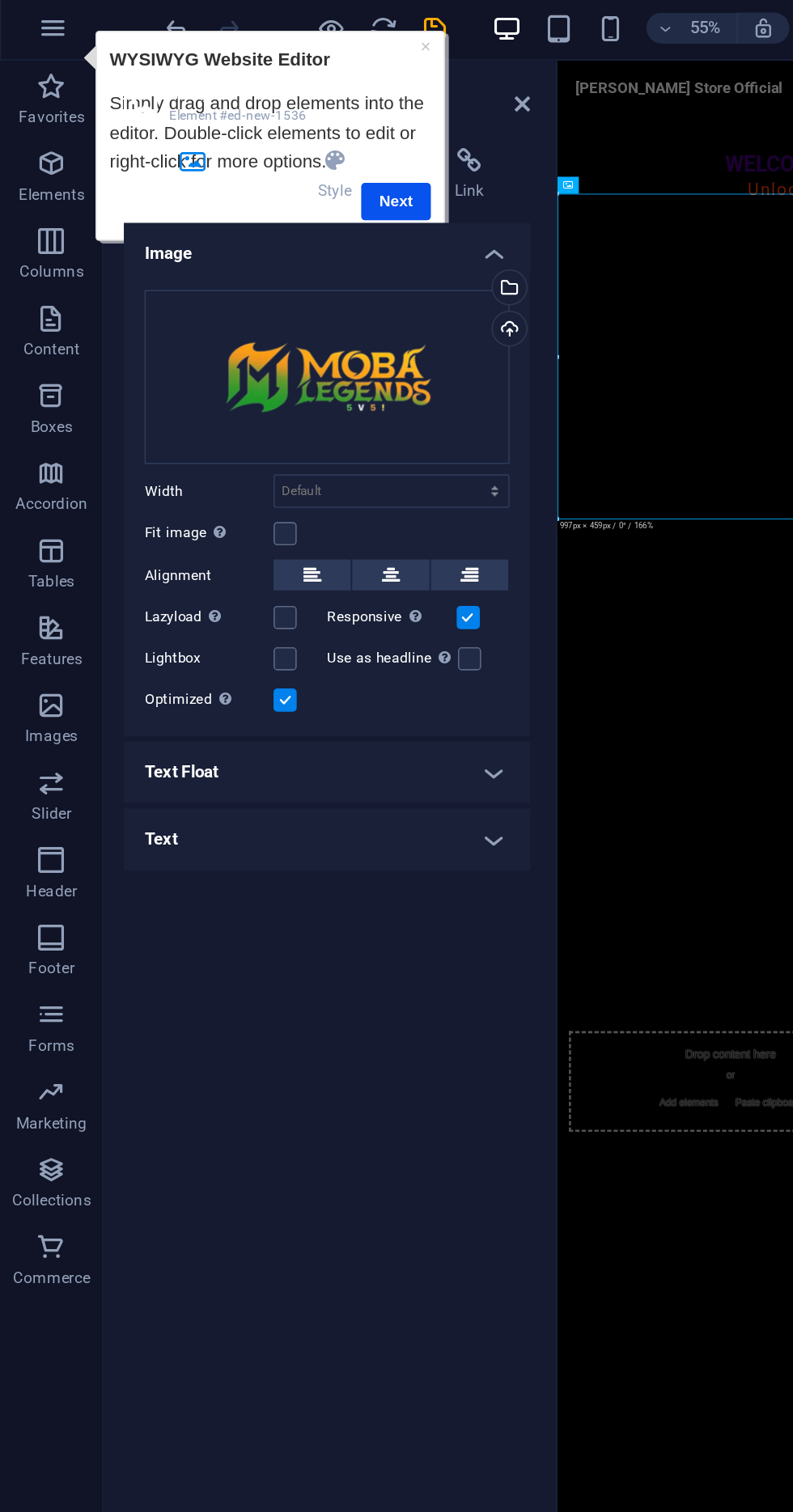
click at [295, 493] on h4 "Text Float" at bounding box center [205, 487] width 255 height 38
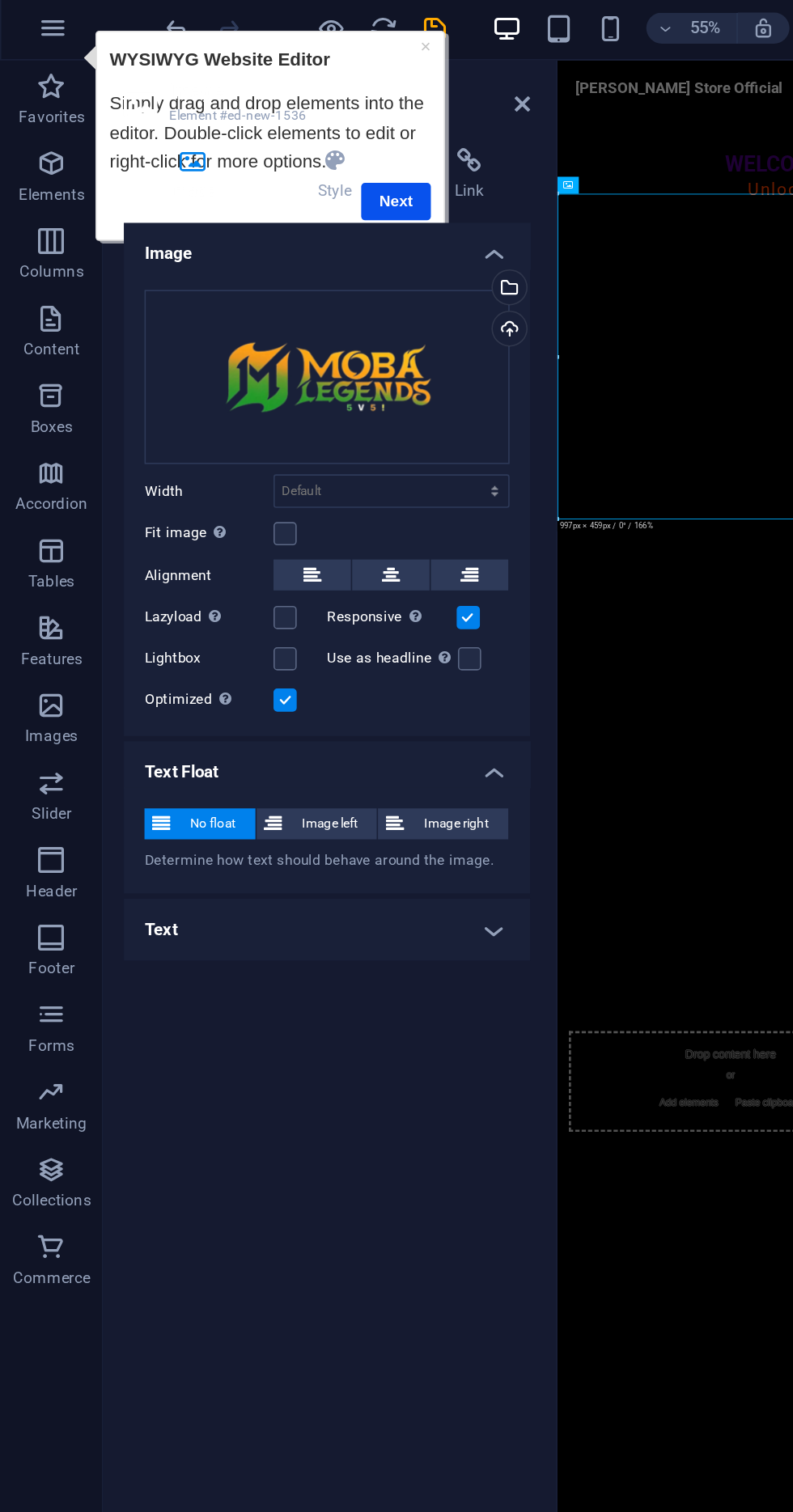
click at [297, 571] on h4 "Text" at bounding box center [205, 586] width 255 height 38
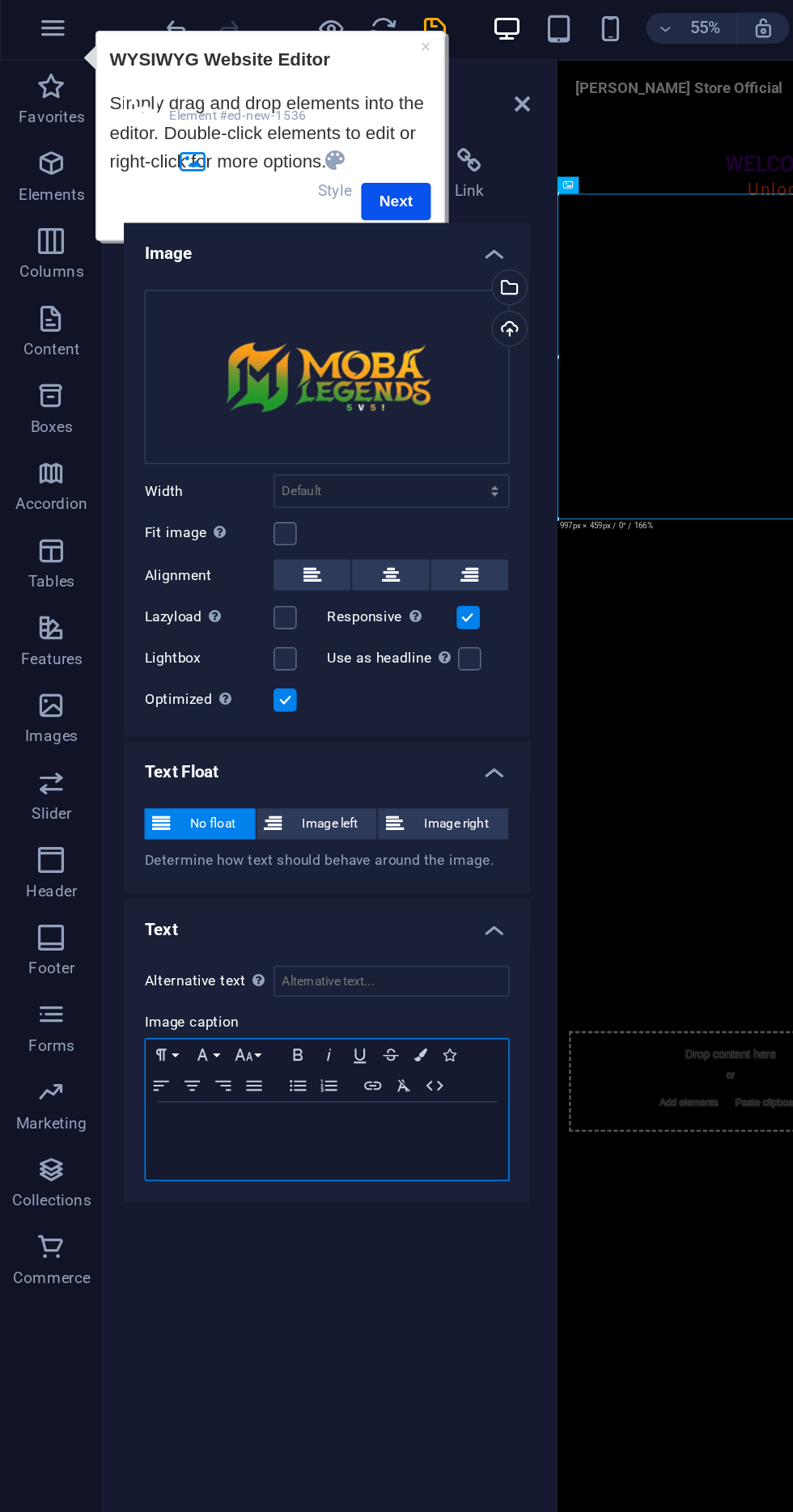
click at [211, 706] on p at bounding box center [205, 709] width 212 height 15
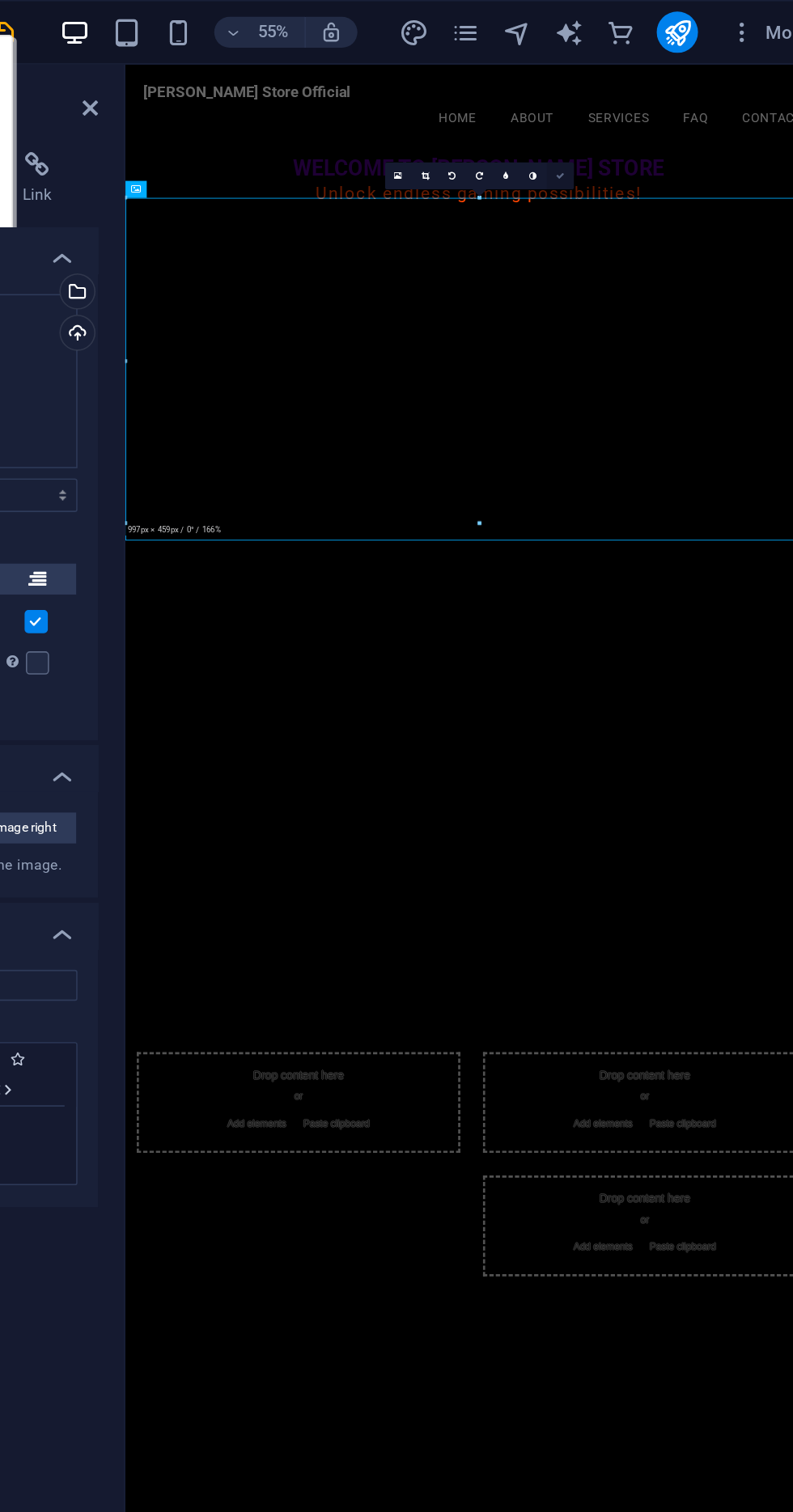
click at [622, 110] on icon at bounding box center [623, 110] width 5 height 5
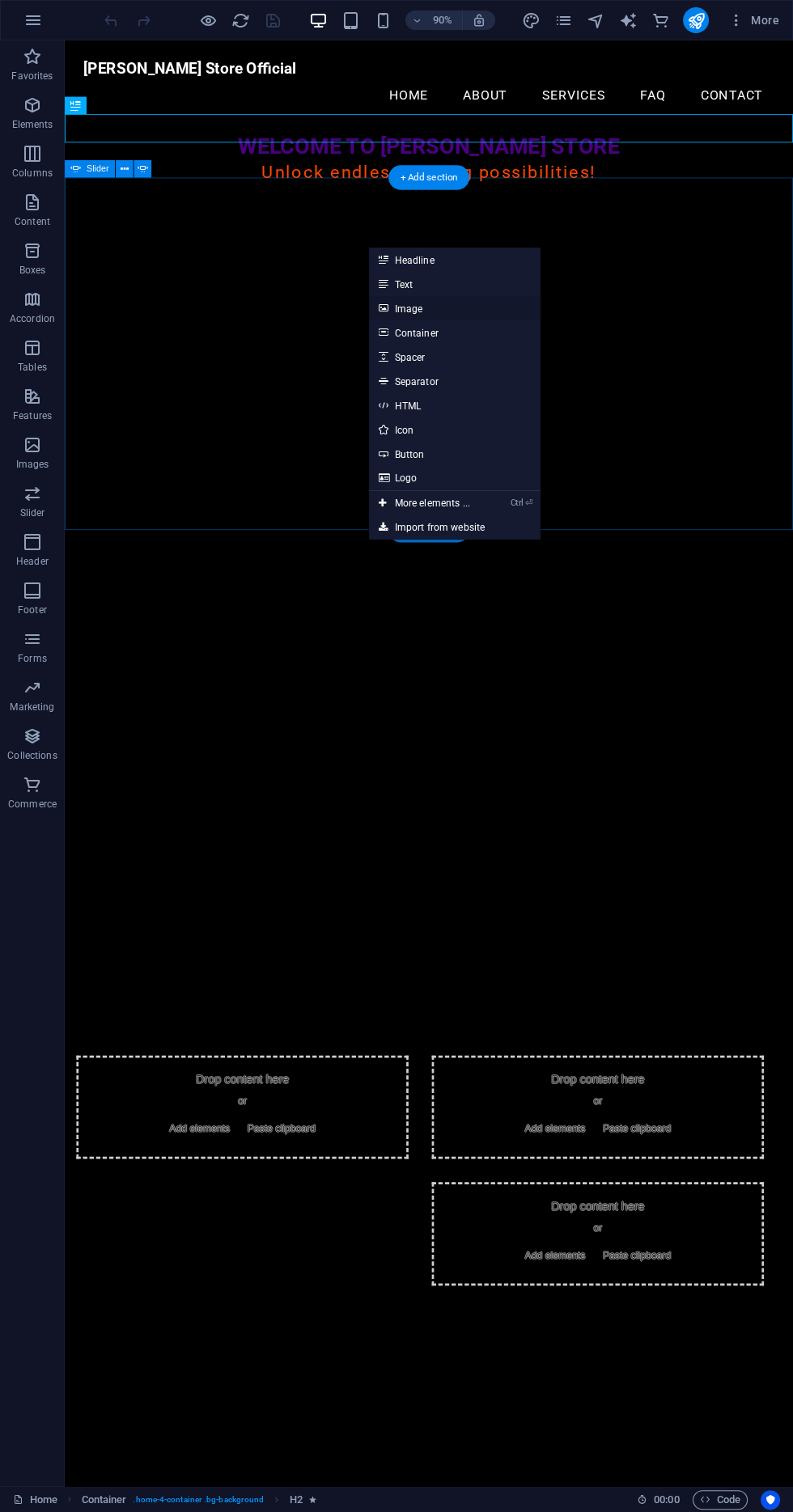
click at [0, 0] on link "Image" at bounding box center [0, 0] width 0 height 0
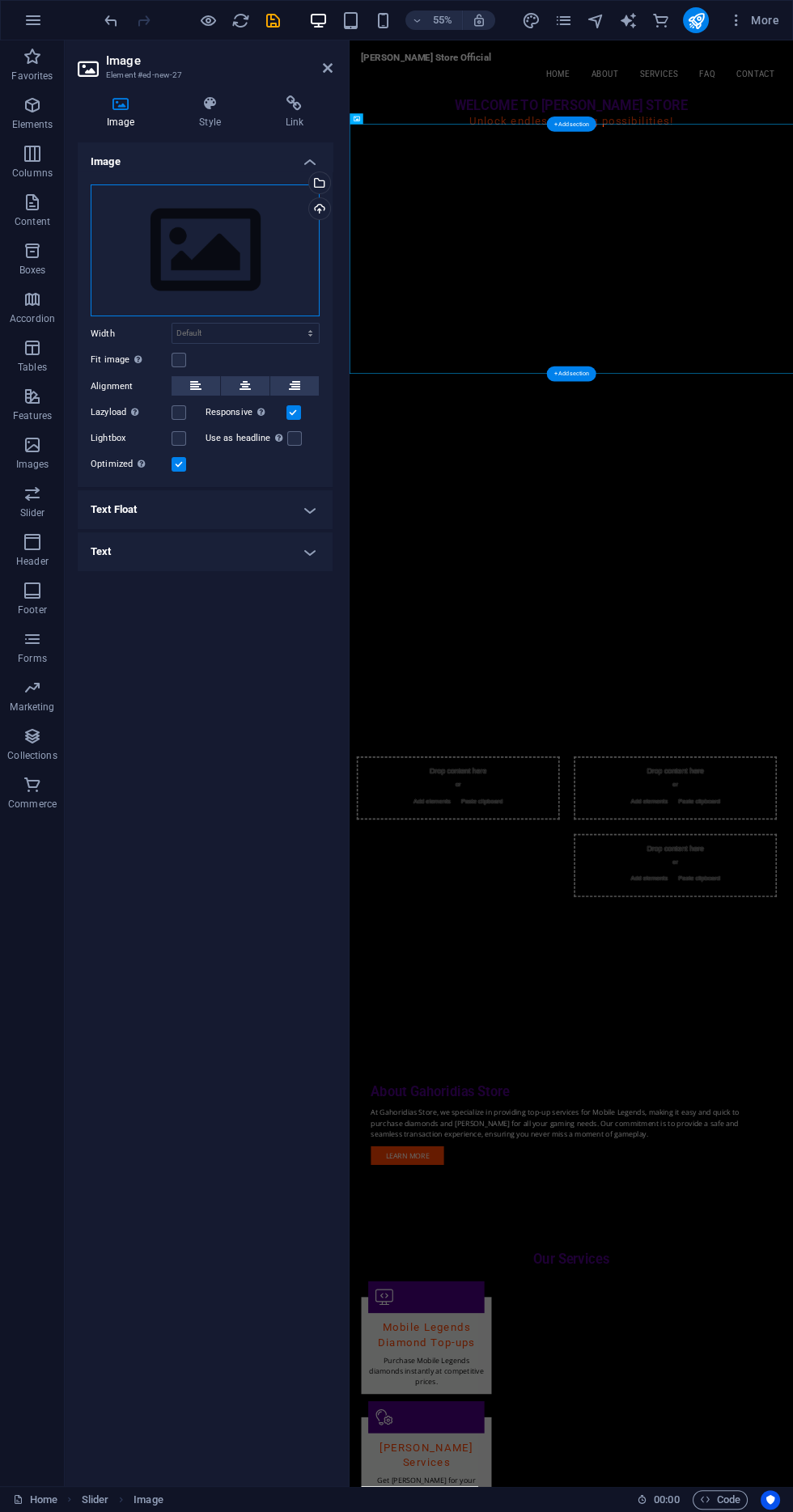
click at [271, 245] on div "Drag files here, click to choose files or select files from Files or our free s…" at bounding box center [205, 251] width 229 height 133
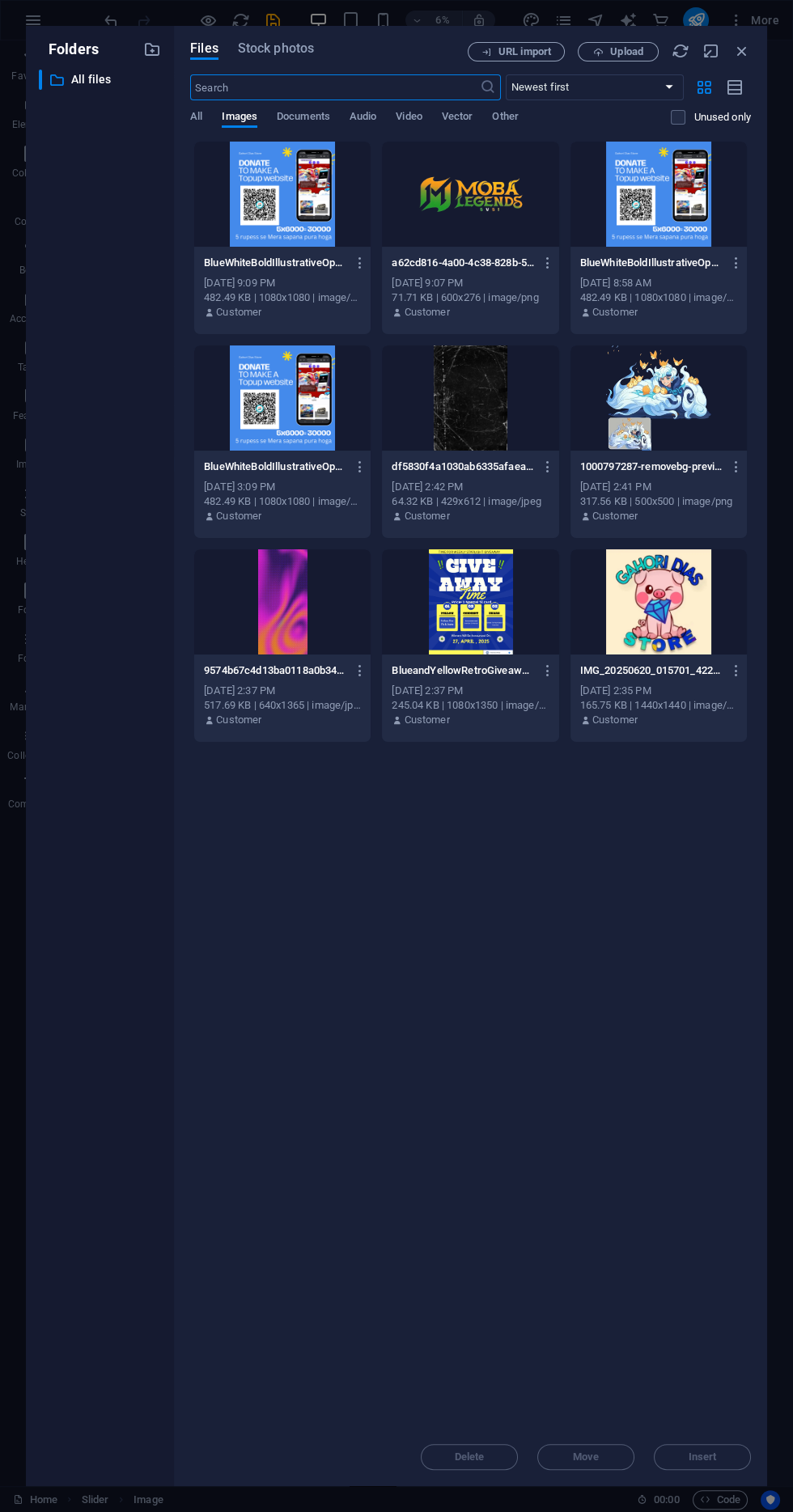
click at [305, 220] on div at bounding box center [282, 194] width 177 height 105
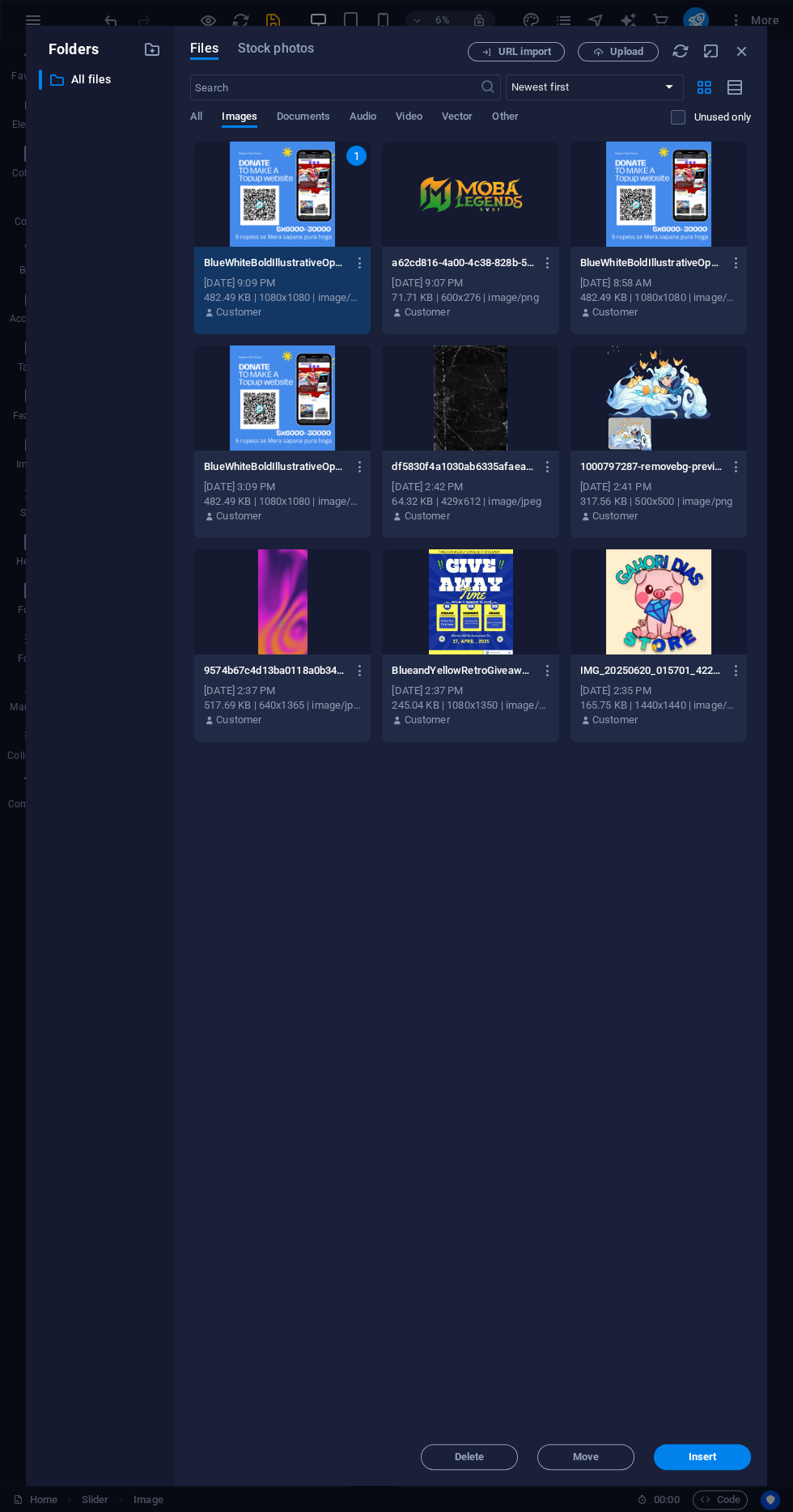
click at [333, 205] on div "1" at bounding box center [282, 194] width 177 height 105
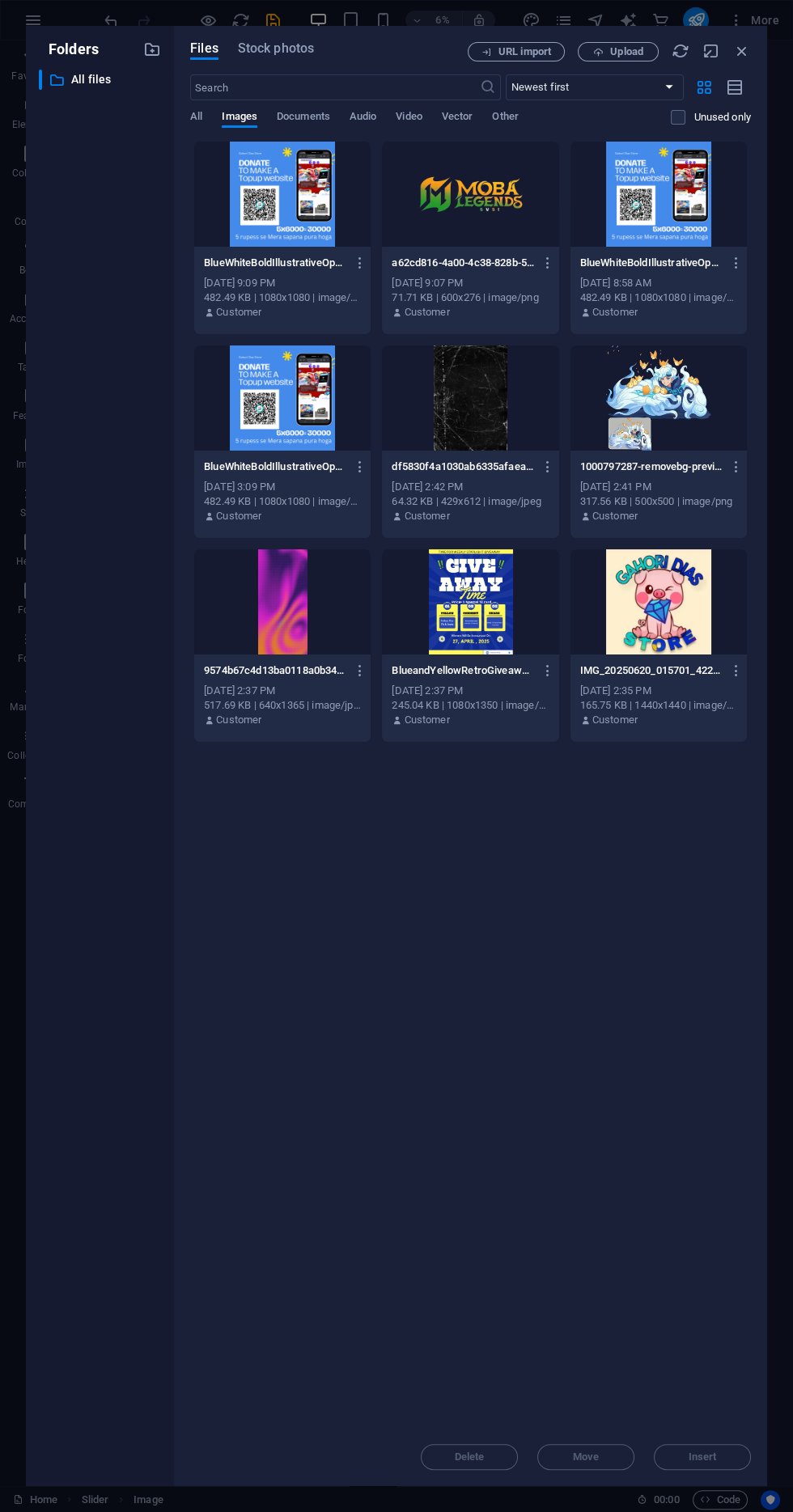
click at [495, 218] on div at bounding box center [470, 194] width 177 height 105
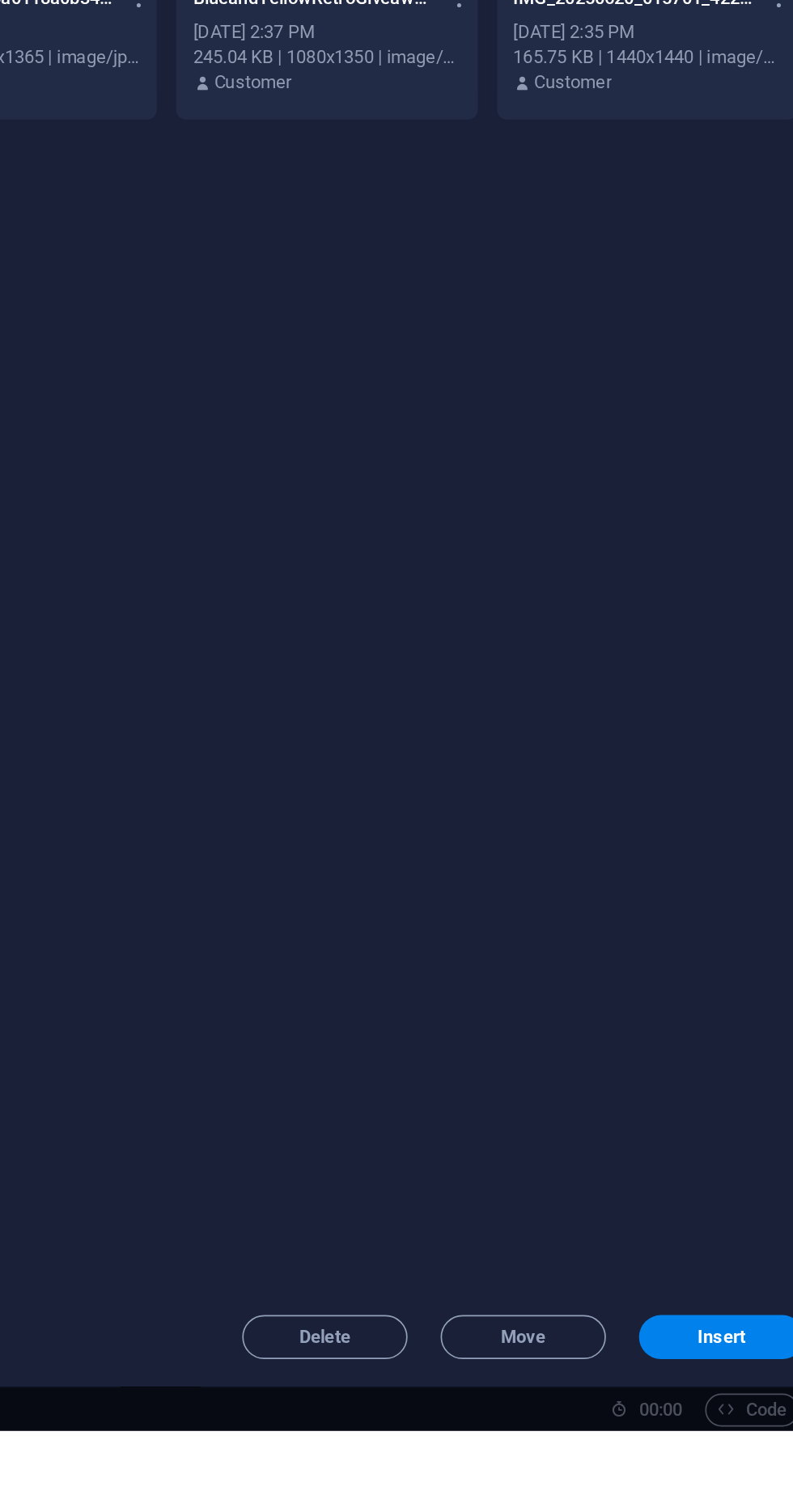
click at [704, 1428] on div "Drop files here to upload them instantly BlueWhiteBoldIllustrativeOpenDonationI…" at bounding box center [470, 784] width 560 height 1287
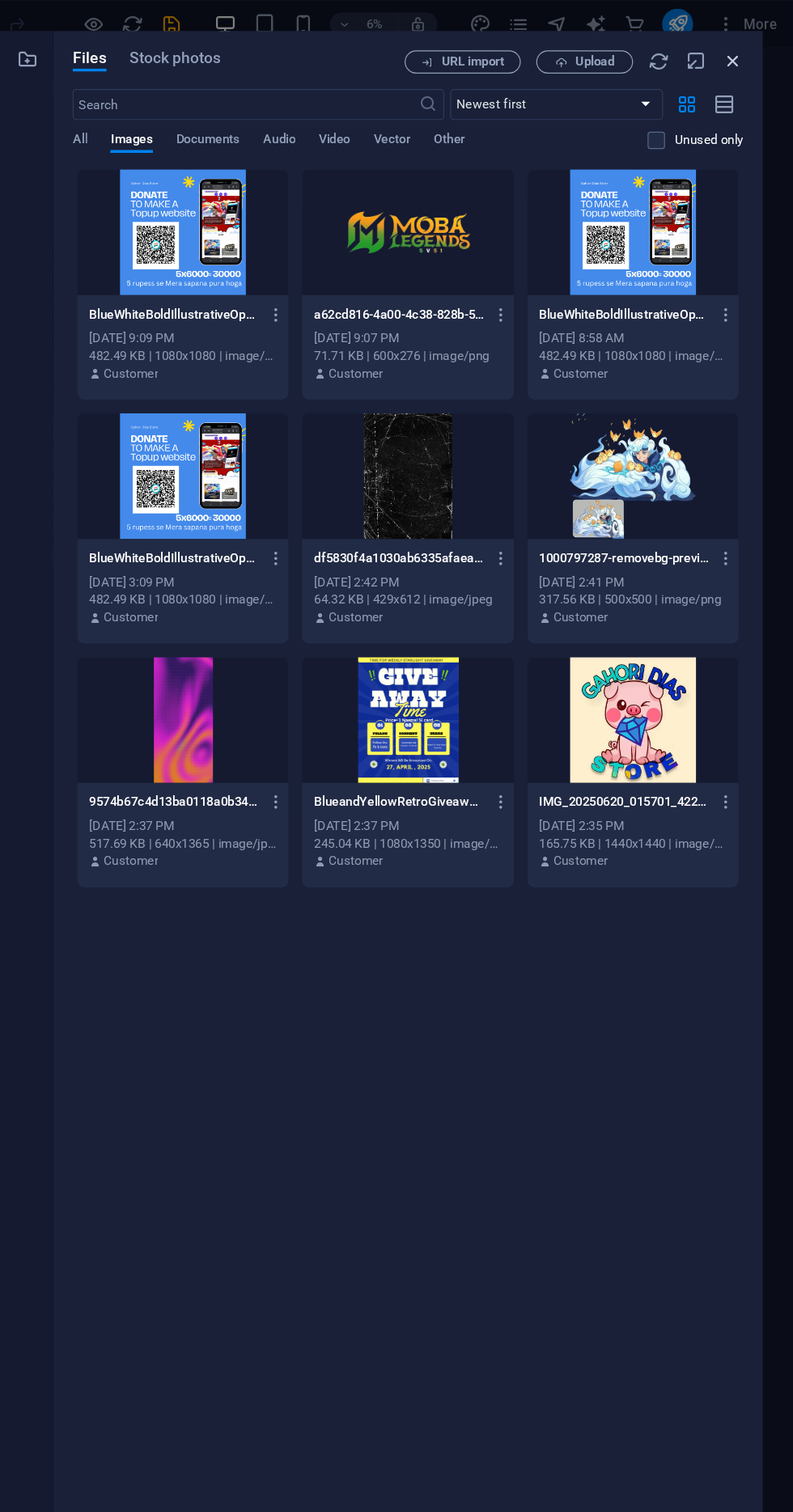
click at [748, 54] on icon "button" at bounding box center [742, 51] width 17 height 17
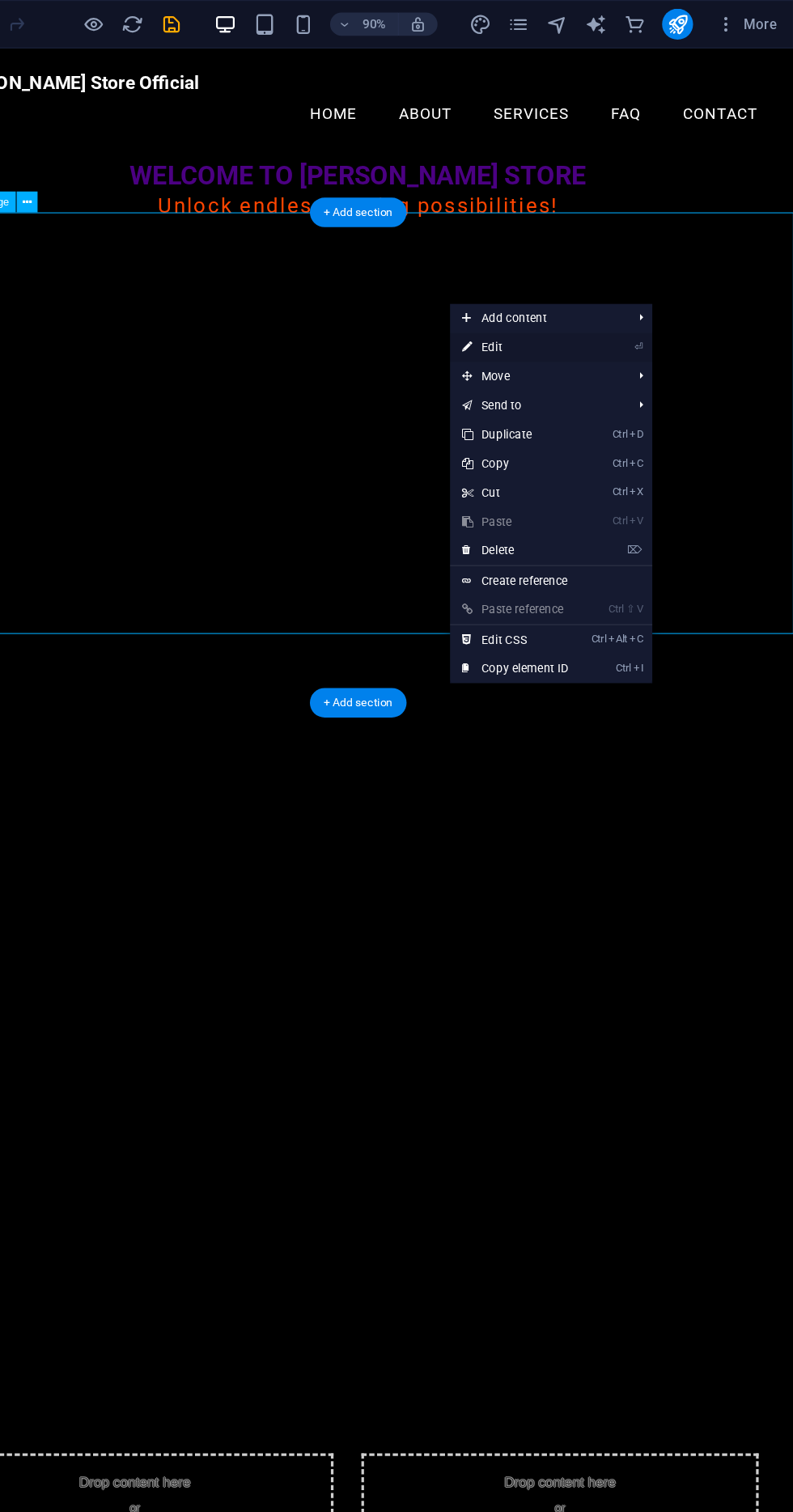
click at [588, 297] on link "⏎ Edit" at bounding box center [560, 290] width 108 height 24
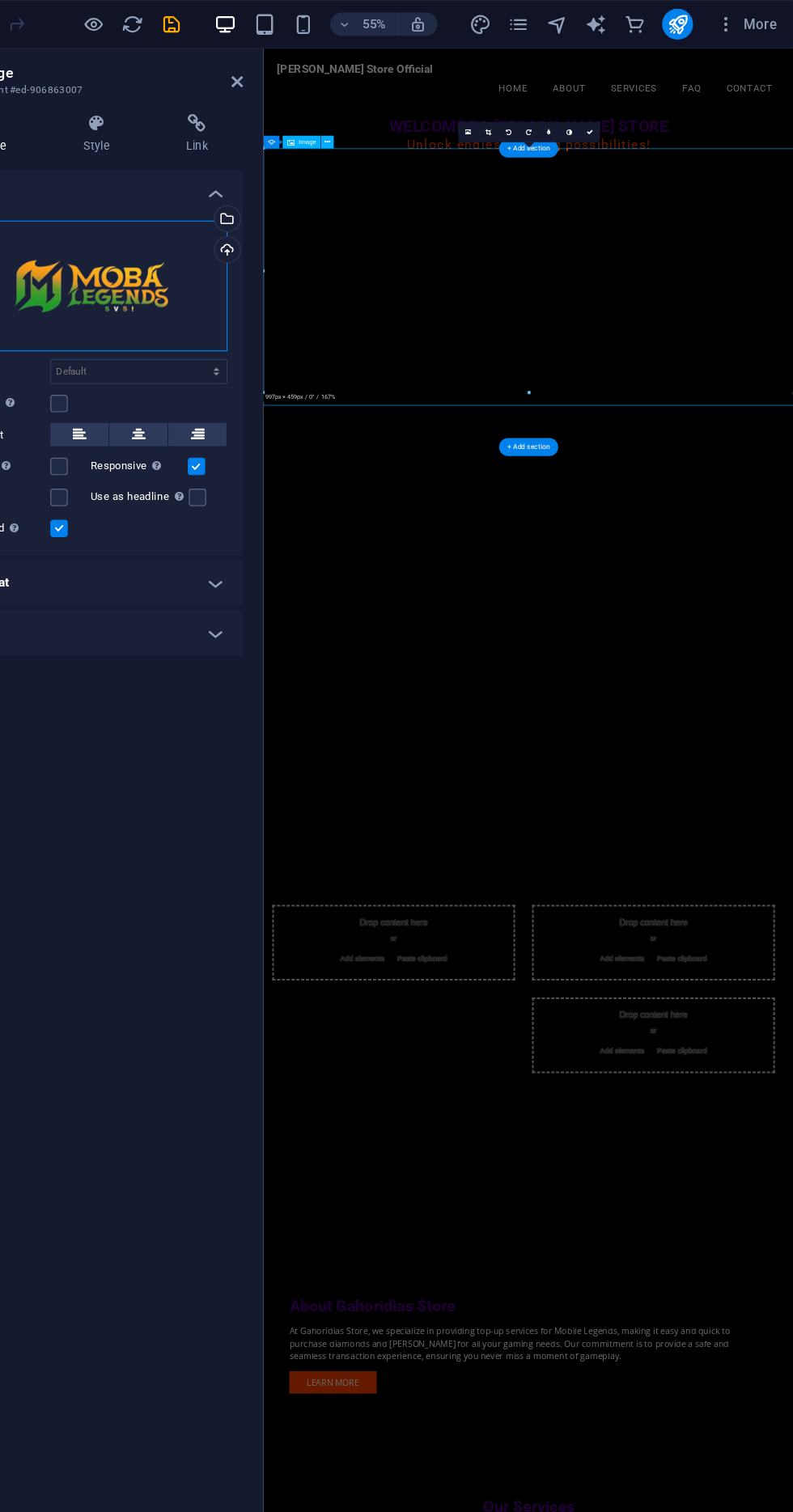
click at [296, 212] on div "Drag files here, click to choose files or select files from Files or our free s…" at bounding box center [205, 239] width 229 height 110
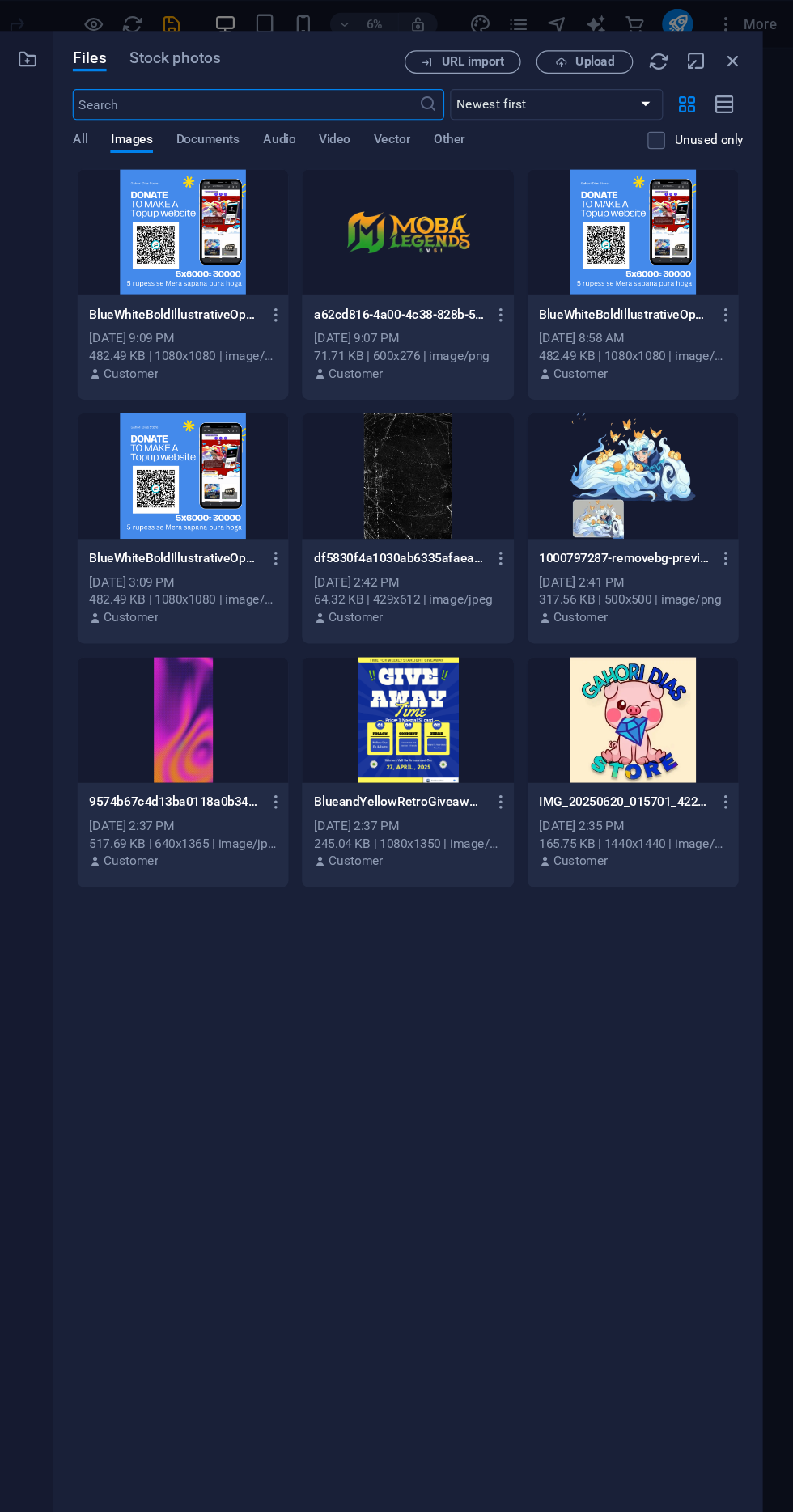
click at [322, 259] on p "BlueWhiteBoldIllustrativeOpenDonationInstagramPost_20250717_162959_0000-hRCx19o…" at bounding box center [275, 262] width 143 height 15
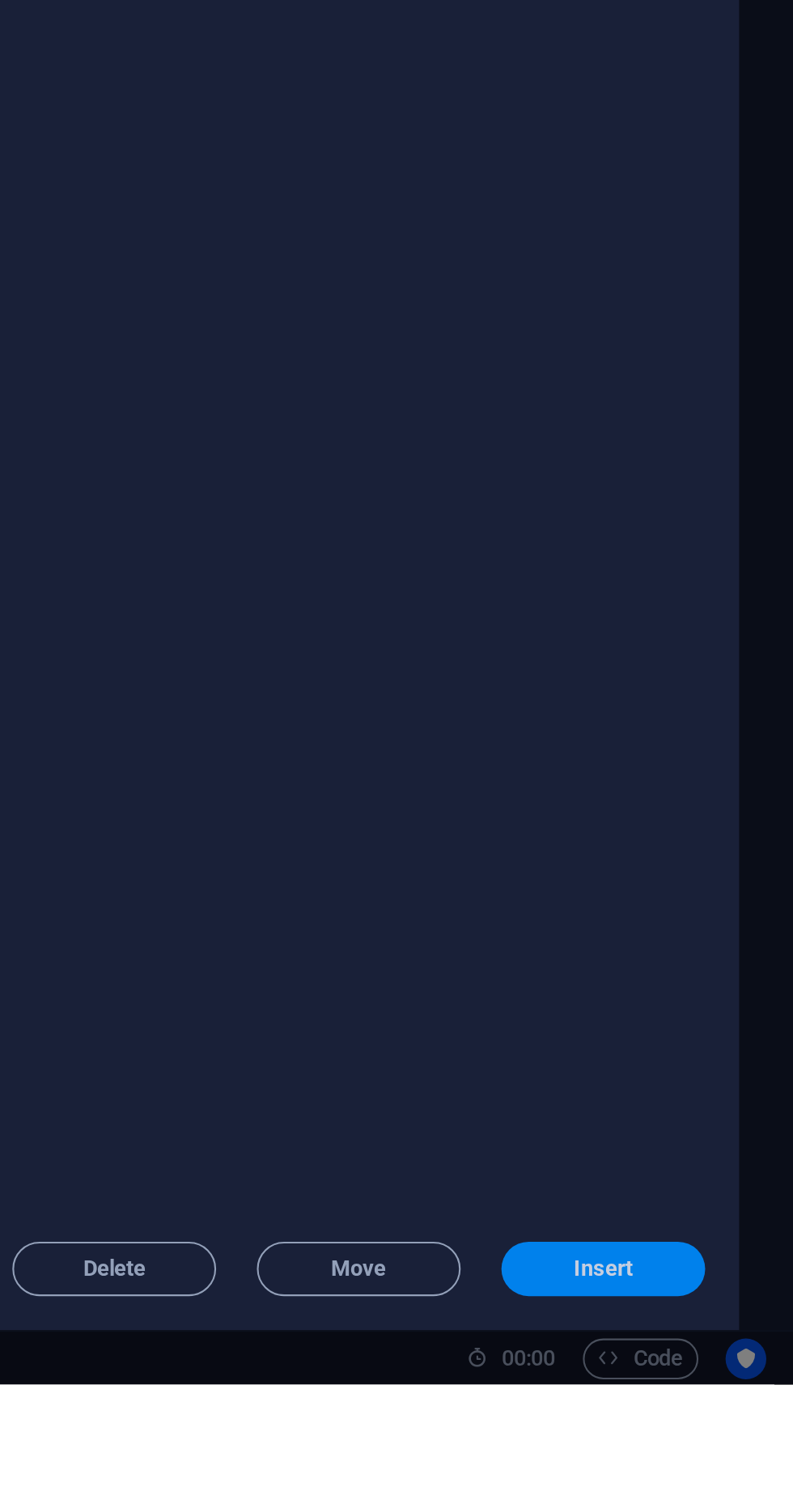
click at [706, 1462] on span "Insert" at bounding box center [703, 1456] width 28 height 10
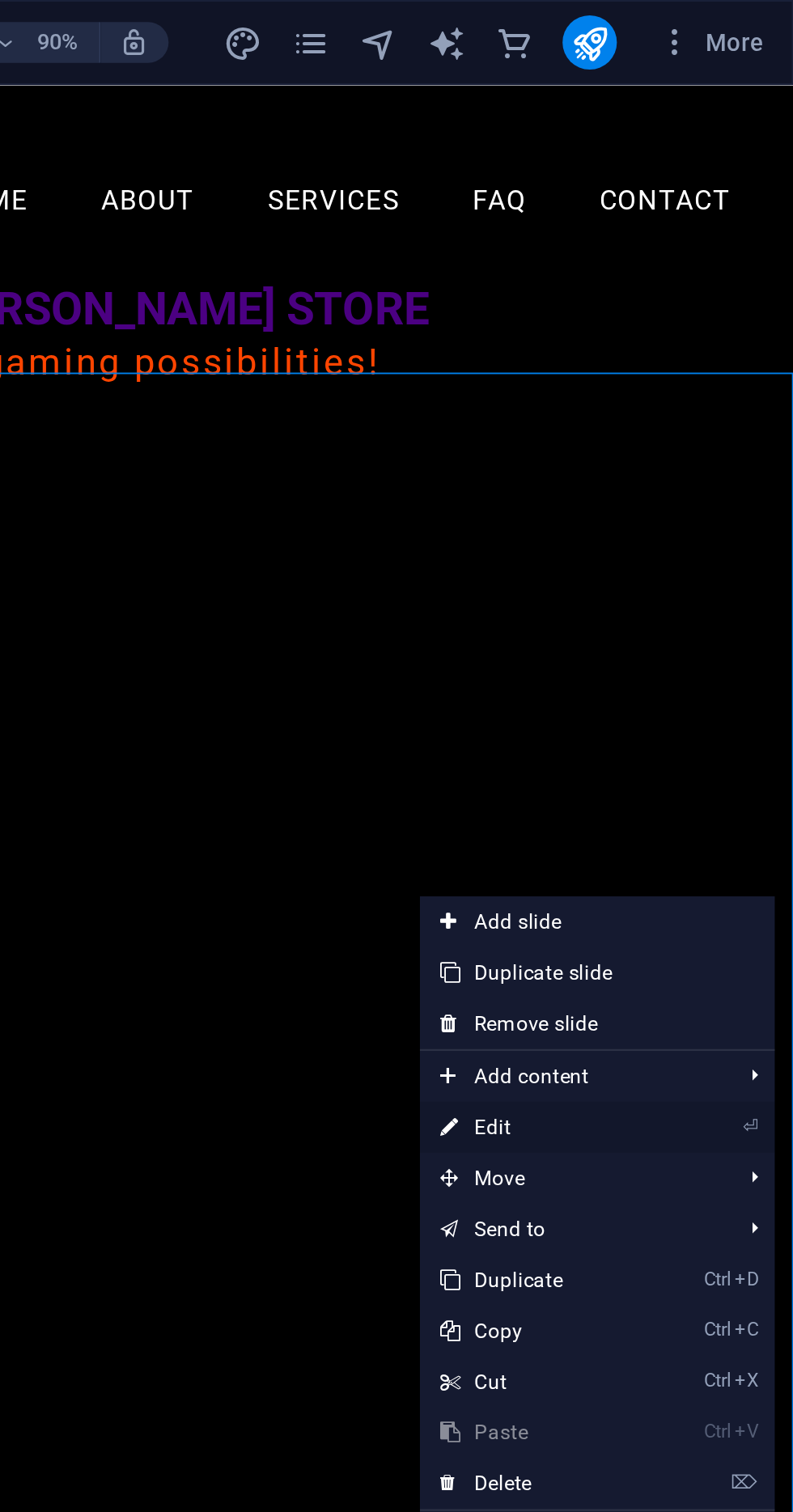
click at [683, 540] on link "⏎ Edit" at bounding box center [669, 538] width 108 height 24
select select "ms"
select select "s"
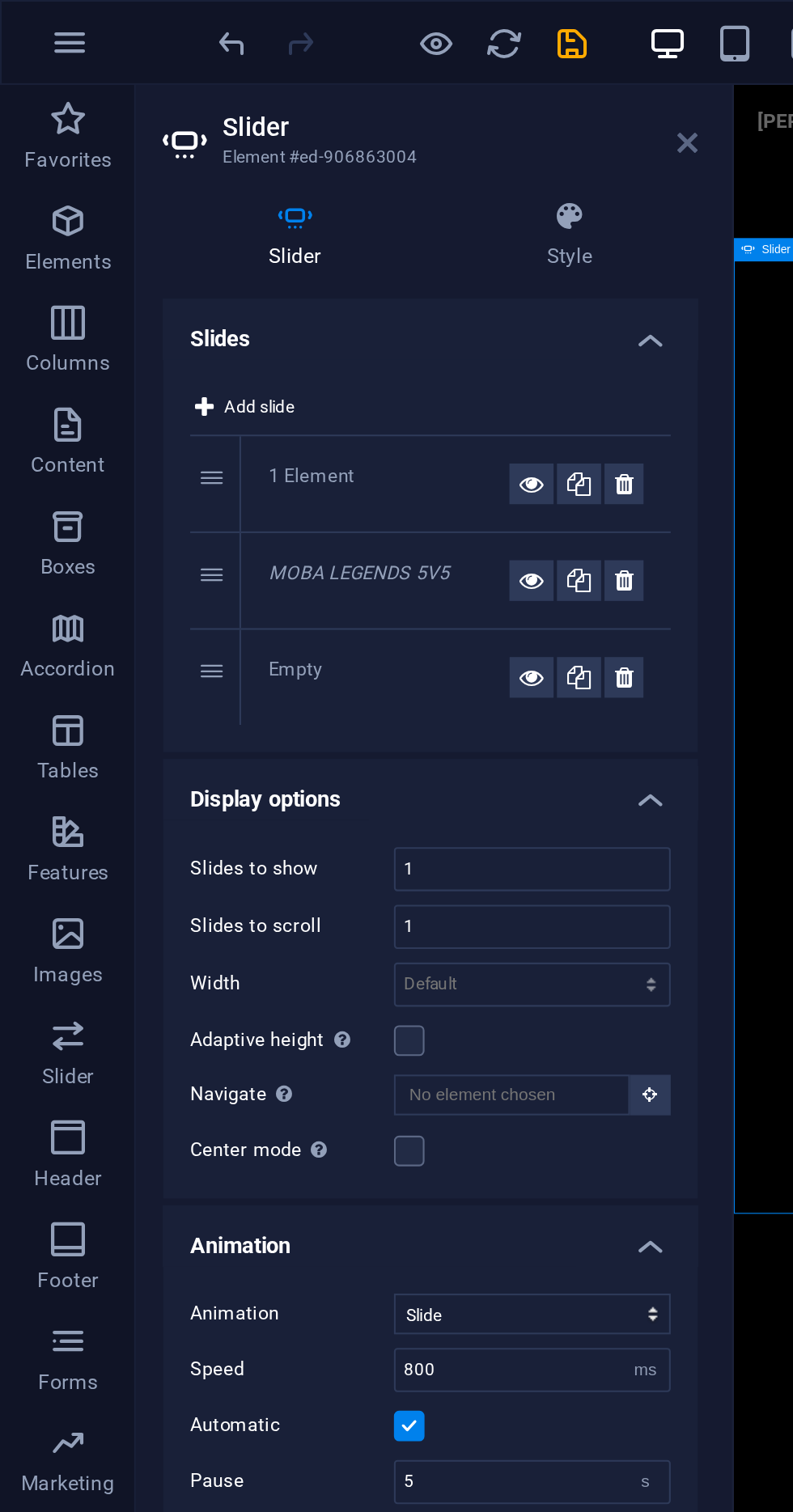
click at [327, 62] on icon at bounding box center [327, 67] width 10 height 13
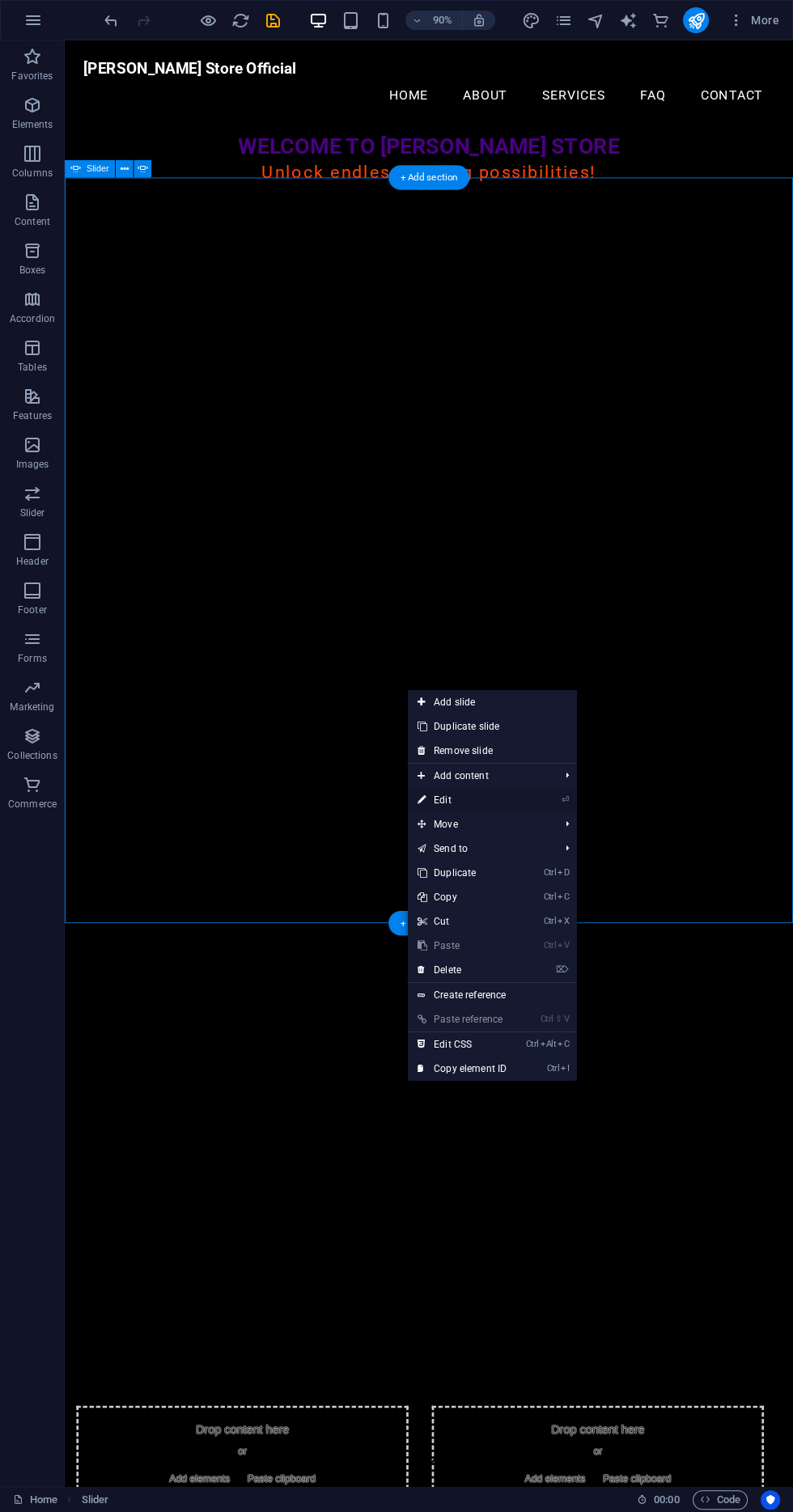
click at [507, 800] on link "⏎ Edit" at bounding box center [463, 801] width 108 height 24
select select "ms"
select select "s"
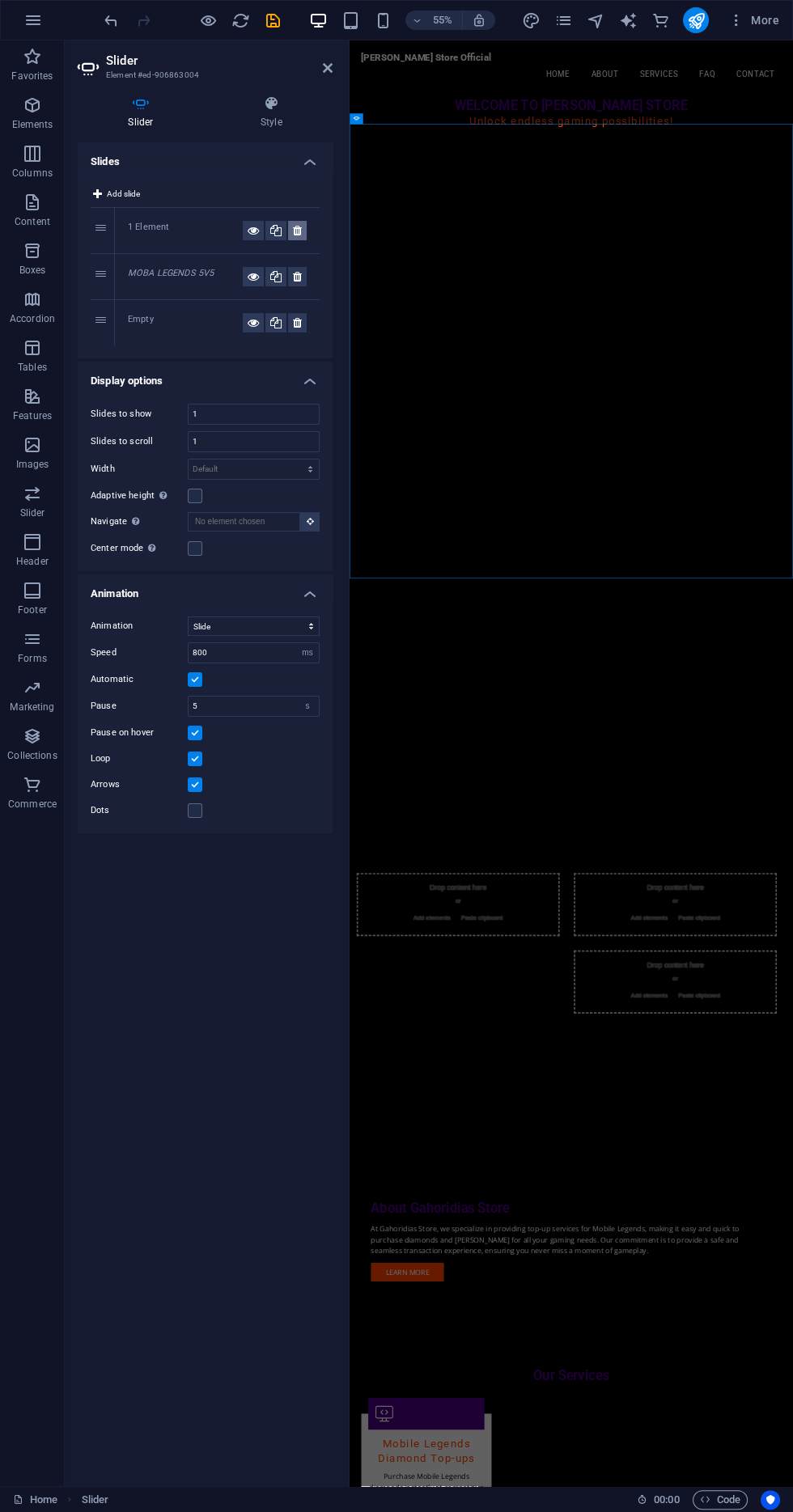
click at [297, 230] on icon at bounding box center [297, 231] width 9 height 19
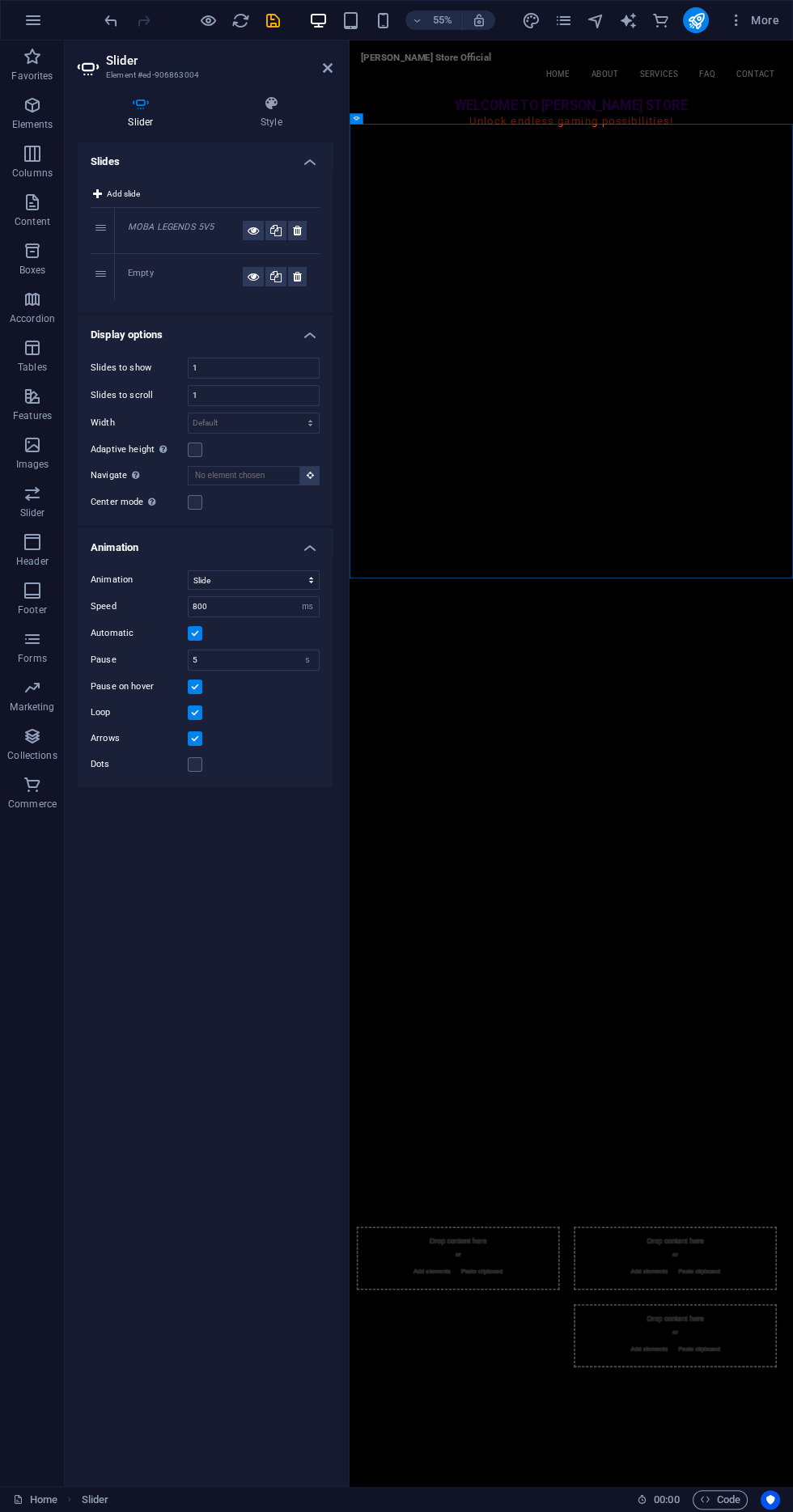
click at [184, 279] on div "Empty" at bounding box center [184, 276] width 115 height 19
click at [197, 227] on em "MOBA LEGENDS 5V5" at bounding box center [170, 227] width 86 height 10
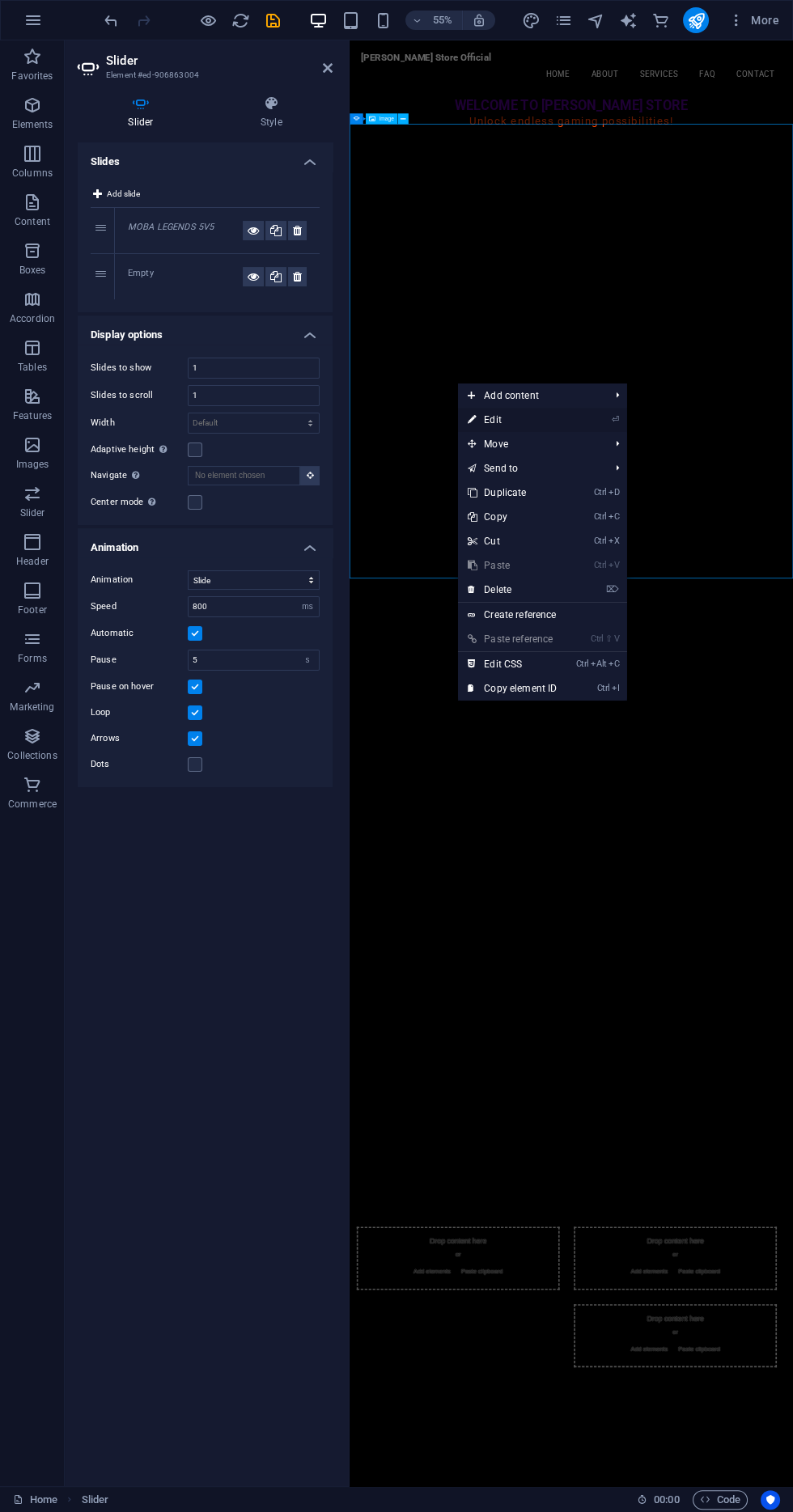
click at [565, 415] on link "⏎ Edit" at bounding box center [512, 420] width 108 height 24
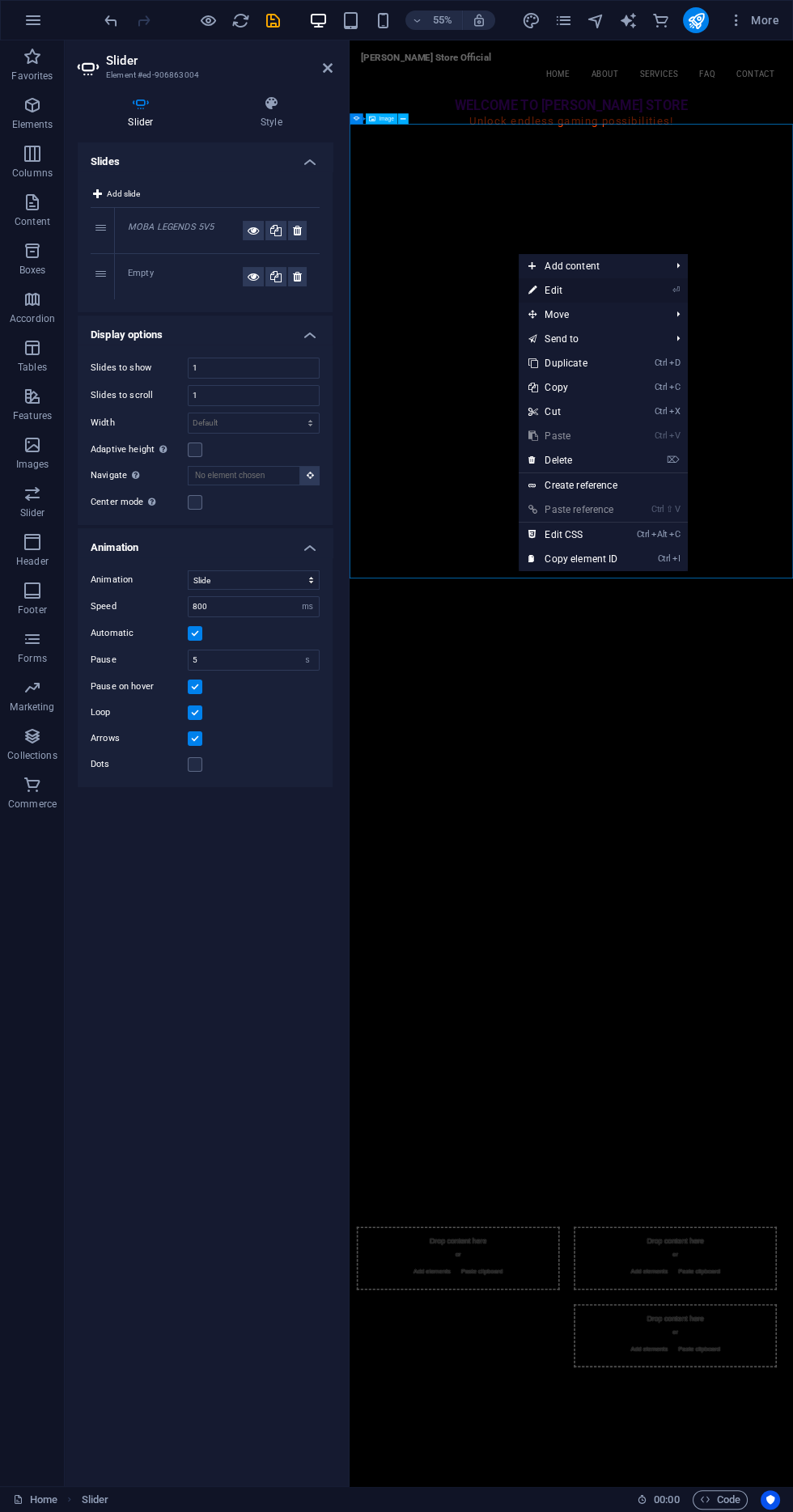
click at [595, 298] on link "⏎ Edit" at bounding box center [573, 290] width 108 height 24
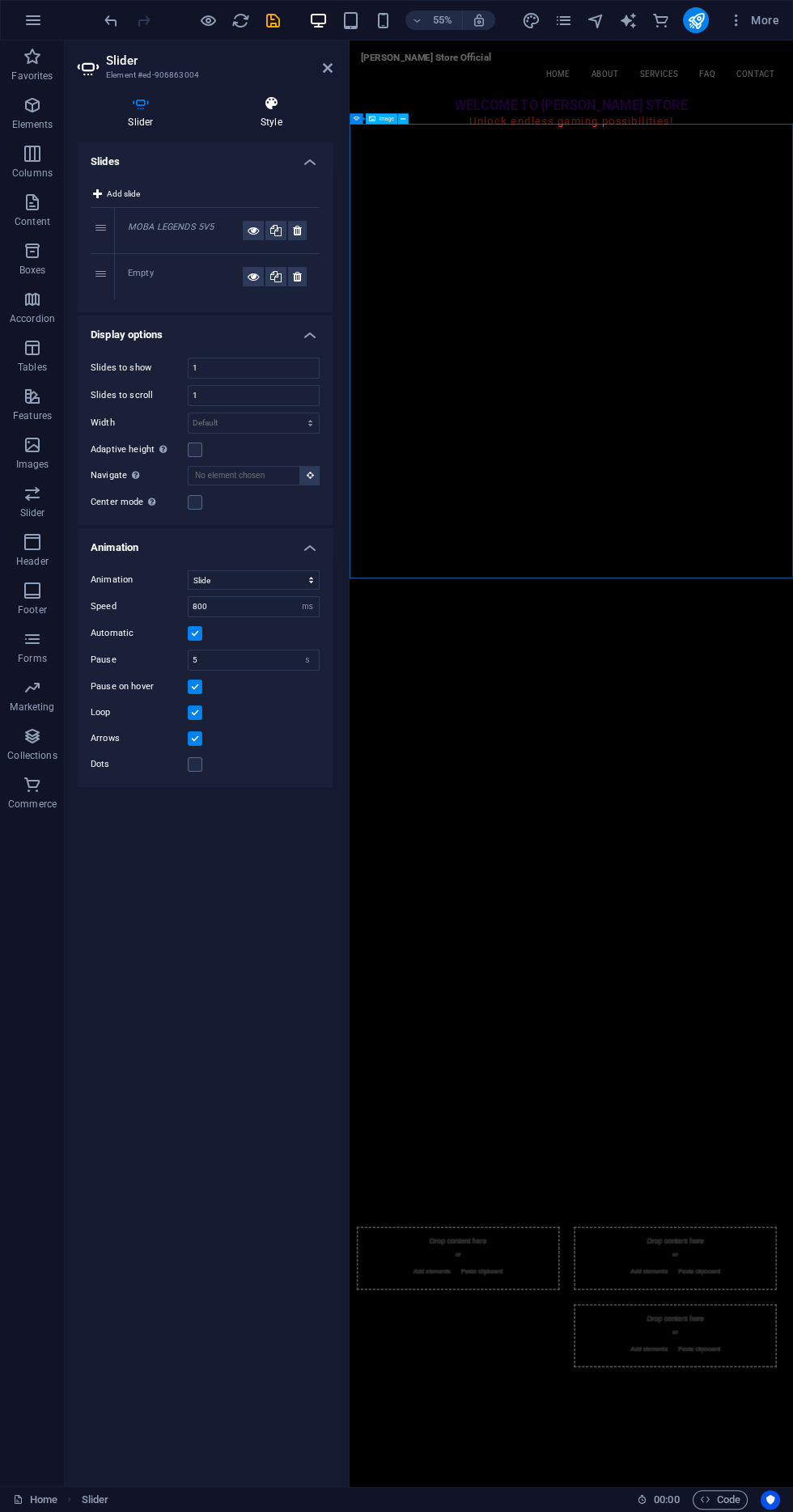
click at [273, 108] on icon at bounding box center [272, 103] width 122 height 17
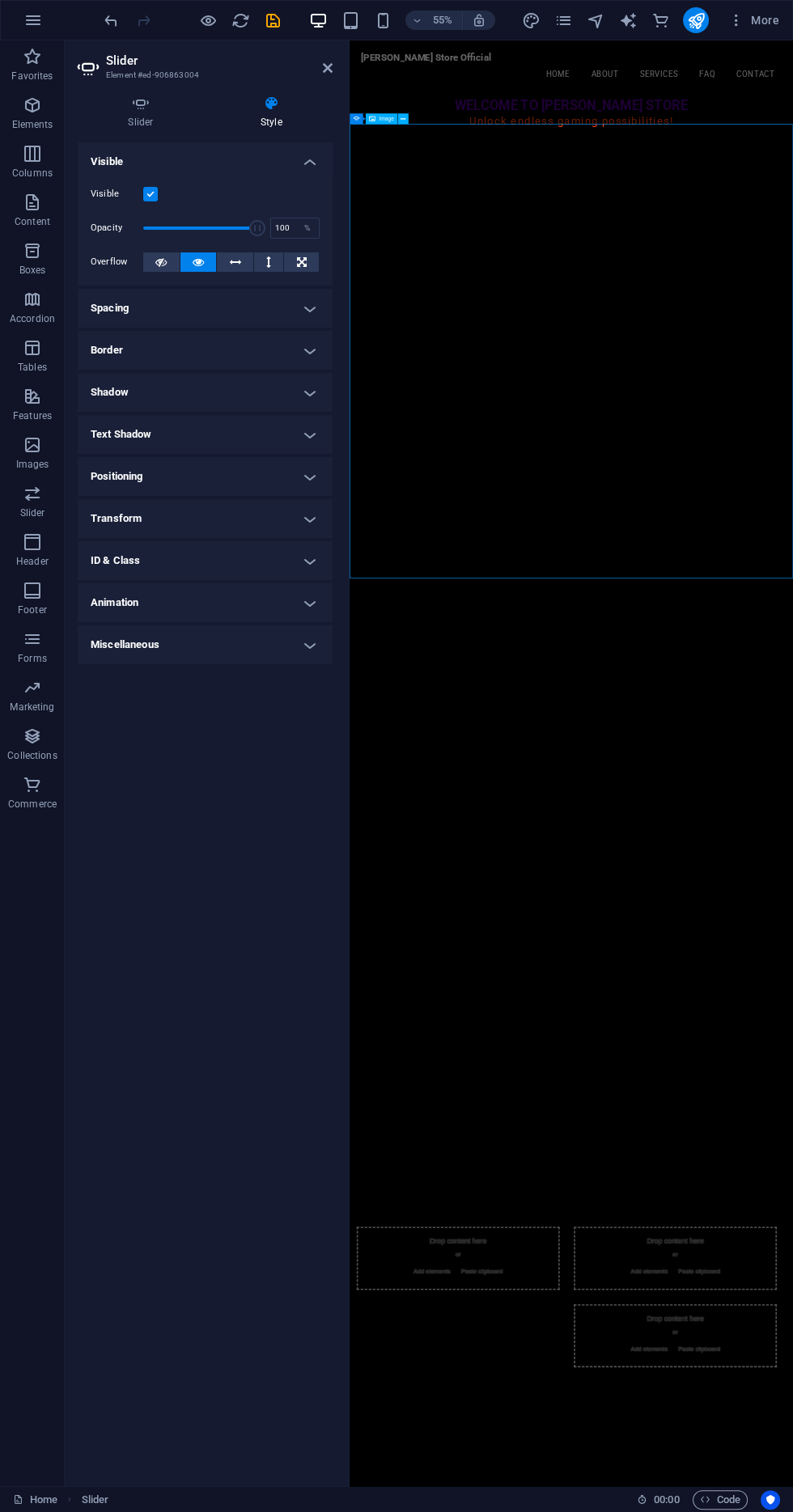
click at [347, 73] on div at bounding box center [347, 763] width 3 height 1446
click at [327, 67] on icon at bounding box center [327, 67] width 10 height 13
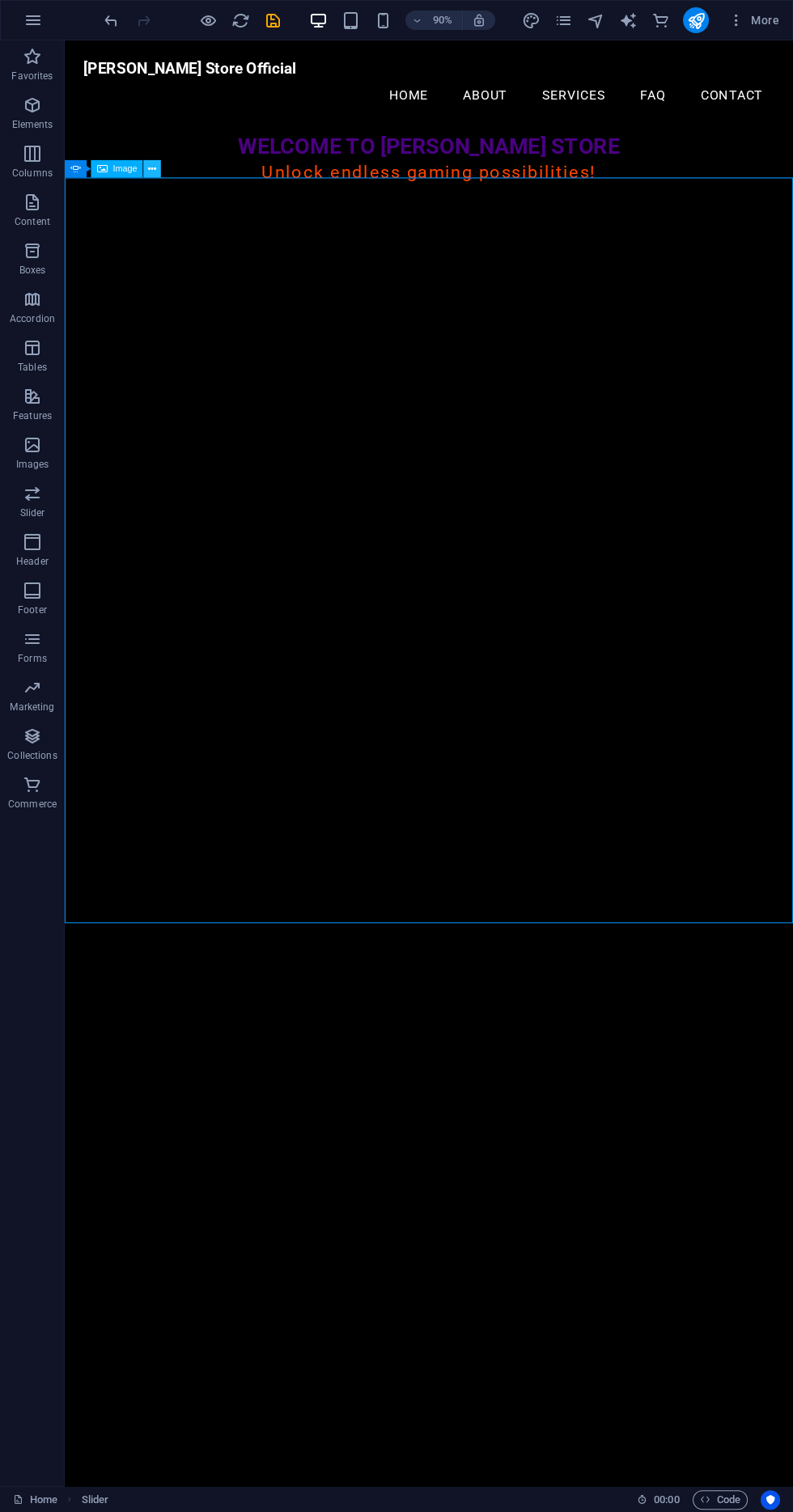
click at [157, 162] on button at bounding box center [153, 169] width 17 height 17
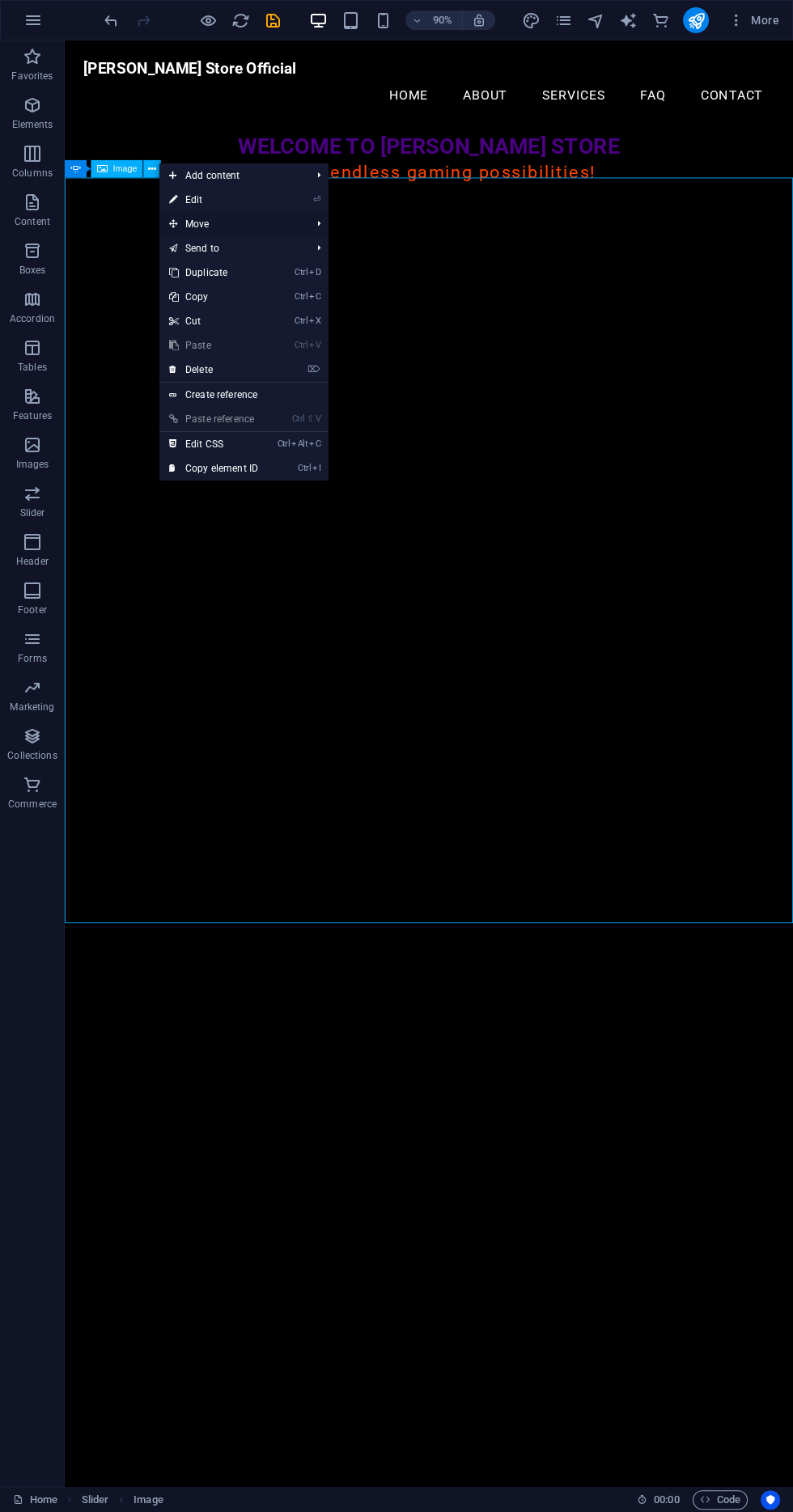
click at [260, 217] on span "Move" at bounding box center [232, 225] width 145 height 24
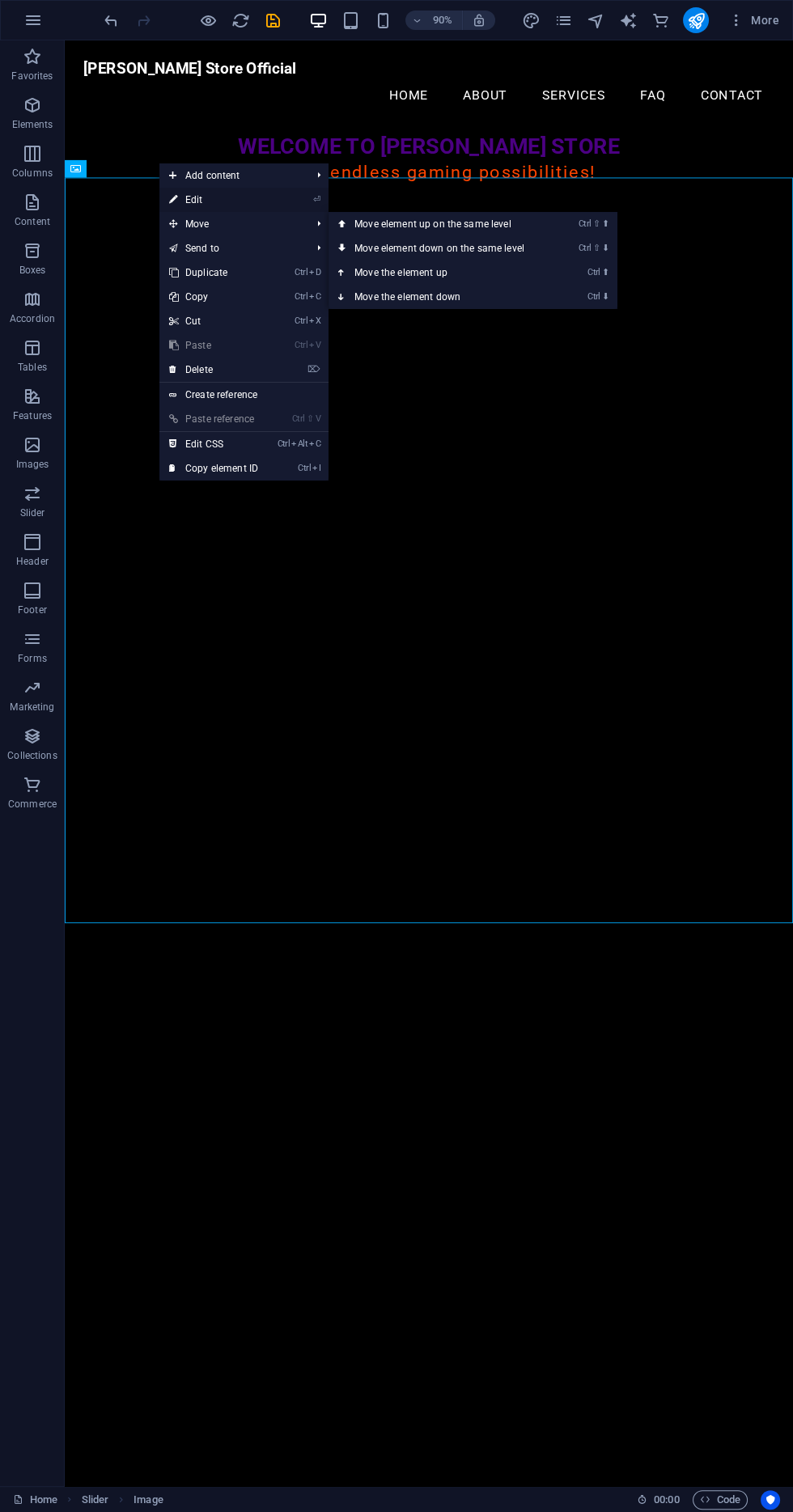
click at [236, 193] on link "⏎ Edit" at bounding box center [213, 200] width 108 height 24
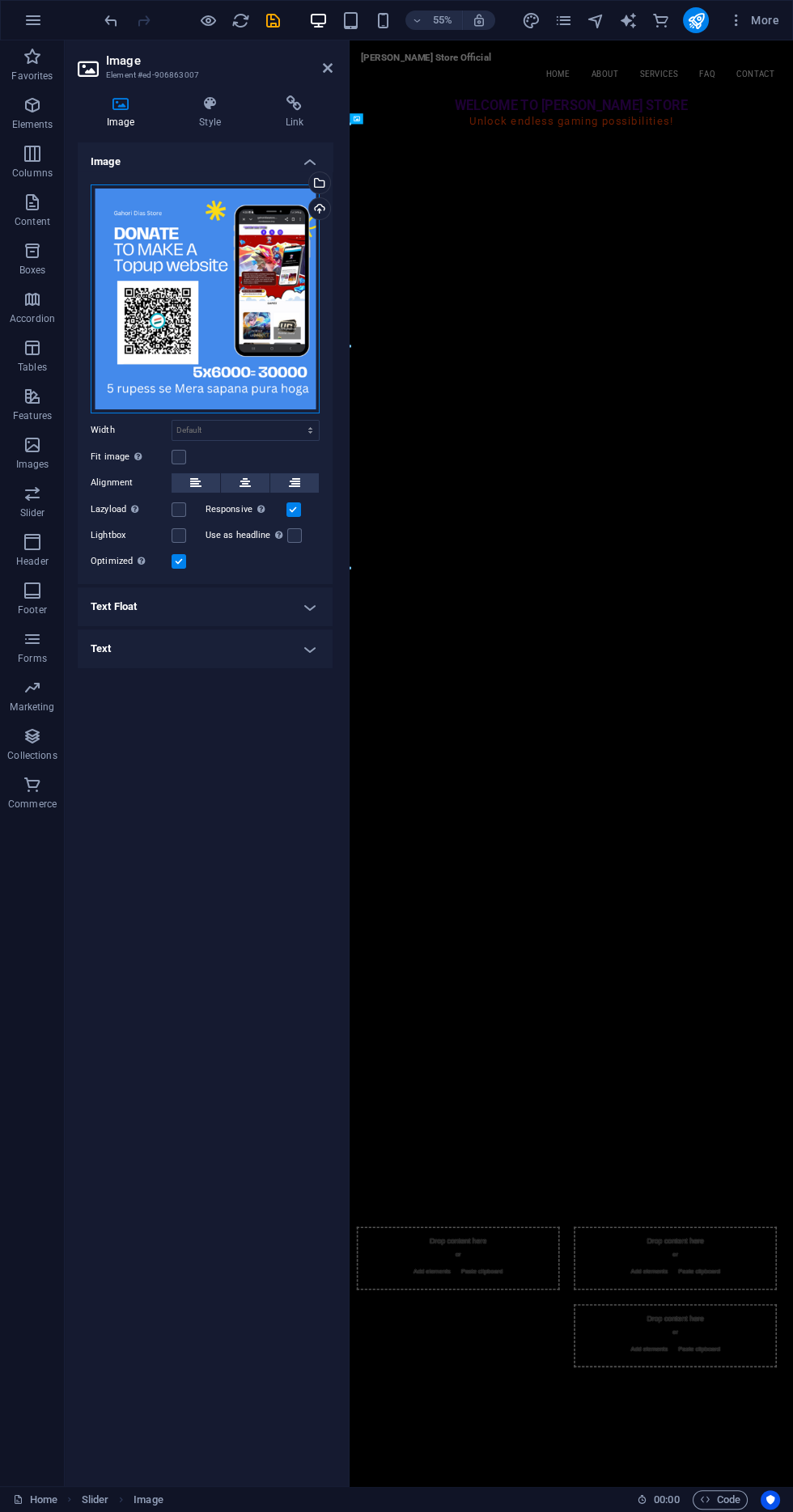
click at [253, 294] on div "Drag files here, click to choose files or select files from Files or our free s…" at bounding box center [205, 299] width 229 height 229
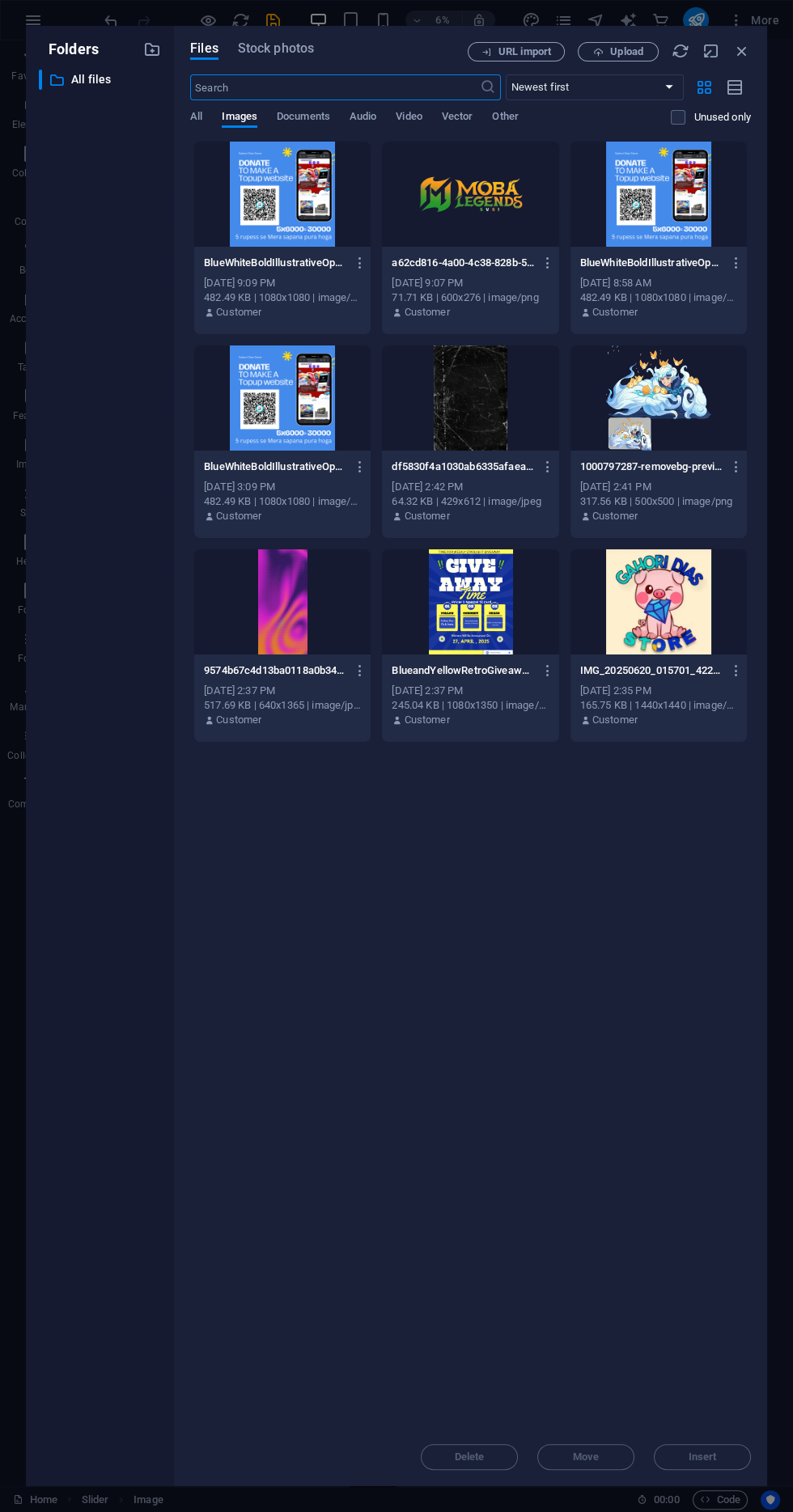
click at [485, 226] on div at bounding box center [470, 194] width 177 height 105
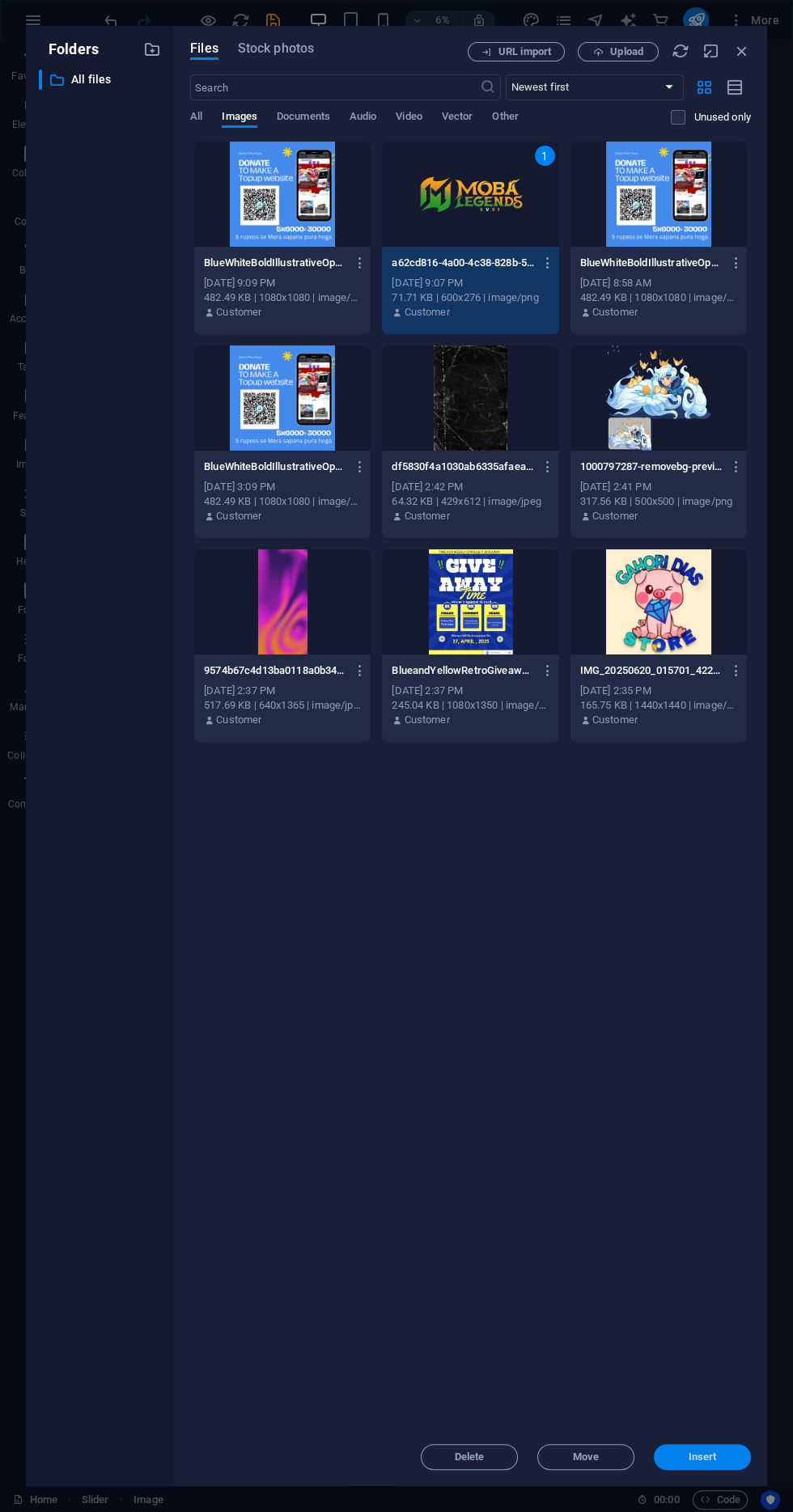
click at [745, 1460] on button "Insert" at bounding box center [702, 1457] width 97 height 26
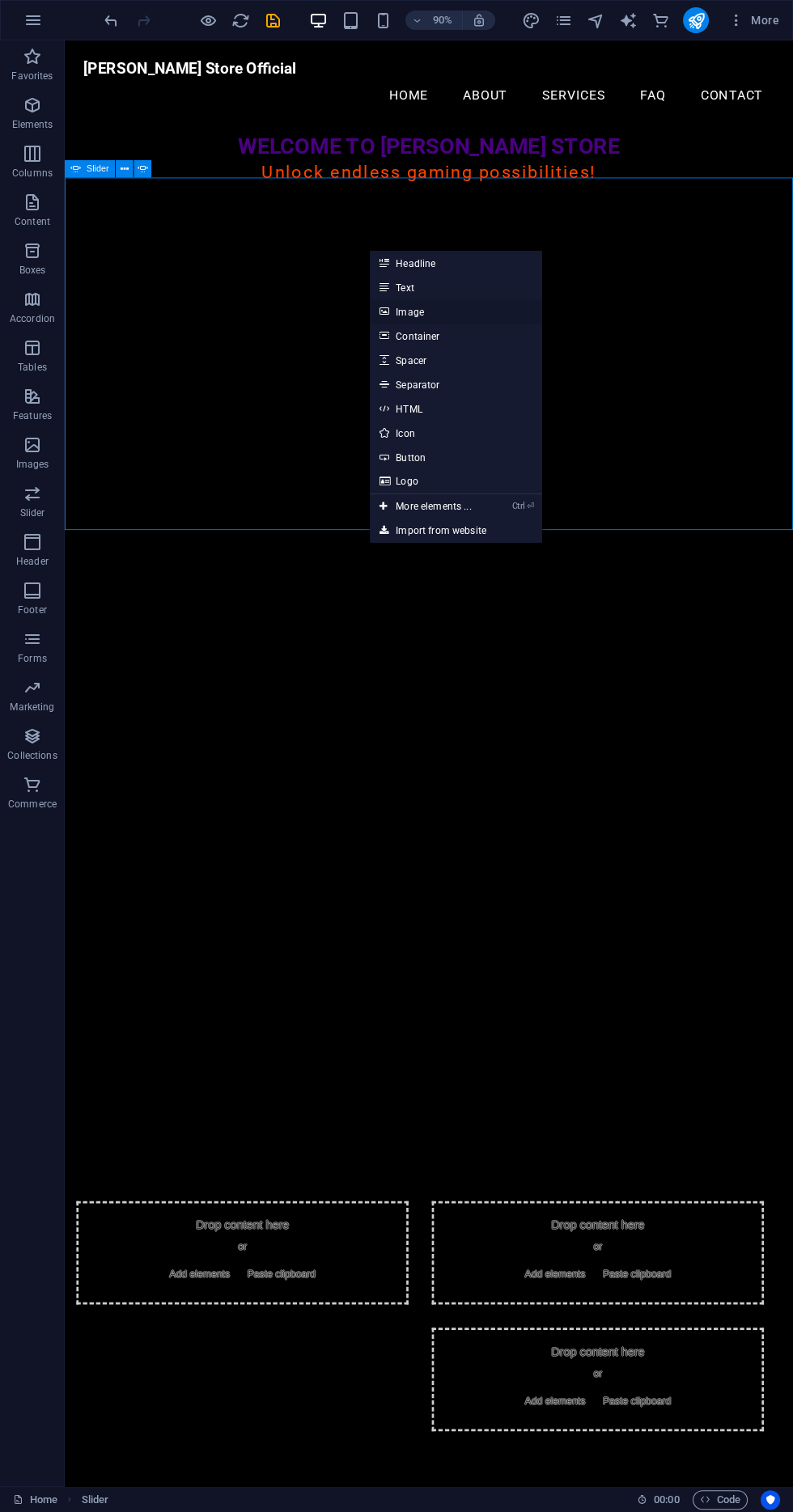
click at [458, 307] on link "Image" at bounding box center [456, 311] width 171 height 24
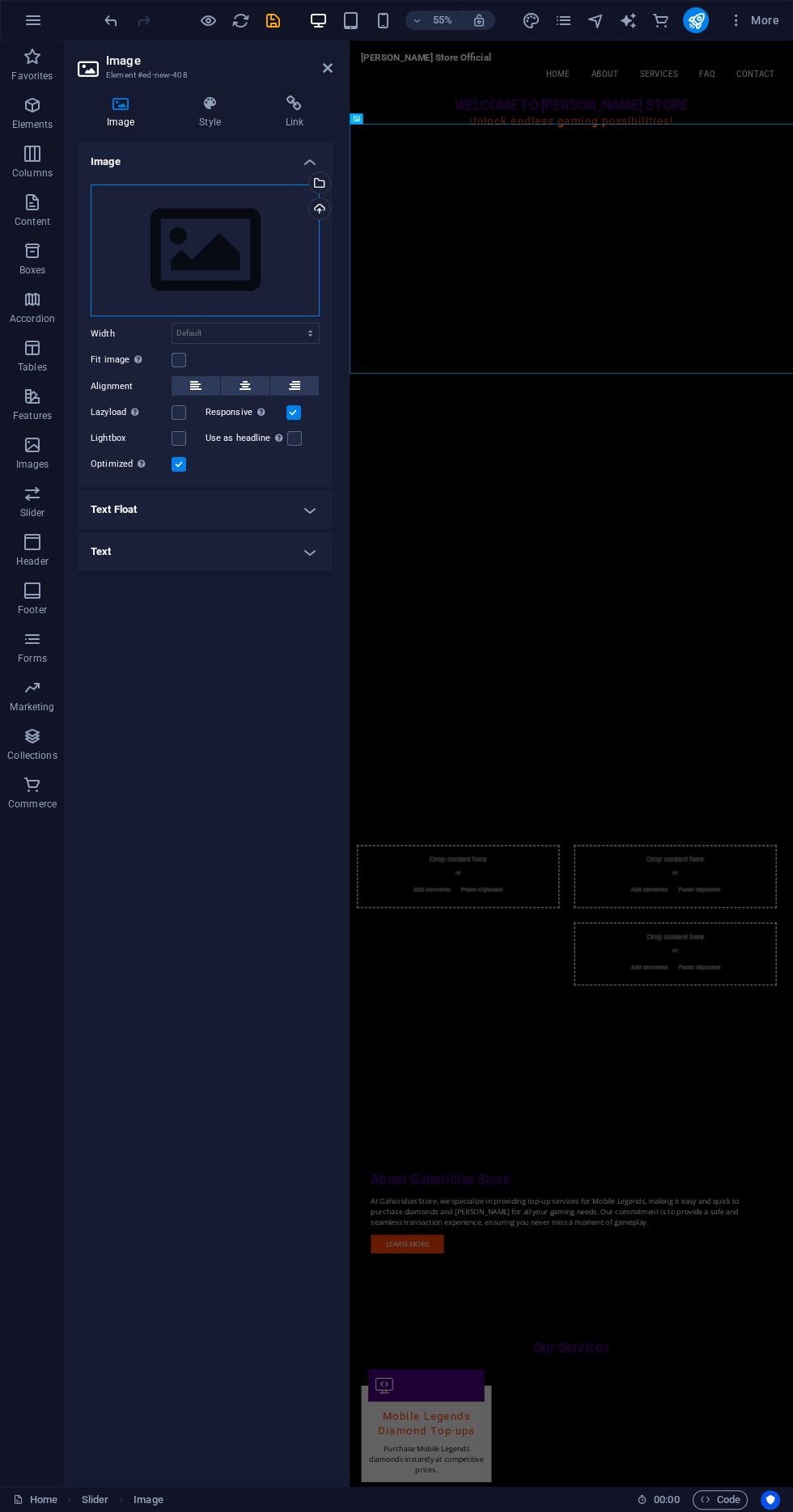
click at [239, 226] on div "Drag files here, click to choose files or select files from Files or our free s…" at bounding box center [205, 251] width 229 height 133
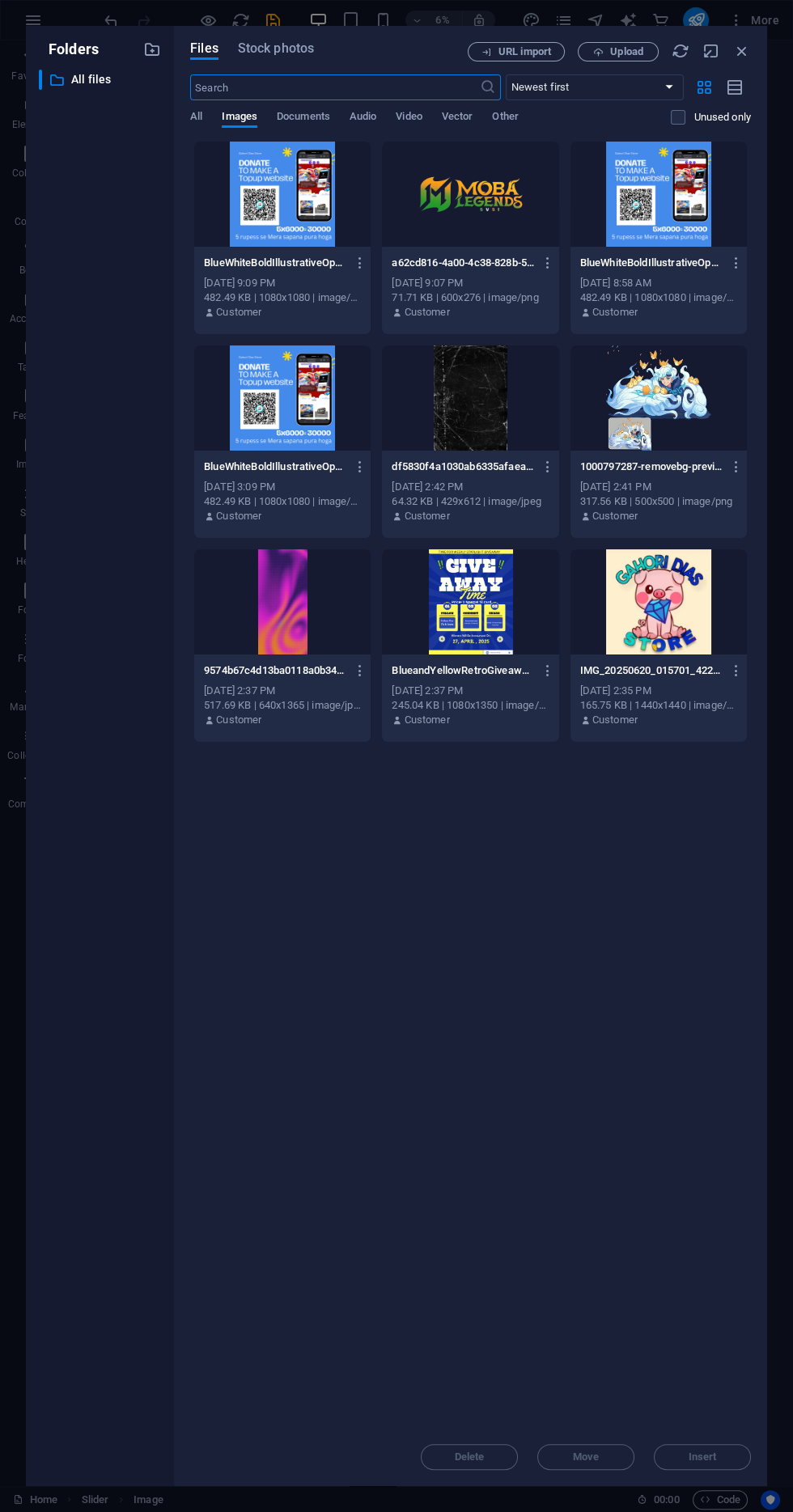
click at [283, 223] on div at bounding box center [282, 194] width 177 height 105
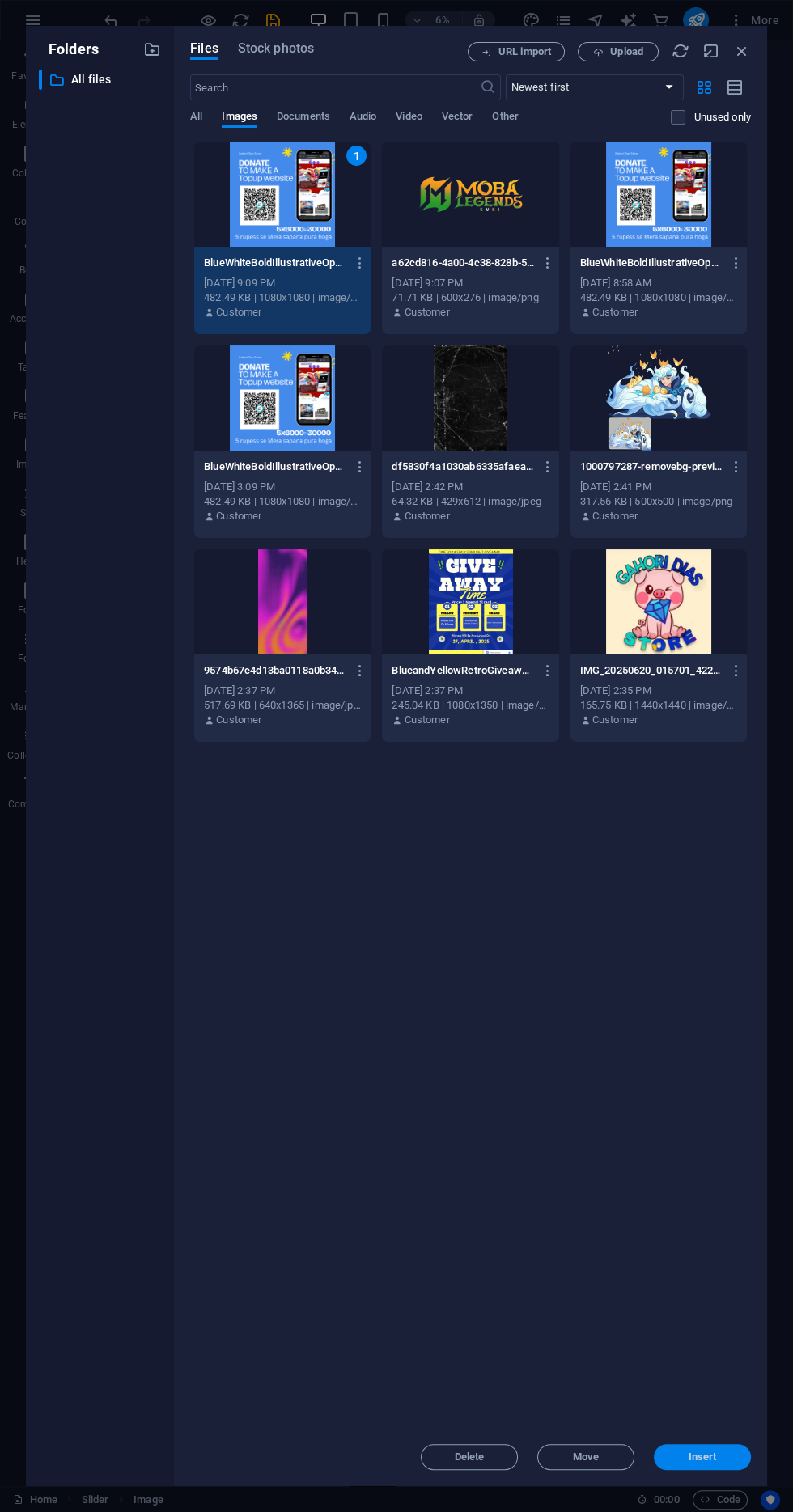
click at [716, 1459] on span "Insert" at bounding box center [702, 1456] width 84 height 10
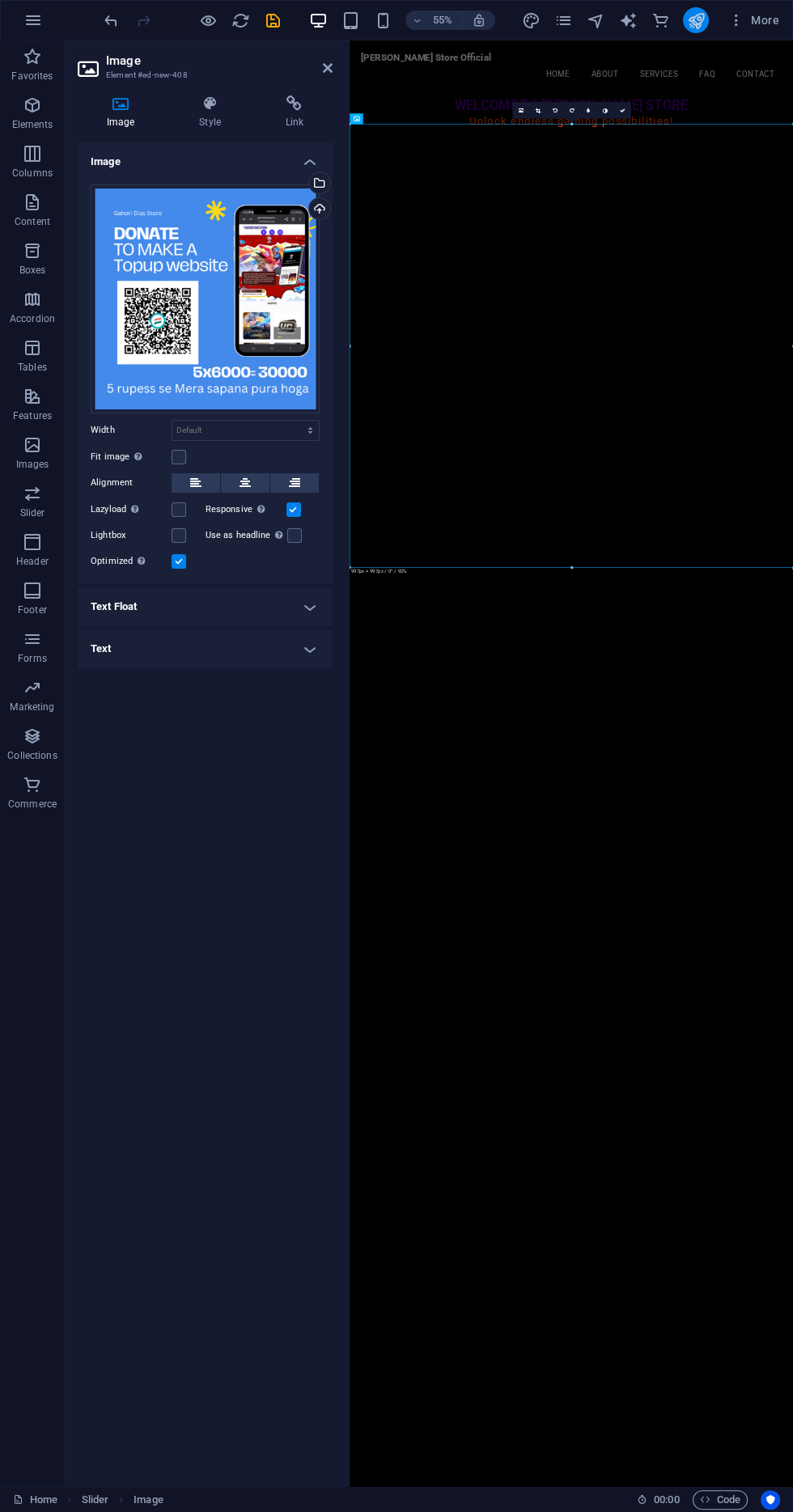
click at [697, 18] on icon "publish" at bounding box center [695, 20] width 18 height 18
